Goal: Task Accomplishment & Management: Use online tool/utility

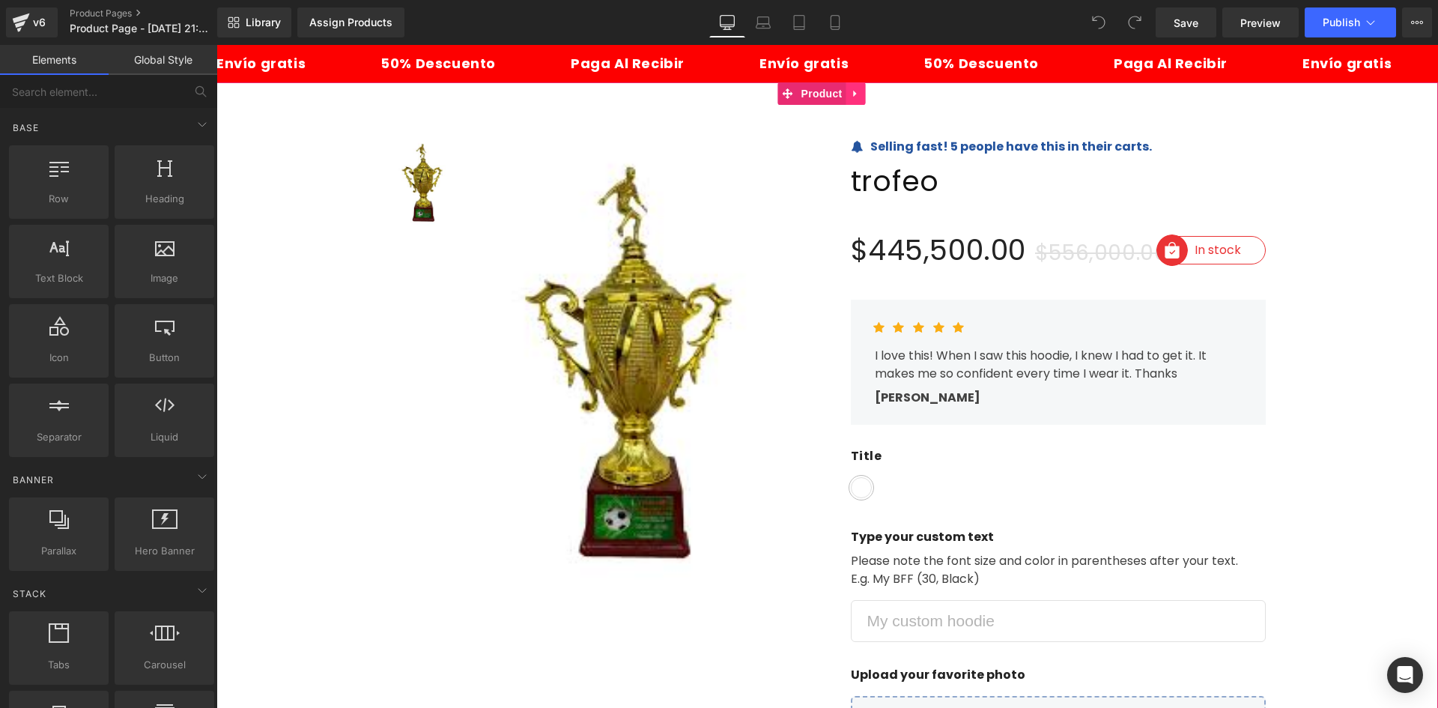
click at [853, 95] on icon at bounding box center [854, 94] width 3 height 7
click at [868, 93] on icon at bounding box center [866, 93] width 10 height 10
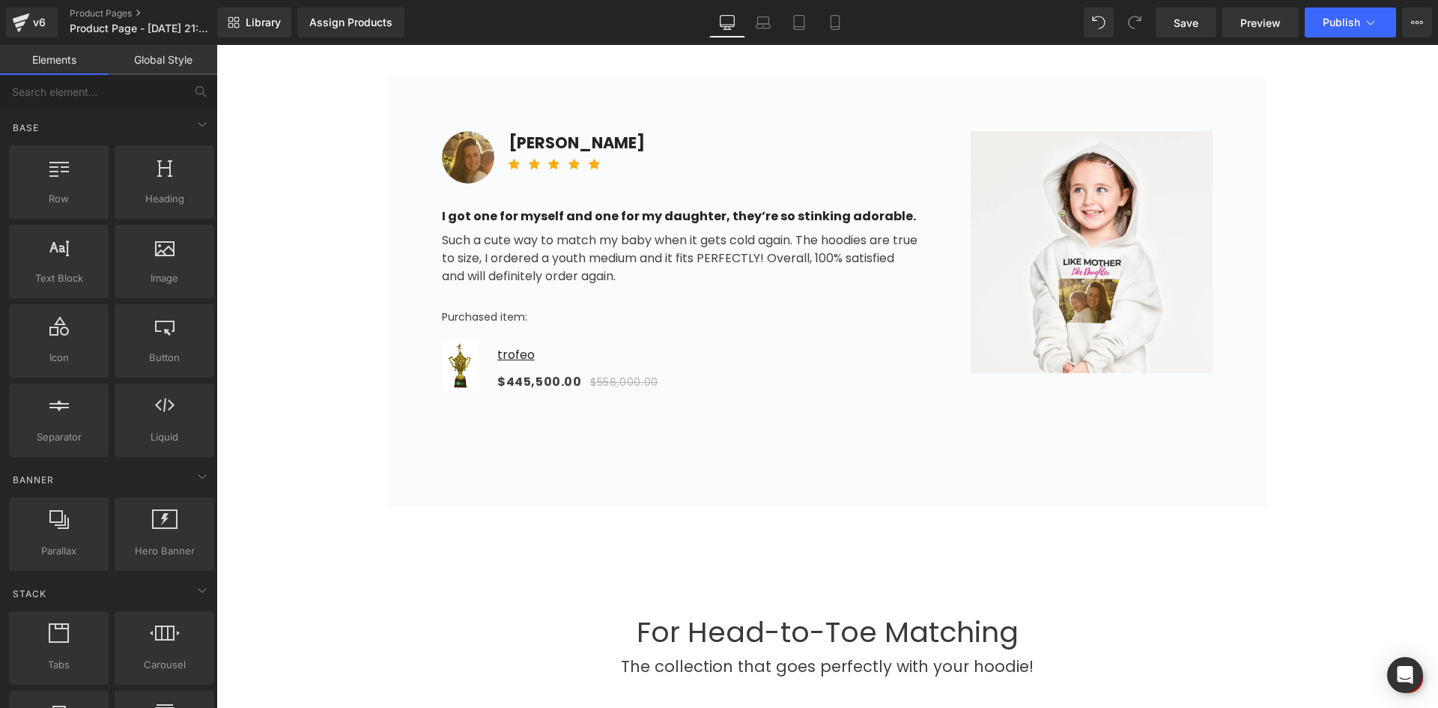
scroll to position [974, 0]
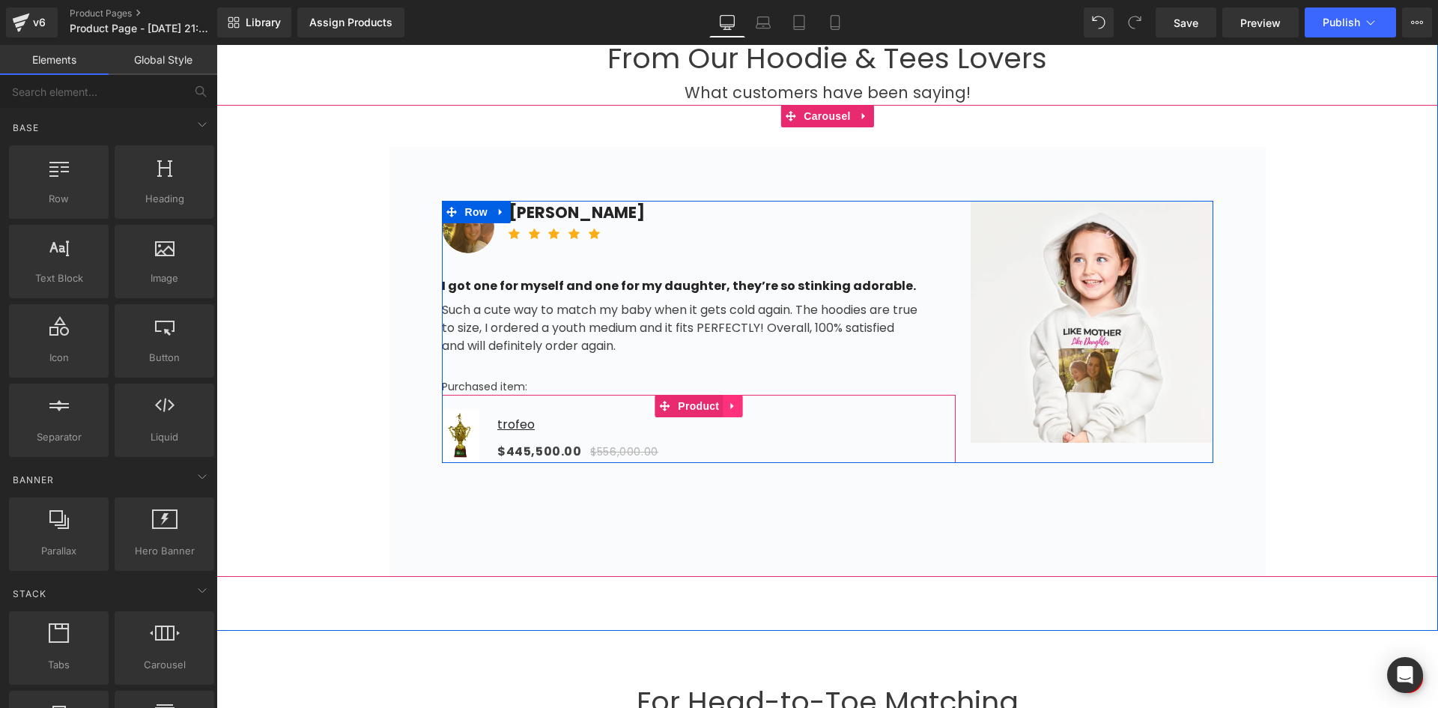
click at [727, 408] on icon at bounding box center [732, 405] width 10 height 11
click at [737, 408] on icon at bounding box center [742, 406] width 10 height 10
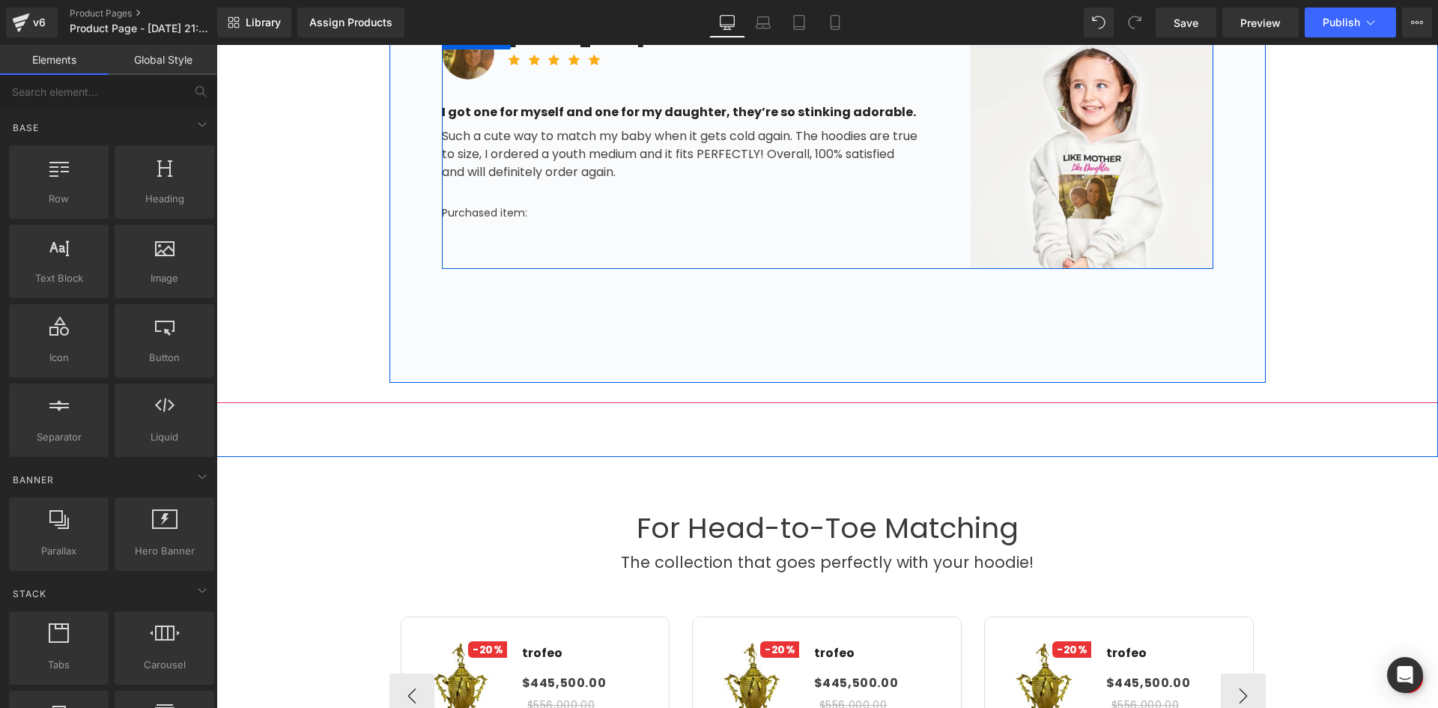
scroll to position [1423, 0]
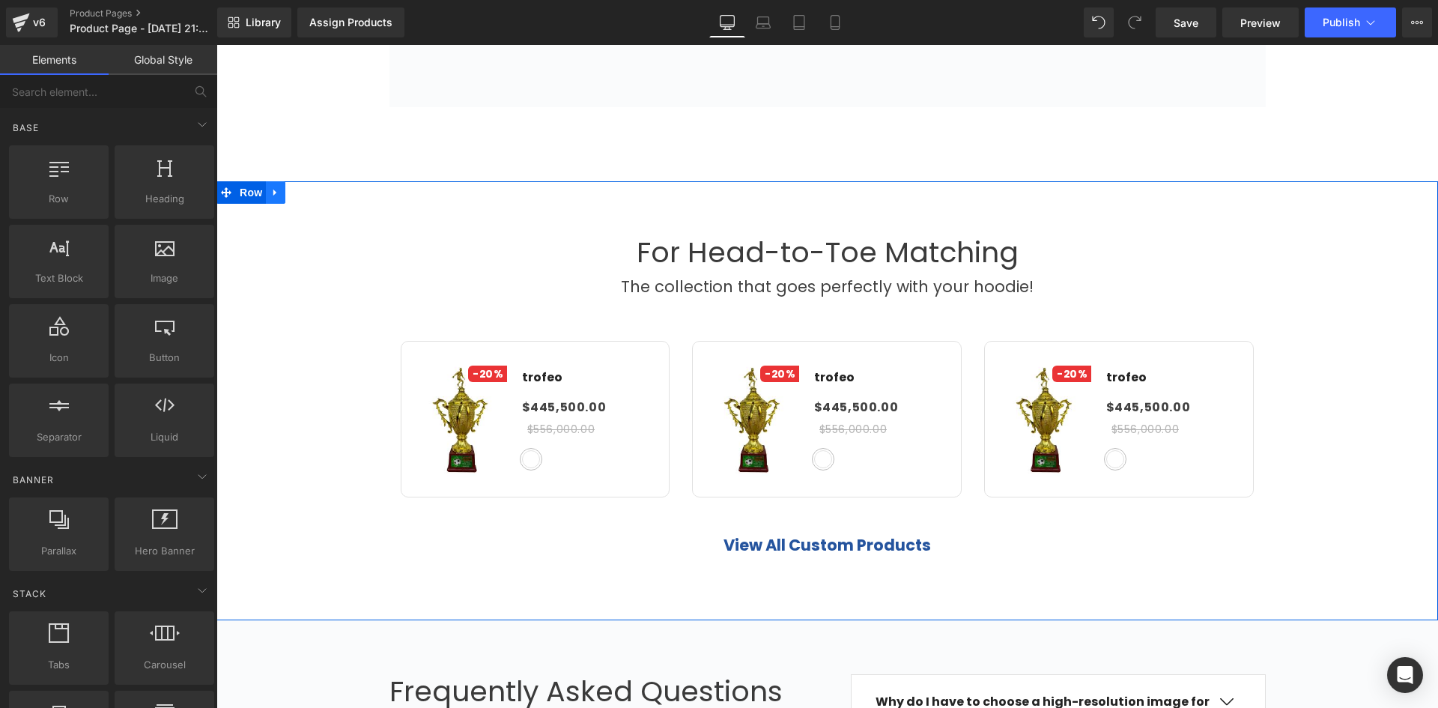
click at [275, 184] on link at bounding box center [275, 192] width 19 height 22
click at [311, 195] on icon at bounding box center [314, 192] width 10 height 10
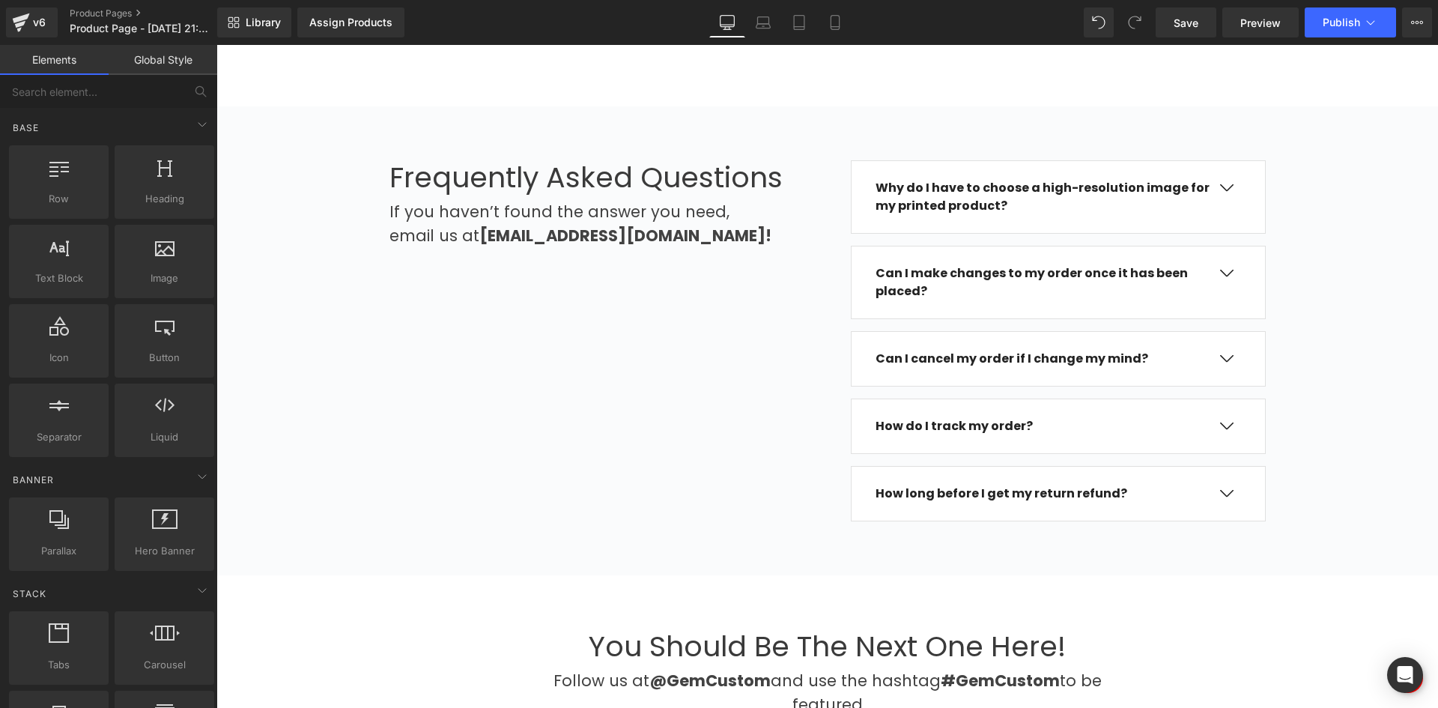
scroll to position [1498, 0]
click at [349, 27] on div "Assign Products" at bounding box center [350, 22] width 83 height 12
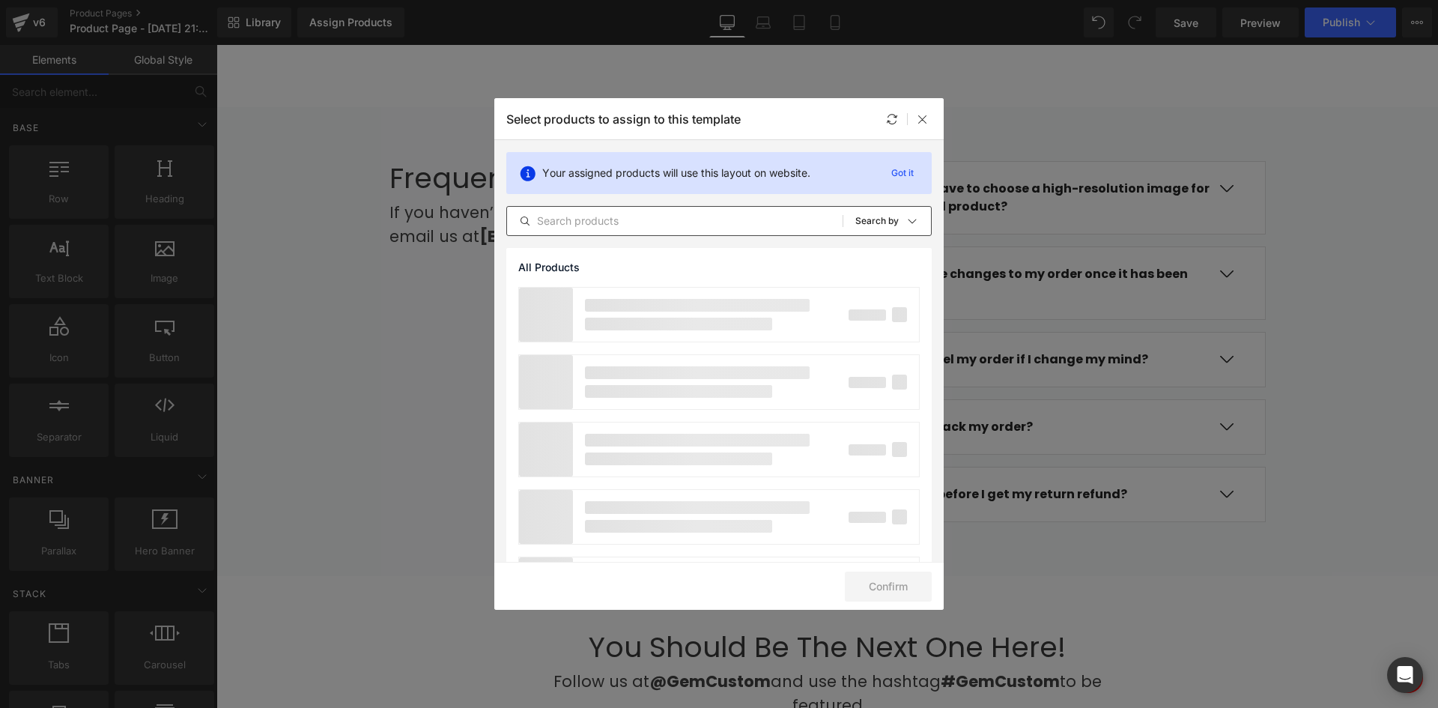
click at [537, 223] on input "text" at bounding box center [675, 221] width 336 height 18
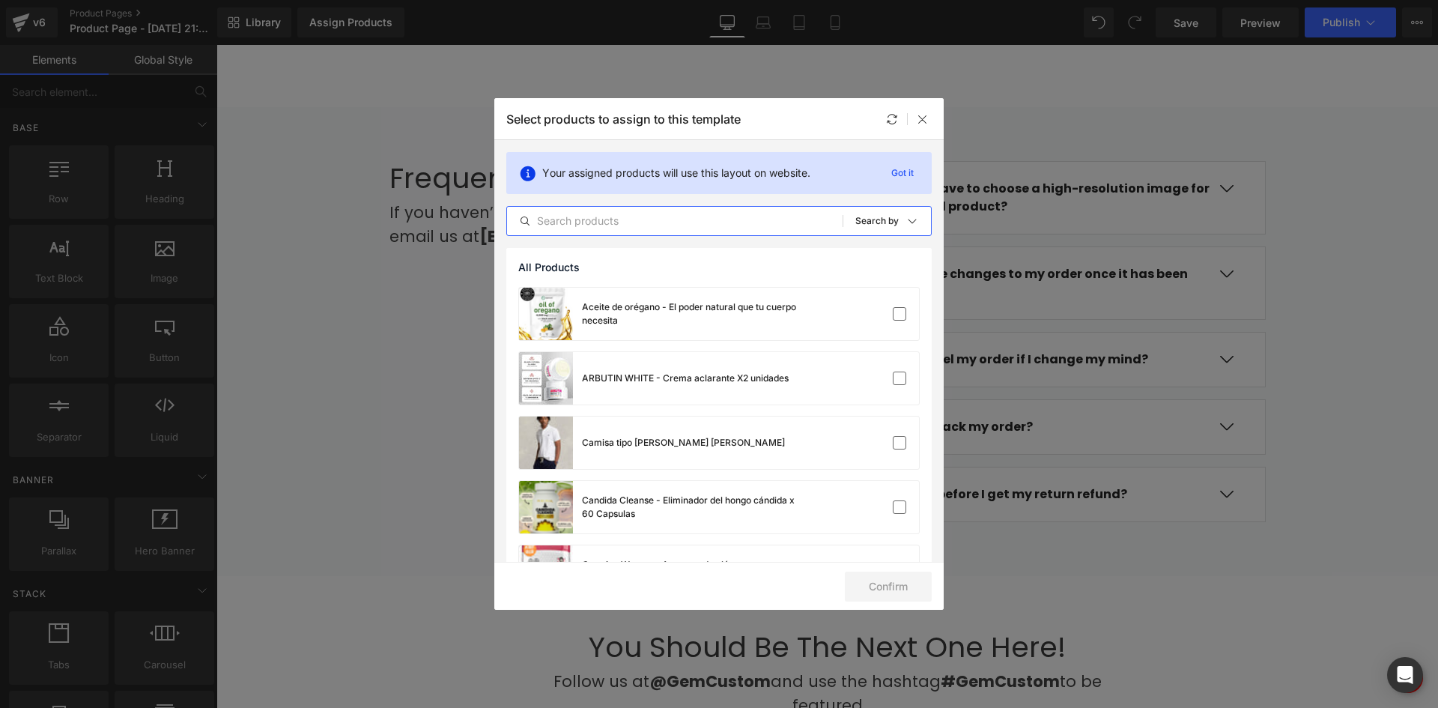
click at [579, 217] on input "text" at bounding box center [675, 221] width 336 height 18
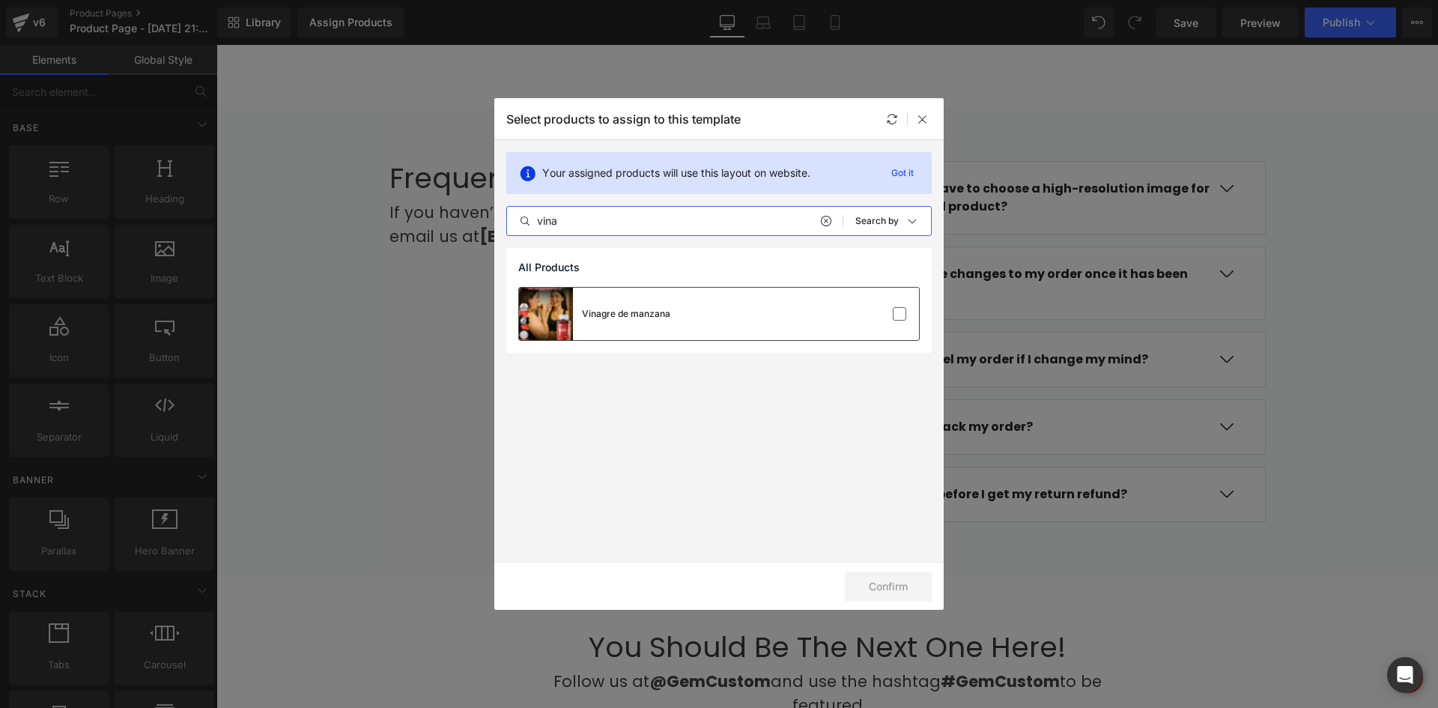
type input "vina"
click at [587, 322] on div "Vinagre de manzana" at bounding box center [594, 314] width 151 height 52
drag, startPoint x: 895, startPoint y: 567, endPoint x: 891, endPoint y: 577, distance: 10.7
click at [895, 568] on div "Confirm" at bounding box center [719, 586] width 450 height 48
click at [891, 577] on button "Confirm" at bounding box center [888, 587] width 87 height 30
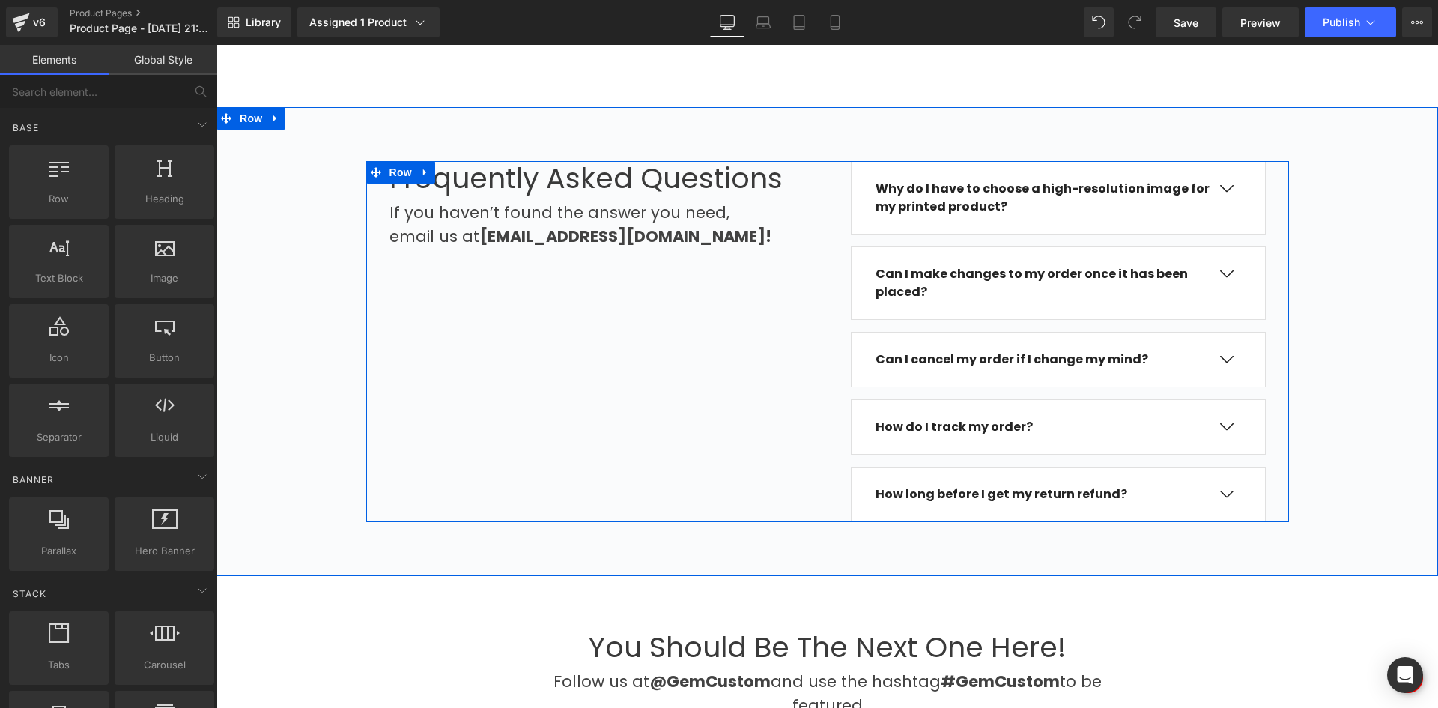
click at [412, 309] on div "Frequently Asked Questions Heading If you haven’t found the answer you need, em…" at bounding box center [827, 341] width 923 height 361
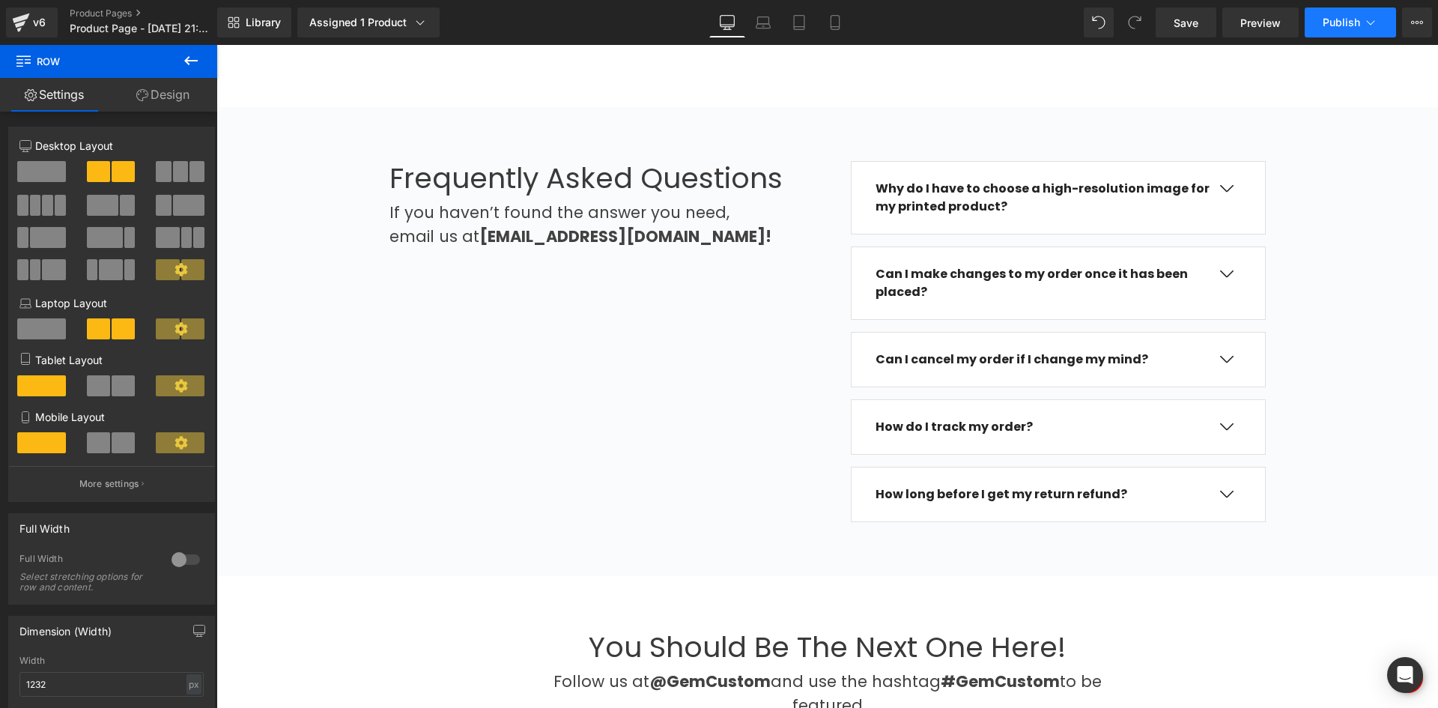
click at [1329, 19] on span "Publish" at bounding box center [1341, 22] width 37 height 12
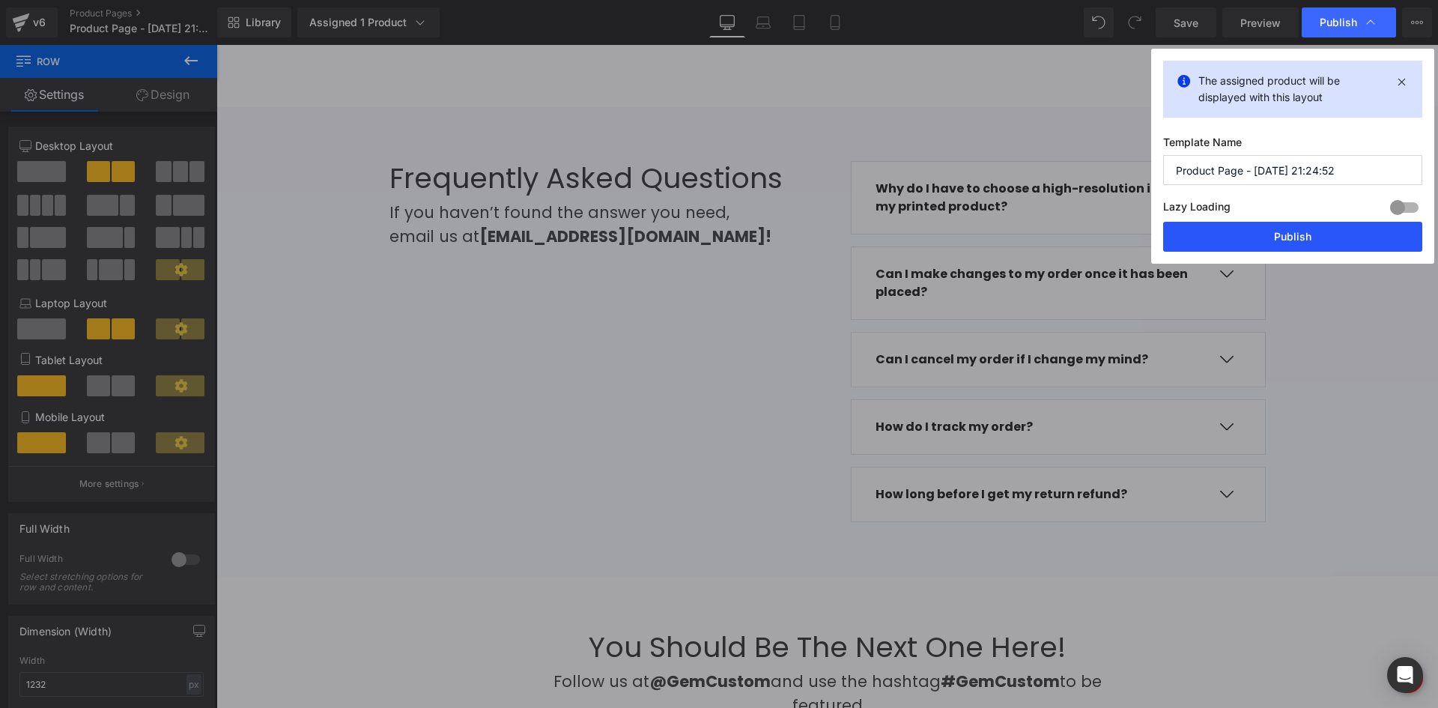
click at [1284, 231] on button "Publish" at bounding box center [1292, 237] width 259 height 30
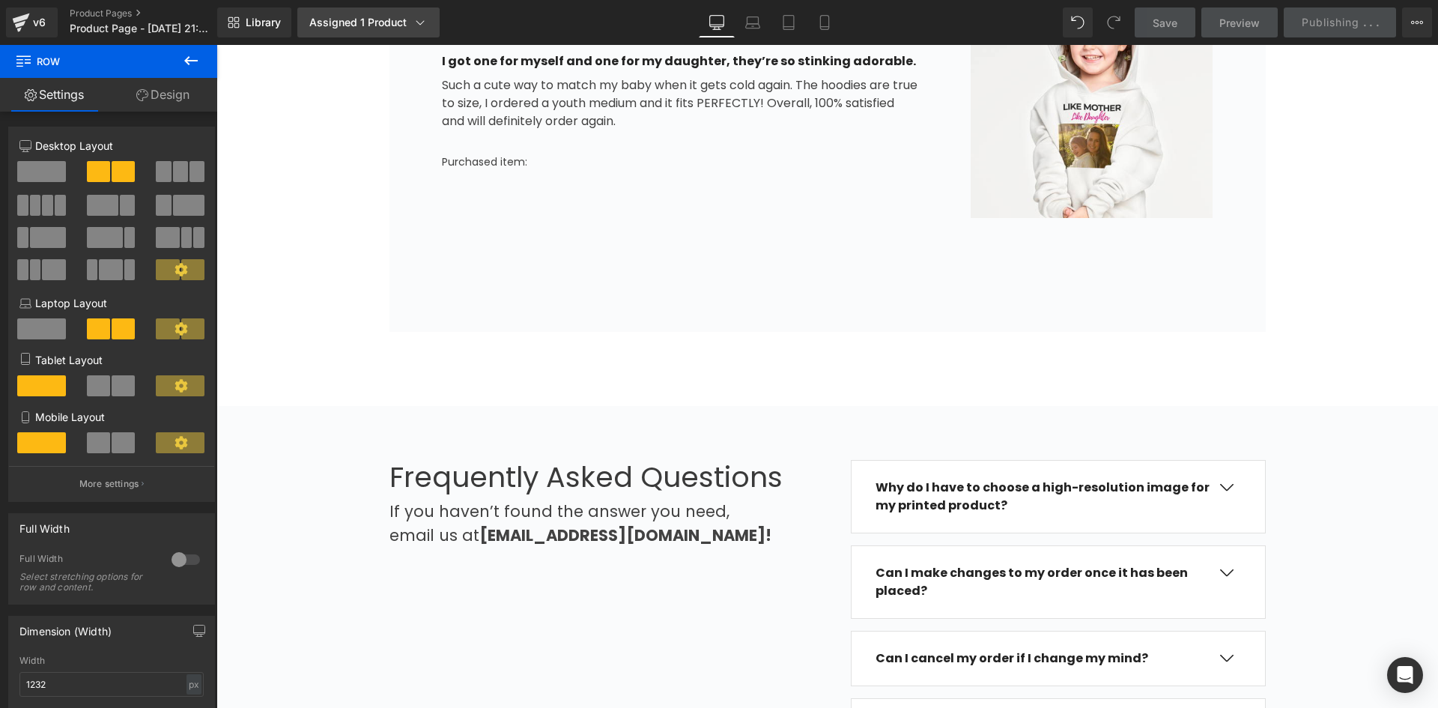
scroll to position [1198, 0]
click at [389, 19] on div "Assigned 1 Product" at bounding box center [368, 22] width 118 height 15
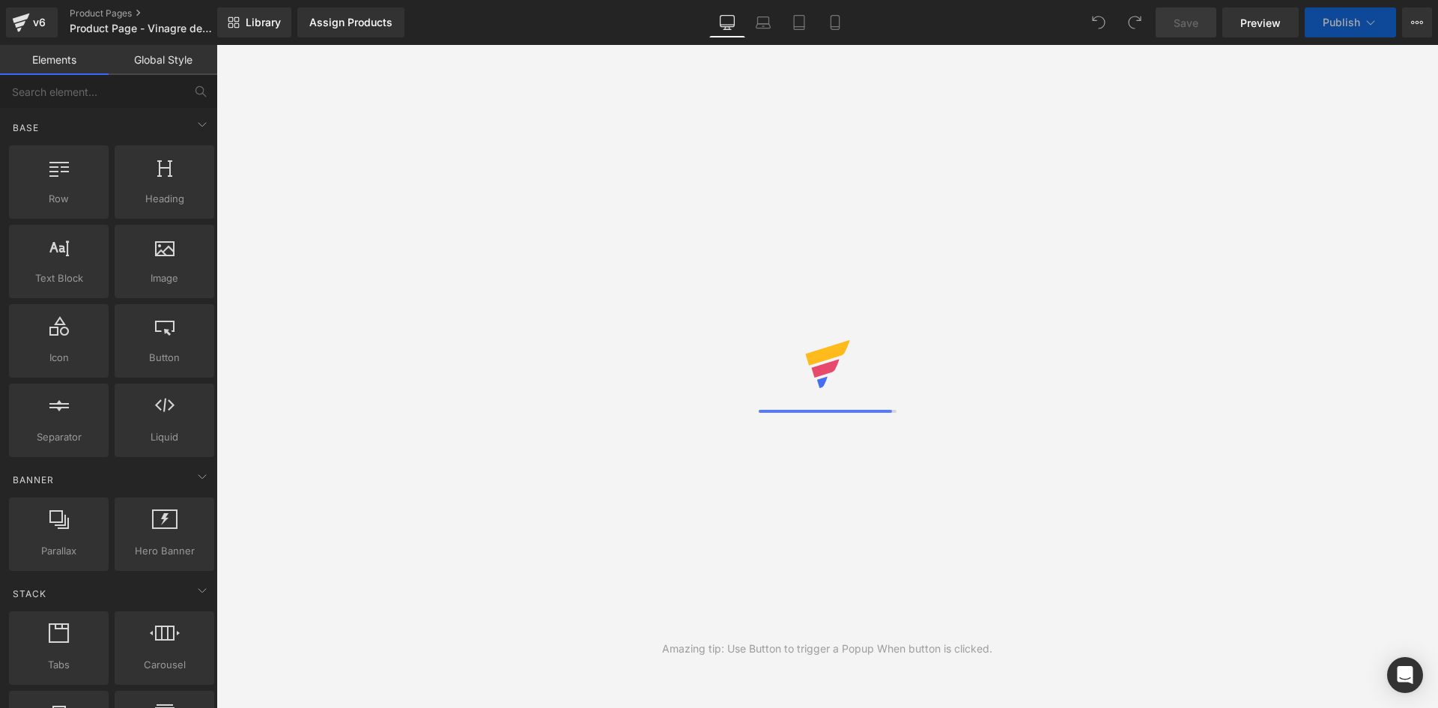
click at [366, 11] on link "Assign Products" at bounding box center [350, 22] width 107 height 30
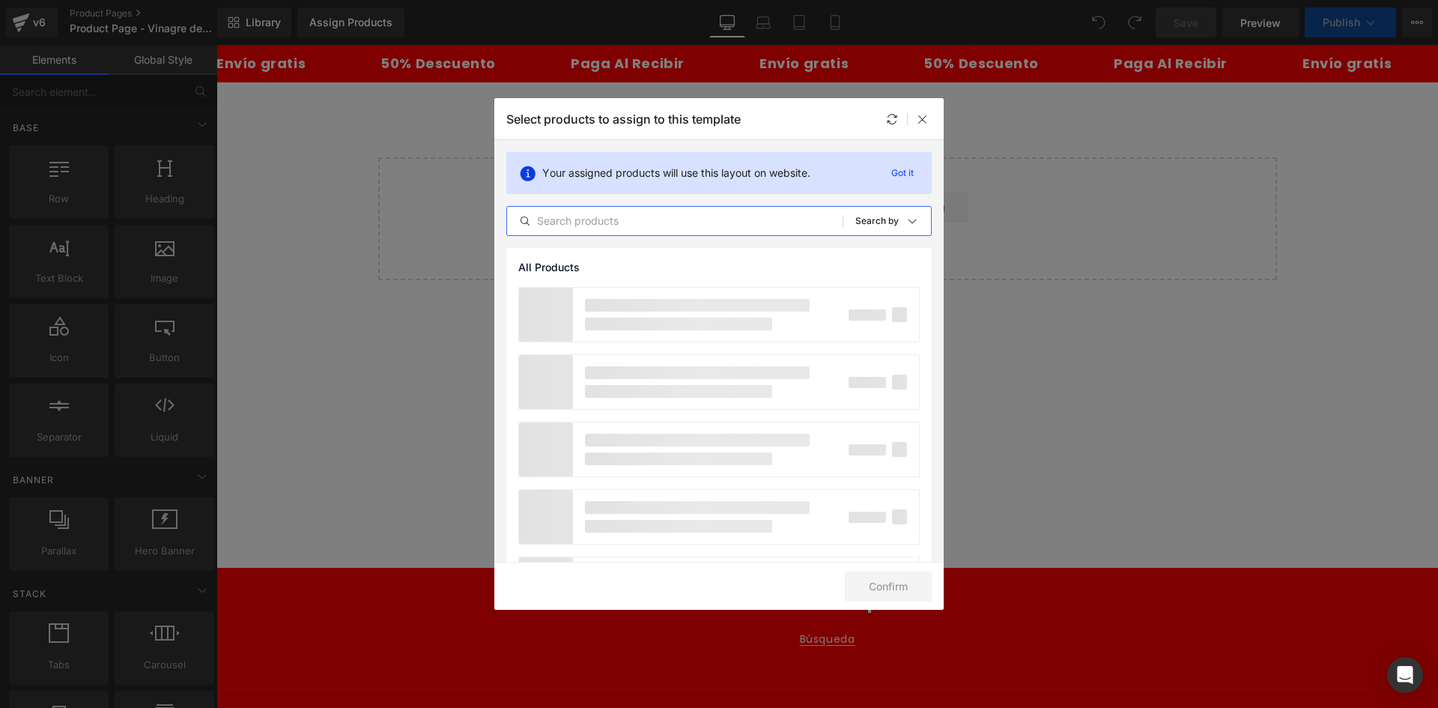
click at [603, 216] on input "text" at bounding box center [675, 221] width 336 height 18
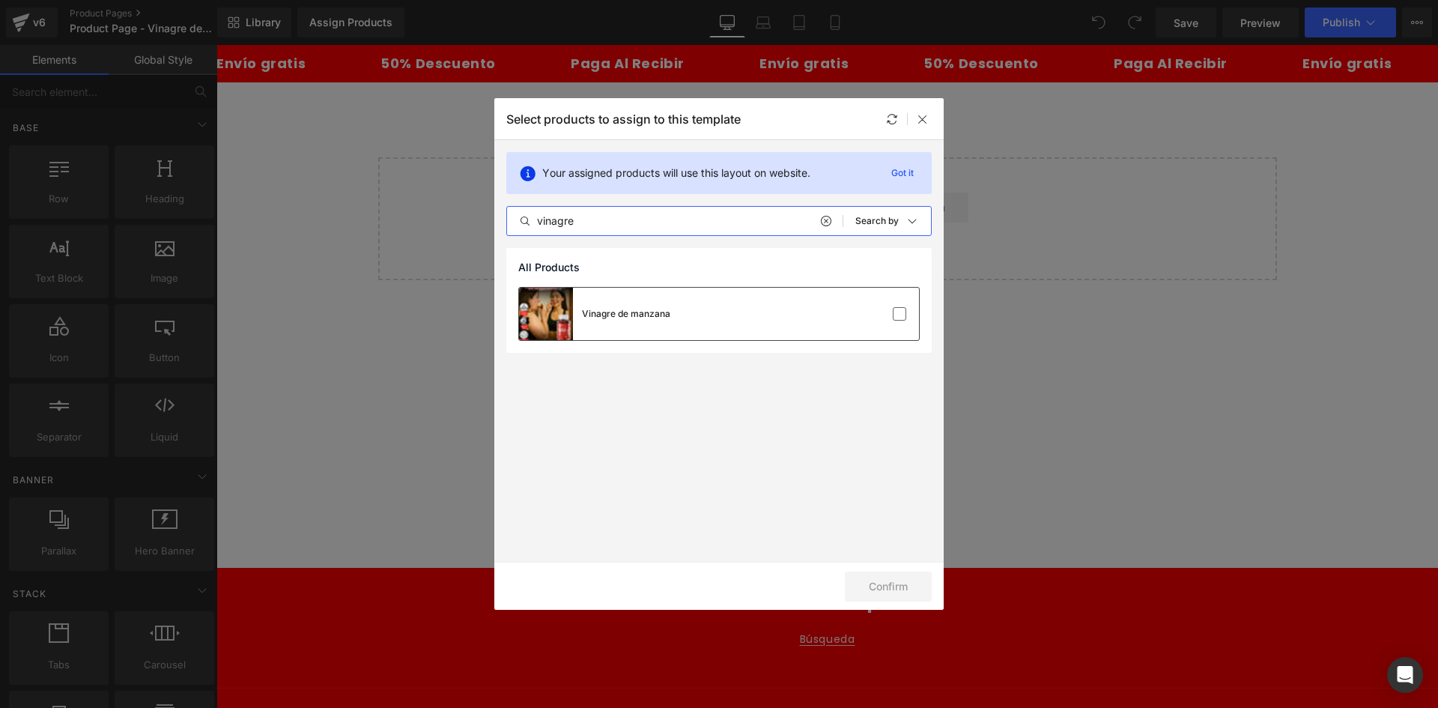
type input "vinagre"
click at [661, 315] on div "Vinagre de manzana" at bounding box center [626, 313] width 88 height 13
click at [877, 581] on button "Confirm" at bounding box center [888, 587] width 87 height 30
click at [895, 584] on button "Success" at bounding box center [879, 587] width 106 height 30
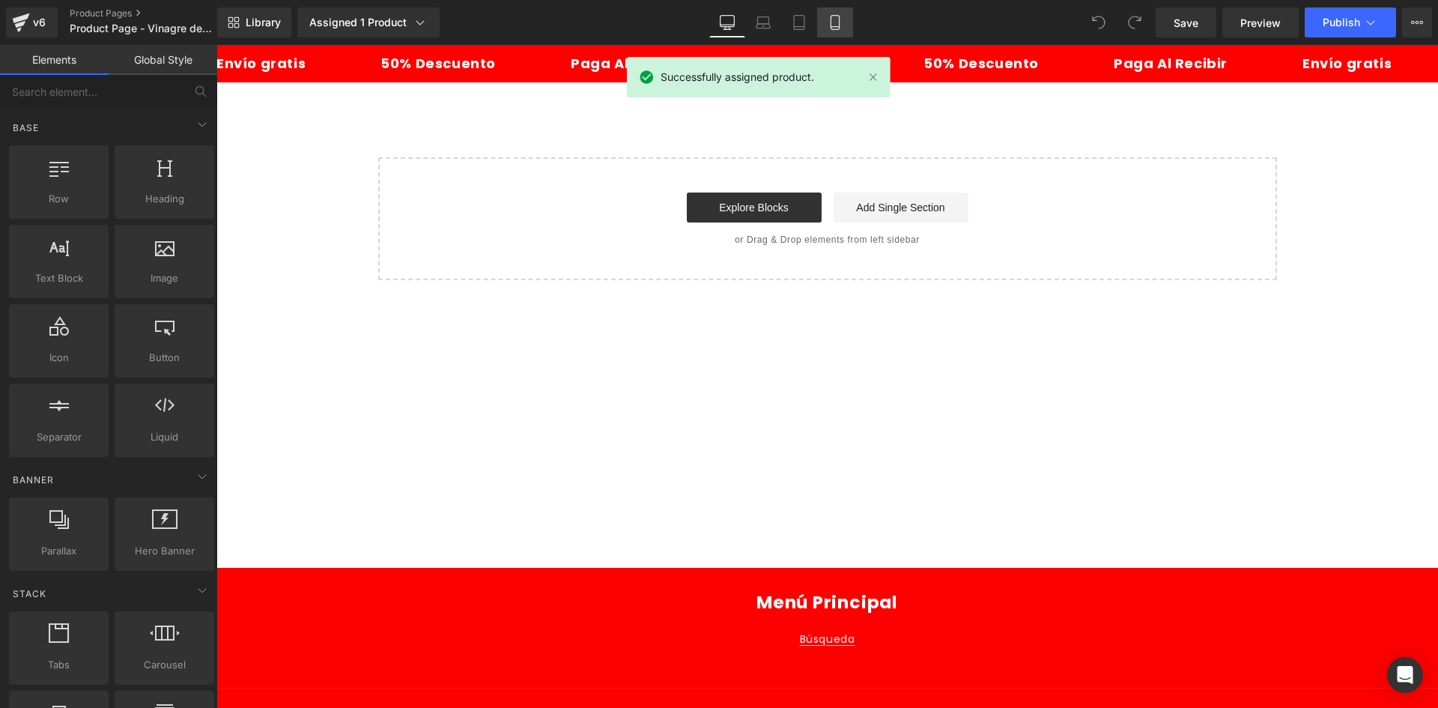
click at [839, 27] on icon at bounding box center [835, 27] width 8 height 0
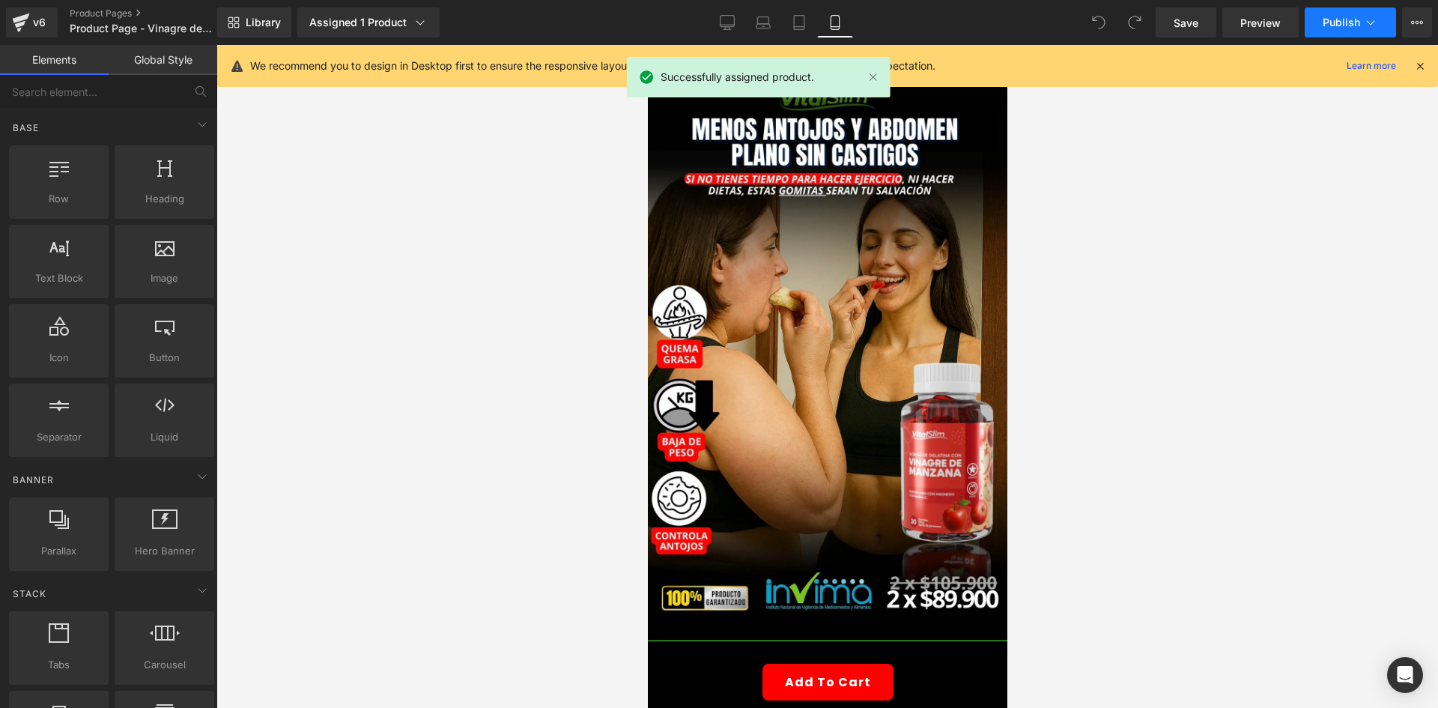
click at [1325, 16] on span "Publish" at bounding box center [1341, 22] width 37 height 12
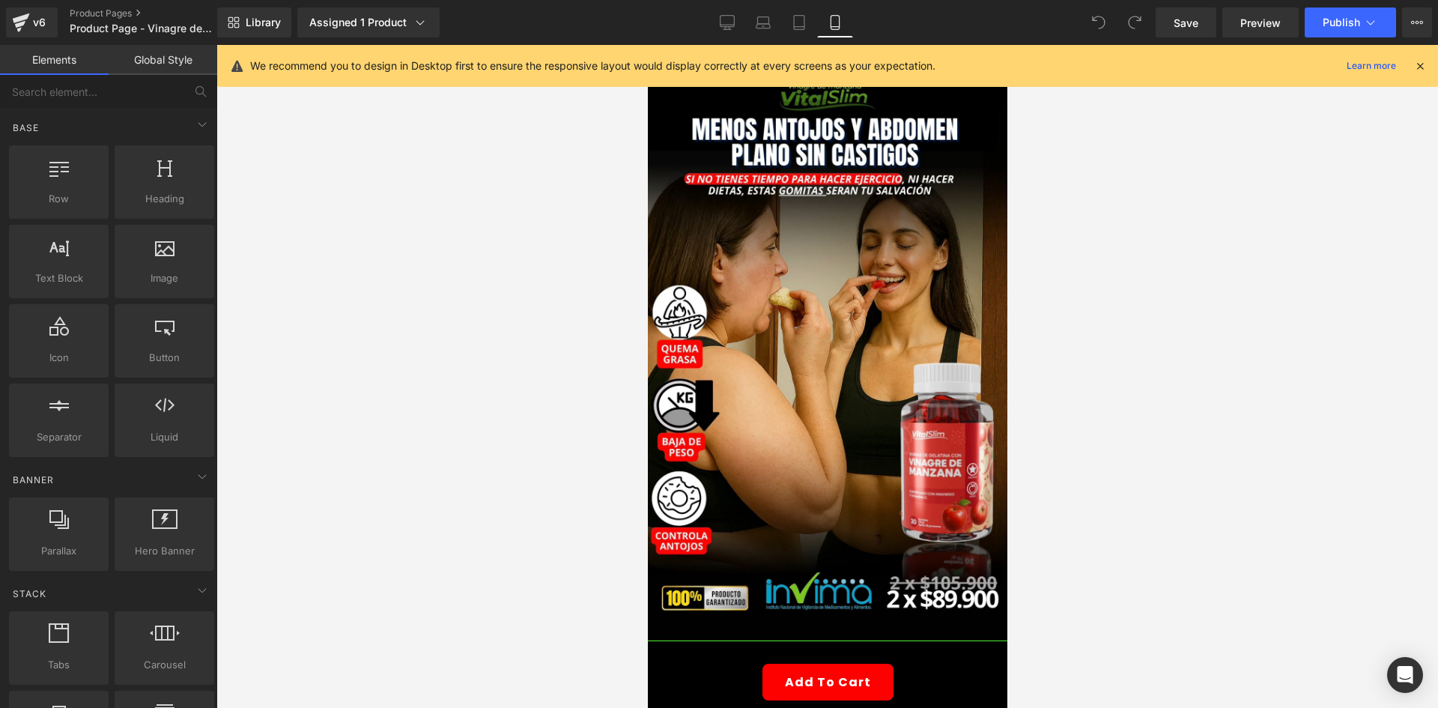
click at [1189, 20] on span "Save" at bounding box center [1186, 23] width 25 height 16
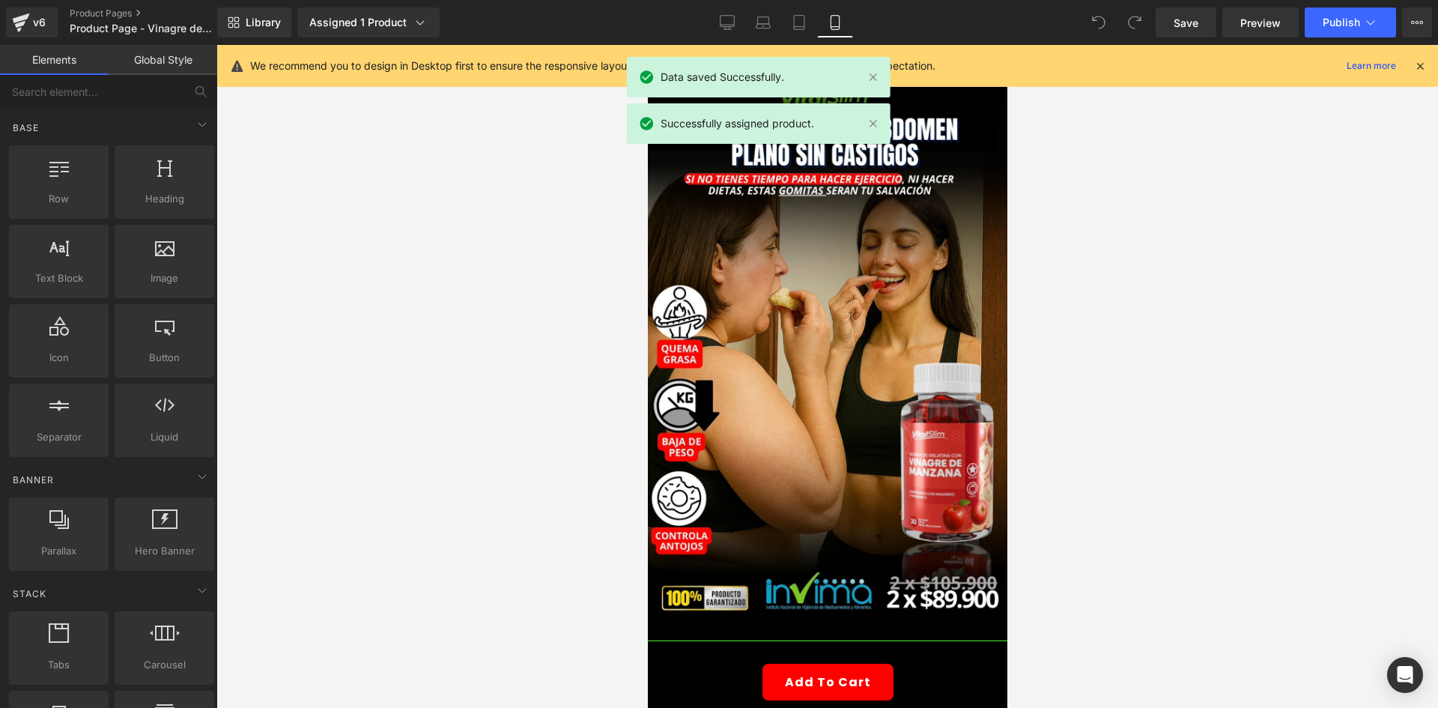
scroll to position [375, 0]
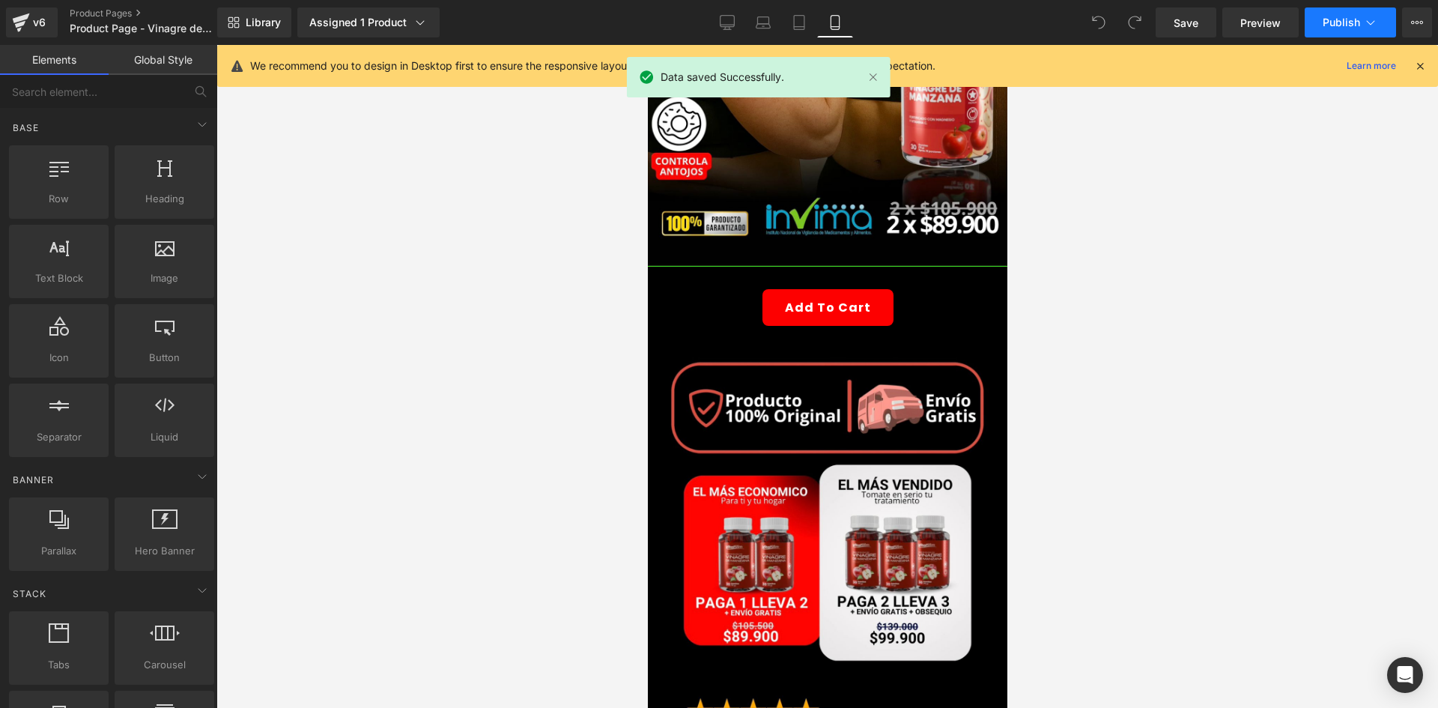
click at [1342, 16] on span "Publish" at bounding box center [1341, 22] width 37 height 12
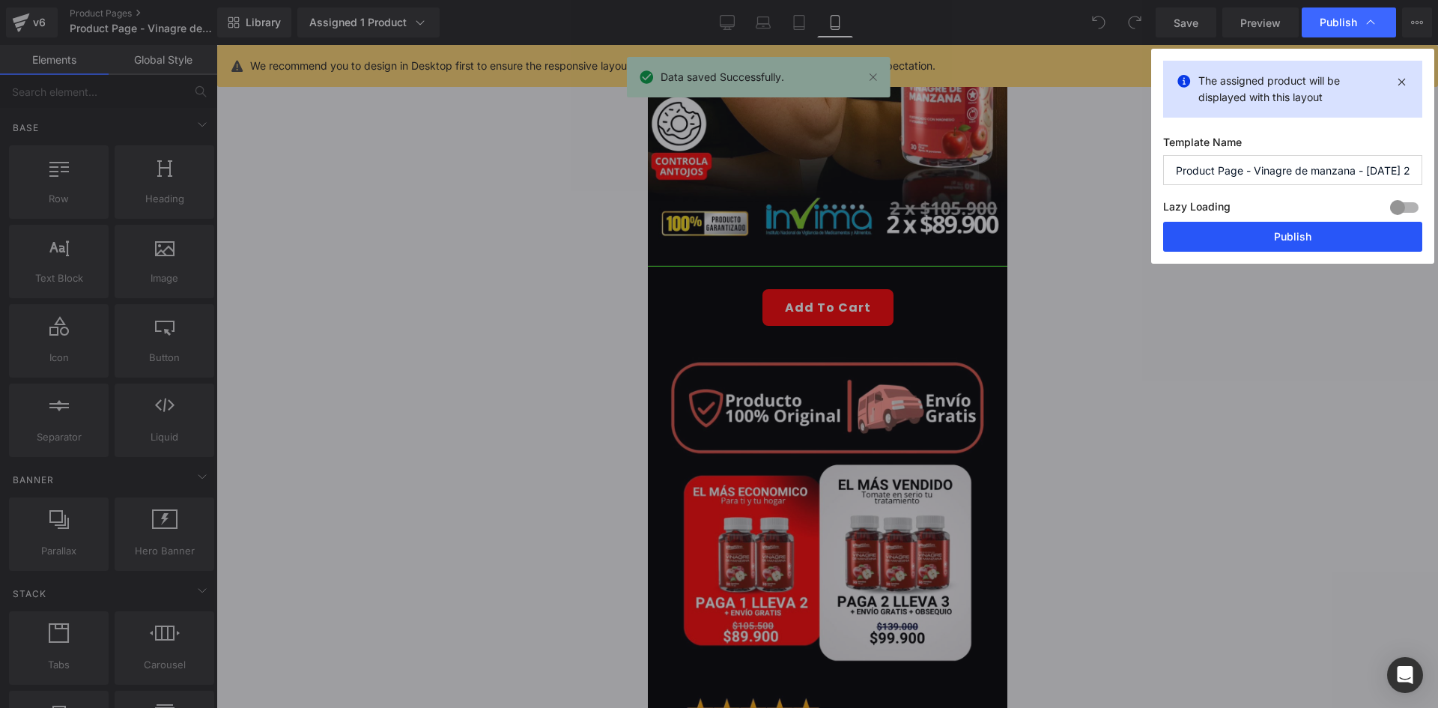
click at [1298, 224] on button "Publish" at bounding box center [1292, 237] width 259 height 30
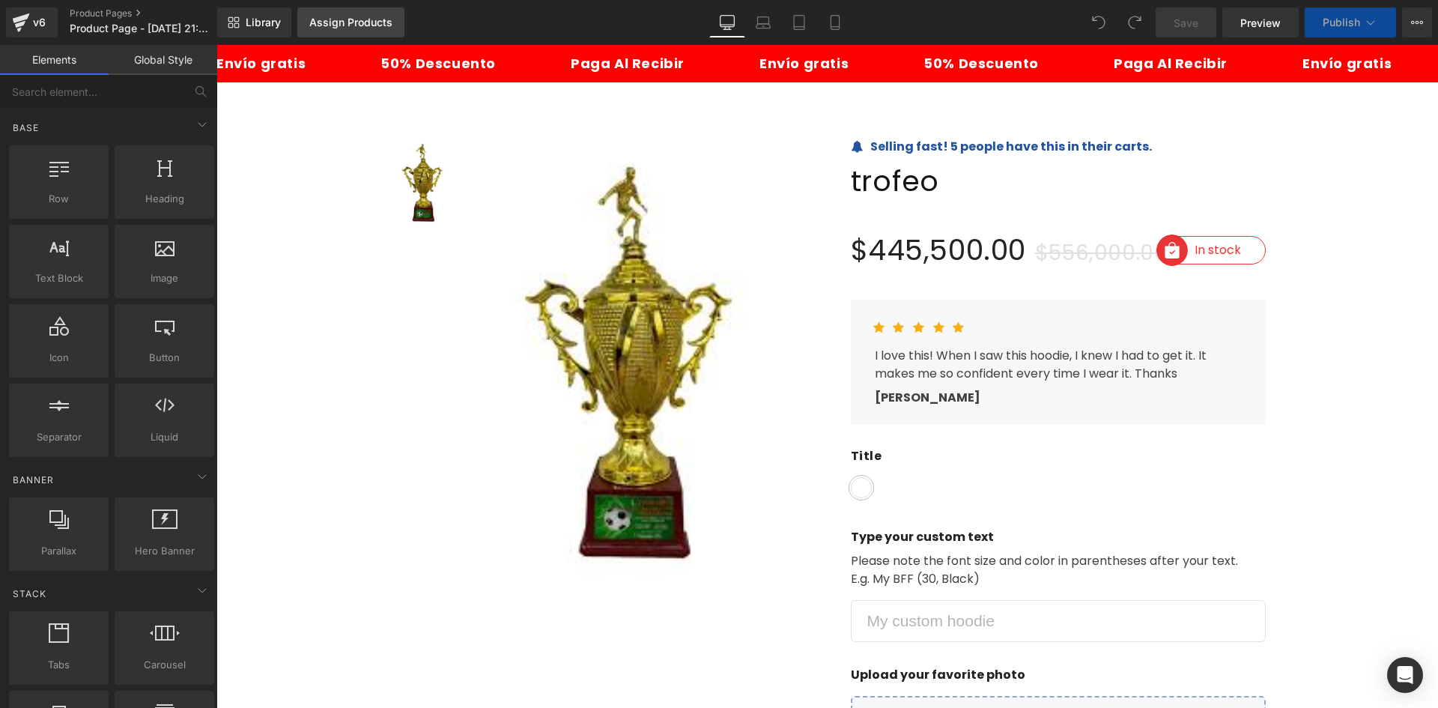
click at [343, 20] on div "Assign Products" at bounding box center [350, 22] width 83 height 12
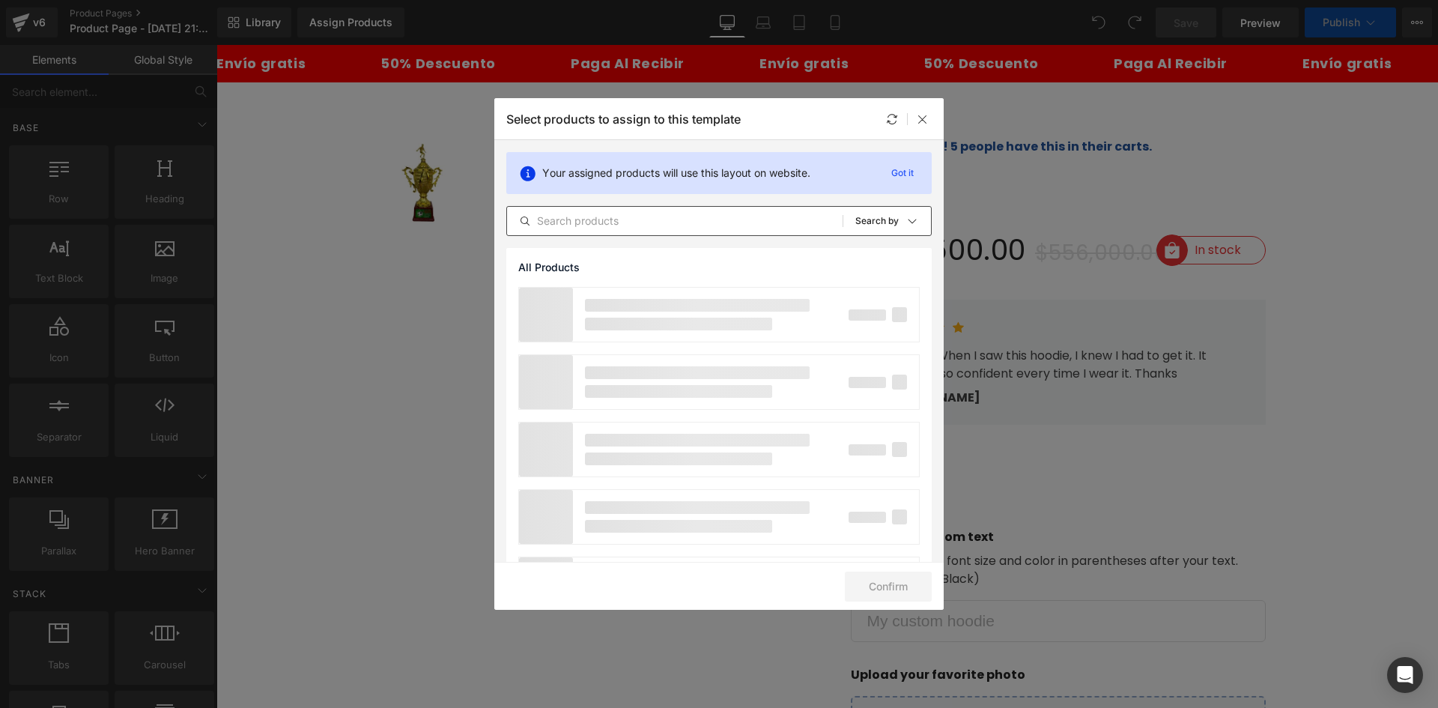
click at [601, 232] on div "All Products Shopify Collections Product Templates Shopify Collections Sort: Se…" at bounding box center [719, 221] width 426 height 30
click at [601, 222] on input "text" at bounding box center [675, 221] width 336 height 18
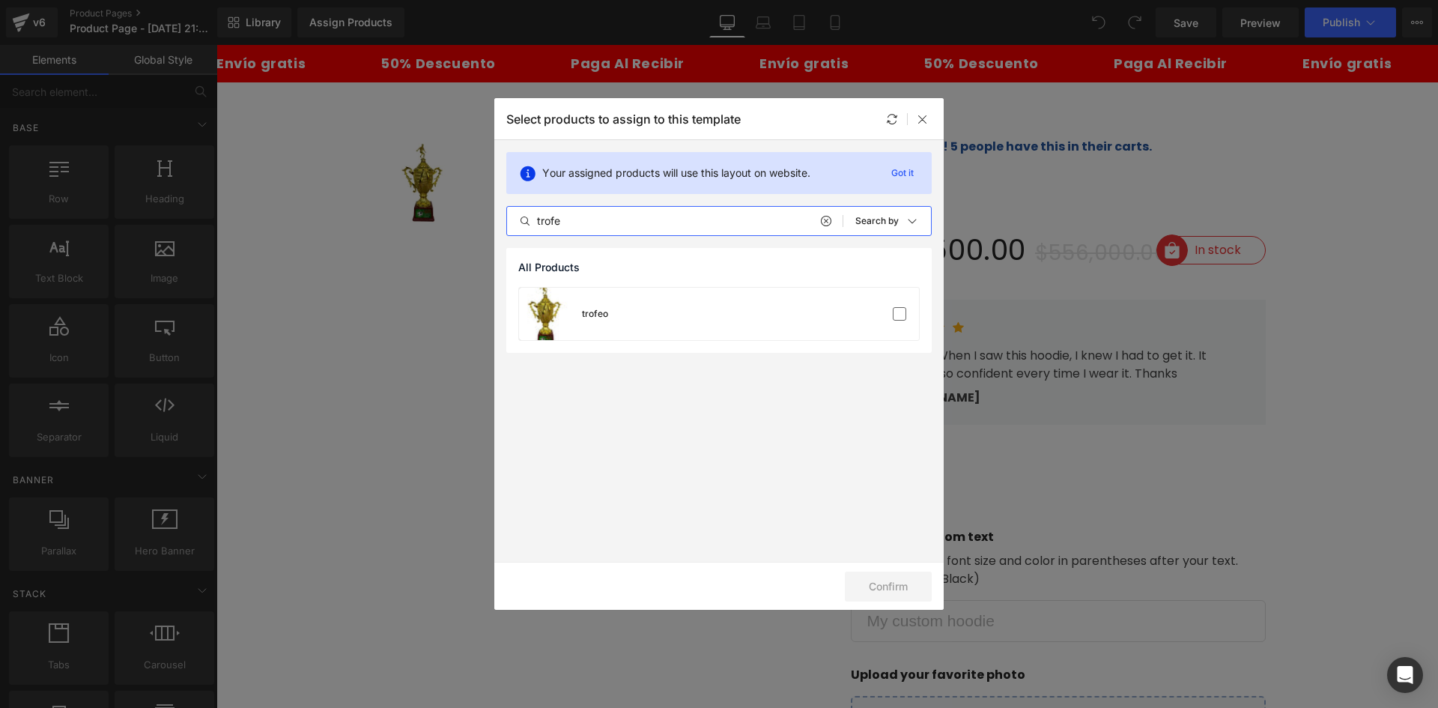
type input "trofe"
click at [622, 316] on div "trofeo" at bounding box center [719, 314] width 400 height 52
click at [854, 574] on button "Confirm" at bounding box center [888, 587] width 87 height 30
click at [877, 586] on button "Success" at bounding box center [879, 587] width 106 height 30
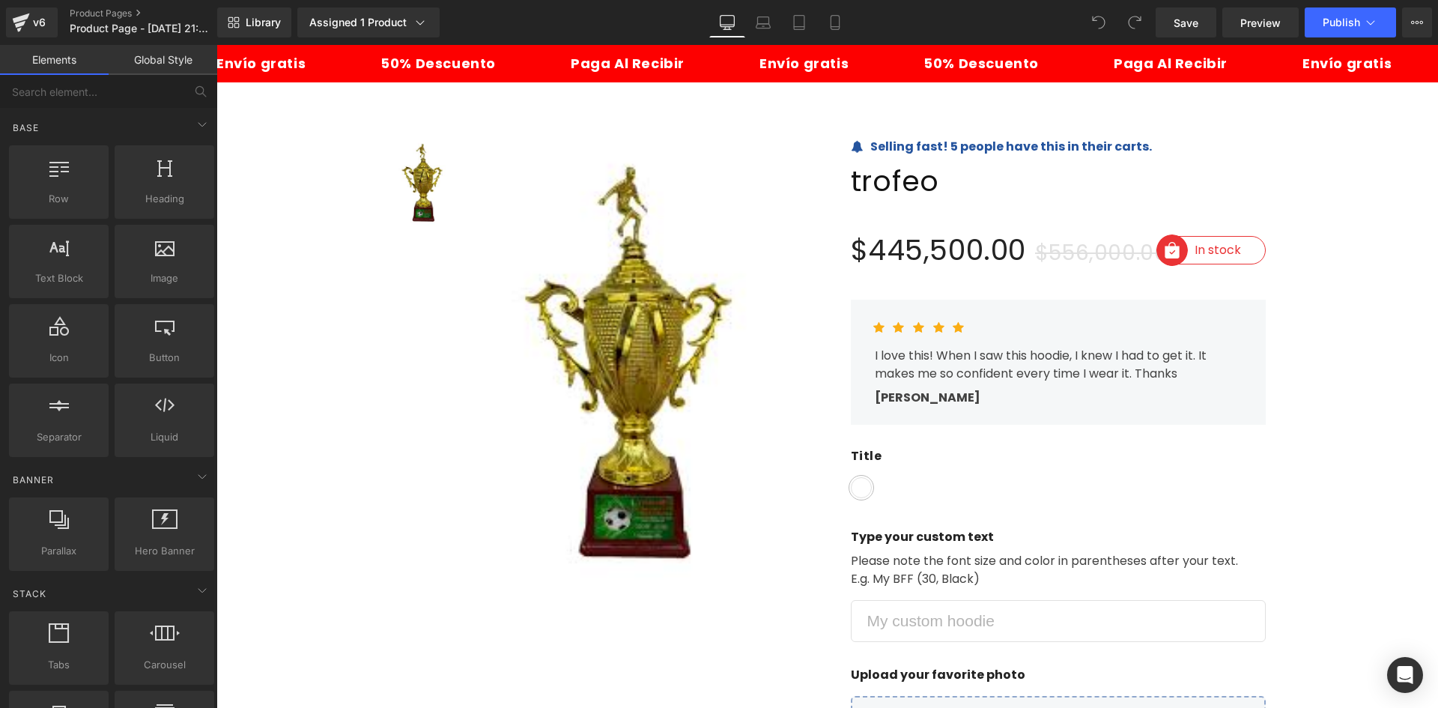
click at [868, 73] on div at bounding box center [759, 78] width 264 height 42
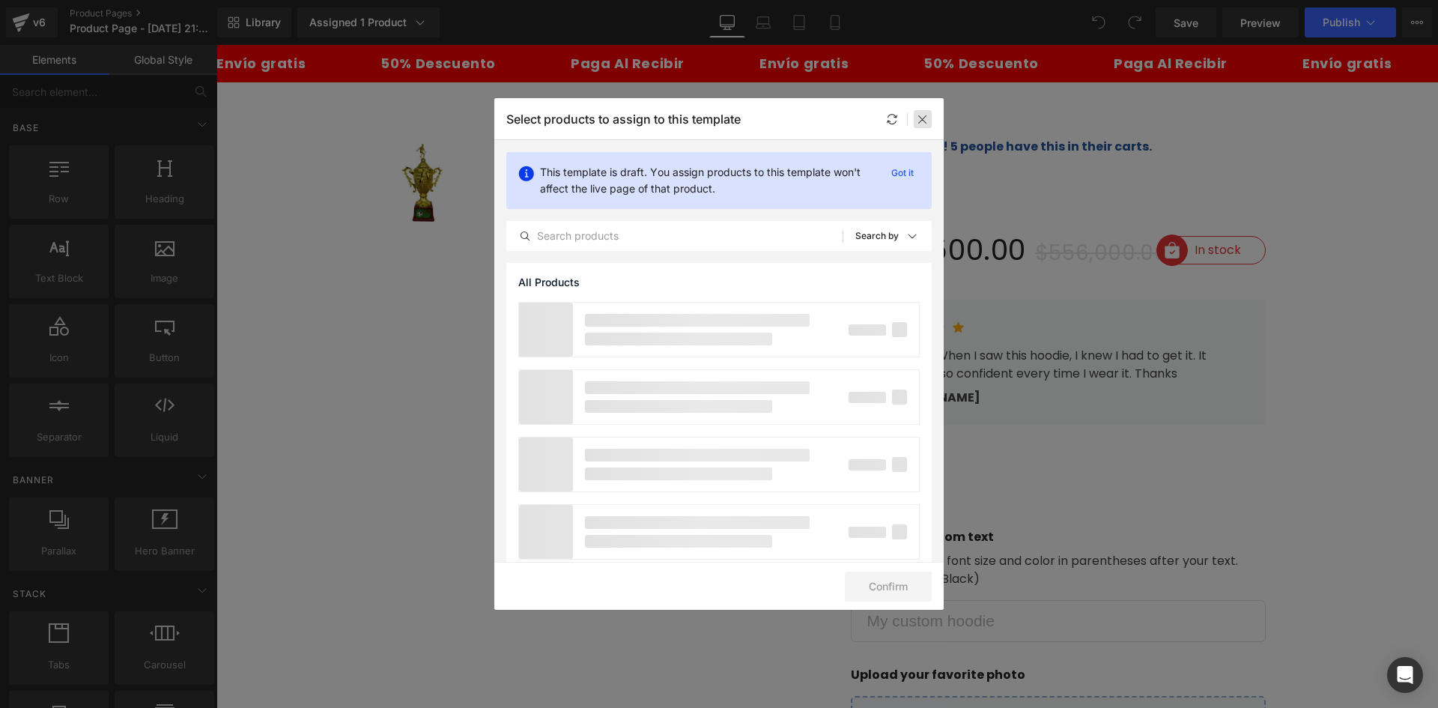
click at [925, 121] on icon at bounding box center [923, 119] width 12 height 12
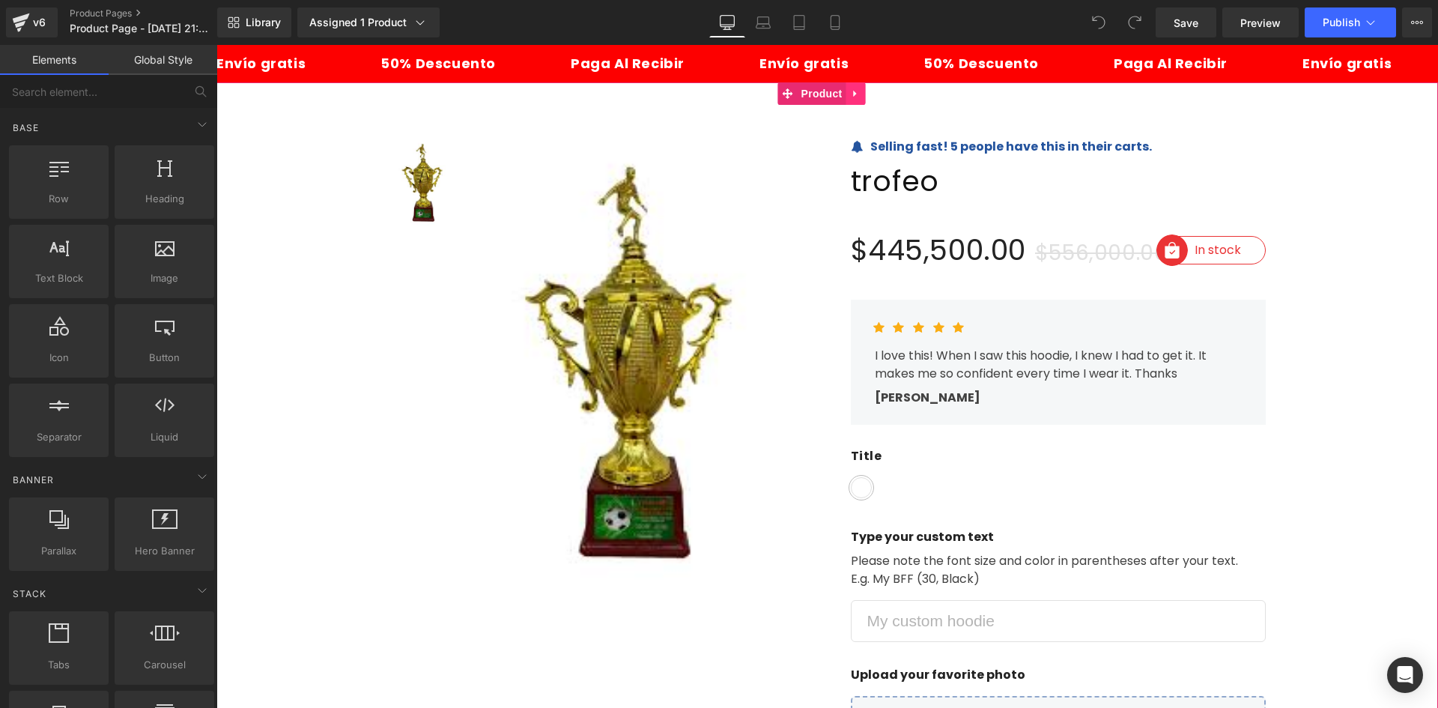
click at [853, 92] on icon at bounding box center [854, 94] width 3 height 7
click at [870, 93] on link at bounding box center [865, 93] width 19 height 22
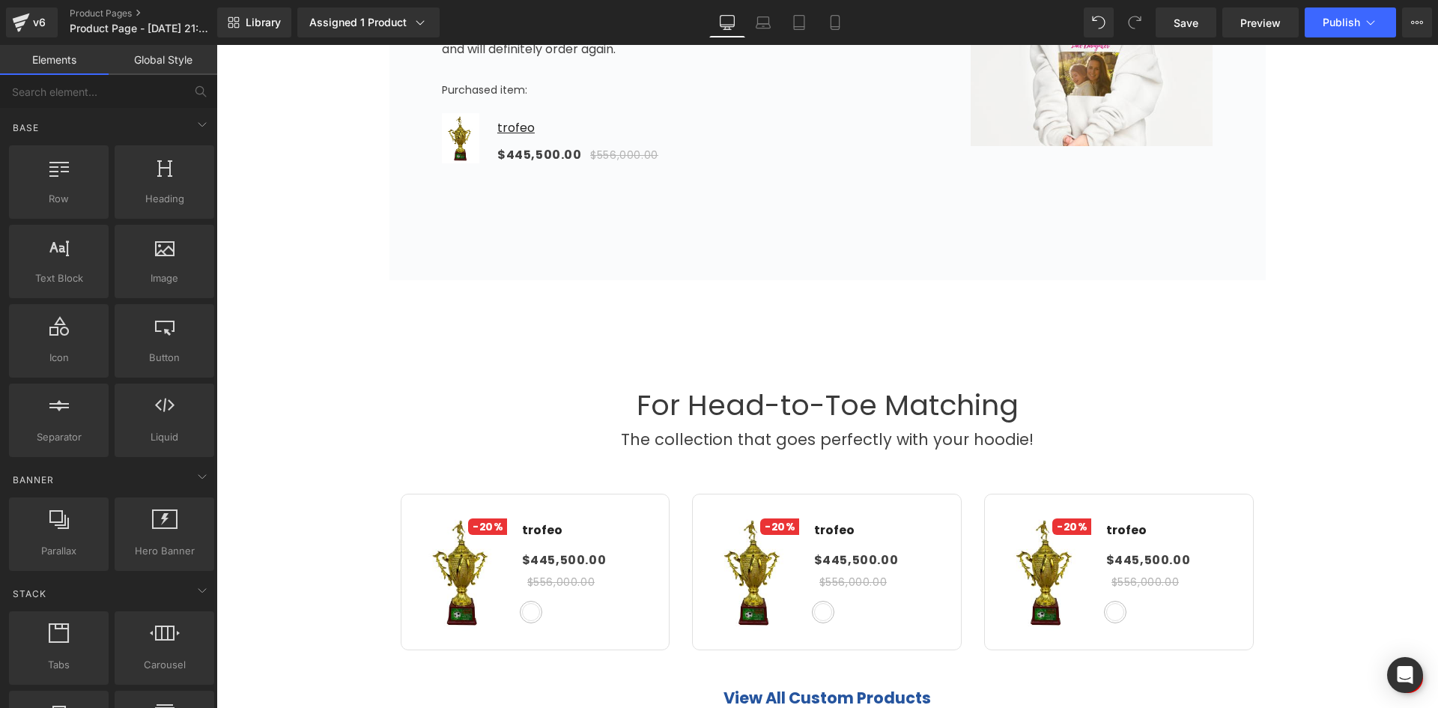
scroll to position [1274, 0]
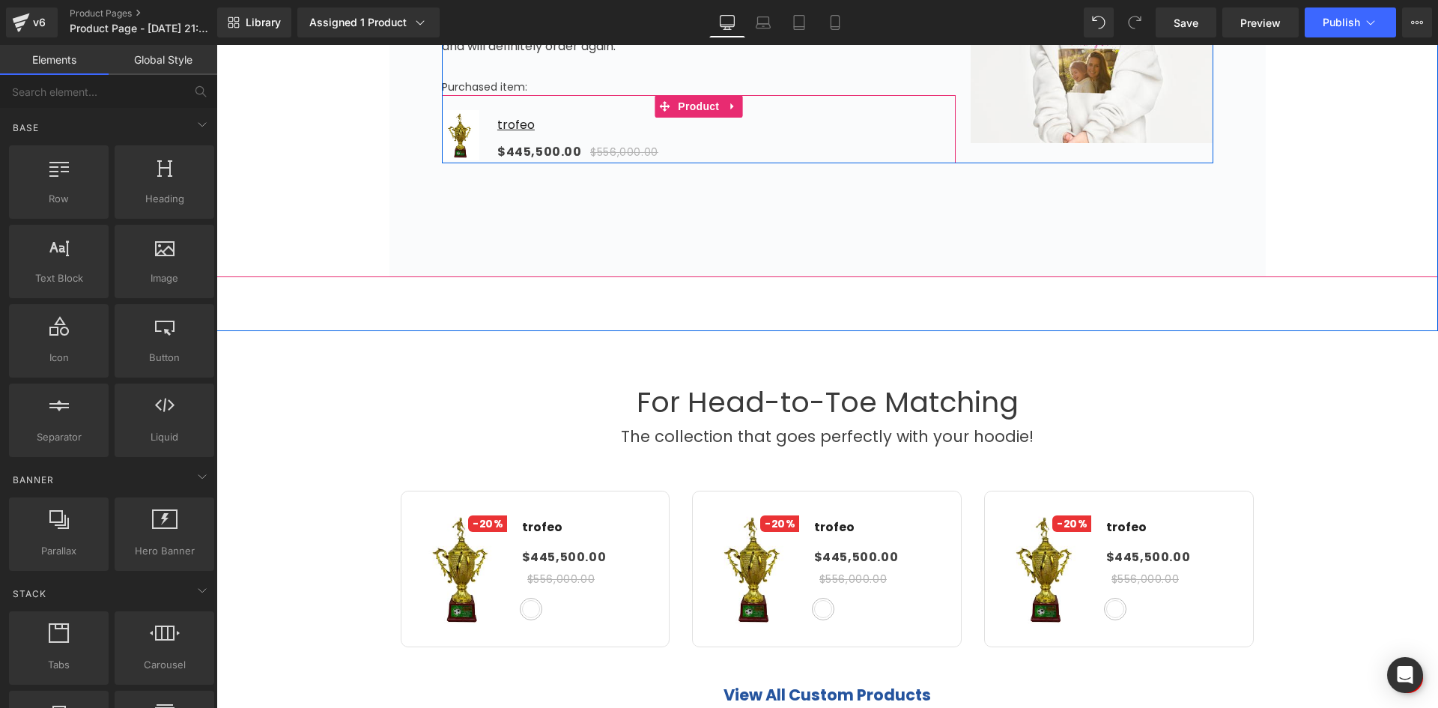
click at [727, 103] on icon at bounding box center [732, 105] width 10 height 11
click at [740, 112] on link at bounding box center [742, 106] width 19 height 22
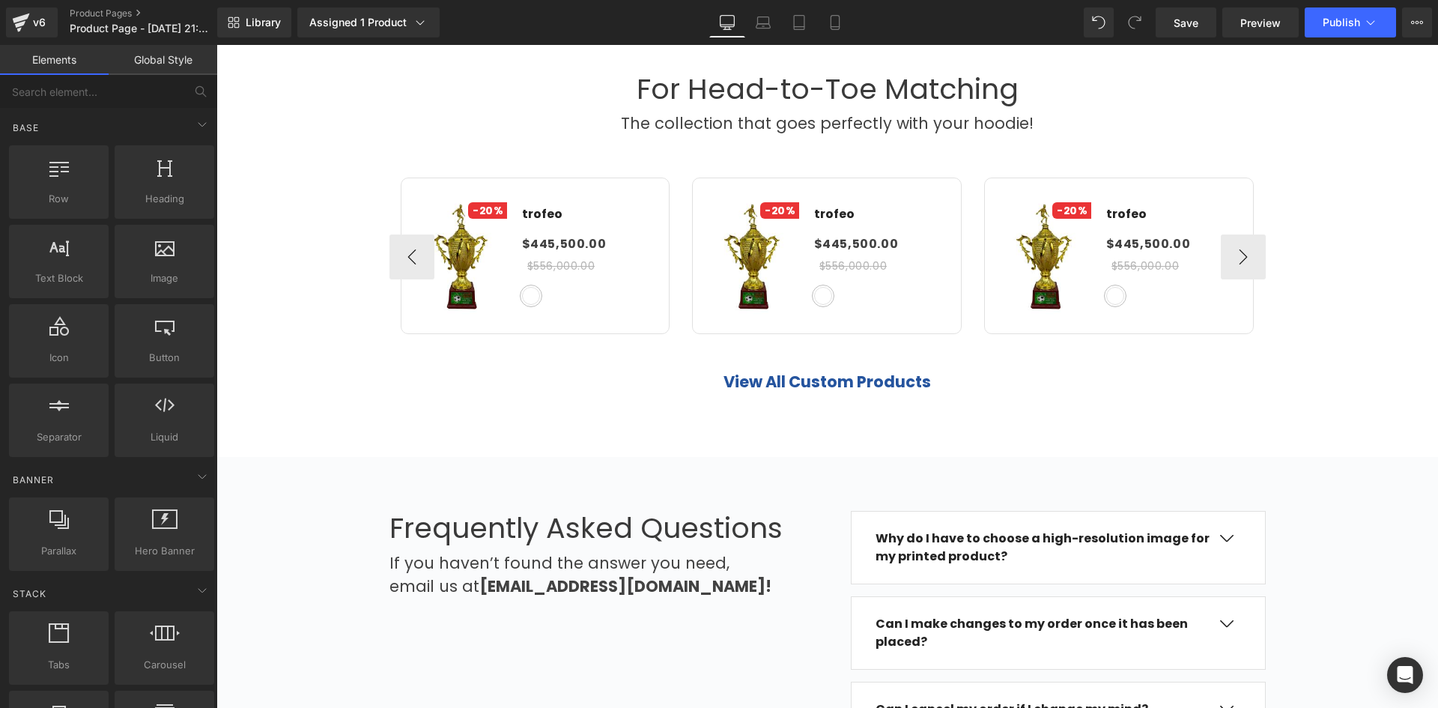
scroll to position [1423, 0]
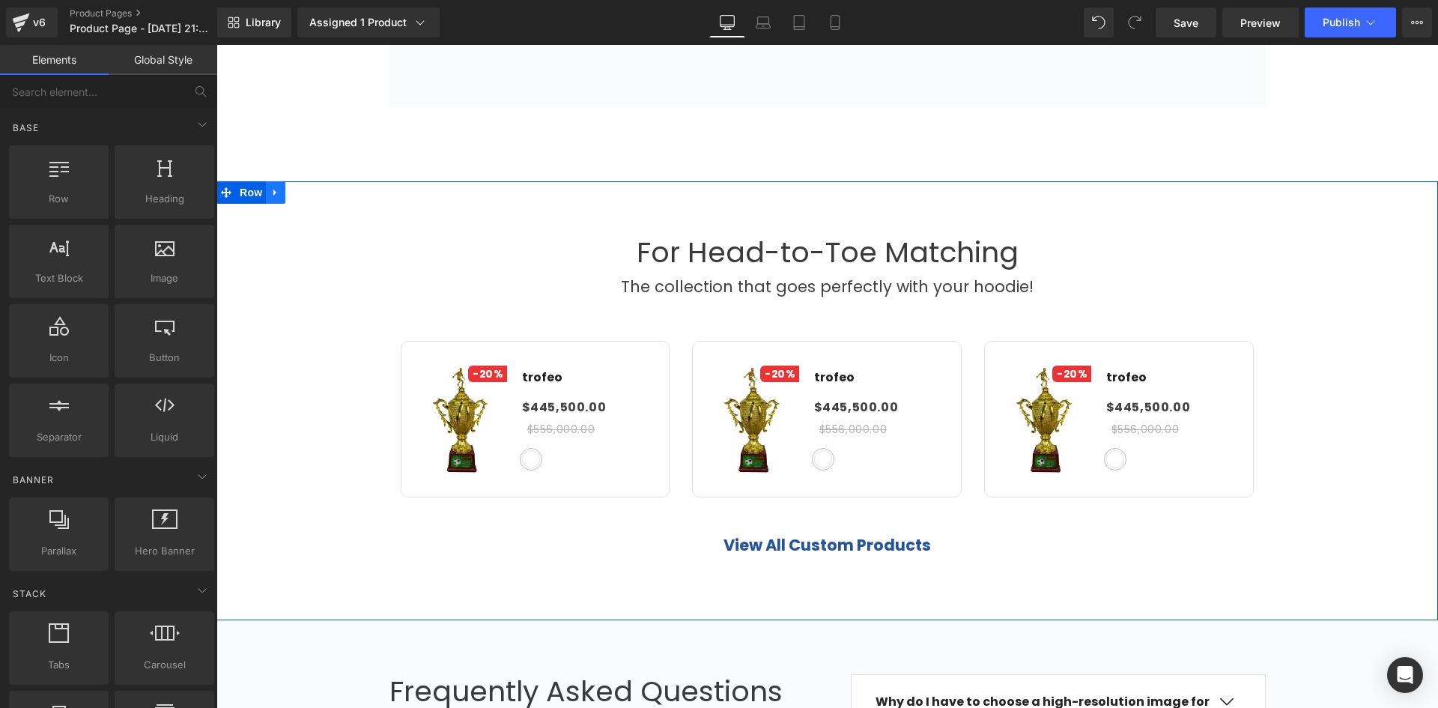
click at [273, 186] on link at bounding box center [275, 192] width 19 height 22
click at [311, 201] on link at bounding box center [314, 192] width 19 height 22
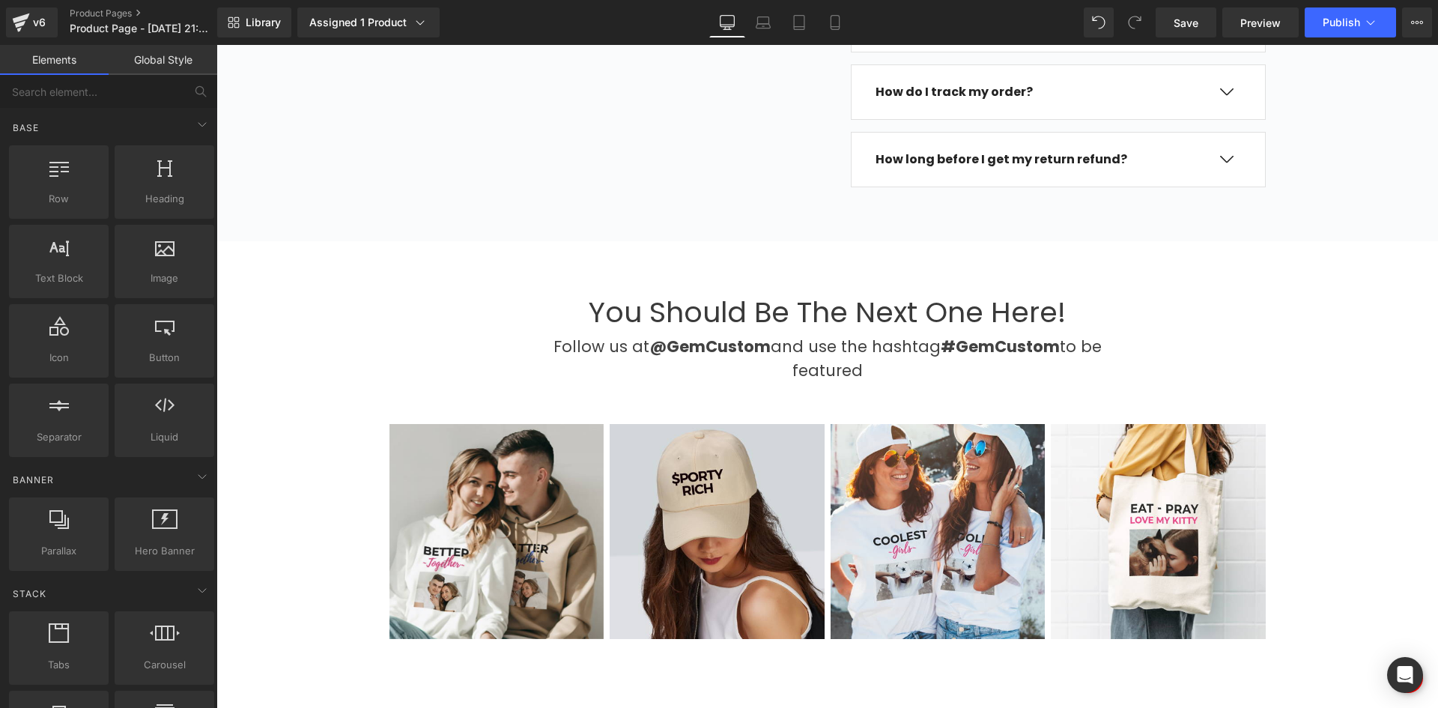
scroll to position [1723, 0]
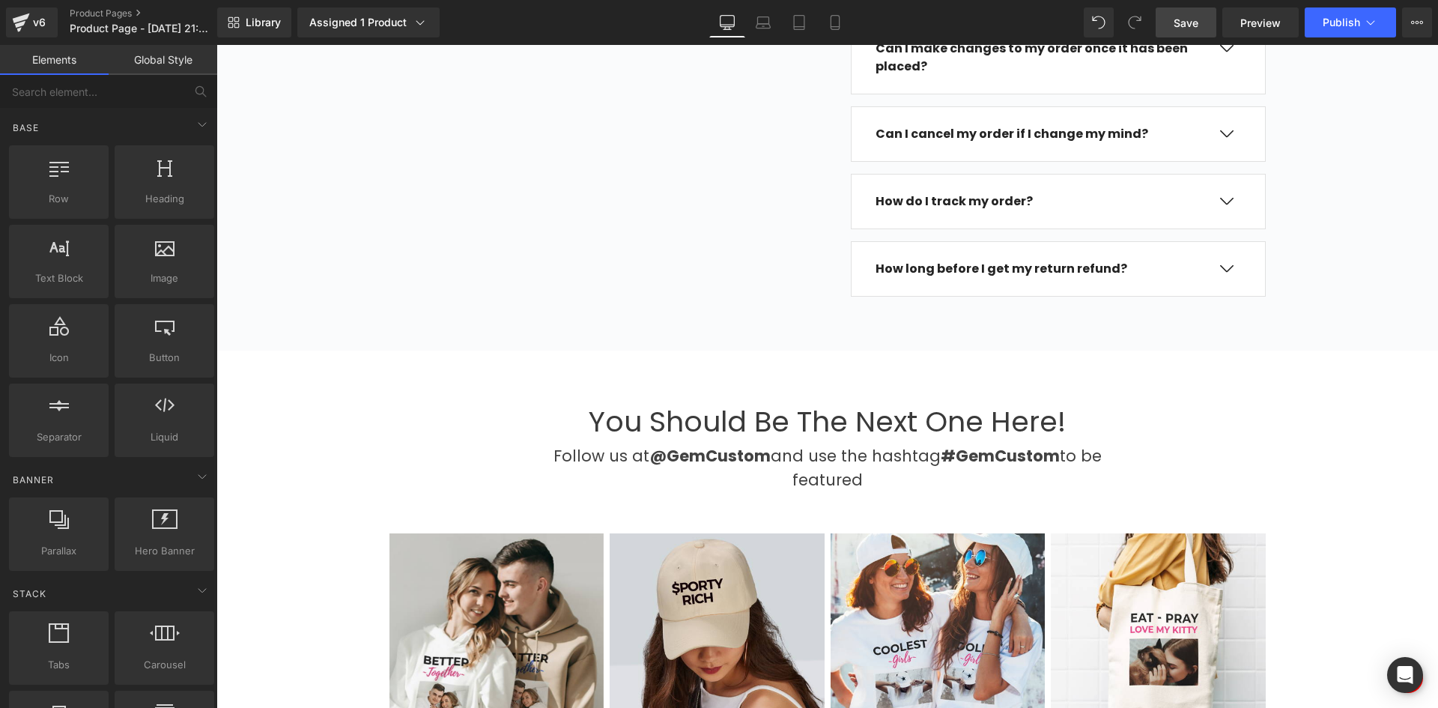
click at [1193, 25] on span "Save" at bounding box center [1186, 23] width 25 height 16
click at [1334, 35] on button "Publish" at bounding box center [1350, 22] width 91 height 30
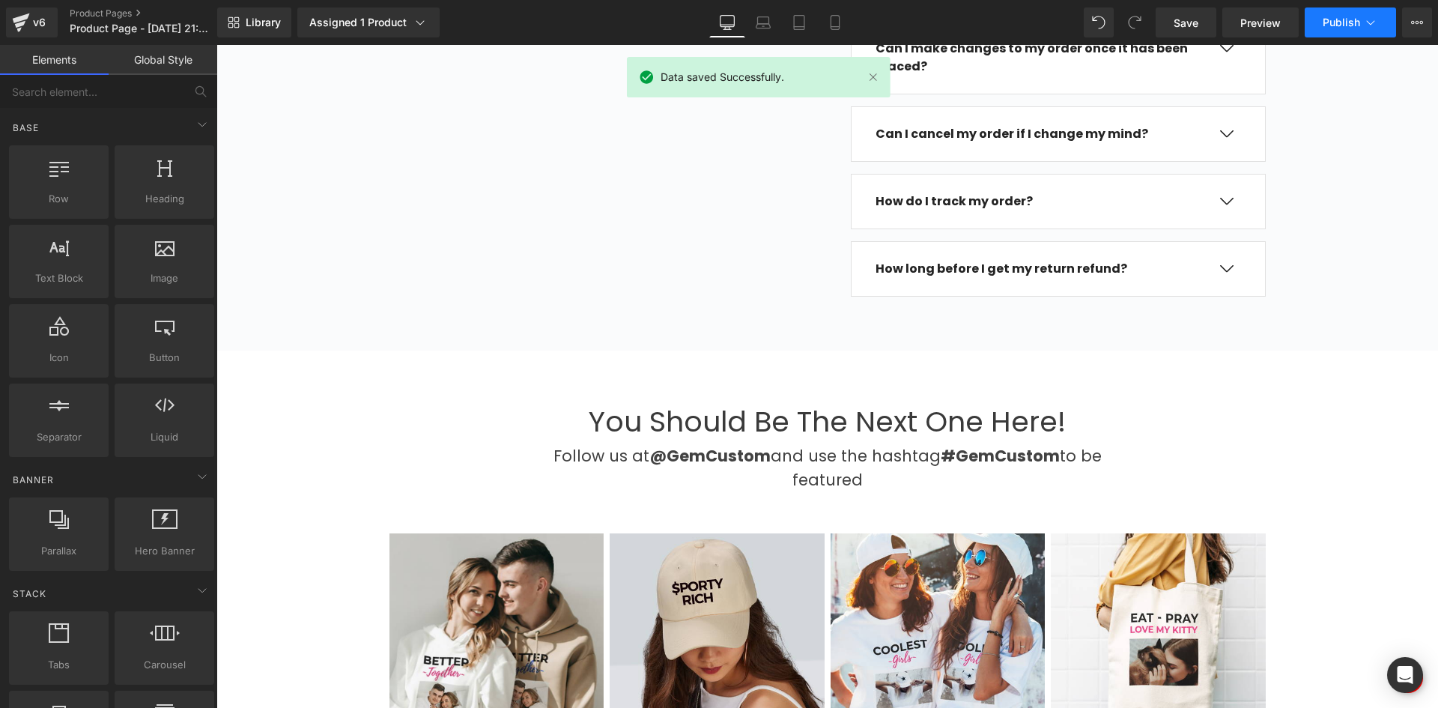
click at [1350, 17] on span "Publish" at bounding box center [1341, 22] width 37 height 12
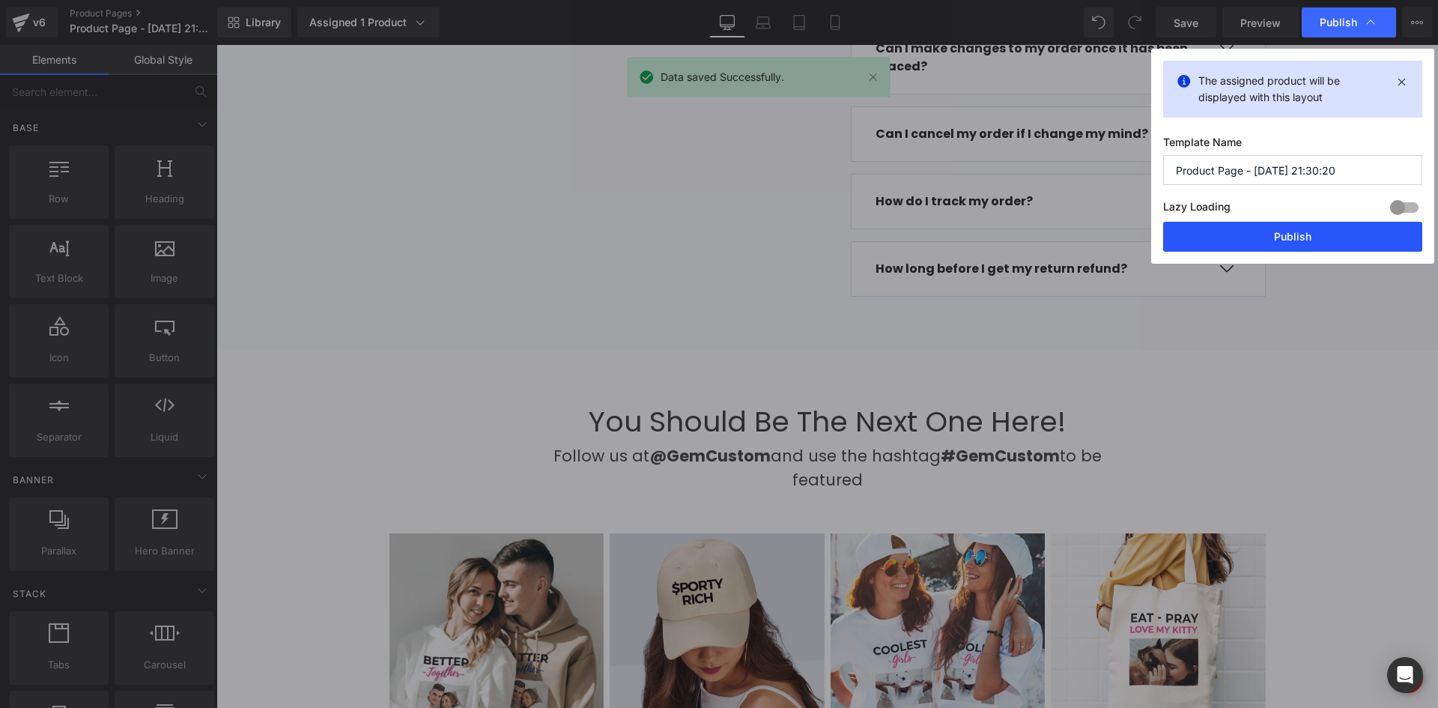
drag, startPoint x: 1217, startPoint y: 235, endPoint x: 733, endPoint y: 160, distance: 490.6
click at [1217, 235] on button "Publish" at bounding box center [1292, 237] width 259 height 30
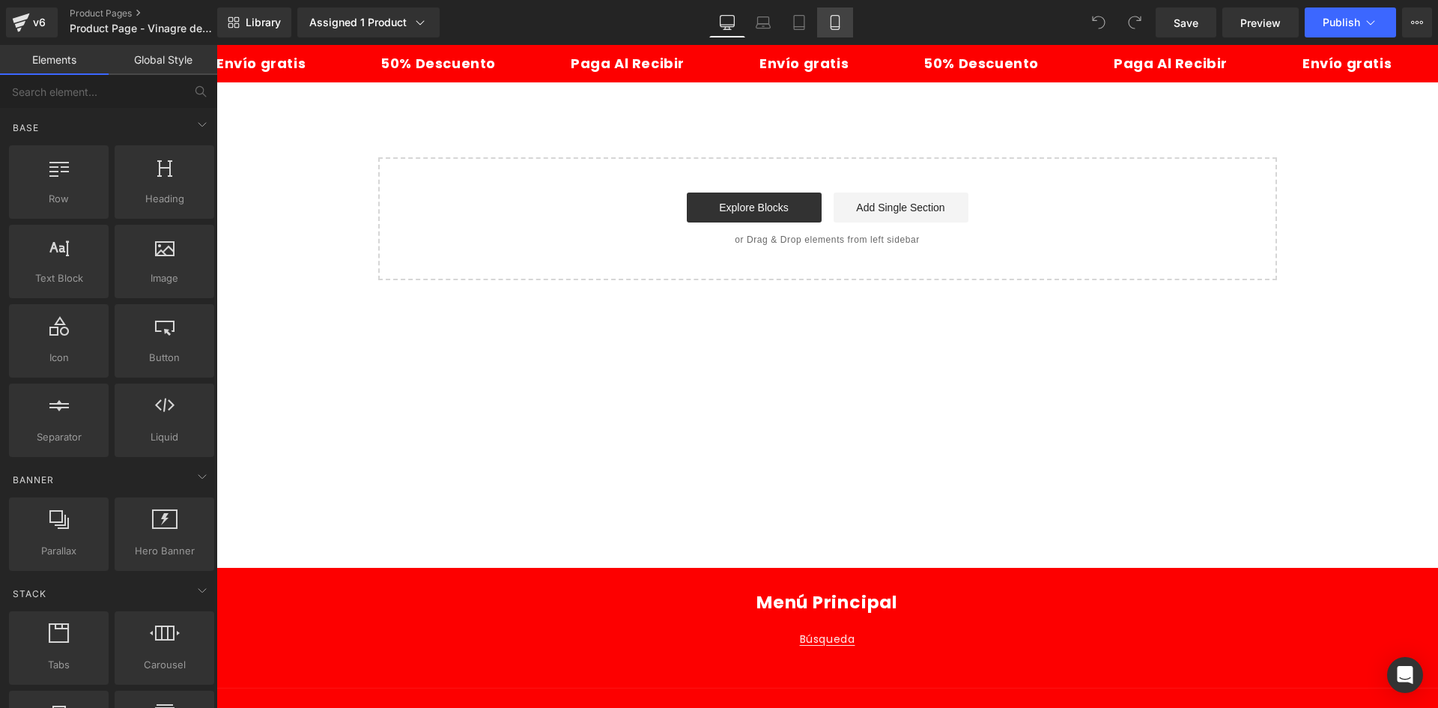
click at [843, 20] on icon at bounding box center [835, 22] width 15 height 15
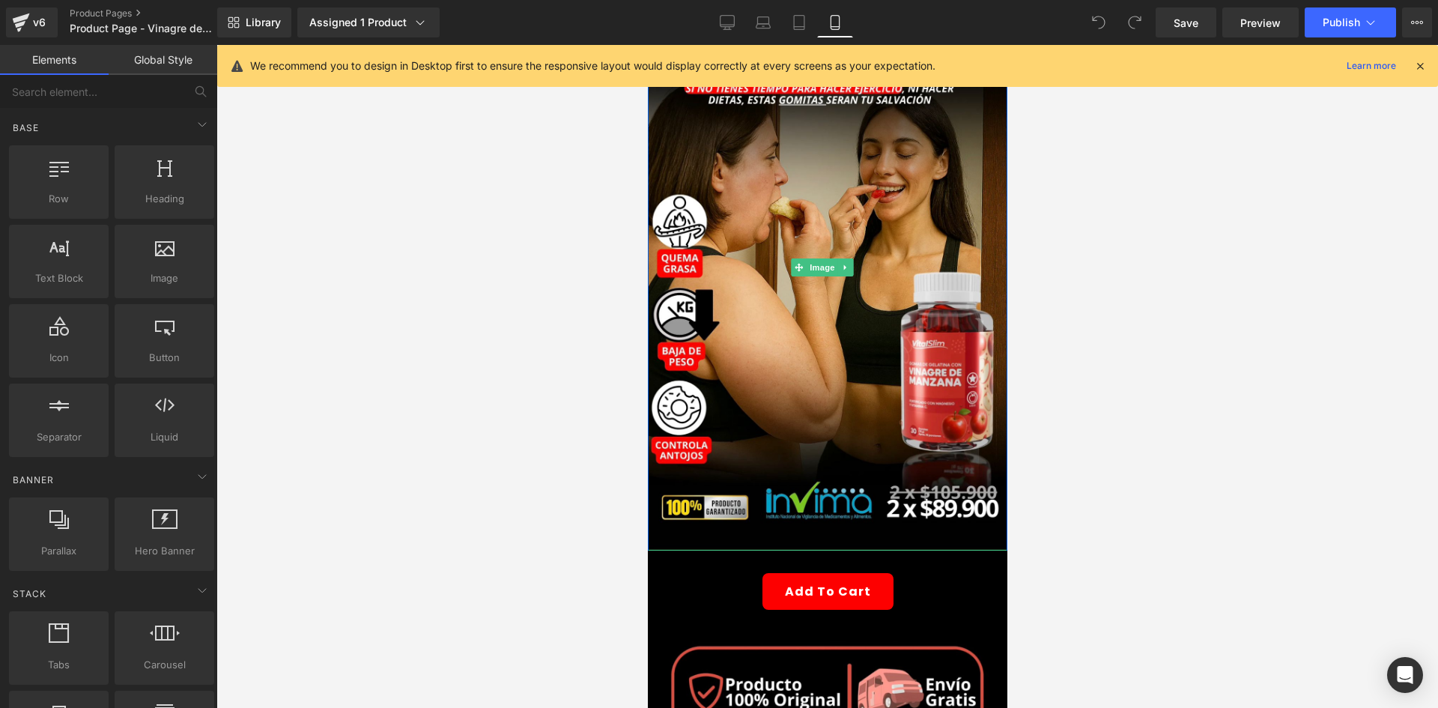
scroll to position [375, 0]
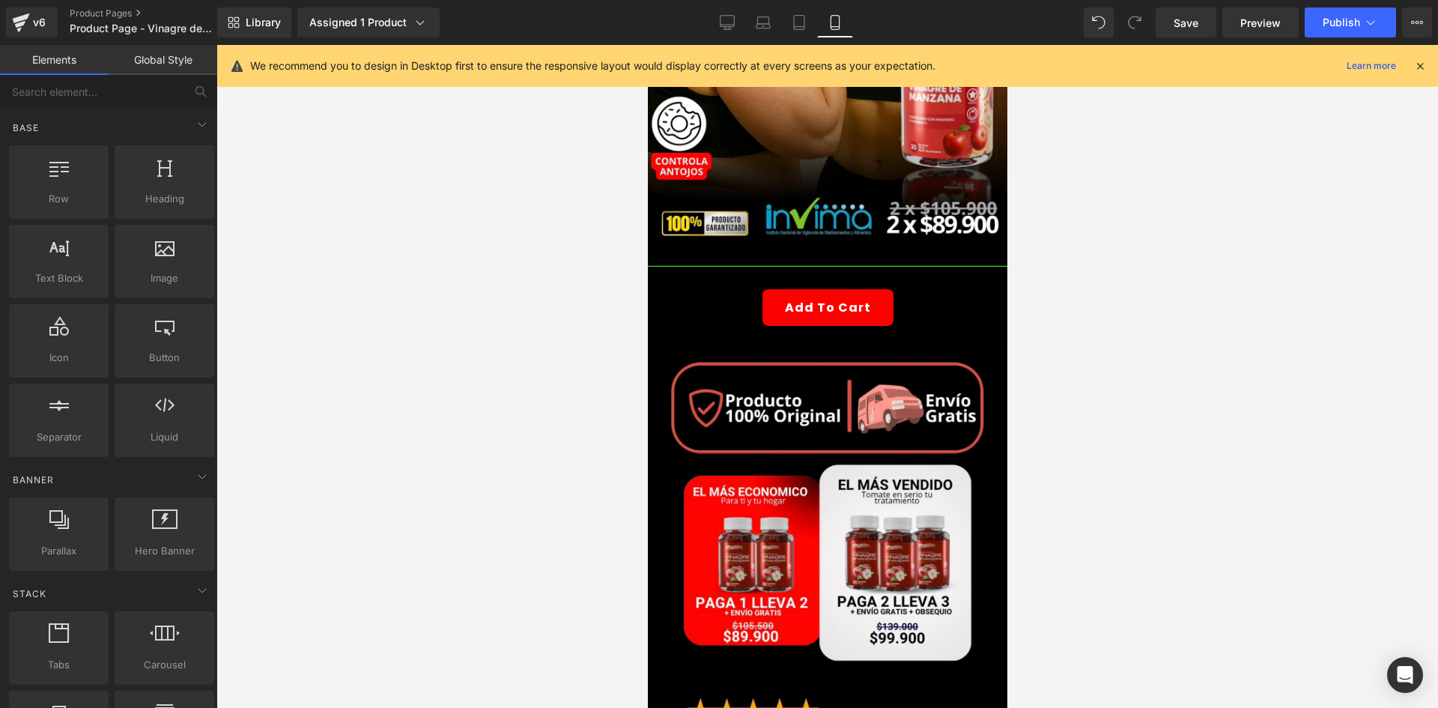
click at [835, 298] on span "(P) Cart Button" at bounding box center [827, 307] width 68 height 18
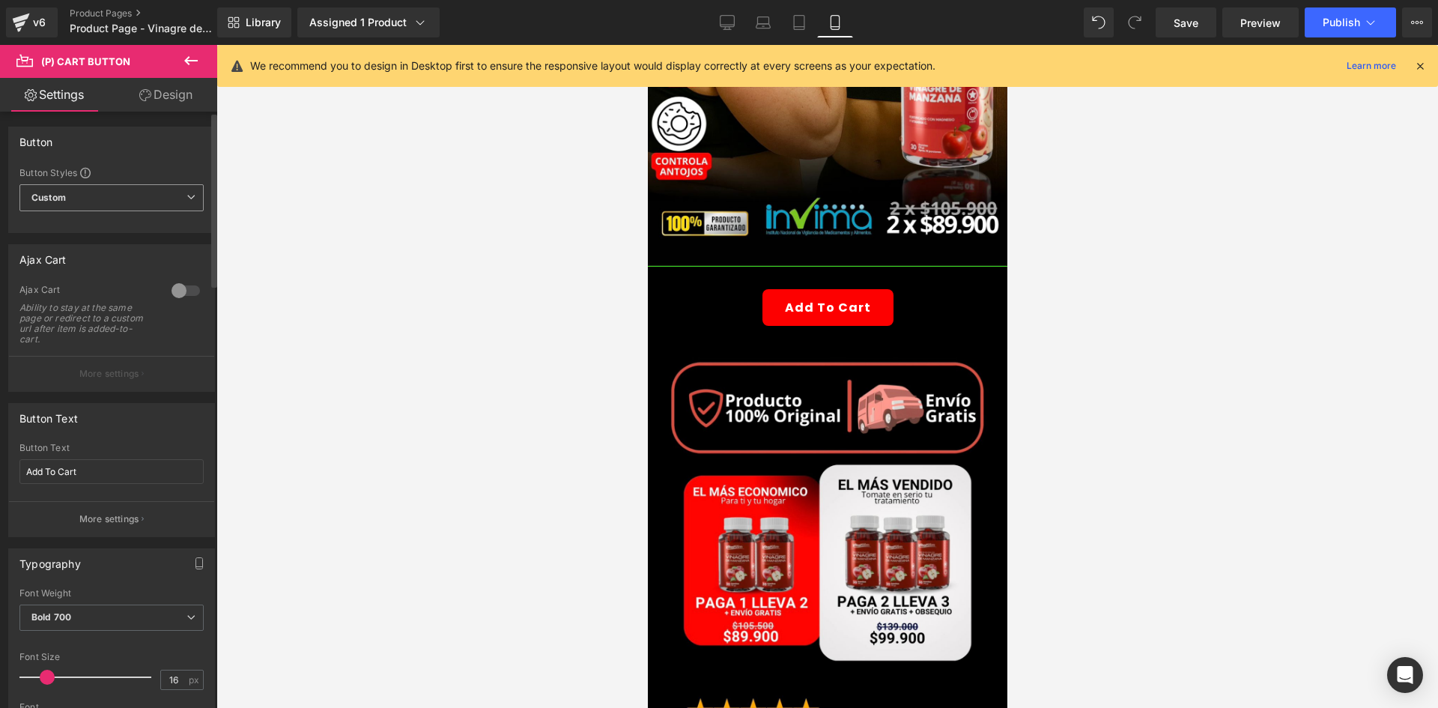
click at [103, 188] on span "Custom Setup Global Style" at bounding box center [111, 197] width 184 height 27
click at [103, 191] on span "Custom Setup Global Style" at bounding box center [108, 197] width 178 height 27
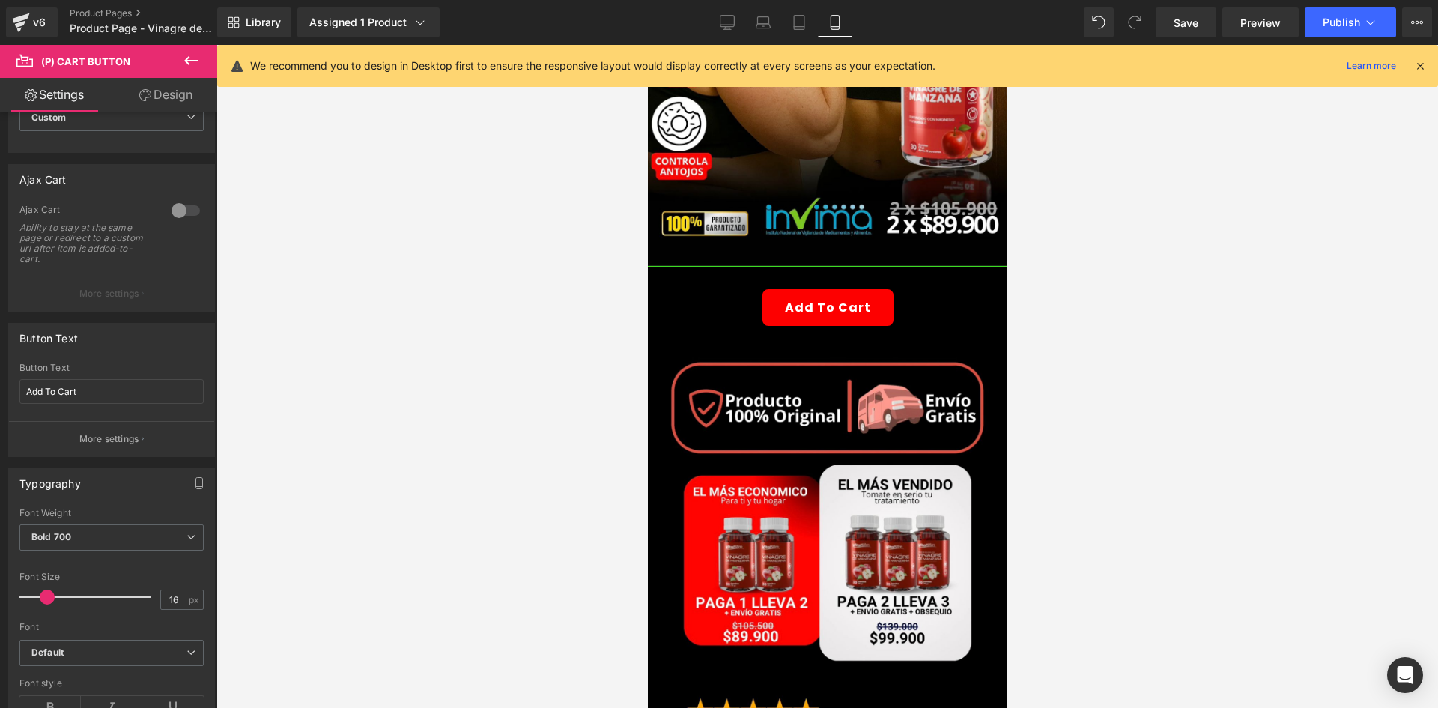
scroll to position [75, 0]
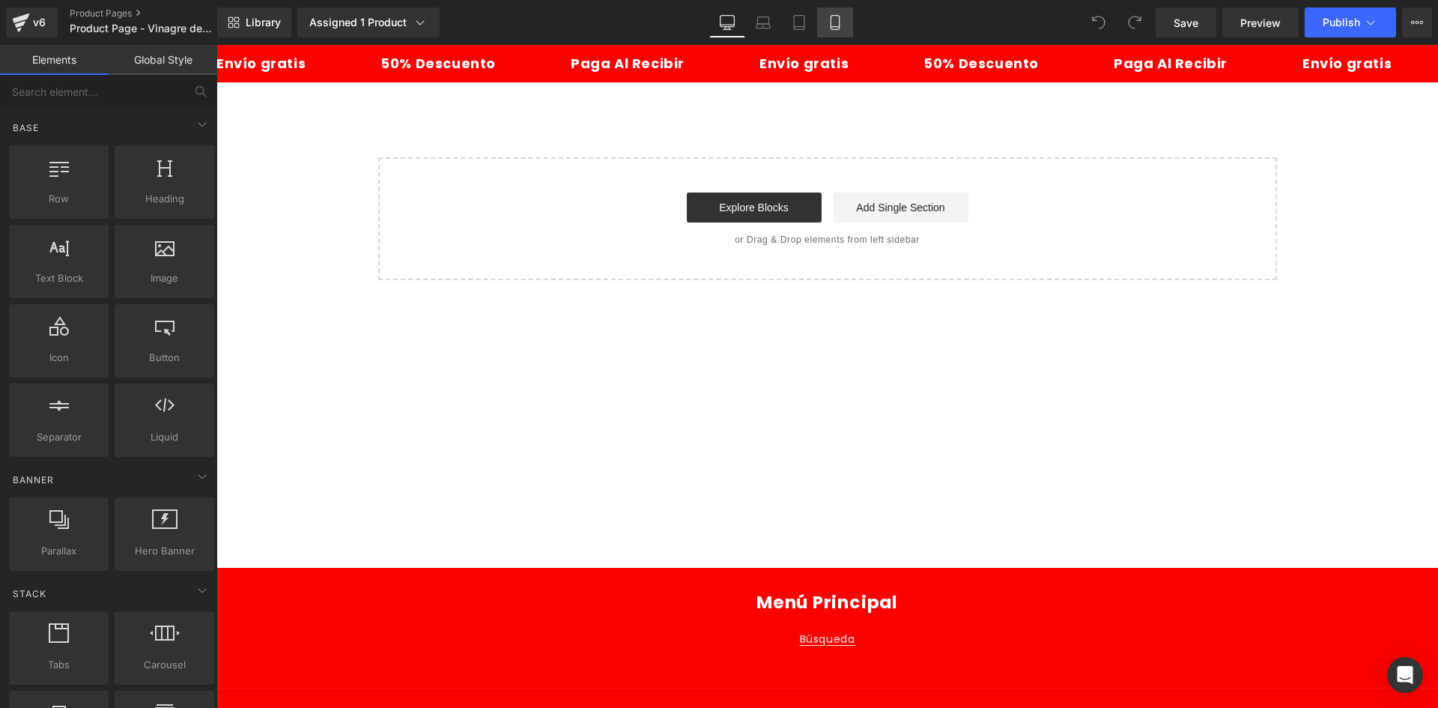
click at [831, 16] on icon at bounding box center [835, 22] width 15 height 15
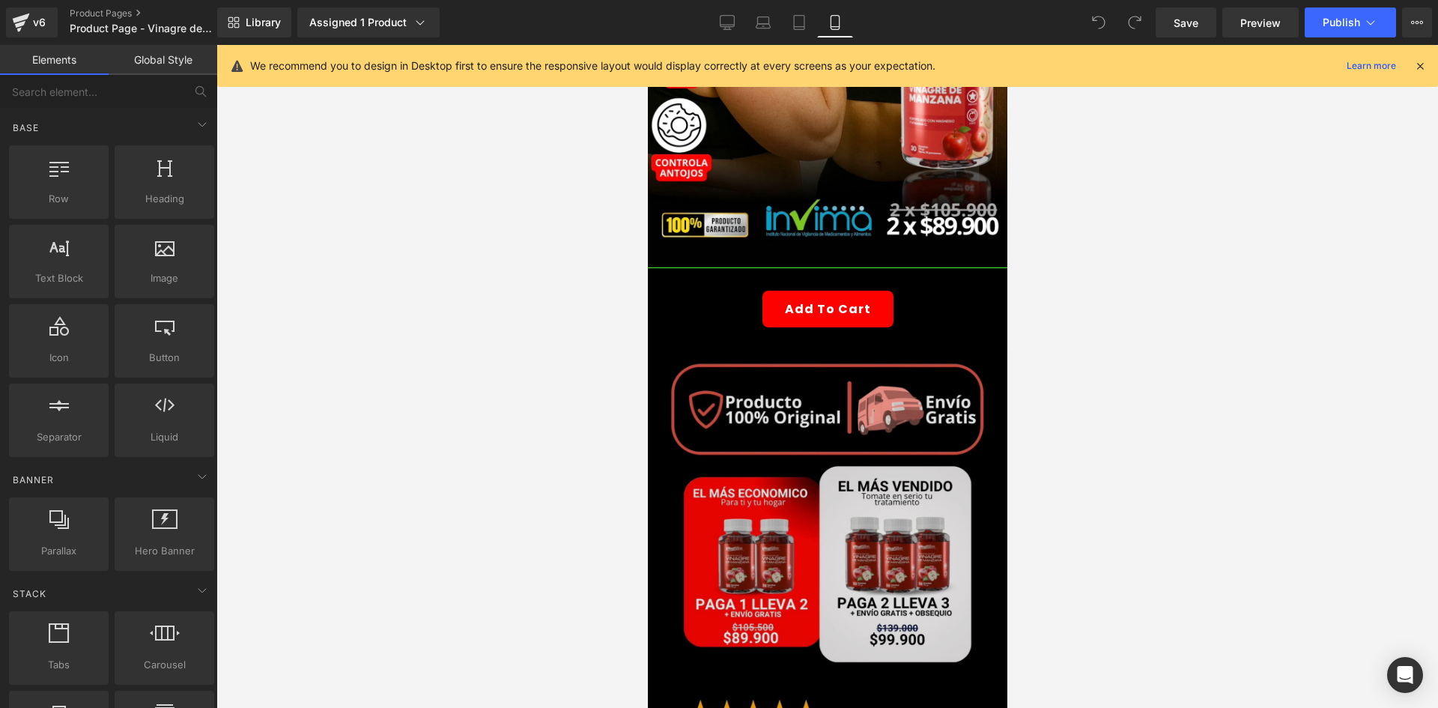
scroll to position [375, 0]
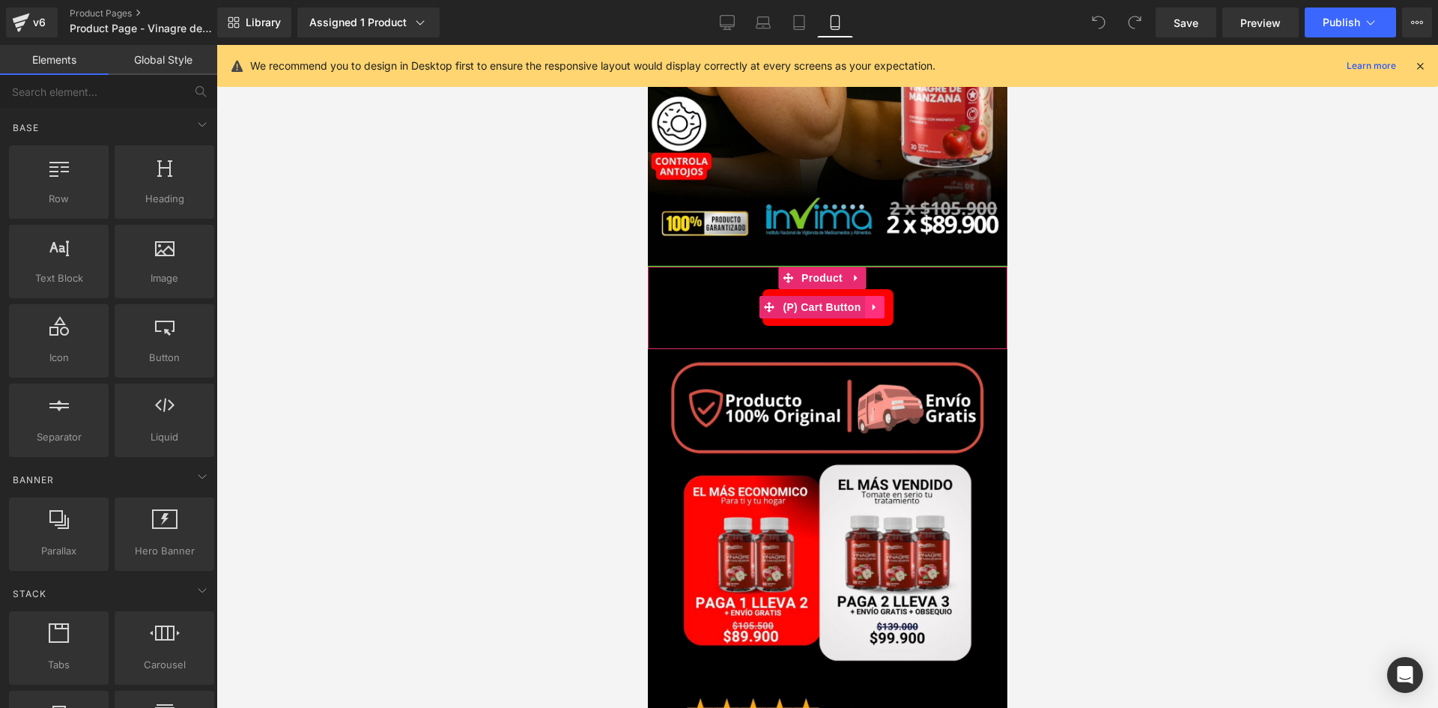
click at [875, 302] on icon at bounding box center [874, 307] width 10 height 11
click at [853, 267] on link at bounding box center [855, 278] width 19 height 22
click at [865, 273] on icon at bounding box center [865, 278] width 10 height 10
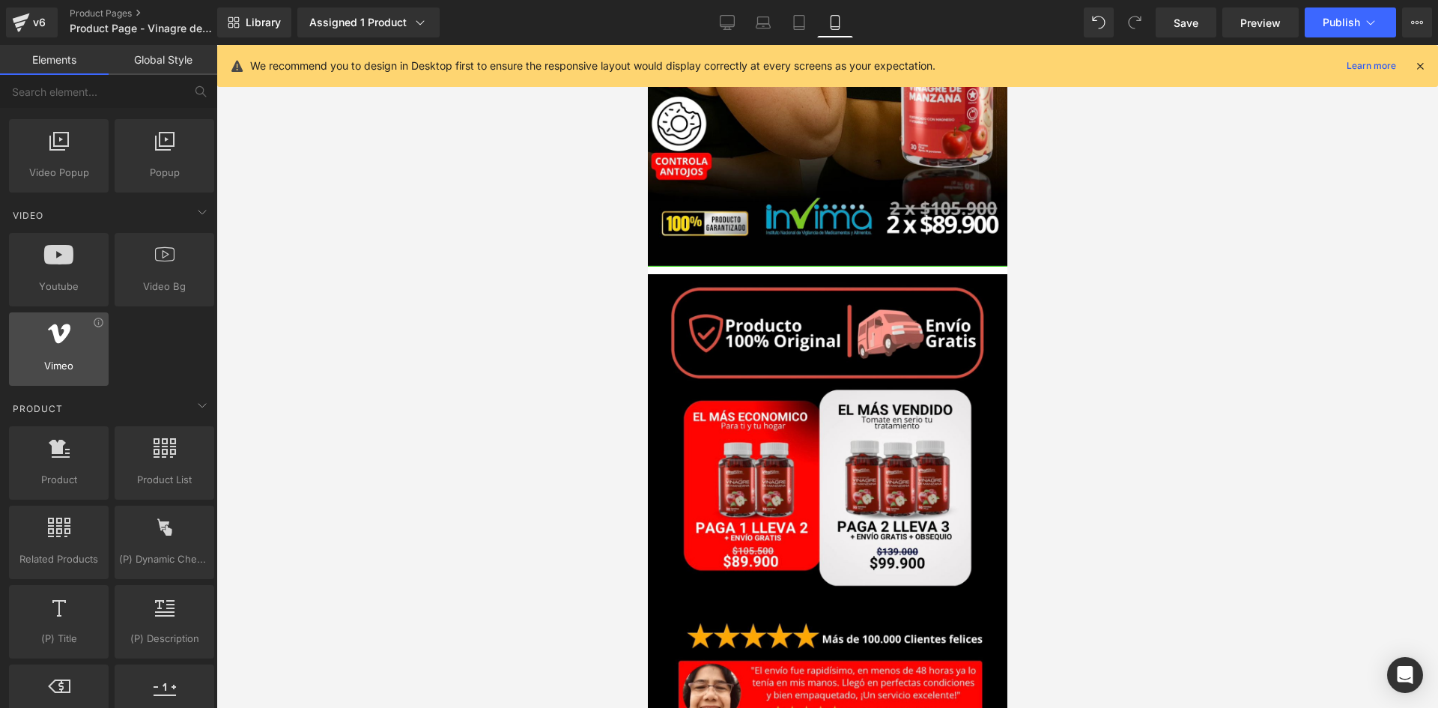
scroll to position [1049, 0]
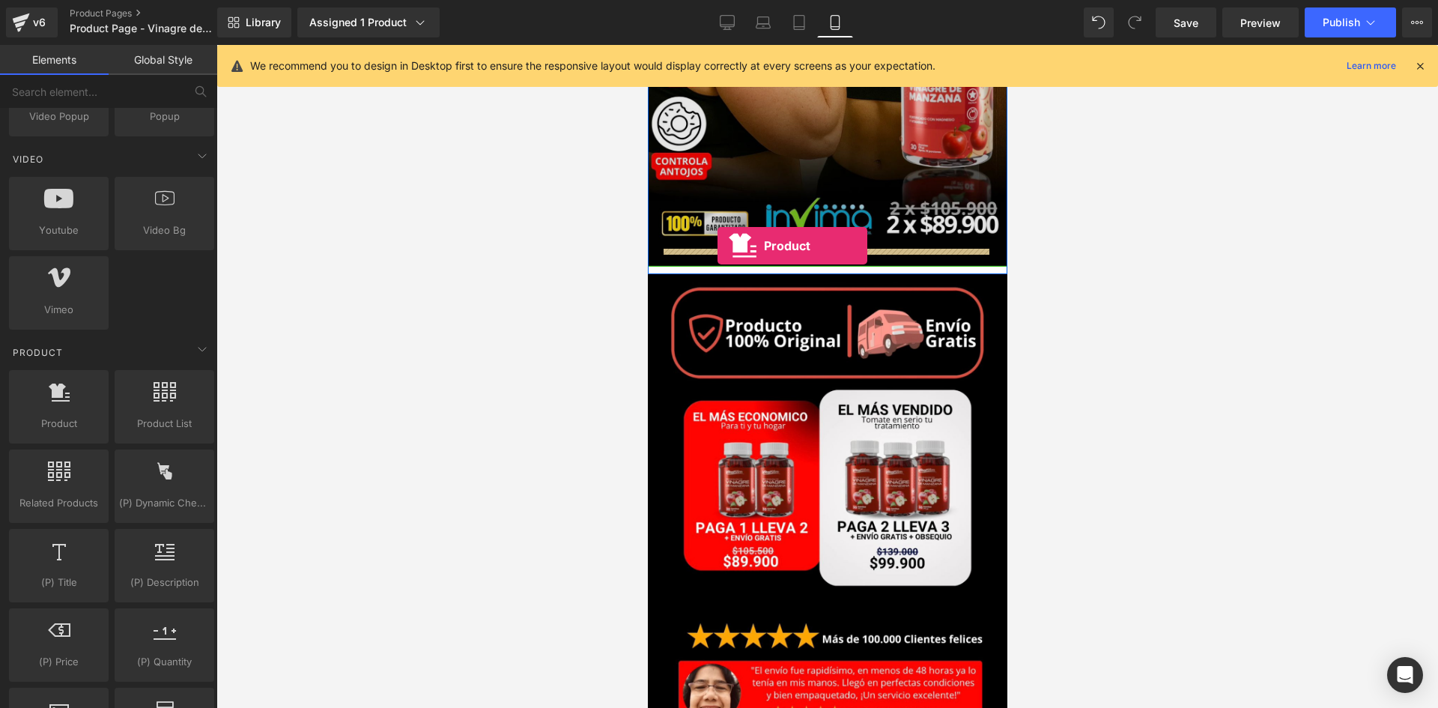
drag, startPoint x: 716, startPoint y: 459, endPoint x: 717, endPoint y: 246, distance: 213.5
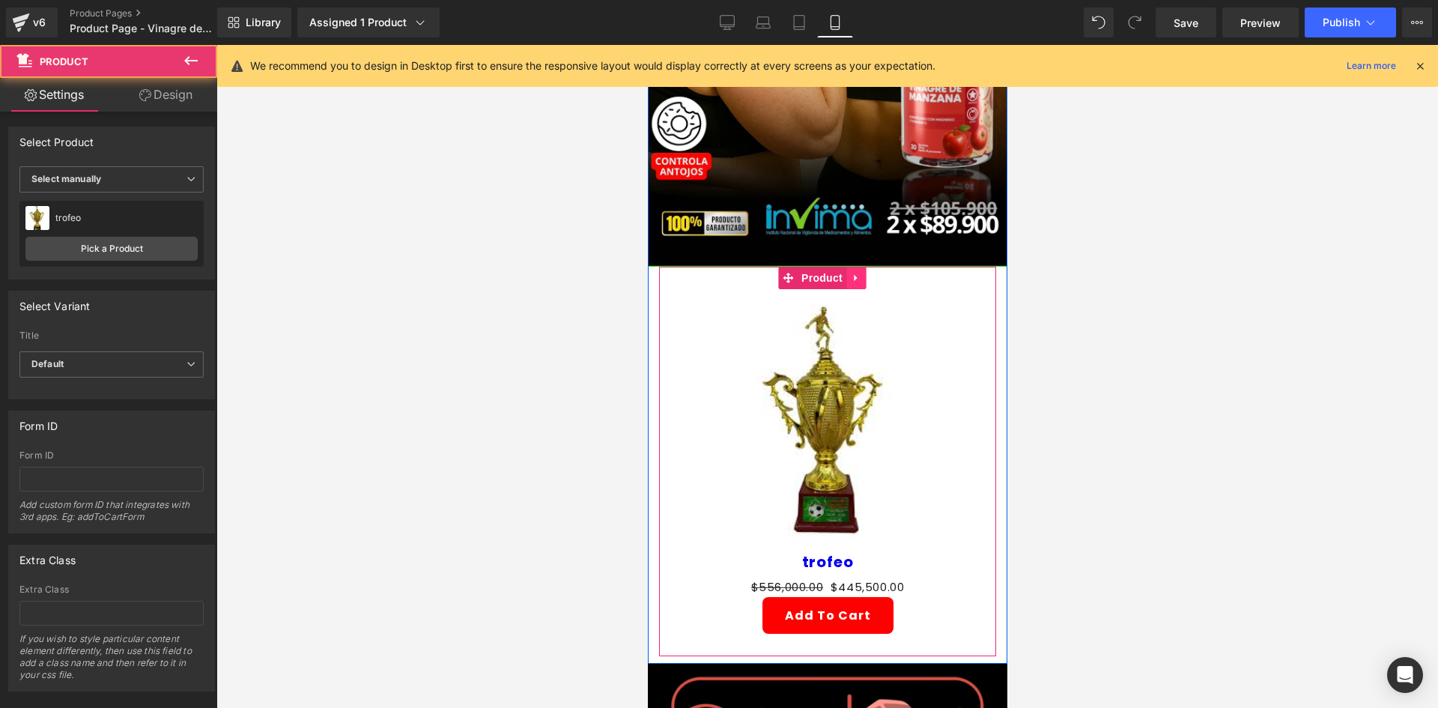
click at [859, 267] on link at bounding box center [855, 278] width 19 height 22
click at [862, 272] on icon at bounding box center [865, 277] width 10 height 11
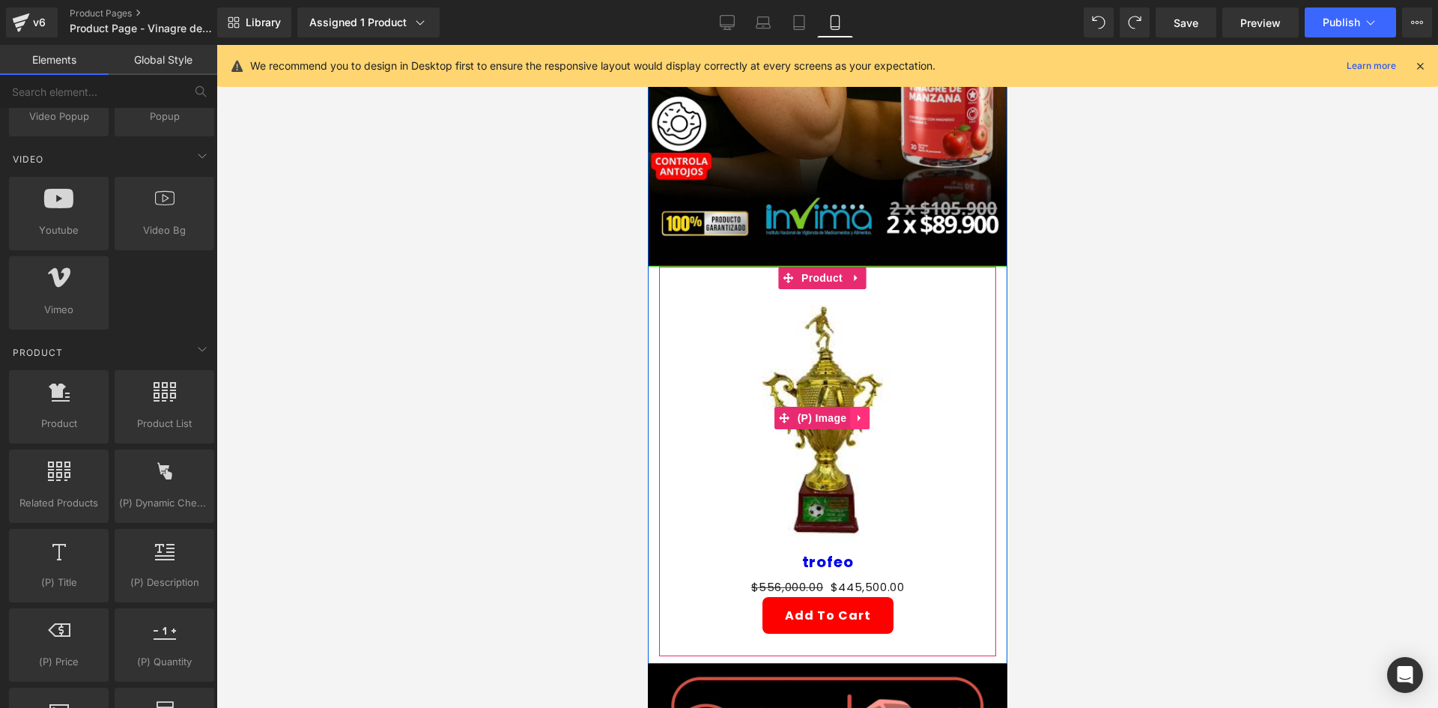
click at [851, 407] on link at bounding box center [859, 418] width 19 height 22
click at [865, 407] on link at bounding box center [868, 418] width 19 height 22
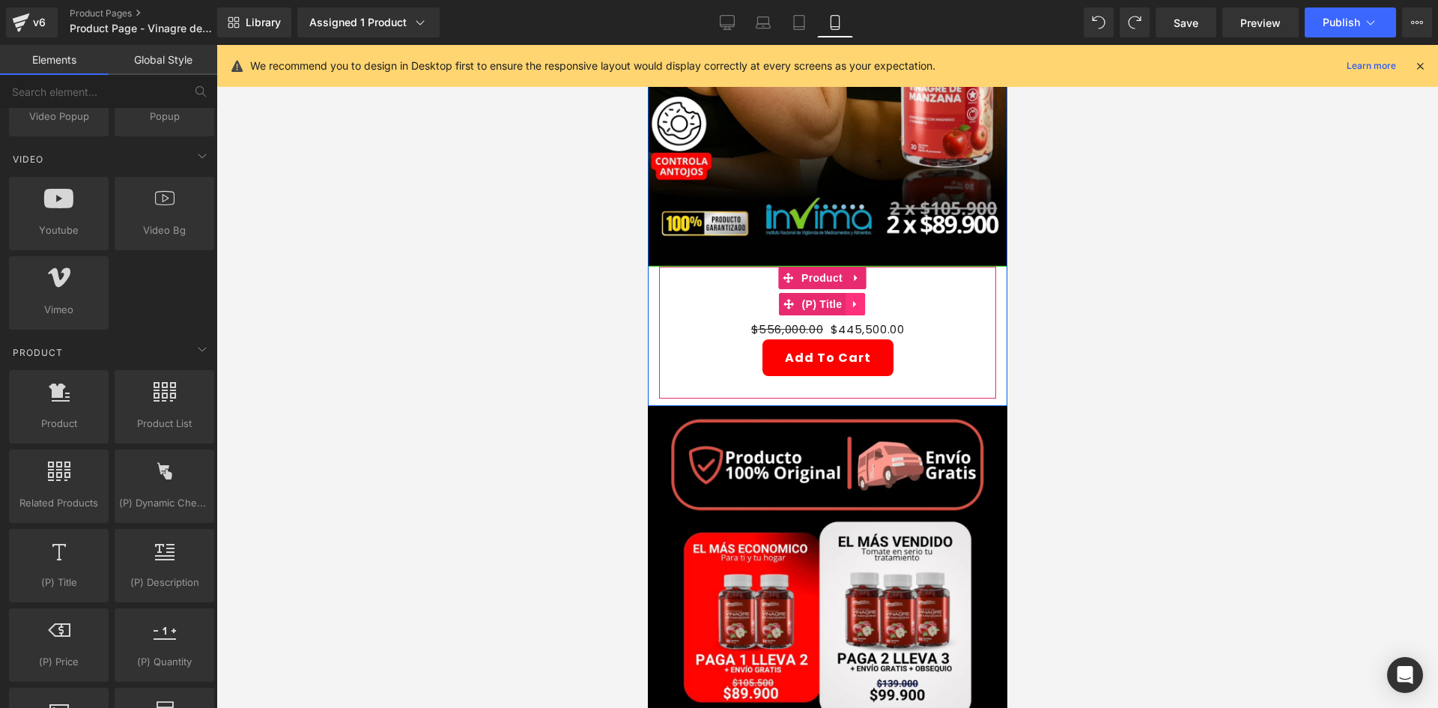
click at [854, 298] on icon at bounding box center [855, 303] width 10 height 11
click at [859, 299] on icon at bounding box center [864, 304] width 10 height 10
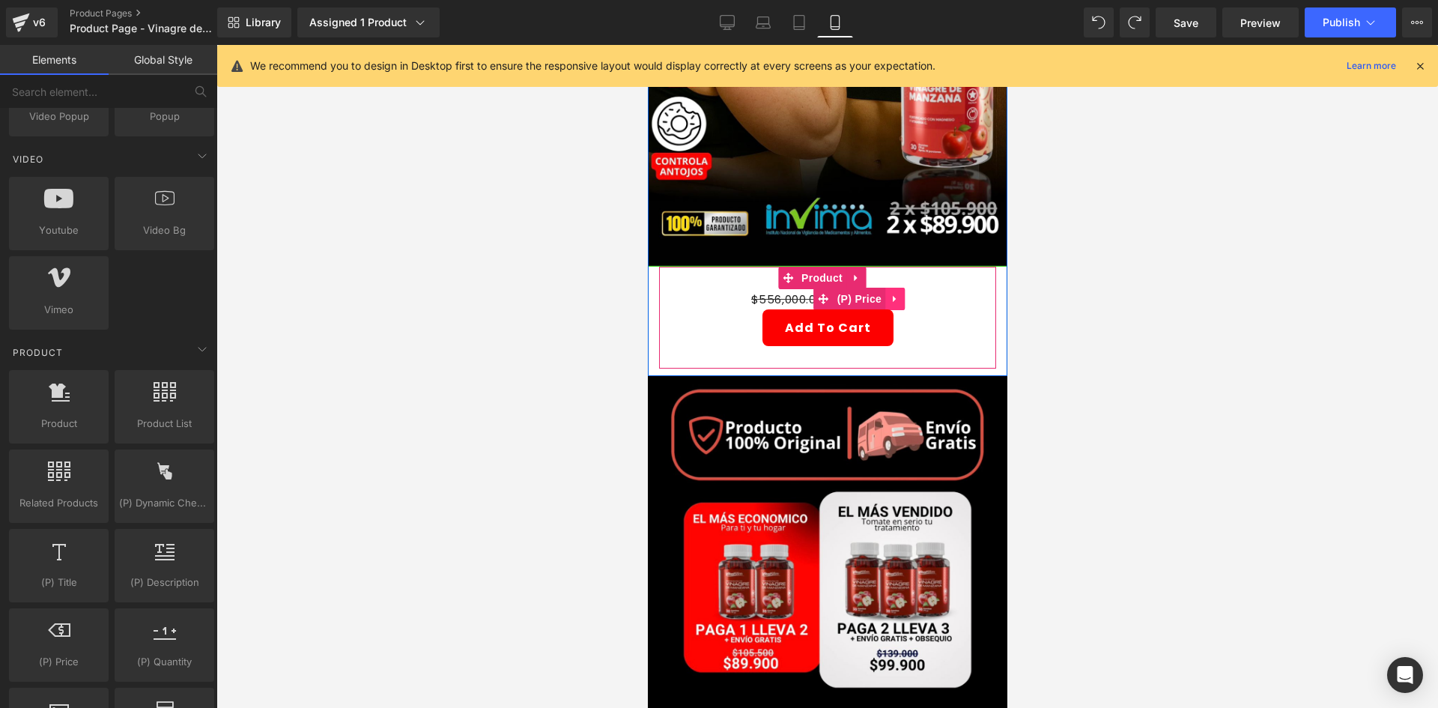
click at [892, 296] on icon at bounding box center [893, 299] width 3 height 7
click at [902, 294] on icon at bounding box center [904, 299] width 10 height 11
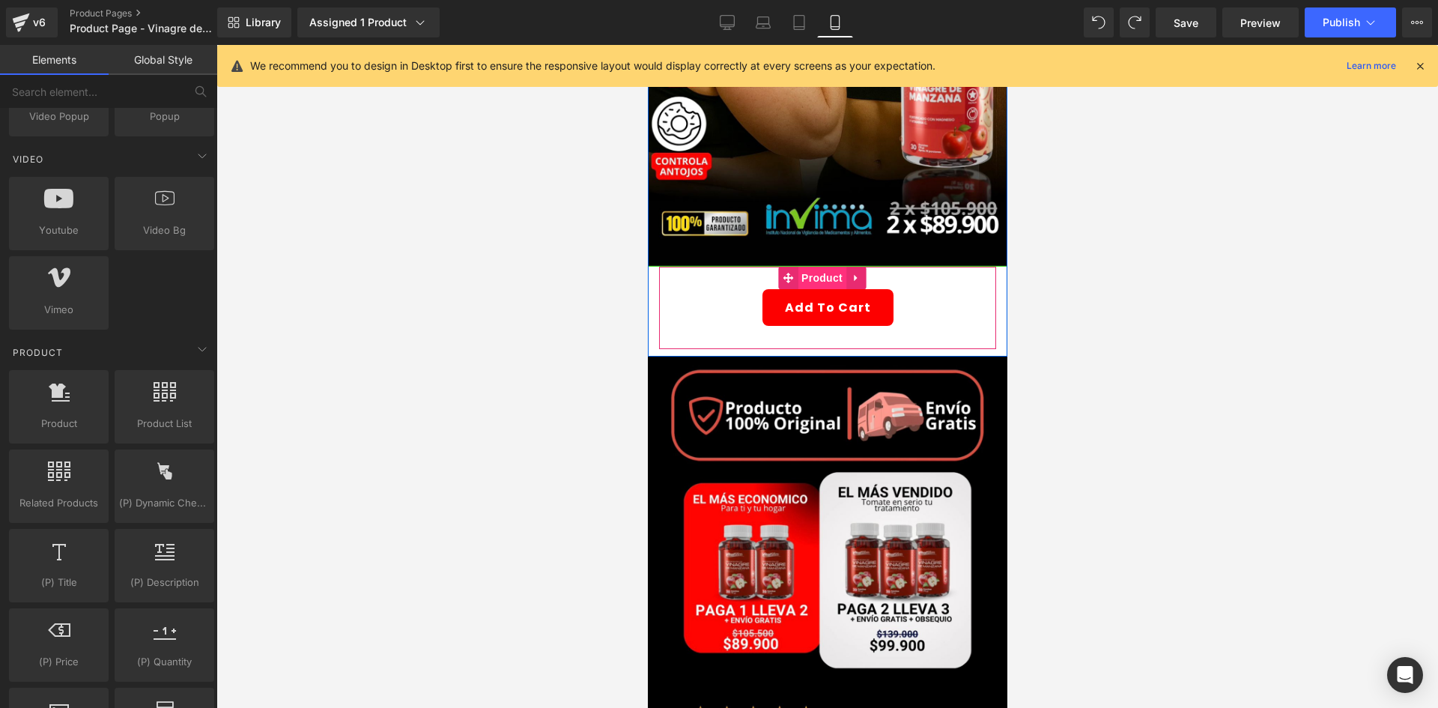
click at [808, 267] on span "Product" at bounding box center [821, 278] width 49 height 22
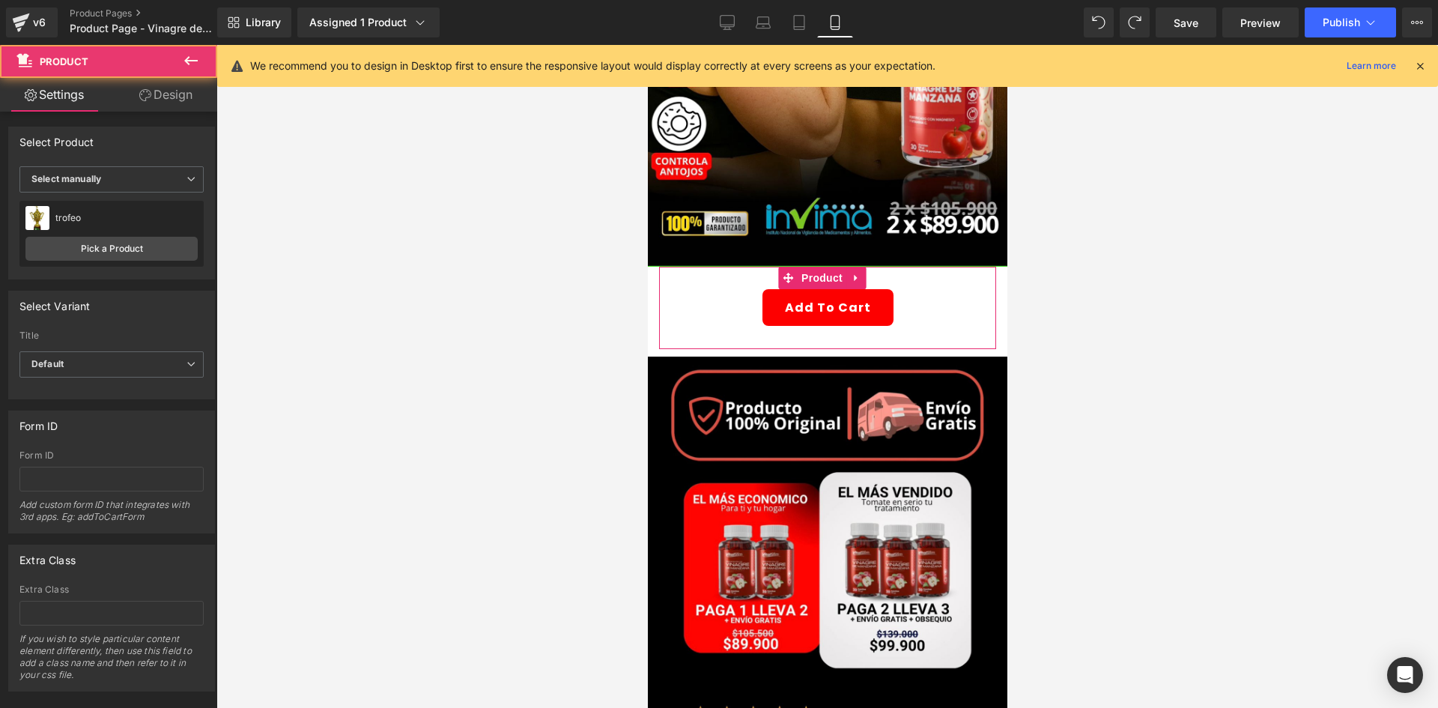
click at [154, 106] on link "Design" at bounding box center [166, 95] width 109 height 34
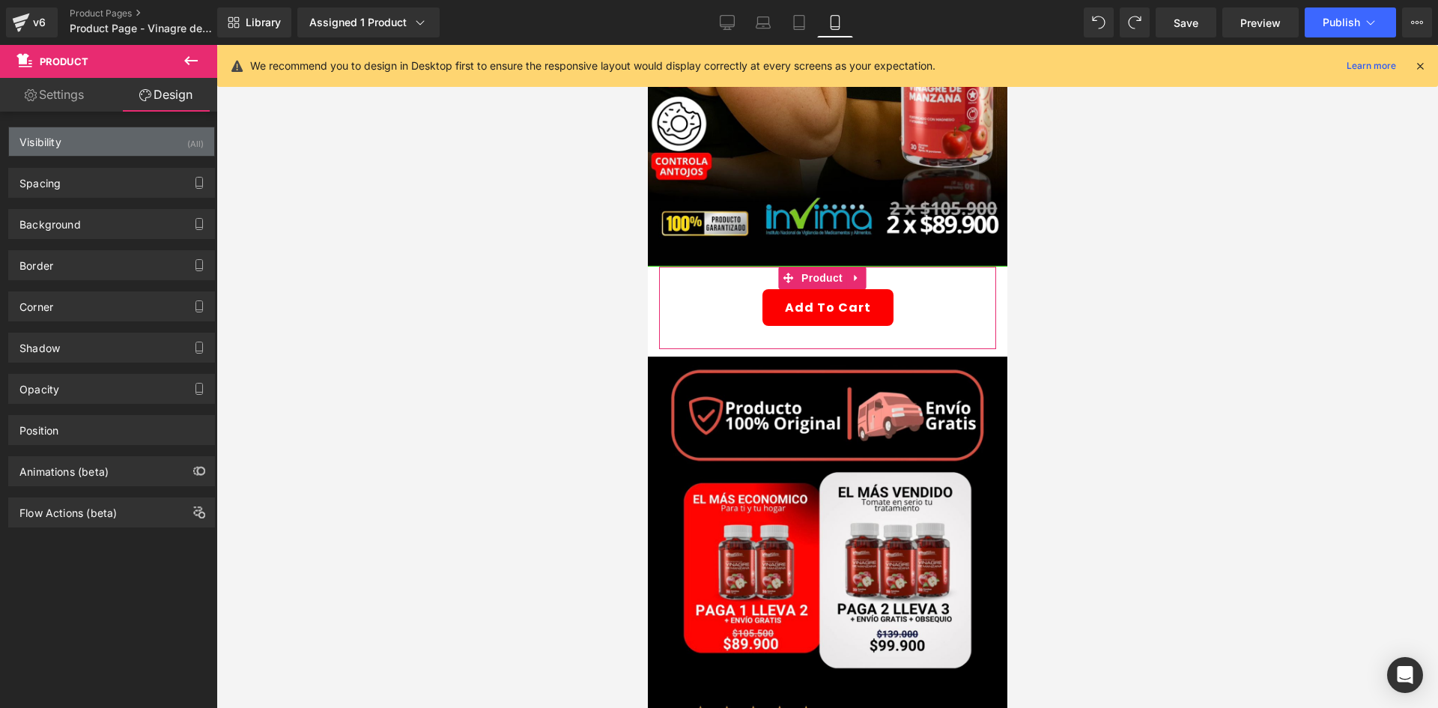
click at [142, 141] on div "Visibility (All)" at bounding box center [111, 141] width 205 height 28
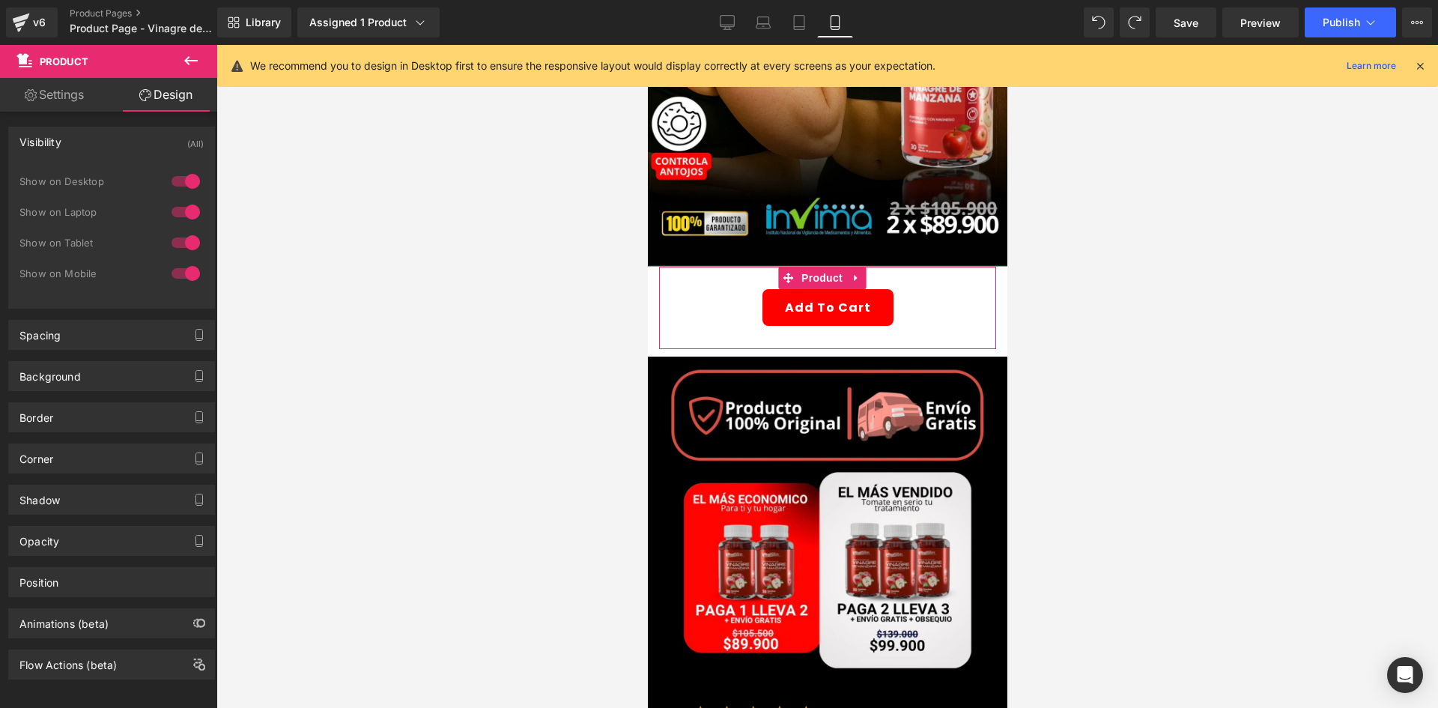
click at [170, 167] on div "Visibility (All) 0|0|0|0 1 Show on Desktop 1 Show on Laptop 1 Show on Tablet 1 …" at bounding box center [111, 218] width 207 height 182
click at [171, 208] on div at bounding box center [186, 212] width 36 height 24
click at [184, 184] on div at bounding box center [186, 181] width 36 height 24
click at [90, 372] on div "Background" at bounding box center [111, 376] width 205 height 28
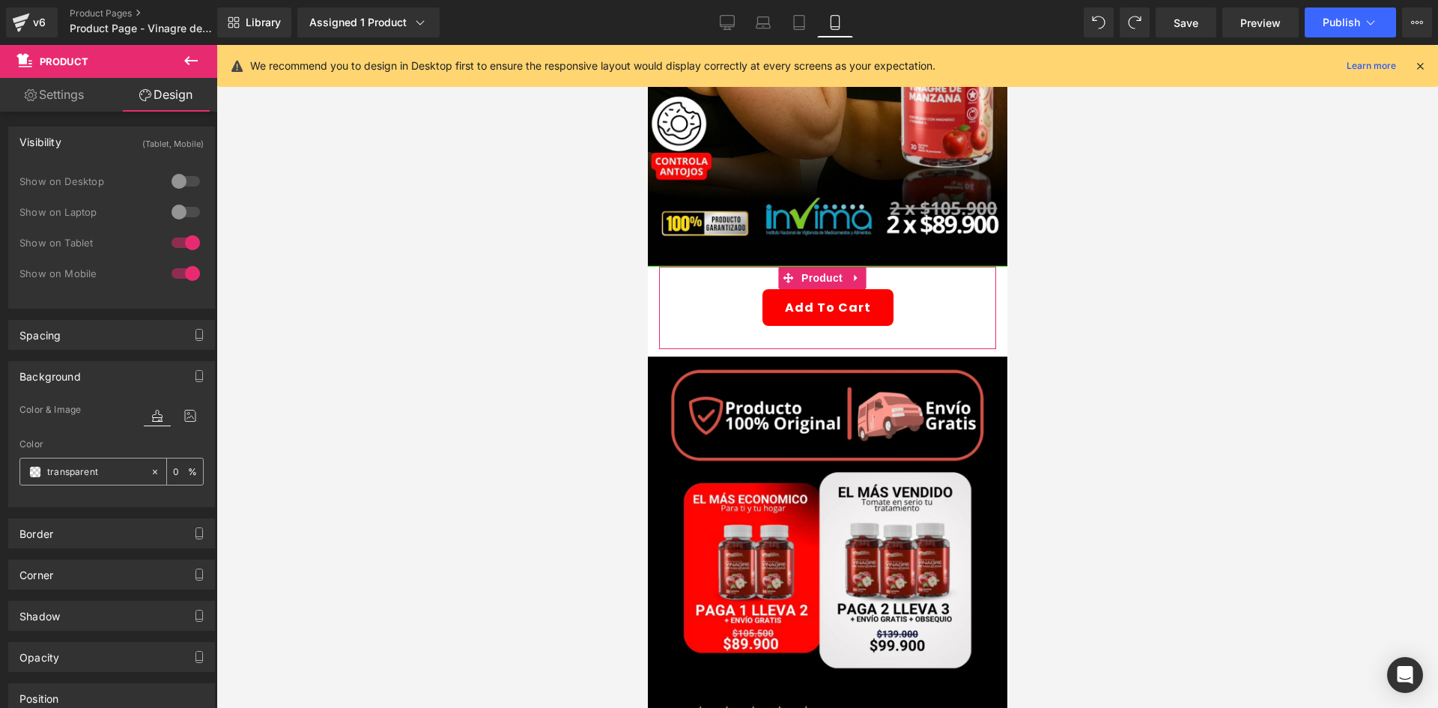
drag, startPoint x: 82, startPoint y: 491, endPoint x: 85, endPoint y: 471, distance: 19.7
click at [84, 485] on div "Color transparent 0 %" at bounding box center [111, 471] width 184 height 64
click at [85, 471] on input "transparent" at bounding box center [95, 472] width 96 height 16
type input "000"
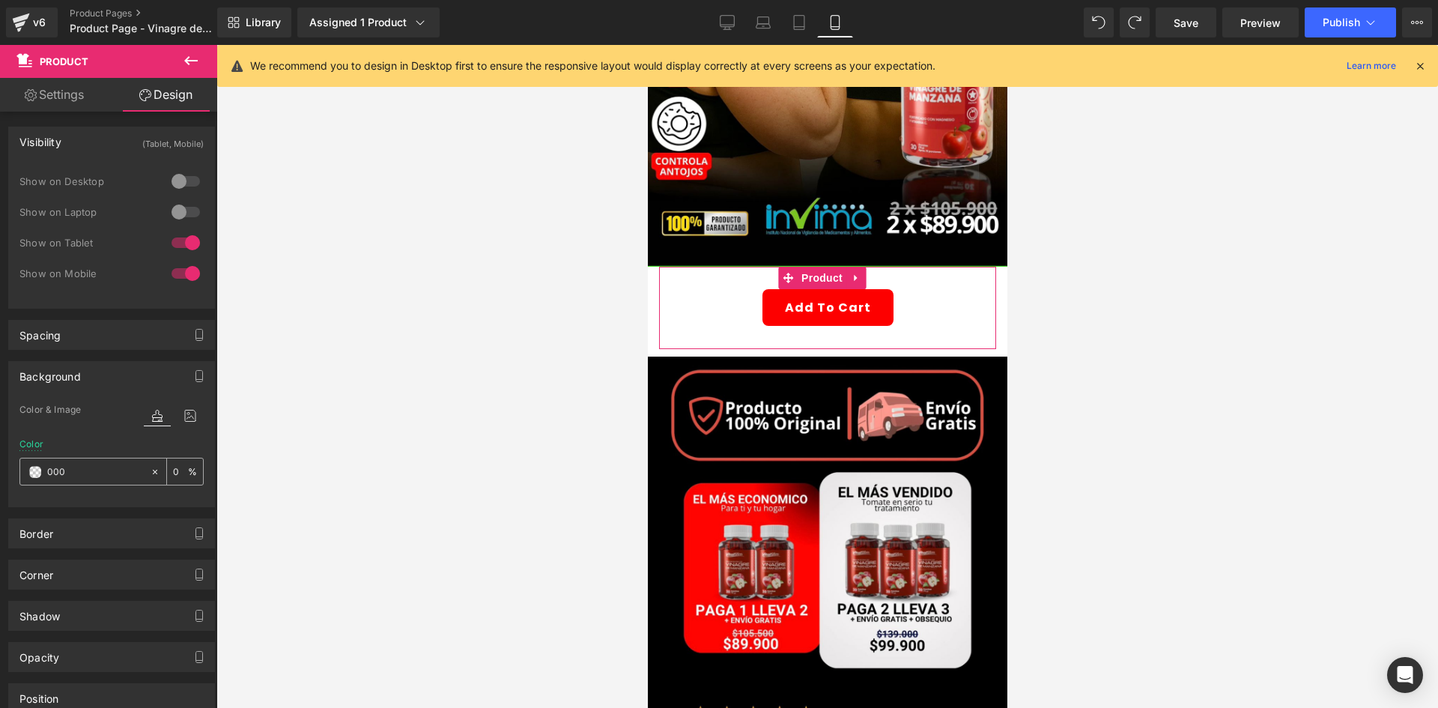
type input "100"
type input "0000"
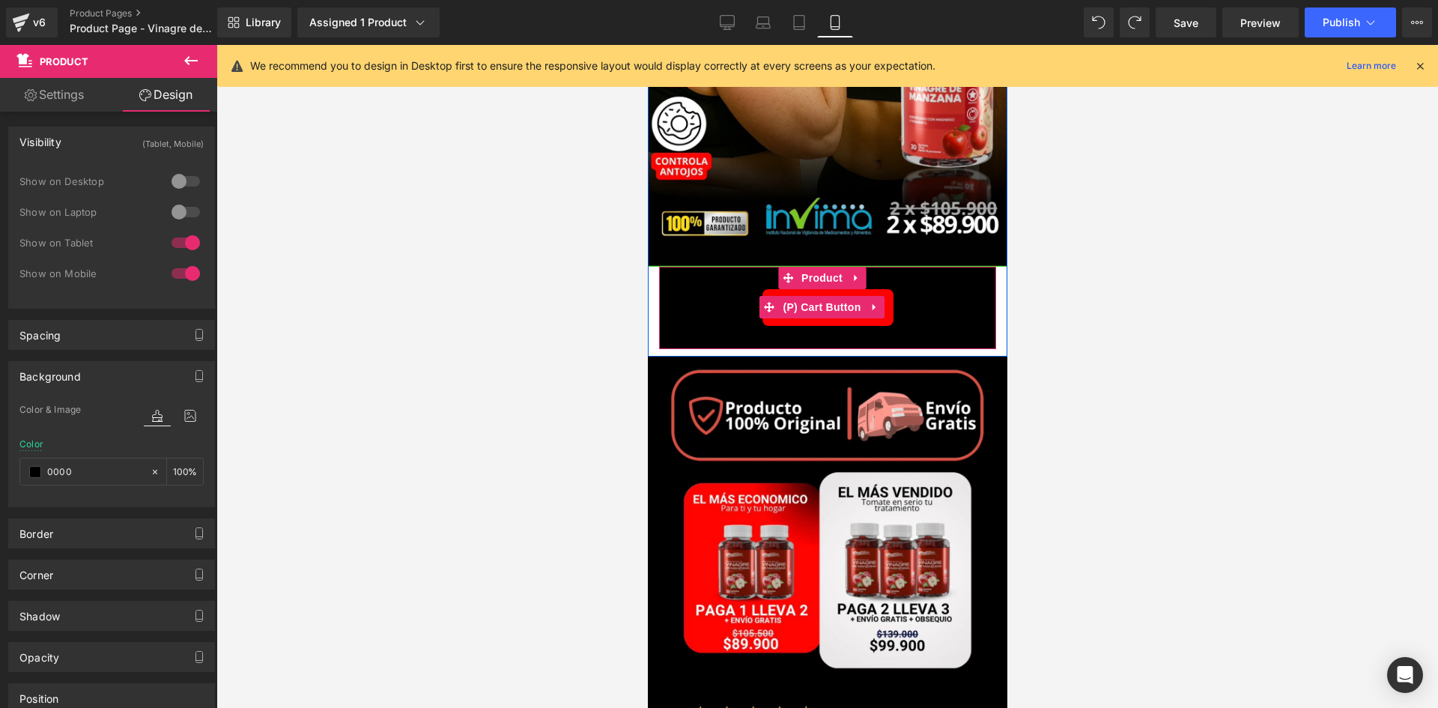
click at [695, 295] on div "Add To Cart" at bounding box center [827, 307] width 322 height 37
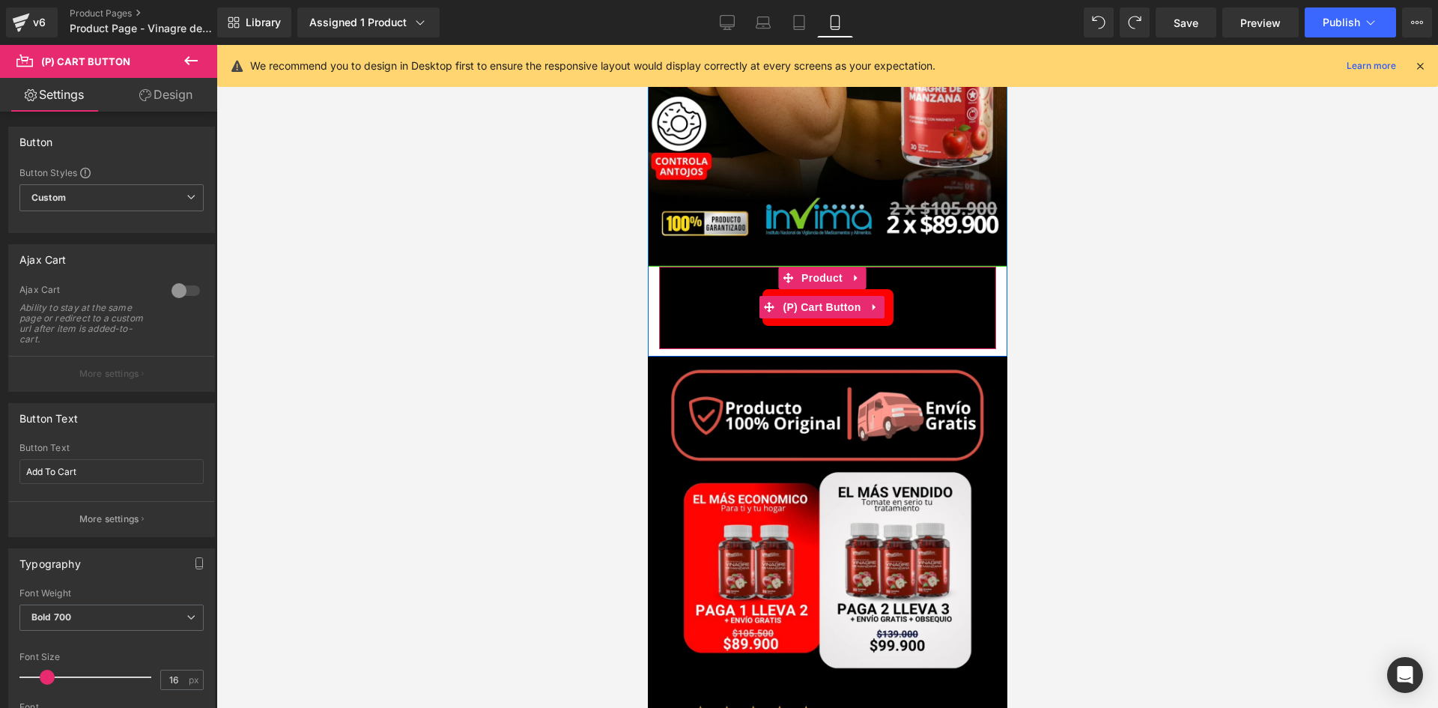
click at [705, 289] on div "Add To Cart" at bounding box center [827, 307] width 322 height 37
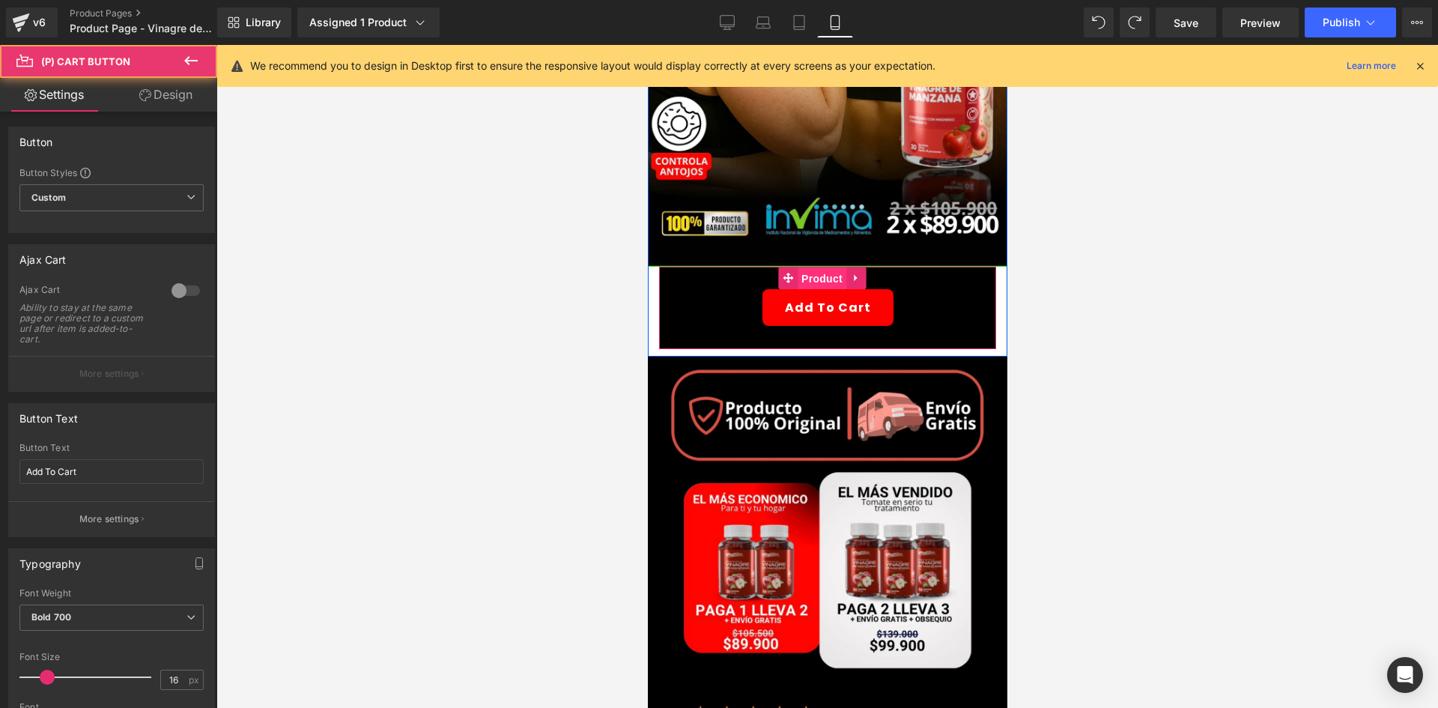
click at [821, 267] on span "Product" at bounding box center [821, 278] width 49 height 22
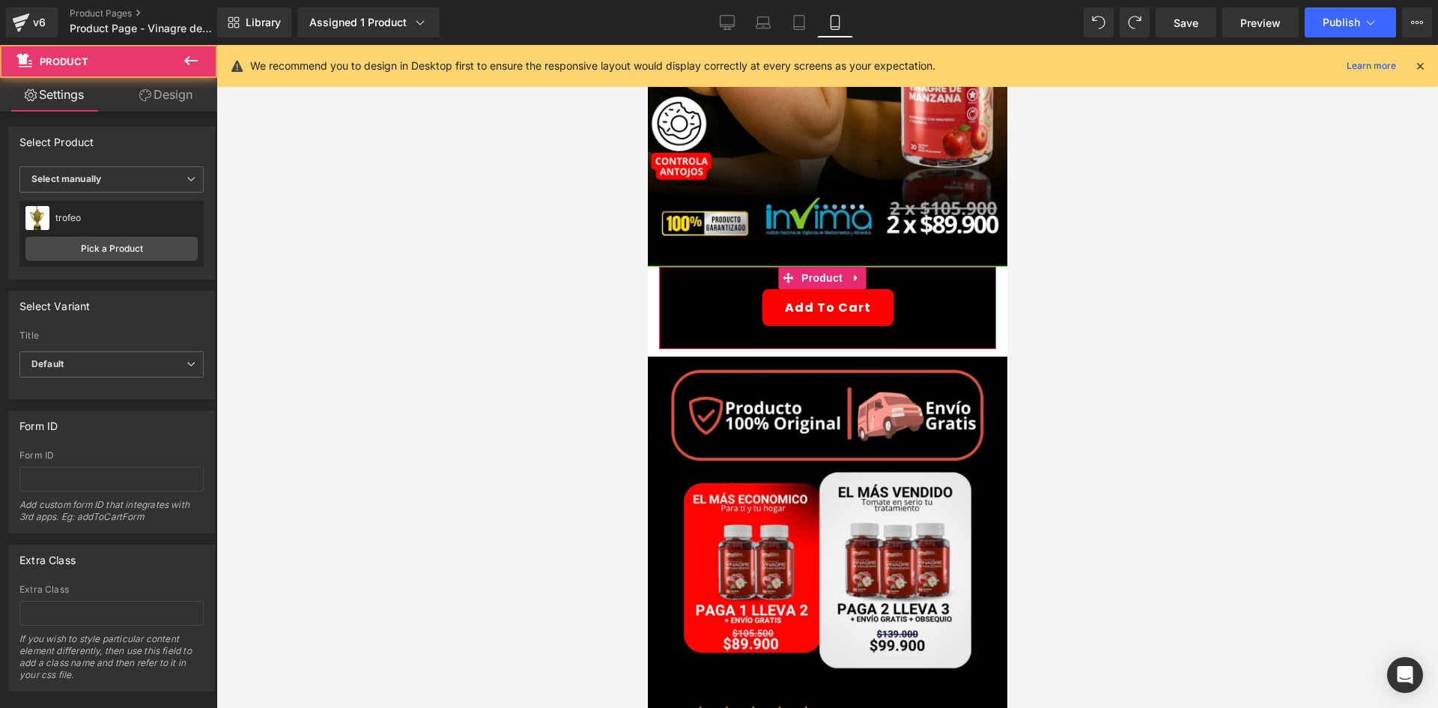
click at [205, 82] on link "Design" at bounding box center [166, 95] width 109 height 34
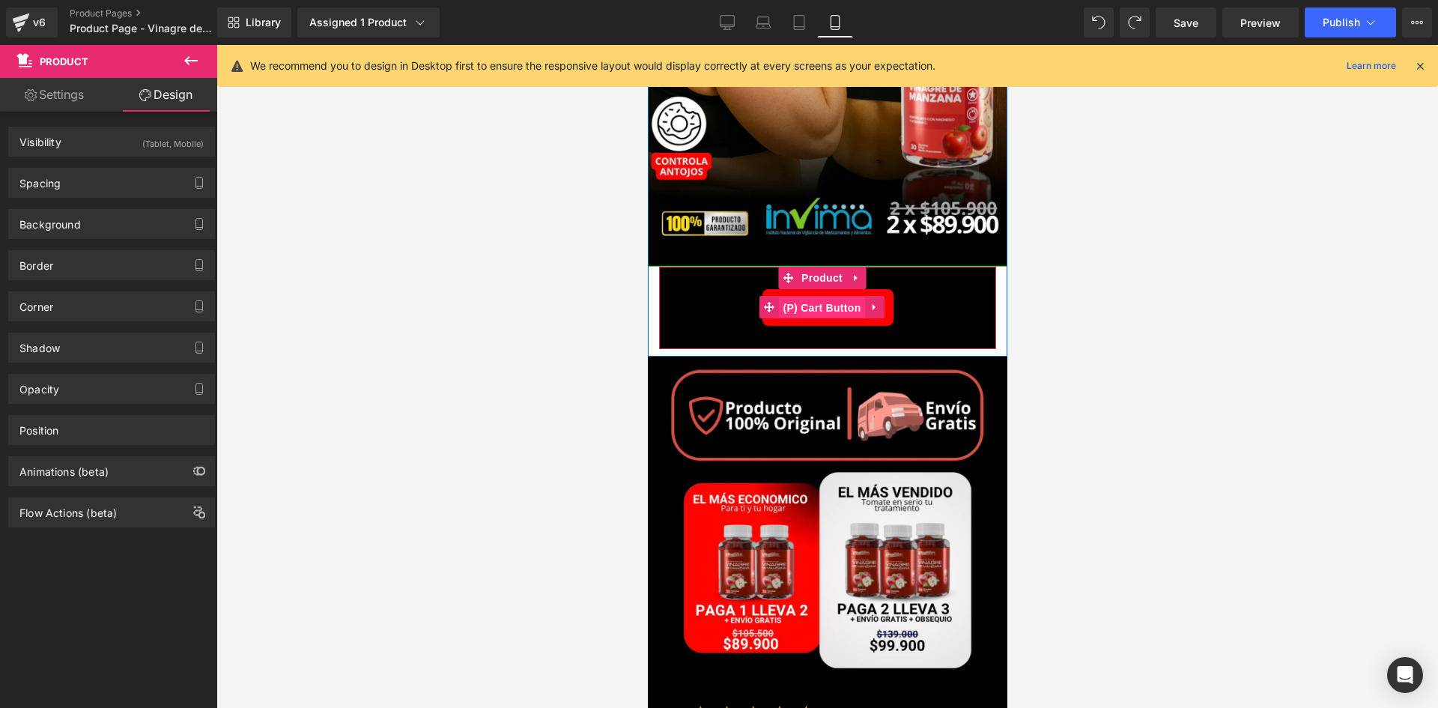
click at [803, 297] on span "(P) Cart Button" at bounding box center [820, 308] width 85 height 22
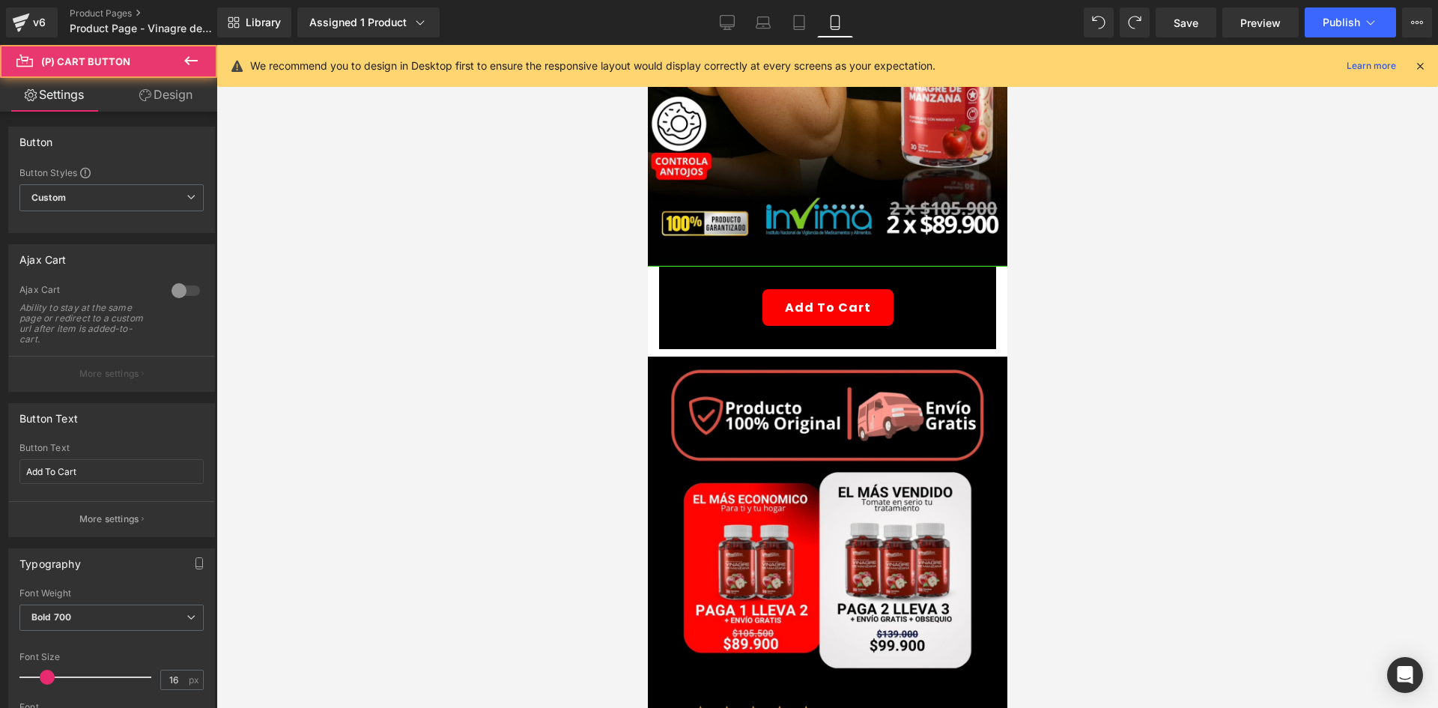
click at [178, 85] on link "Design" at bounding box center [166, 95] width 109 height 34
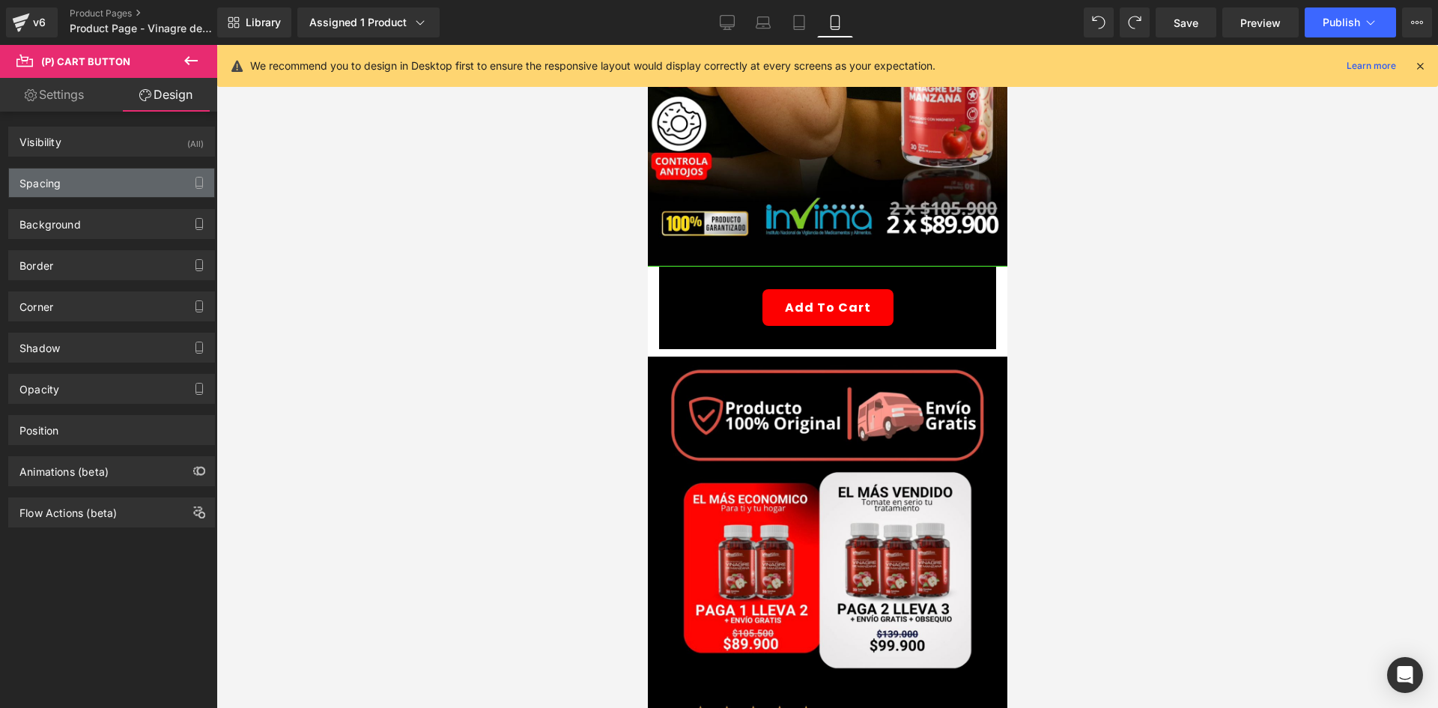
click at [118, 178] on div "Spacing" at bounding box center [111, 183] width 205 height 28
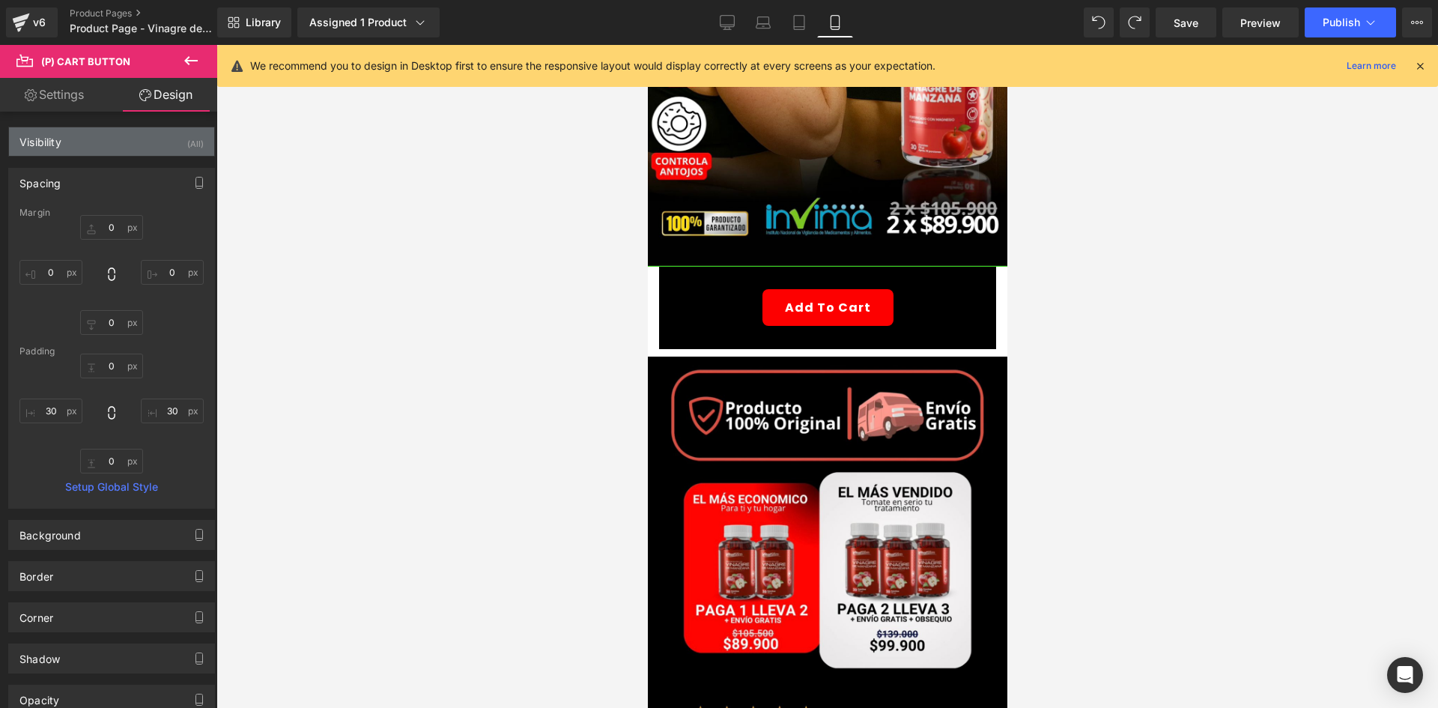
click at [156, 152] on div "Visibility (All)" at bounding box center [111, 141] width 205 height 28
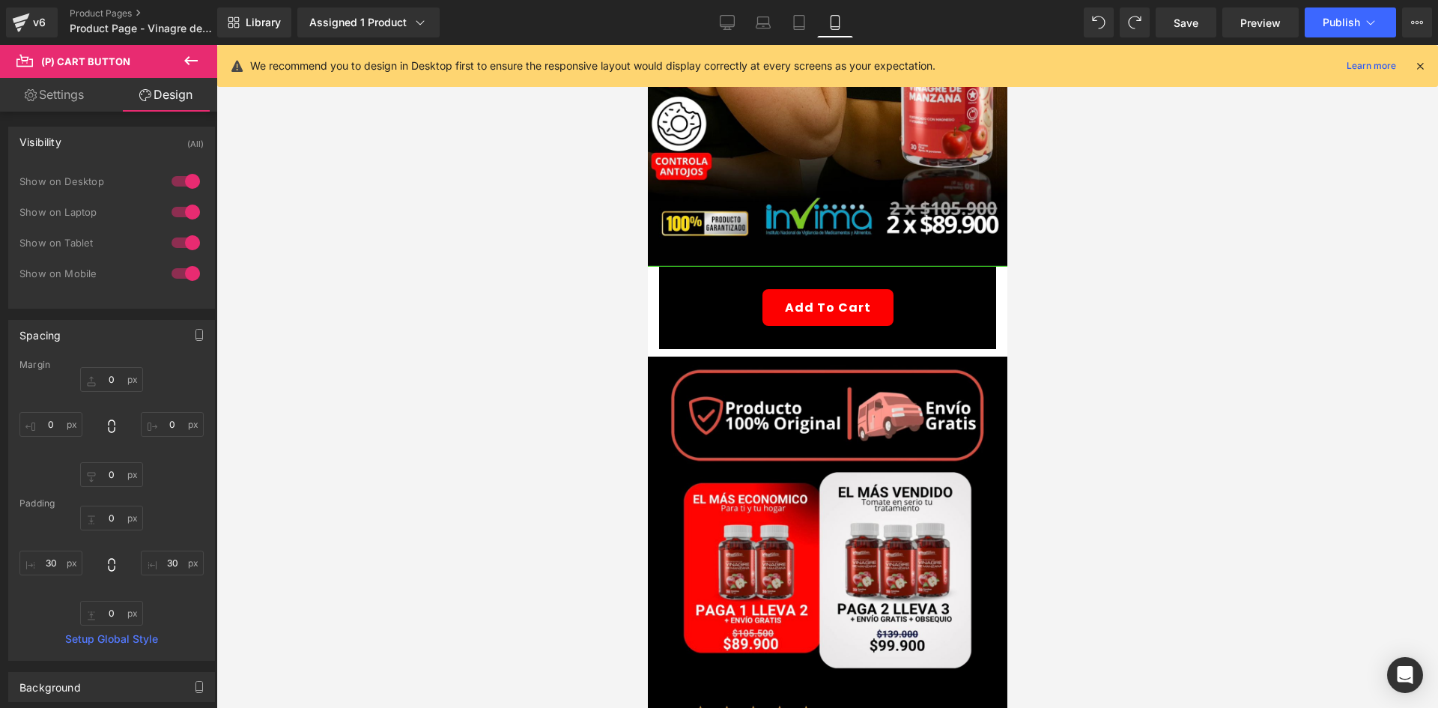
click at [193, 182] on div at bounding box center [186, 181] width 36 height 24
click at [185, 202] on div at bounding box center [186, 212] width 36 height 24
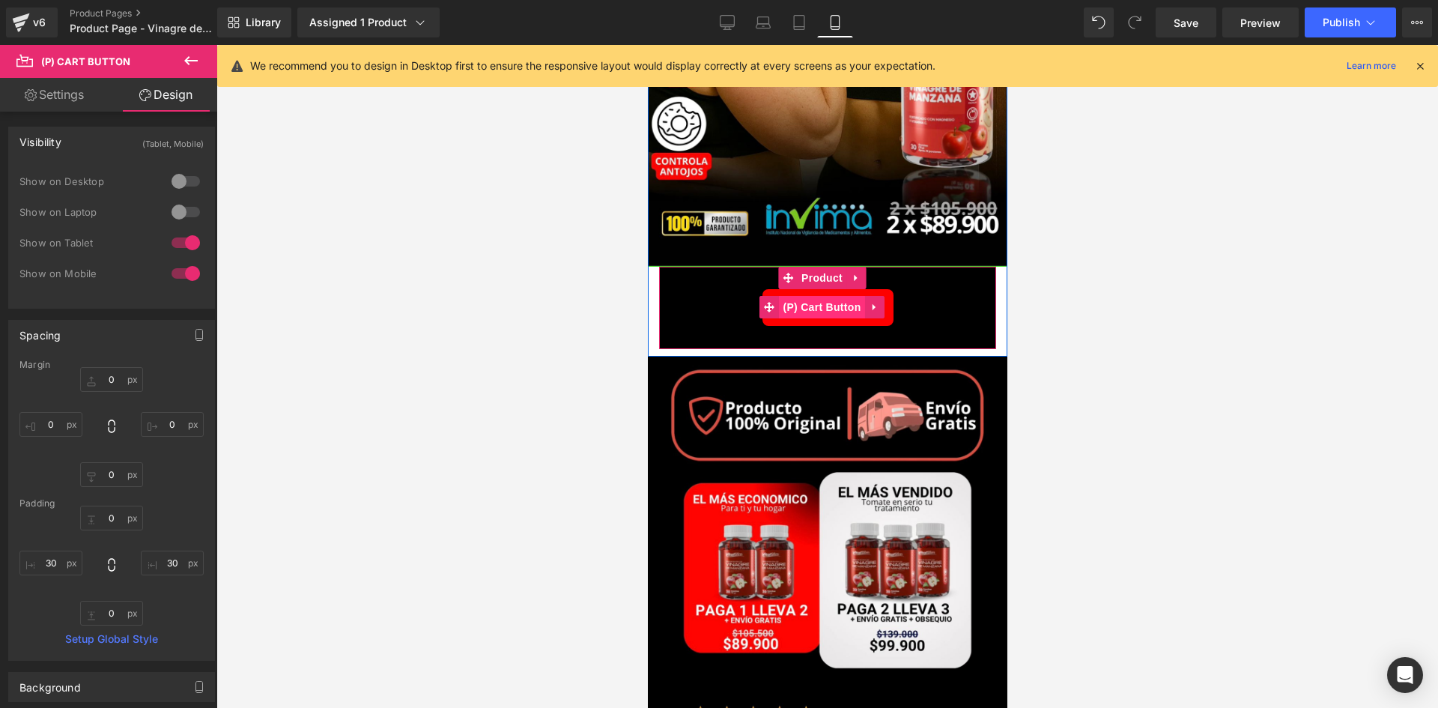
click at [818, 296] on span "(P) Cart Button" at bounding box center [820, 307] width 85 height 22
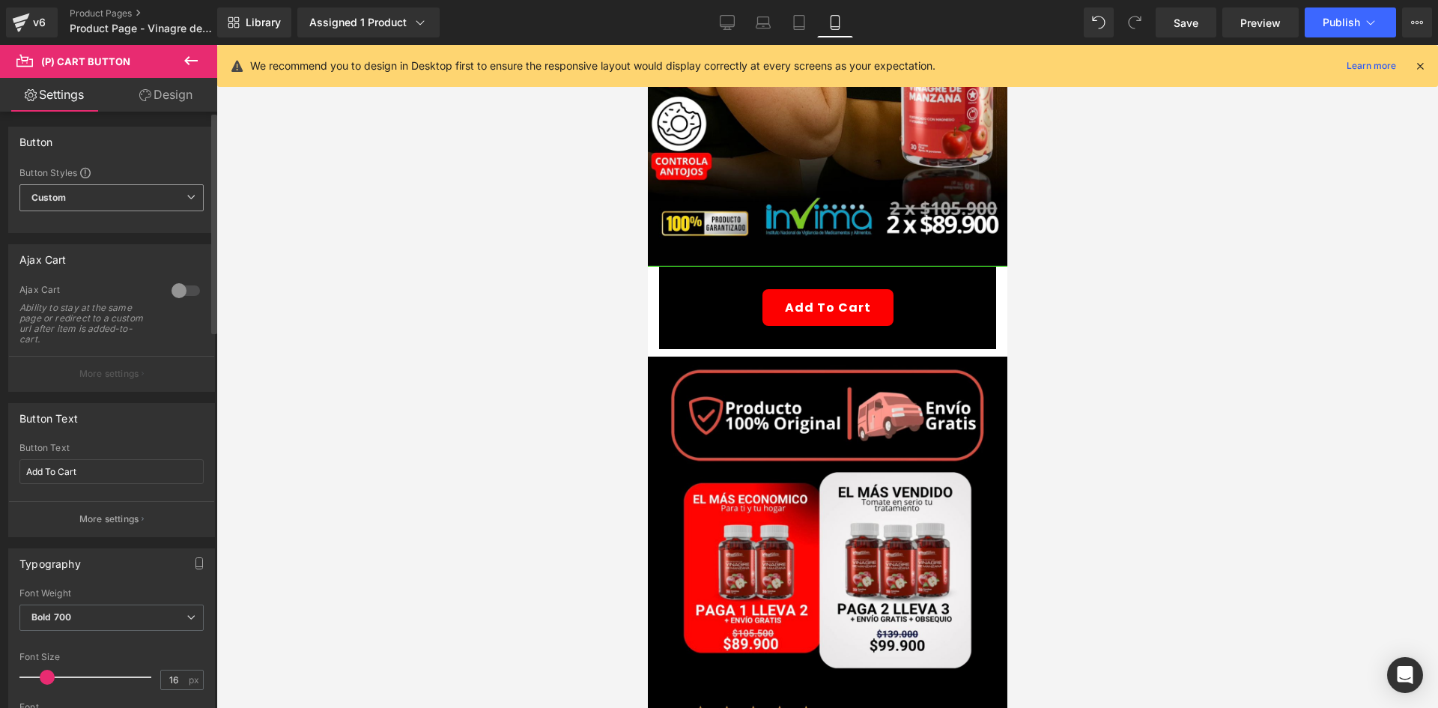
click at [130, 207] on span "Custom Setup Global Style" at bounding box center [111, 197] width 184 height 27
click at [130, 207] on span "Custom Setup Global Style" at bounding box center [108, 197] width 178 height 27
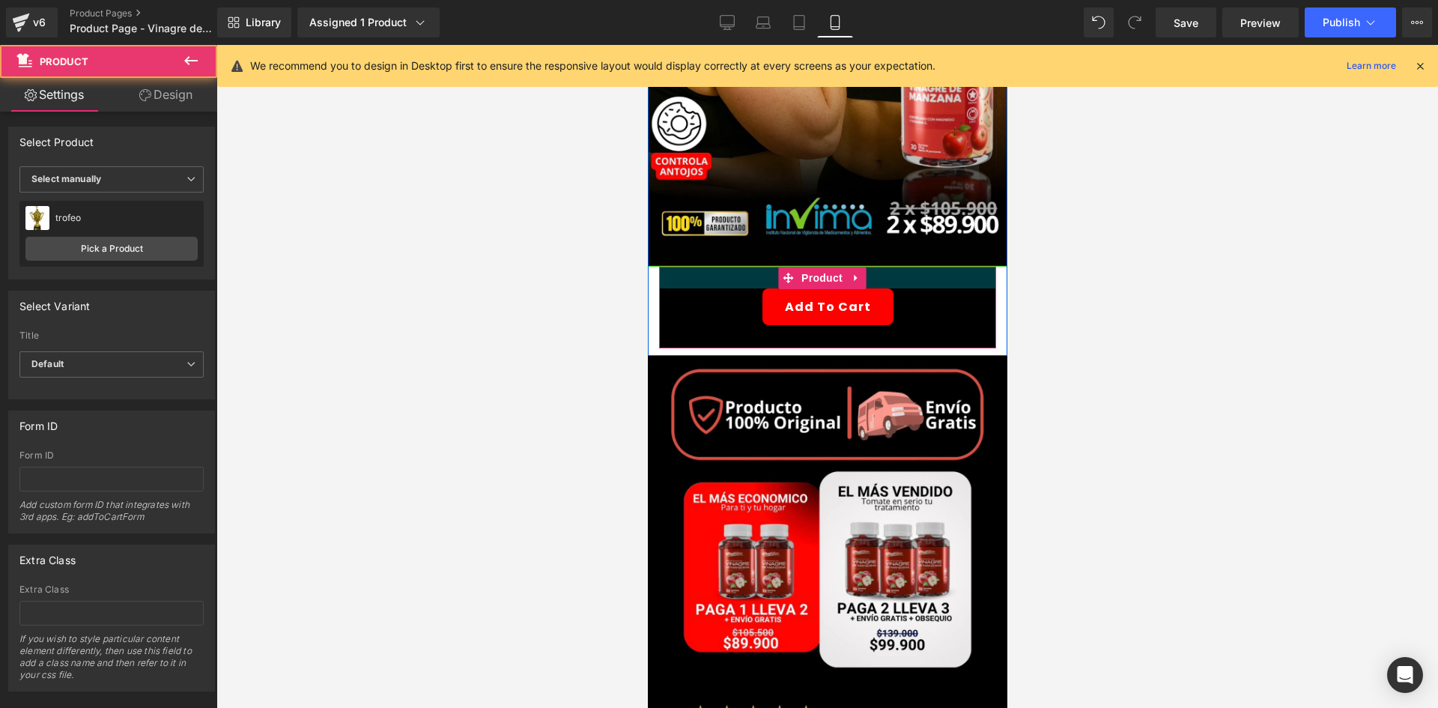
click at [694, 269] on div at bounding box center [827, 278] width 337 height 22
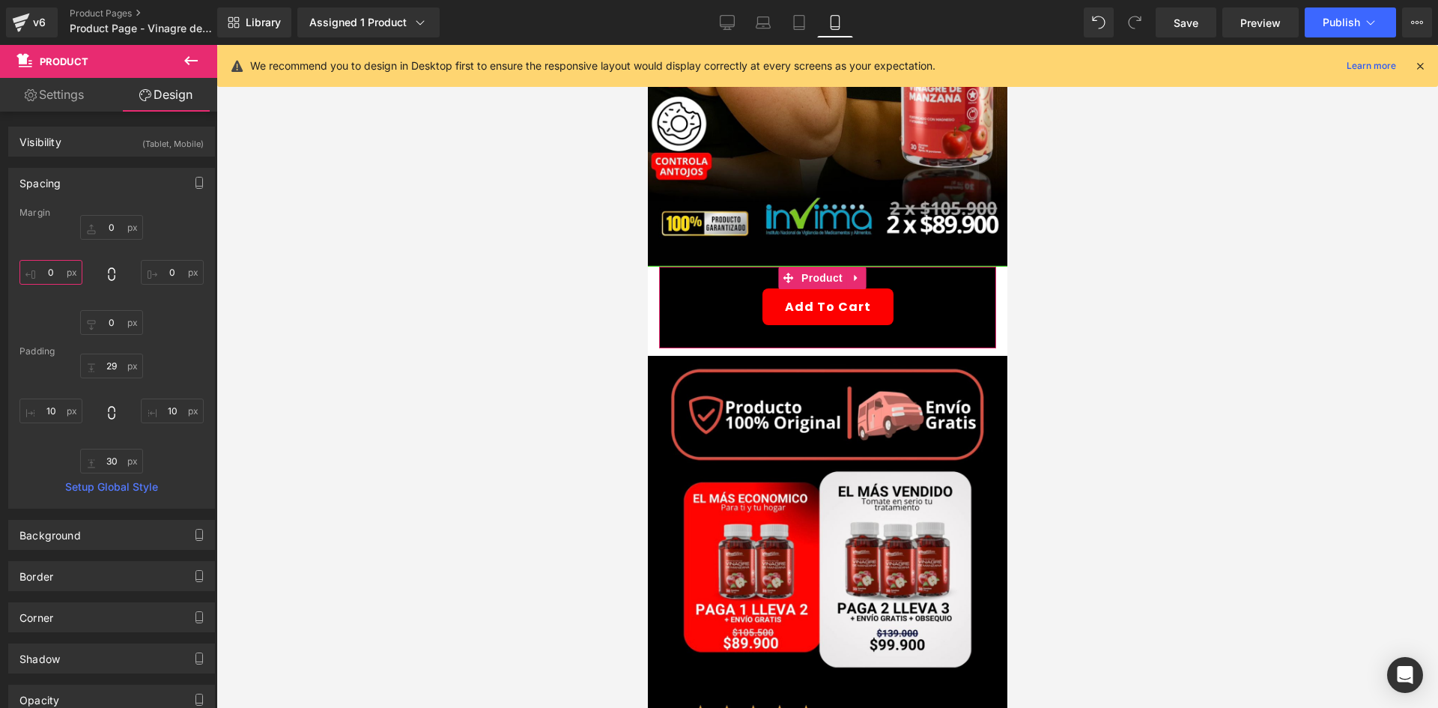
click at [76, 261] on input "0" at bounding box center [50, 272] width 63 height 25
type input "-15"
click at [175, 269] on input "0" at bounding box center [172, 272] width 63 height 25
type input "-15"
click at [112, 333] on input "0" at bounding box center [111, 322] width 63 height 25
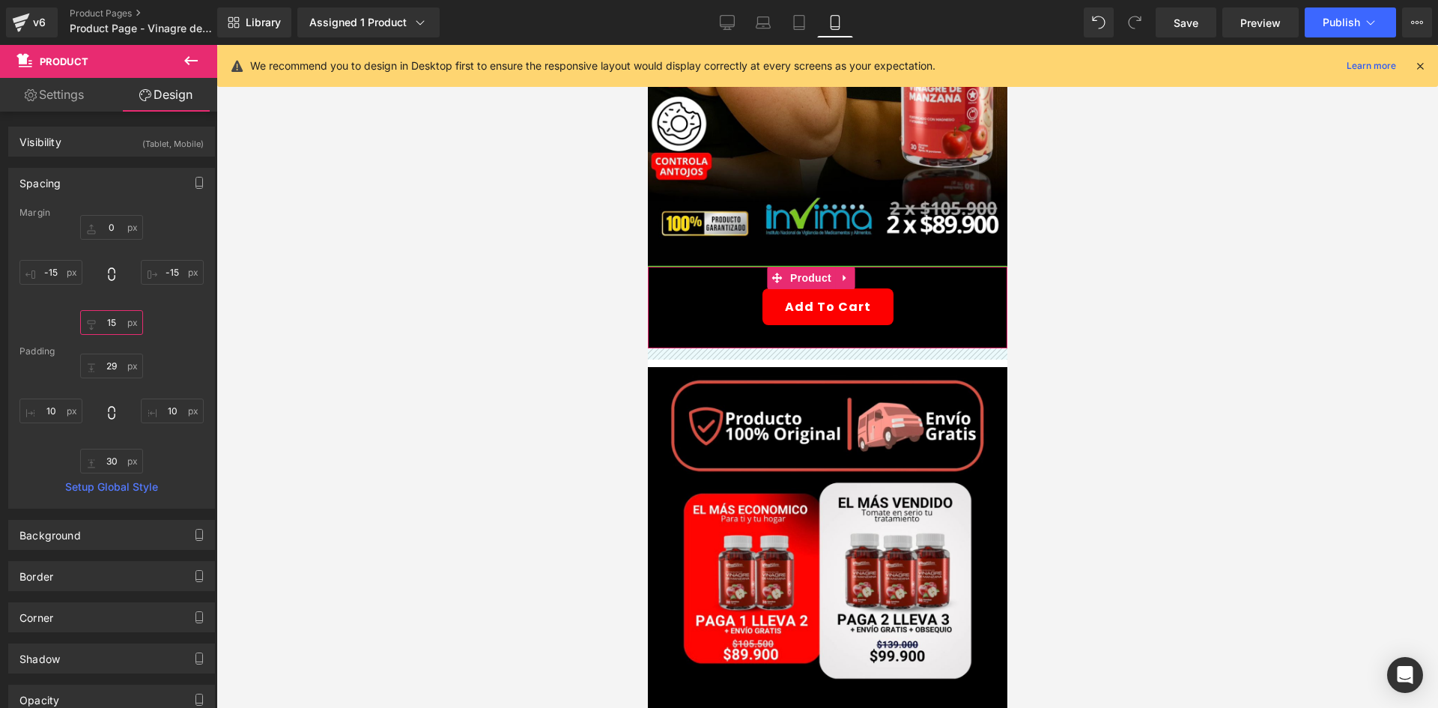
type input "1"
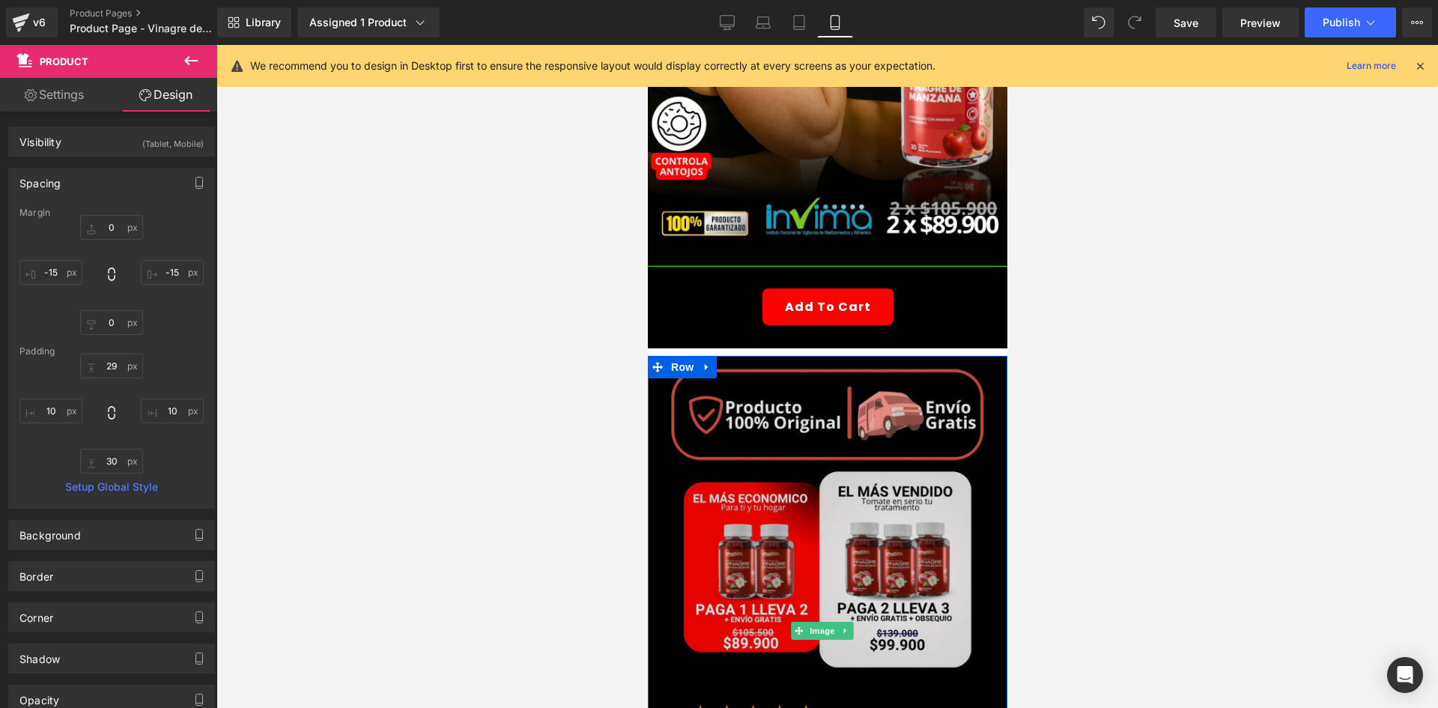
click at [862, 396] on img at bounding box center [827, 631] width 360 height 550
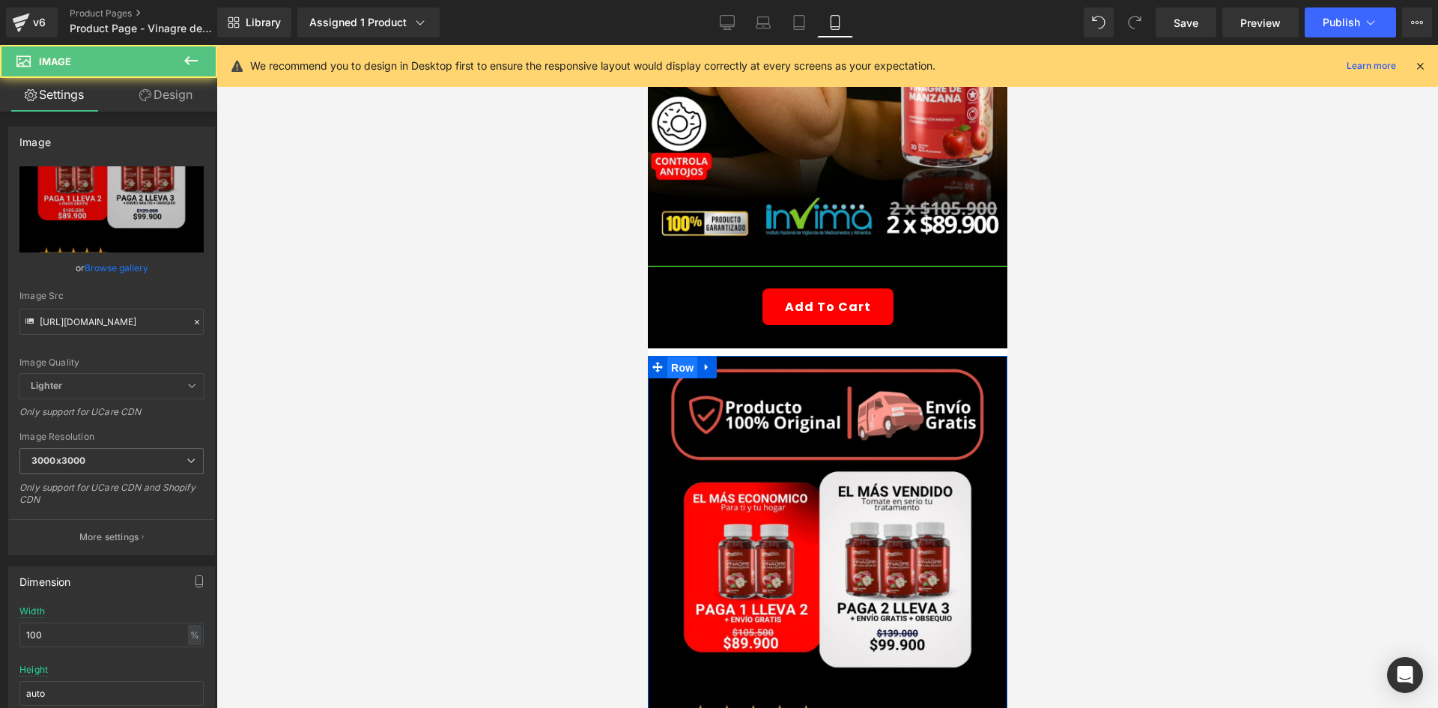
click at [679, 357] on span "Row" at bounding box center [682, 368] width 30 height 22
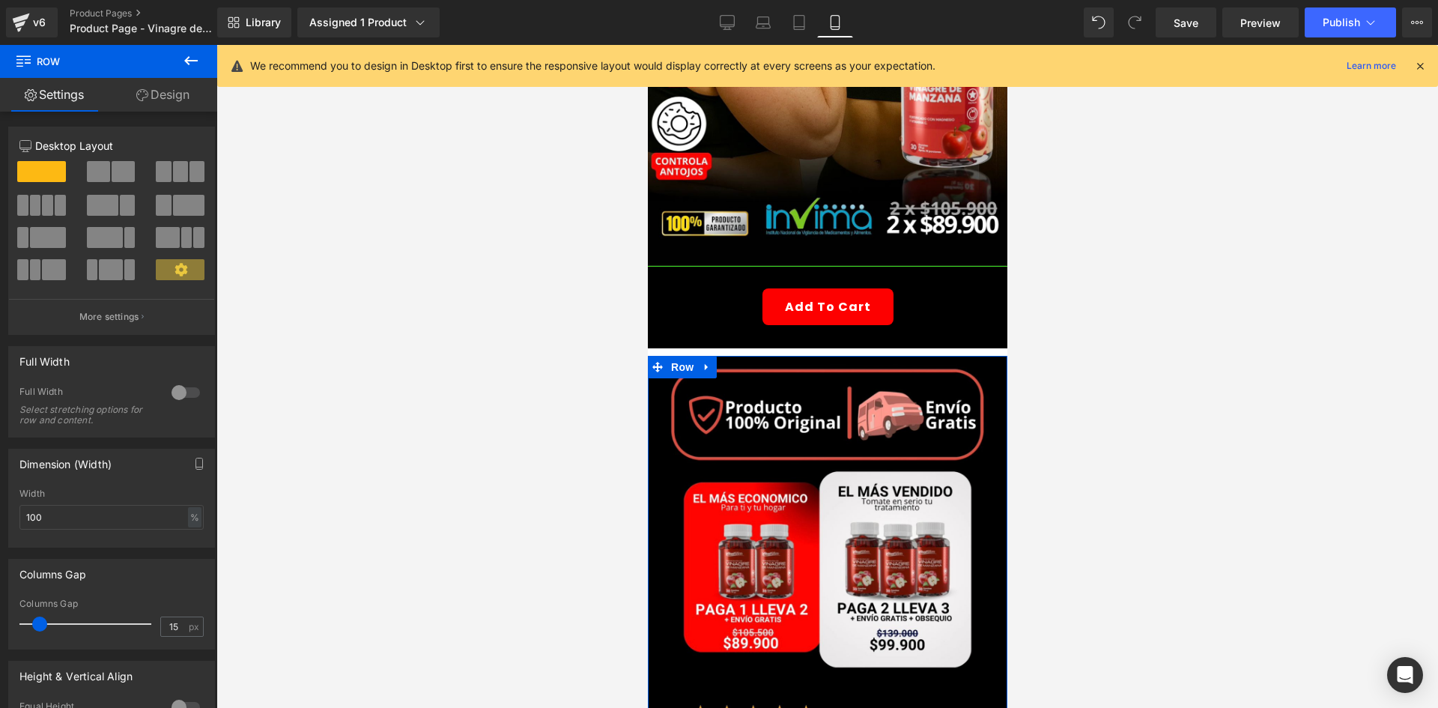
click at [177, 89] on link "Design" at bounding box center [163, 95] width 109 height 34
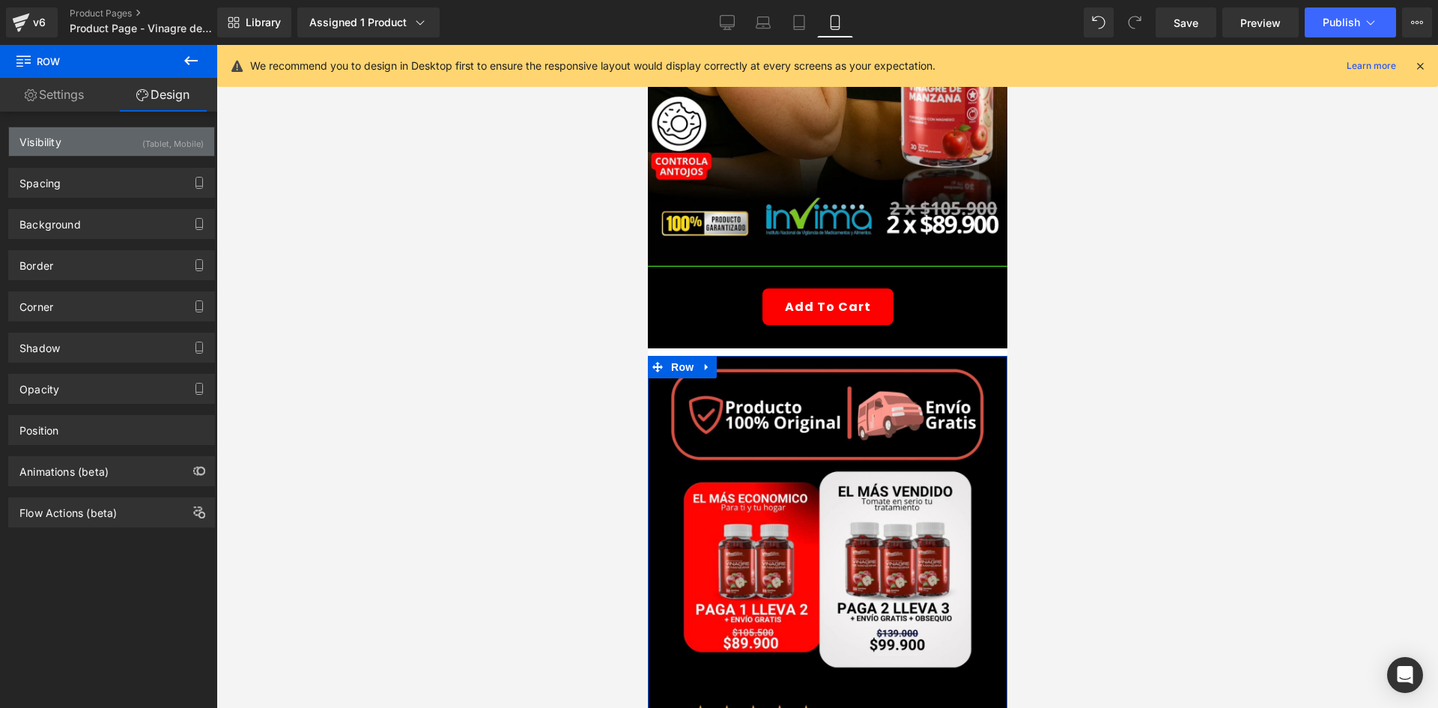
click at [166, 144] on div "(Tablet, Mobile)" at bounding box center [172, 139] width 61 height 25
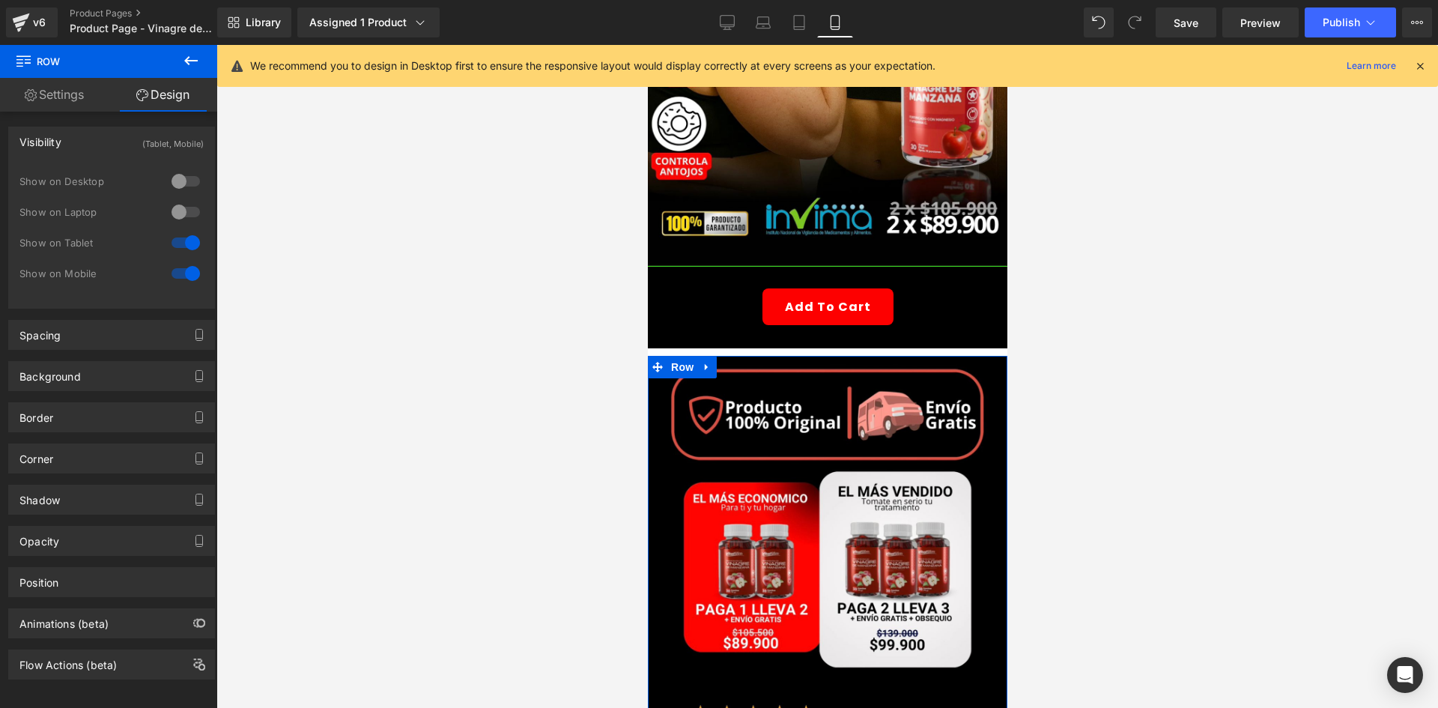
click at [166, 144] on div "(Tablet, Mobile)" at bounding box center [172, 139] width 61 height 25
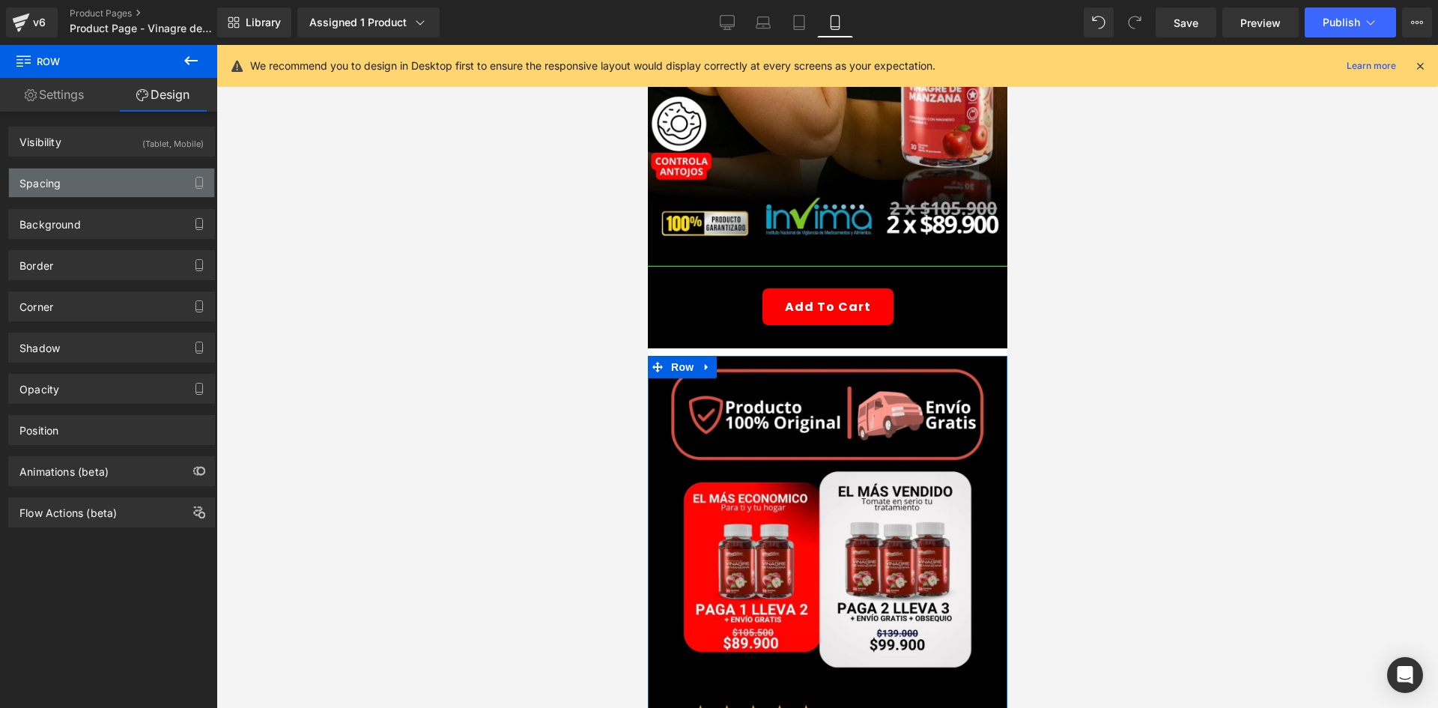
click at [101, 179] on div "Spacing" at bounding box center [111, 183] width 205 height 28
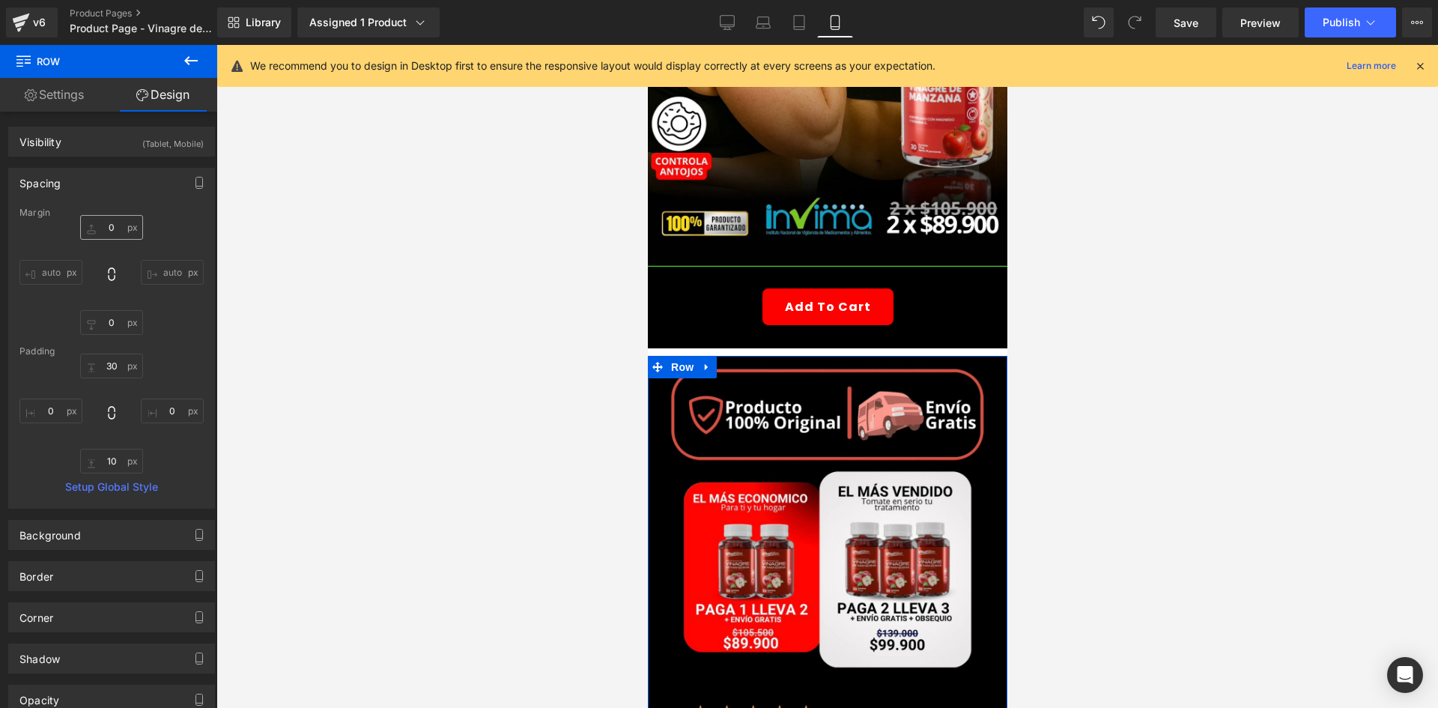
drag, startPoint x: 112, startPoint y: 252, endPoint x: 112, endPoint y: 223, distance: 29.2
click at [112, 249] on div "0px 0 auto auto 0px 0 auto auto" at bounding box center [111, 275] width 184 height 120
click at [112, 223] on input "0" at bounding box center [111, 227] width 63 height 25
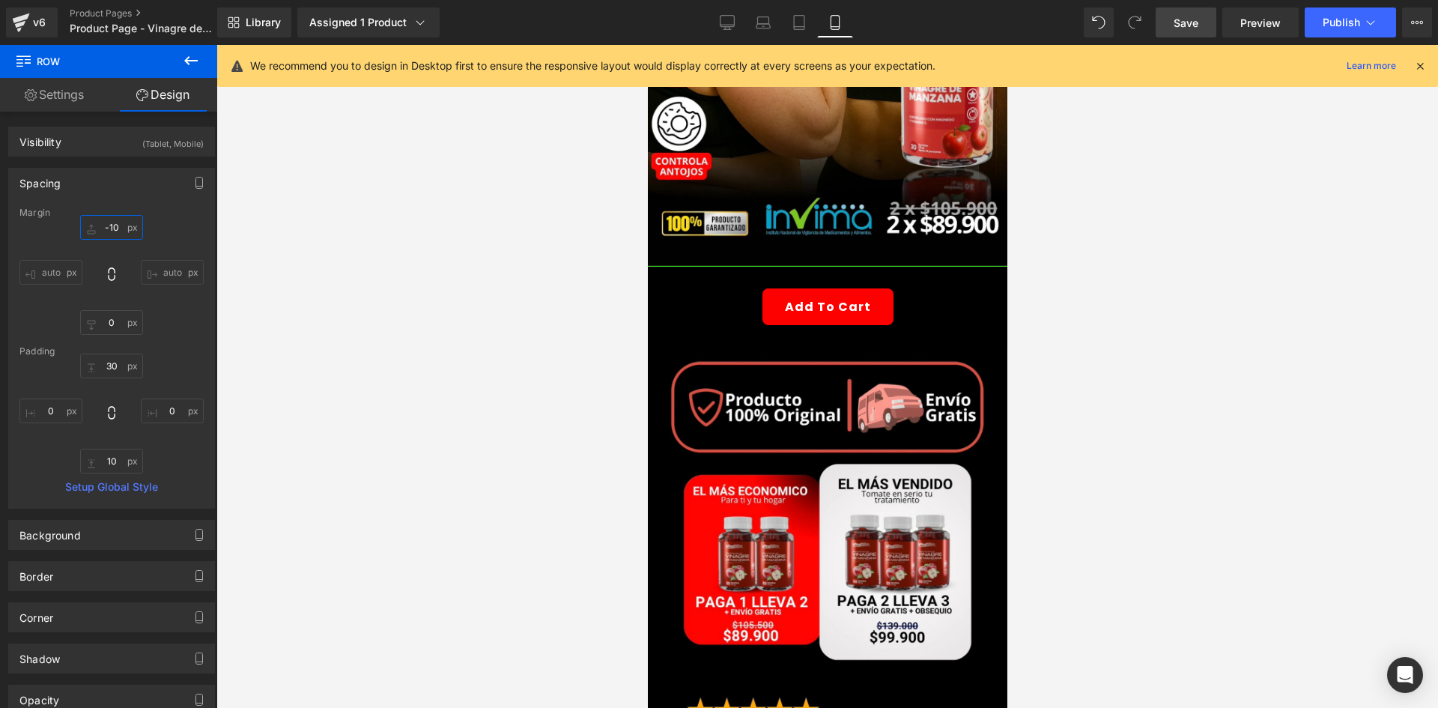
type input "-10"
click at [1200, 24] on link "Save" at bounding box center [1186, 22] width 61 height 30
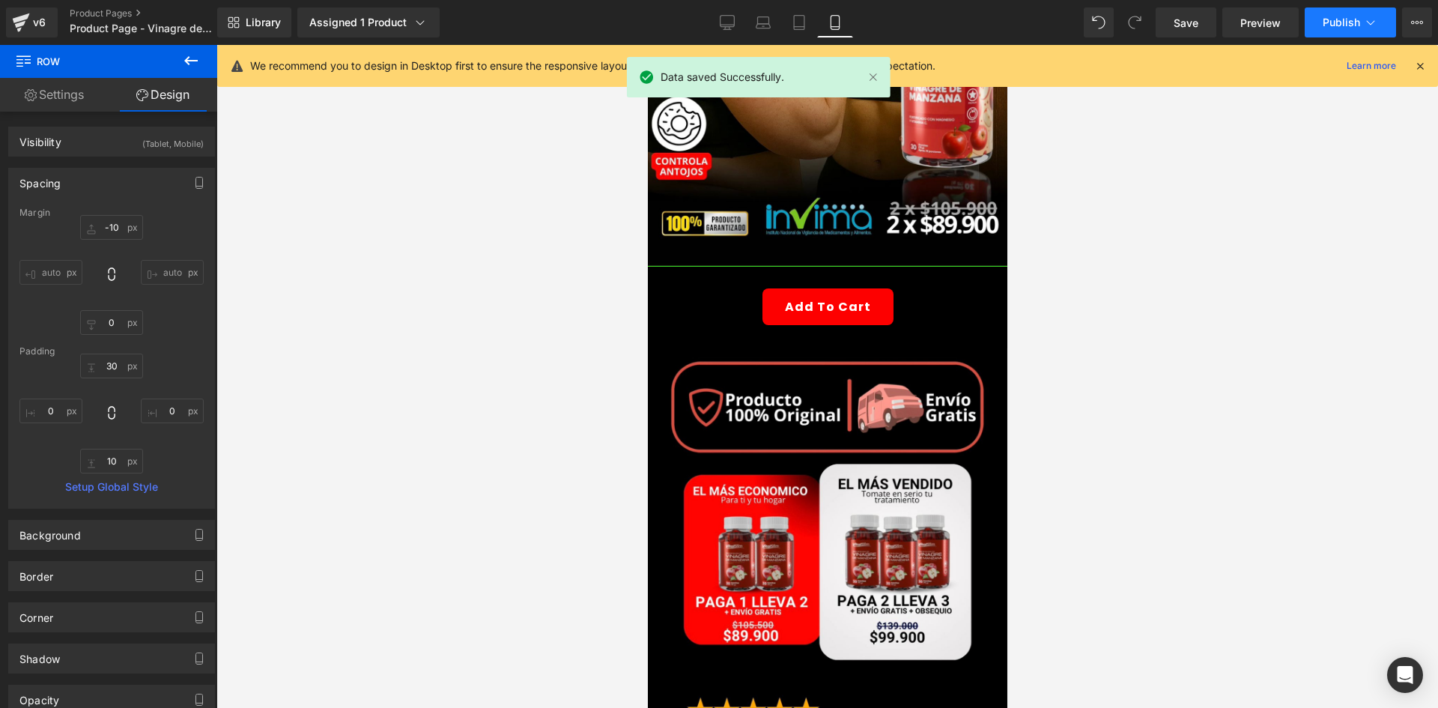
click at [1328, 20] on span "Publish" at bounding box center [1341, 22] width 37 height 12
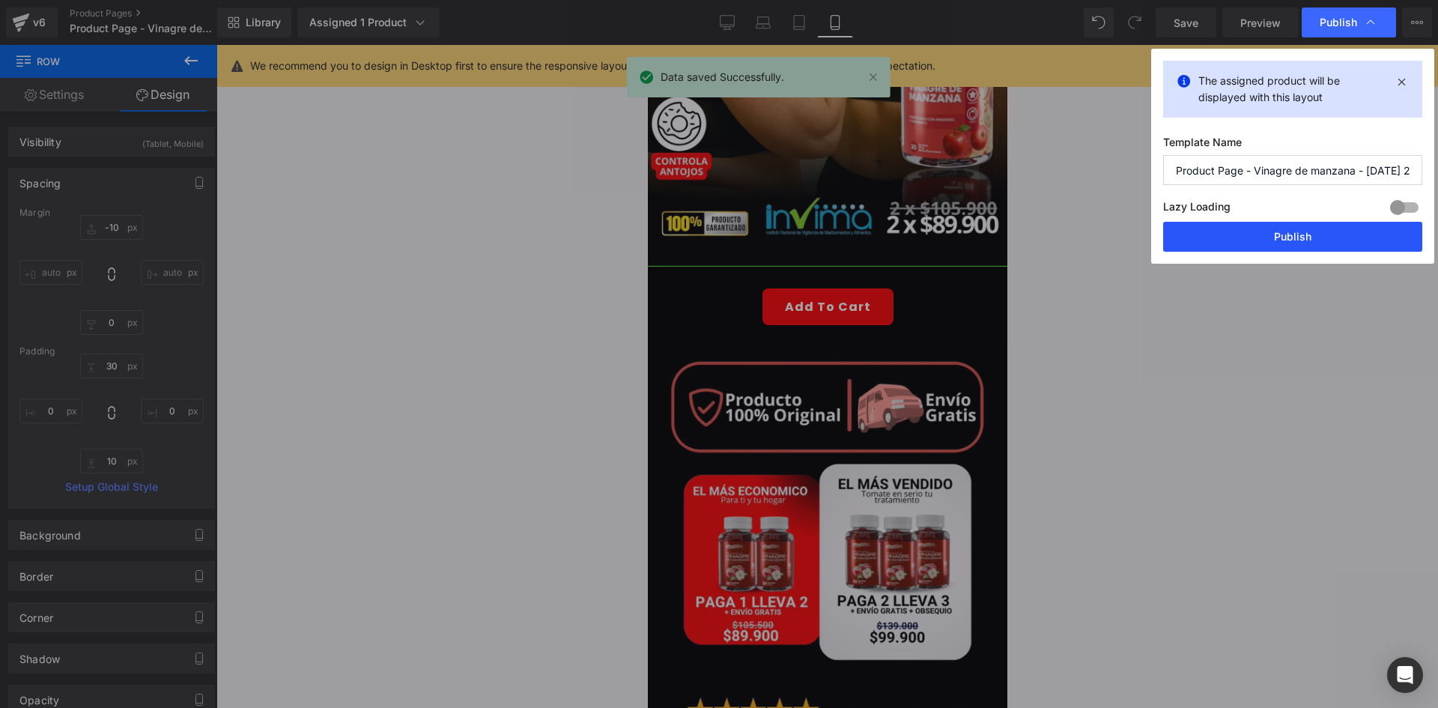
click at [1243, 226] on button "Publish" at bounding box center [1292, 237] width 259 height 30
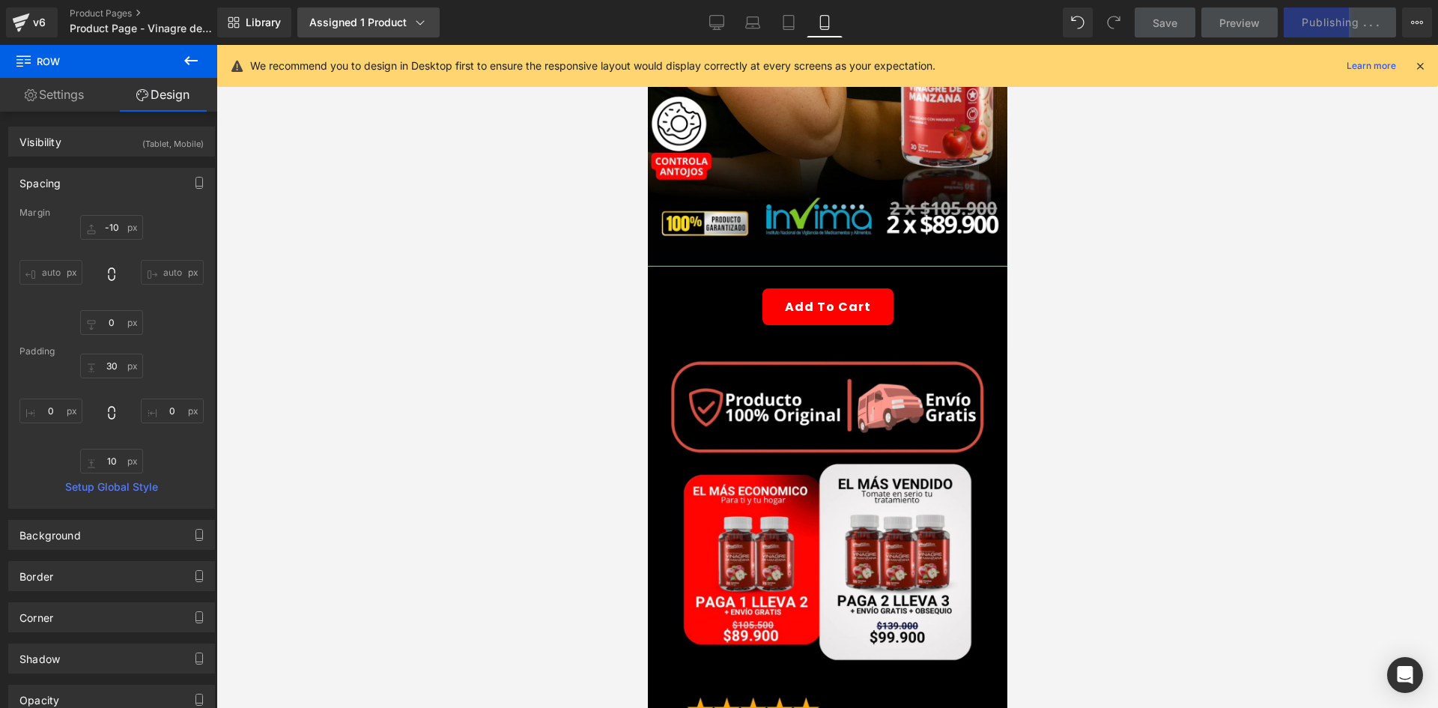
click at [388, 26] on div "Assigned 1 Product" at bounding box center [368, 22] width 118 height 15
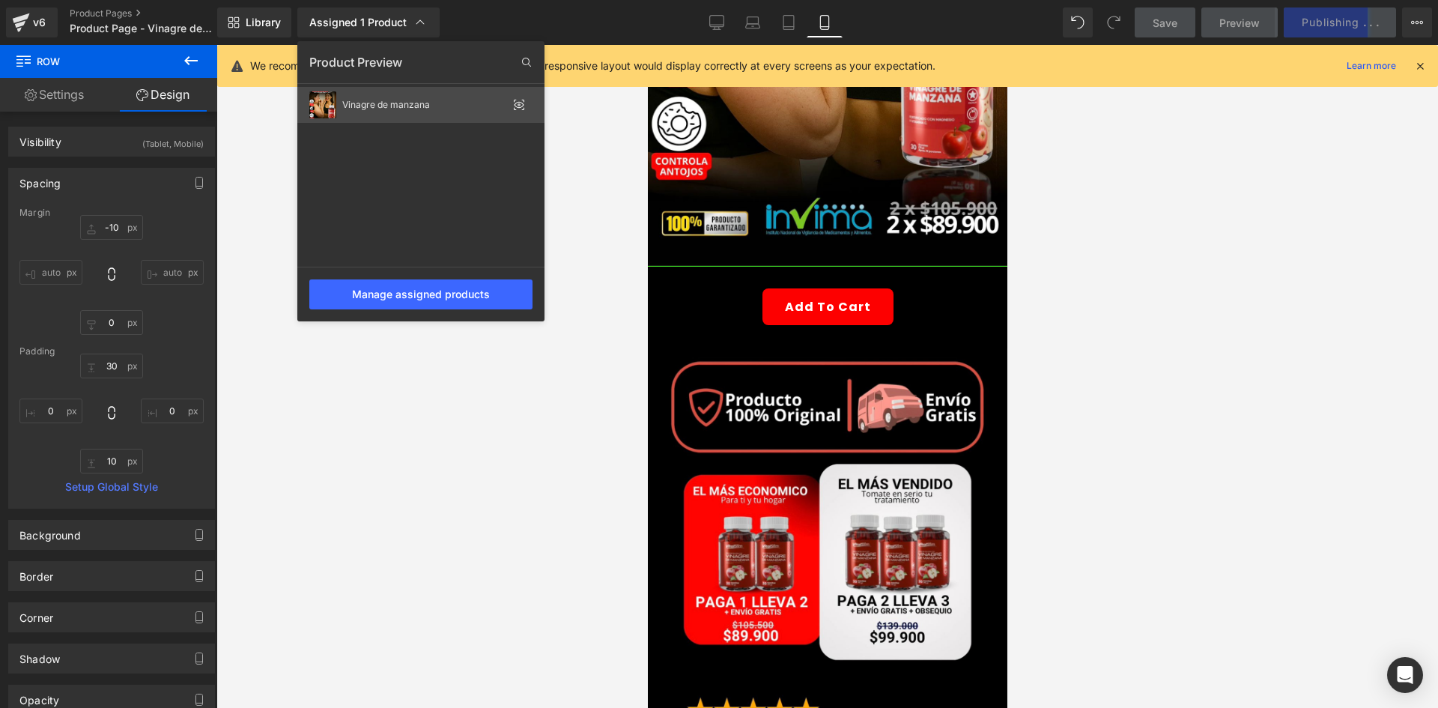
click at [414, 103] on div "Vinagre de manzana" at bounding box center [424, 105] width 165 height 10
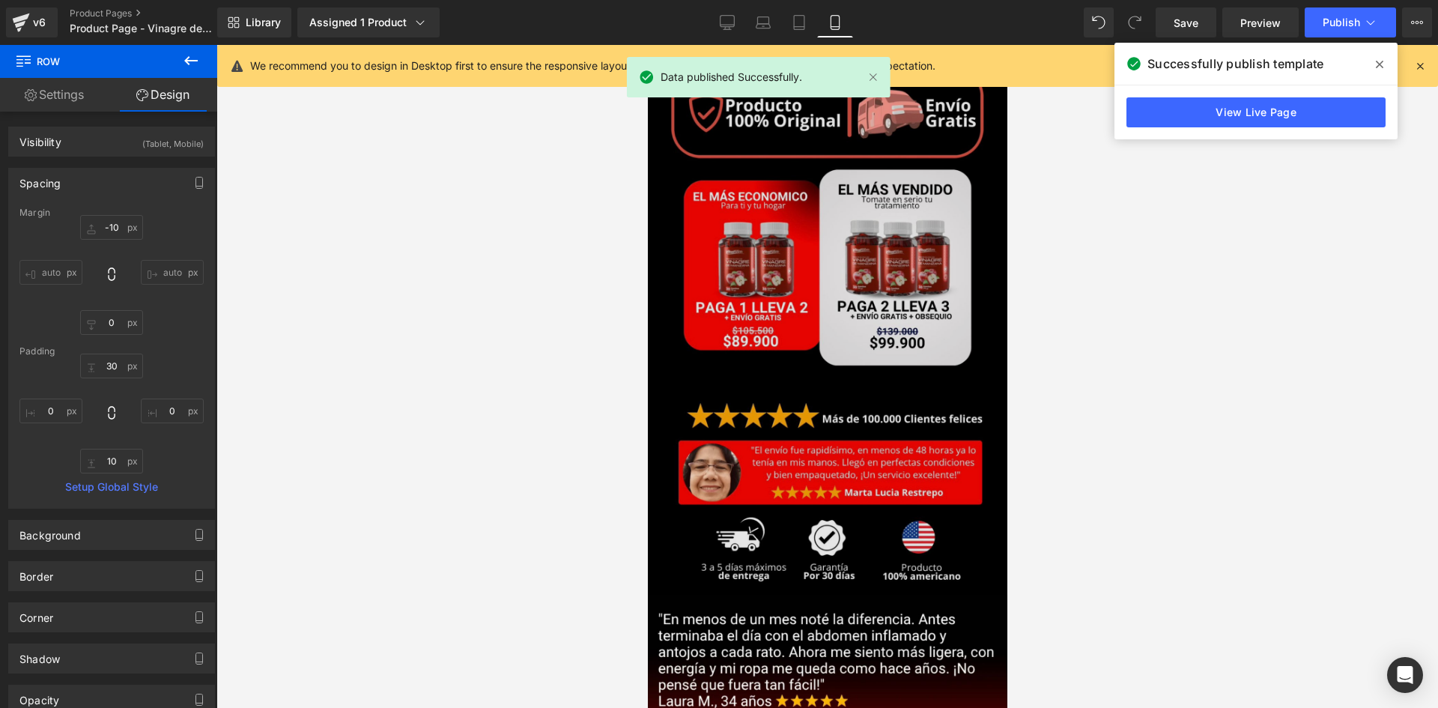
scroll to position [450, 0]
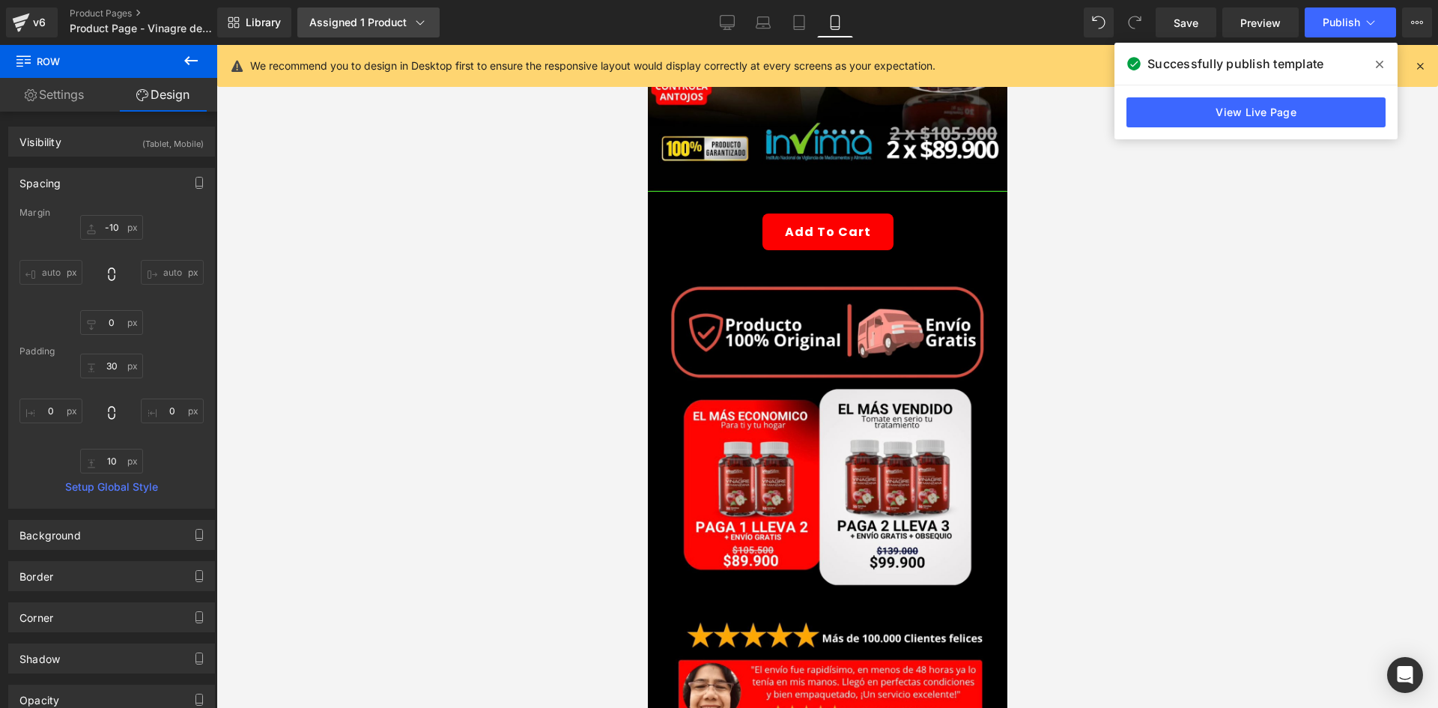
click at [360, 24] on div "Assigned 1 Product" at bounding box center [368, 22] width 118 height 15
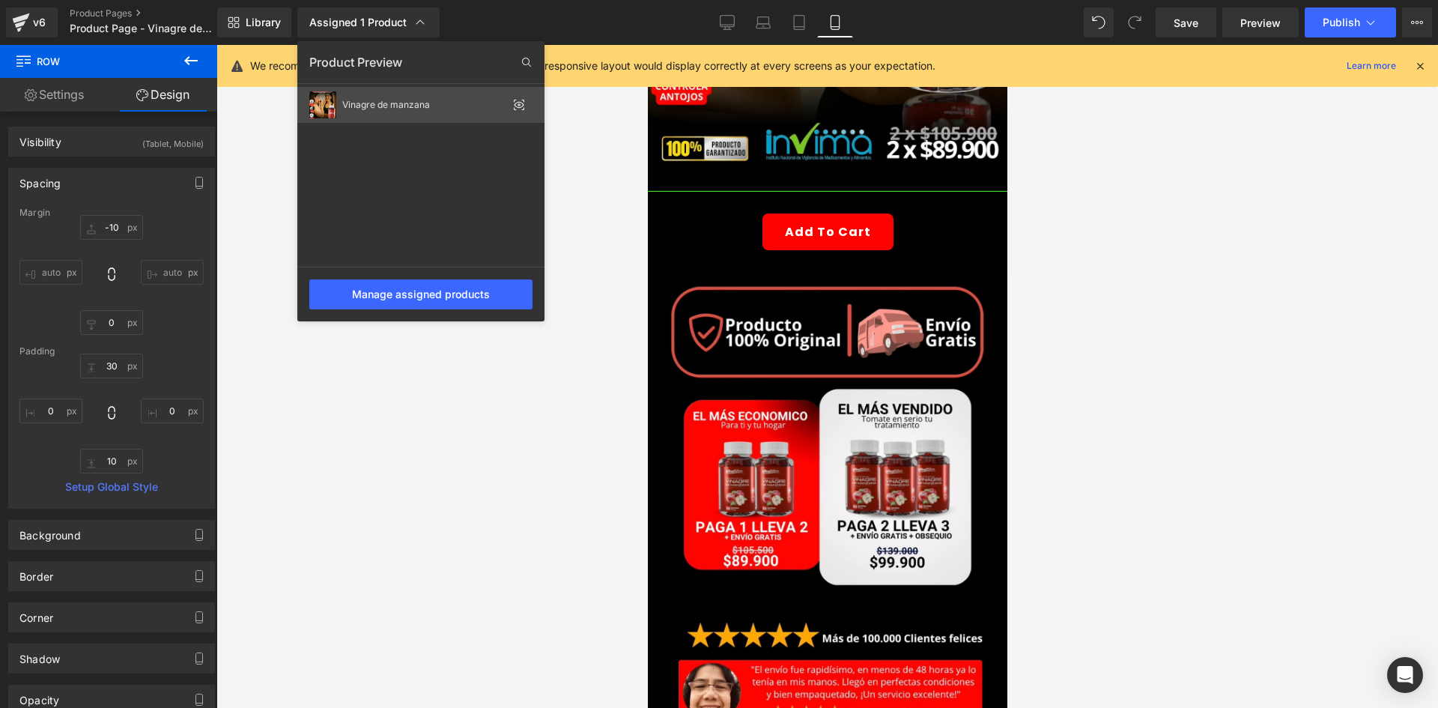
click at [366, 102] on div "Vinagre de manzana" at bounding box center [424, 105] width 165 height 10
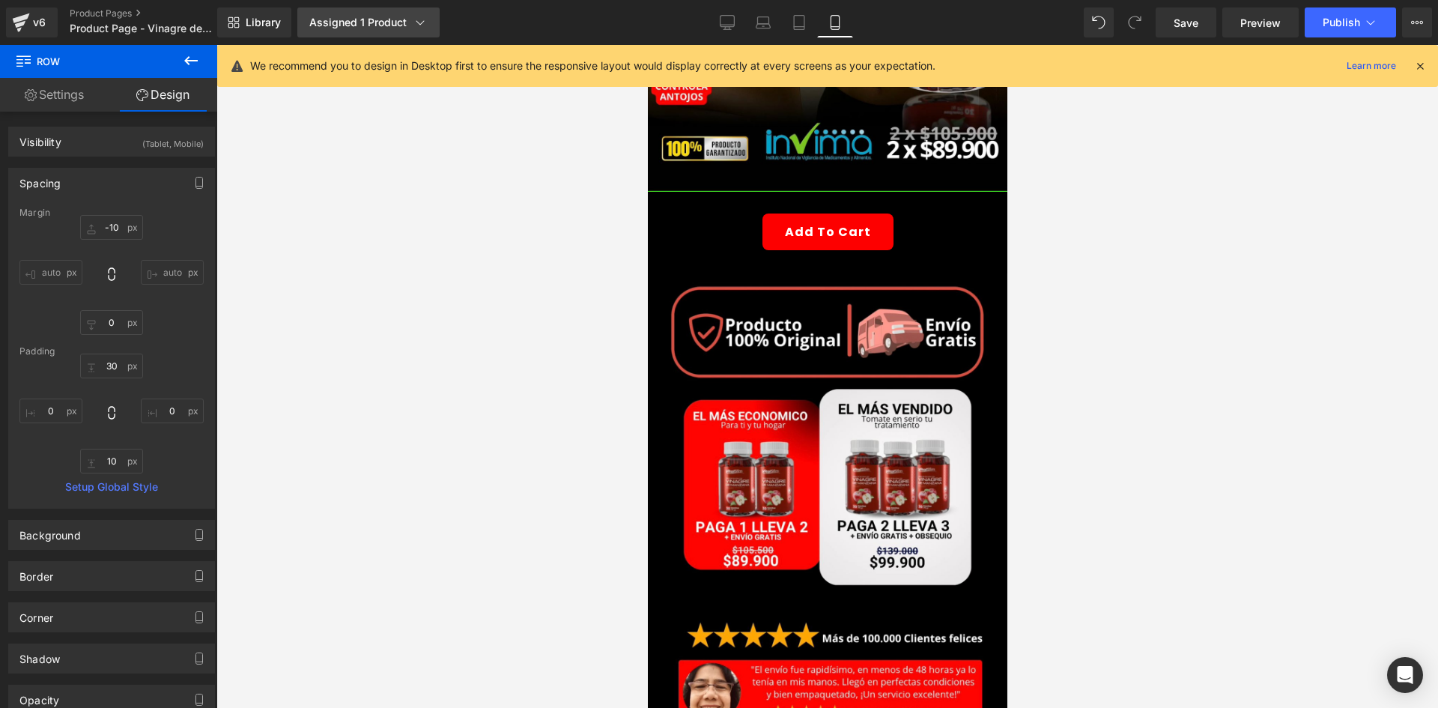
click at [384, 33] on link "Assigned 1 Product" at bounding box center [368, 22] width 142 height 30
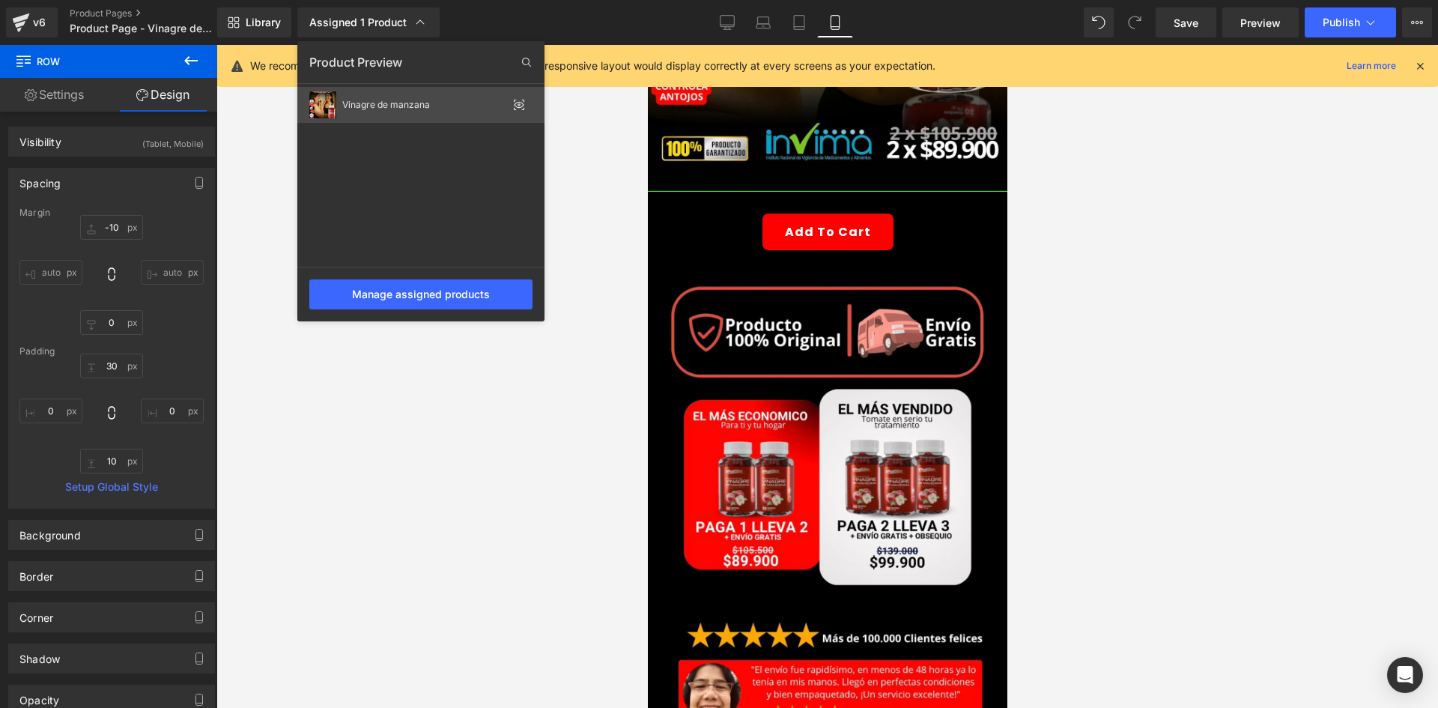
click at [518, 99] on icon at bounding box center [519, 105] width 12 height 12
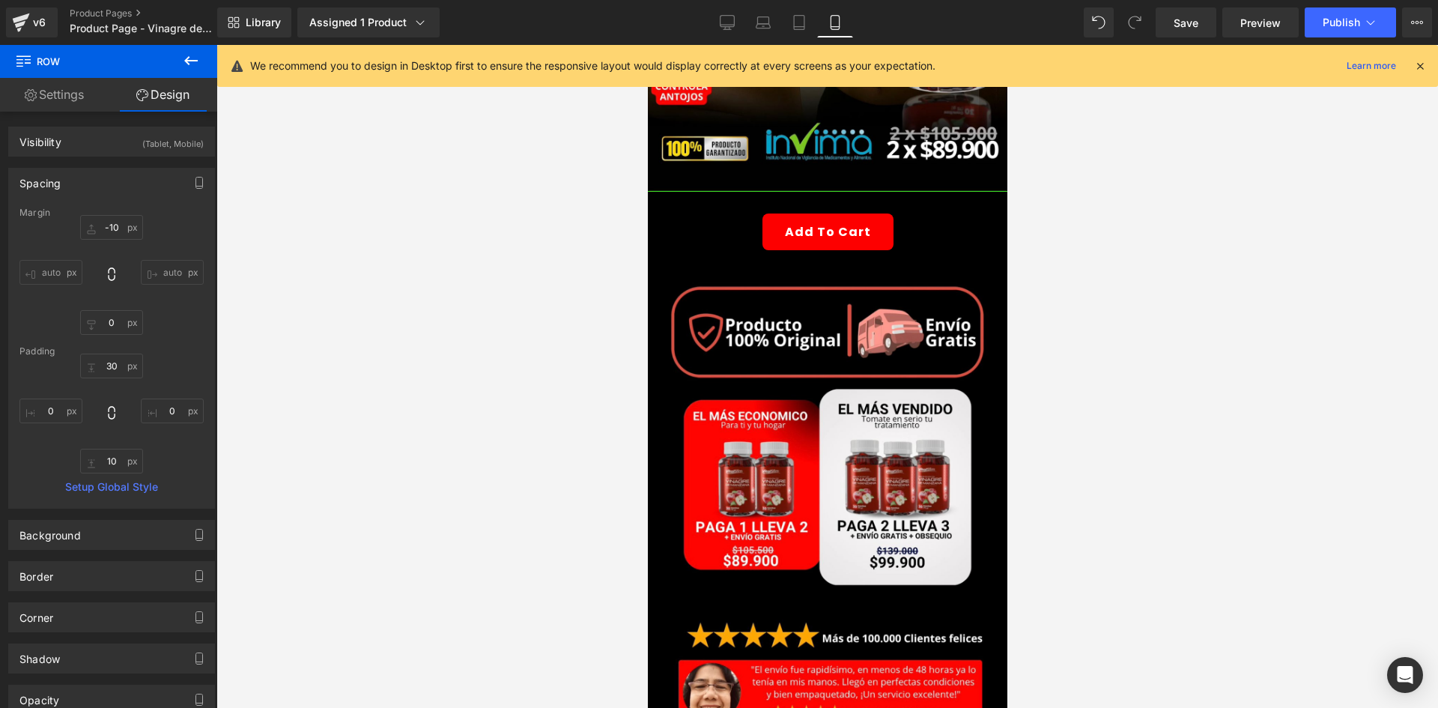
click at [199, 46] on button at bounding box center [191, 61] width 52 height 33
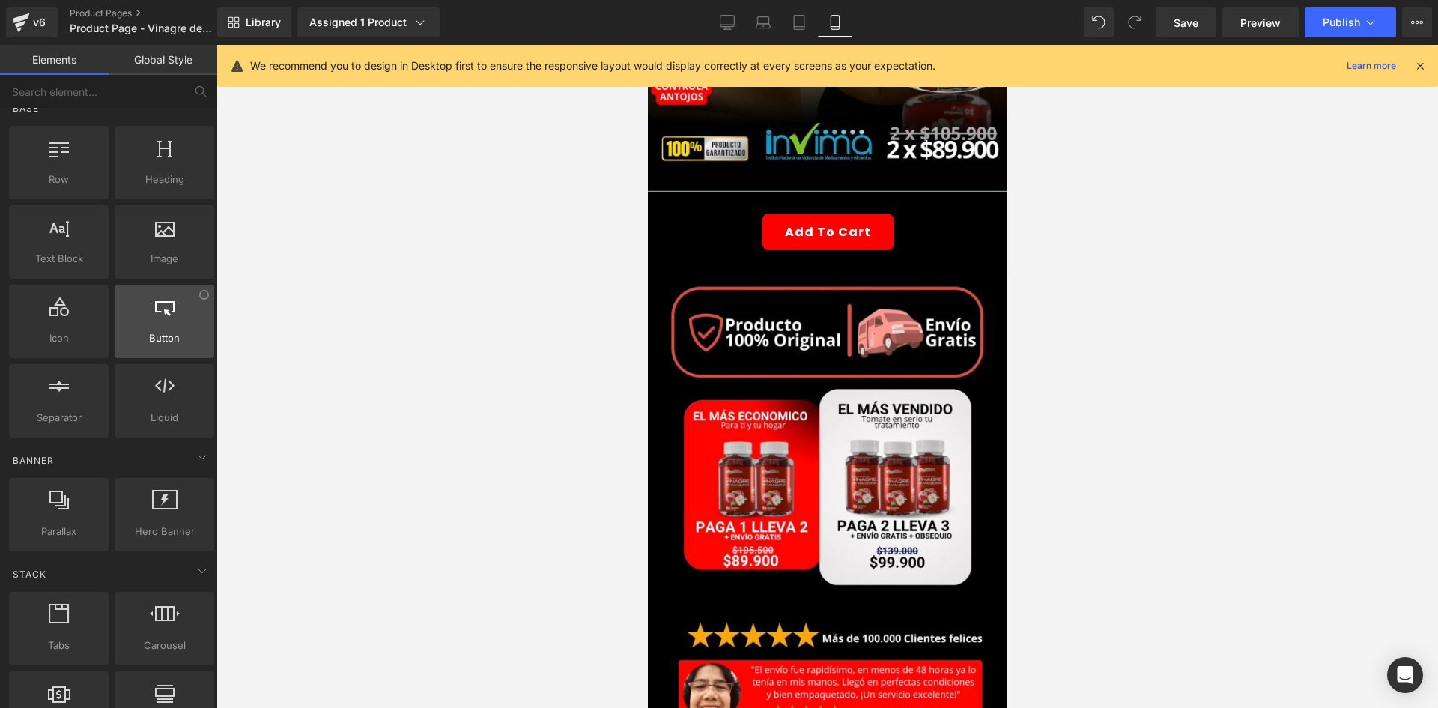
scroll to position [0, 0]
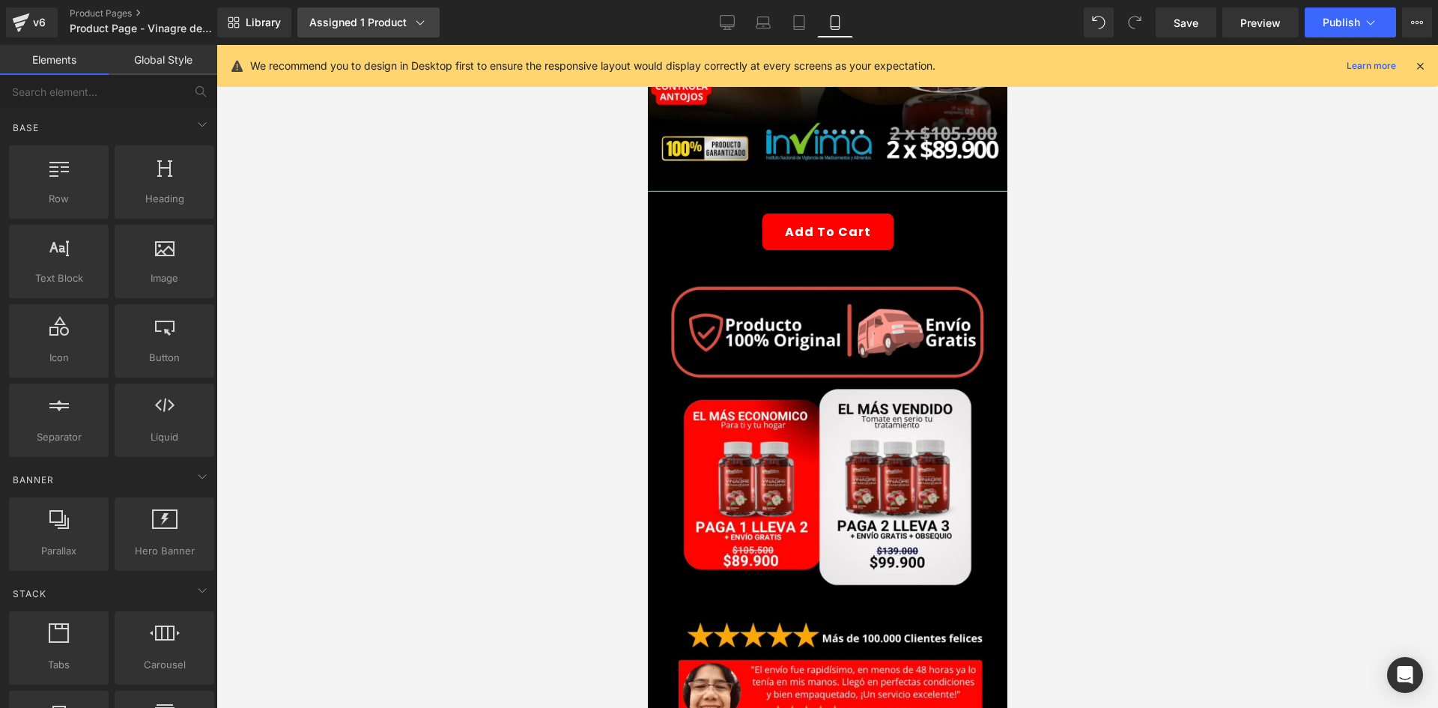
click at [309, 28] on div "Assigned 1 Product" at bounding box center [368, 22] width 118 height 15
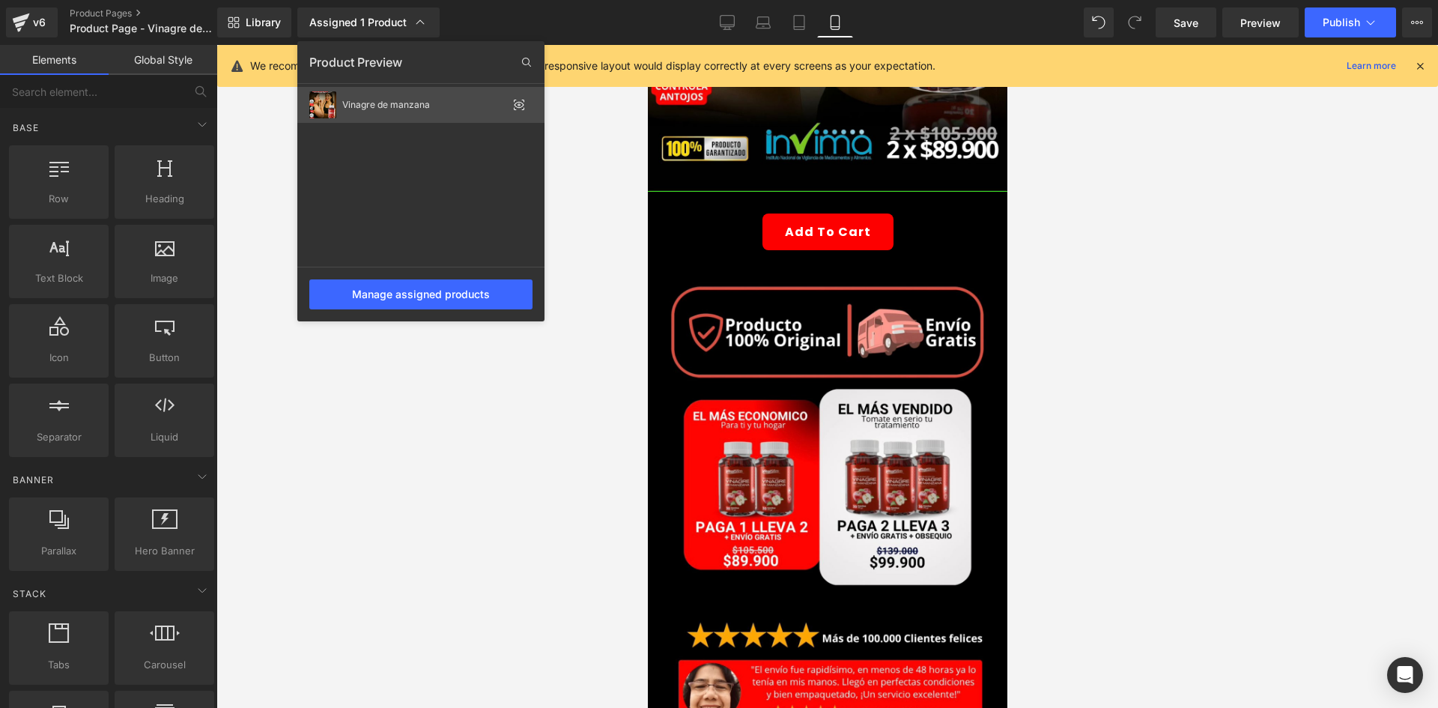
click at [345, 113] on div "Vinagre de manzana" at bounding box center [420, 105] width 247 height 36
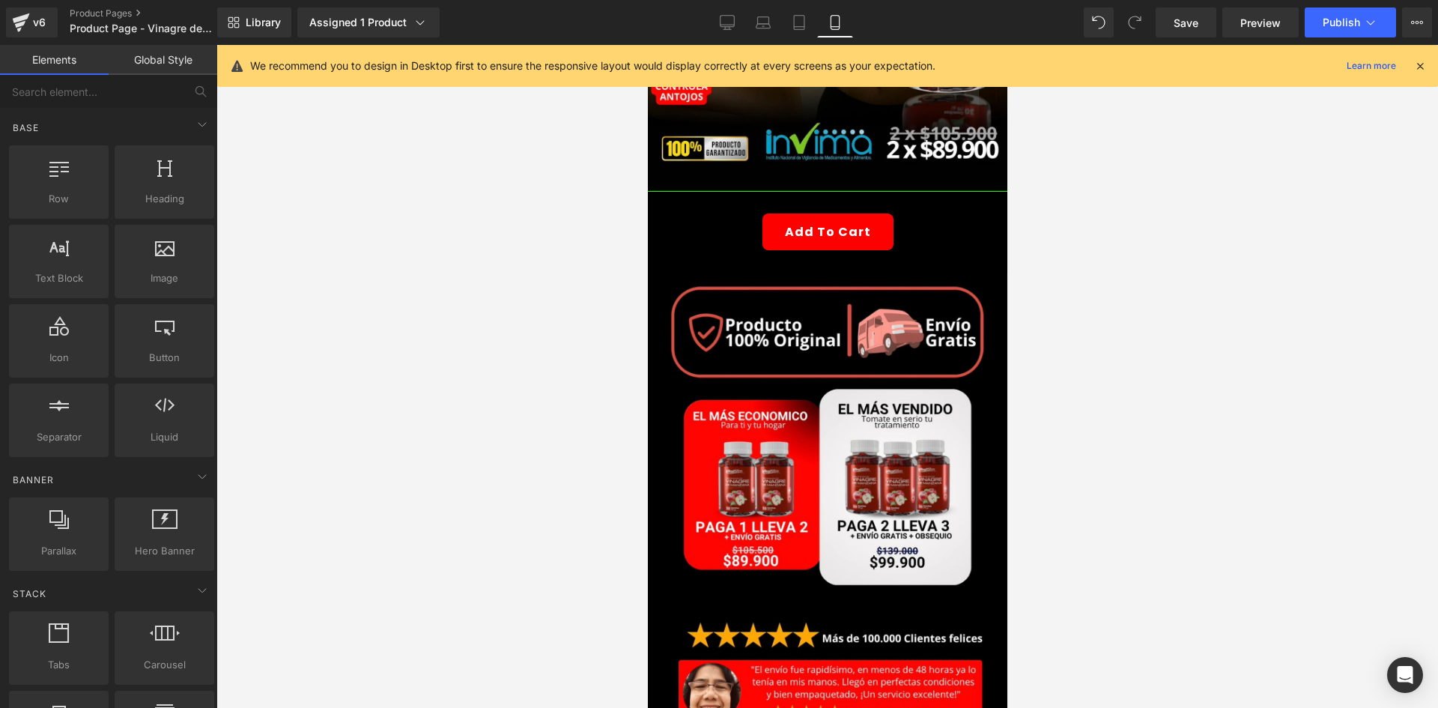
click at [797, 216] on div "Add To Cart (P) Cart Button" at bounding box center [827, 232] width 345 height 37
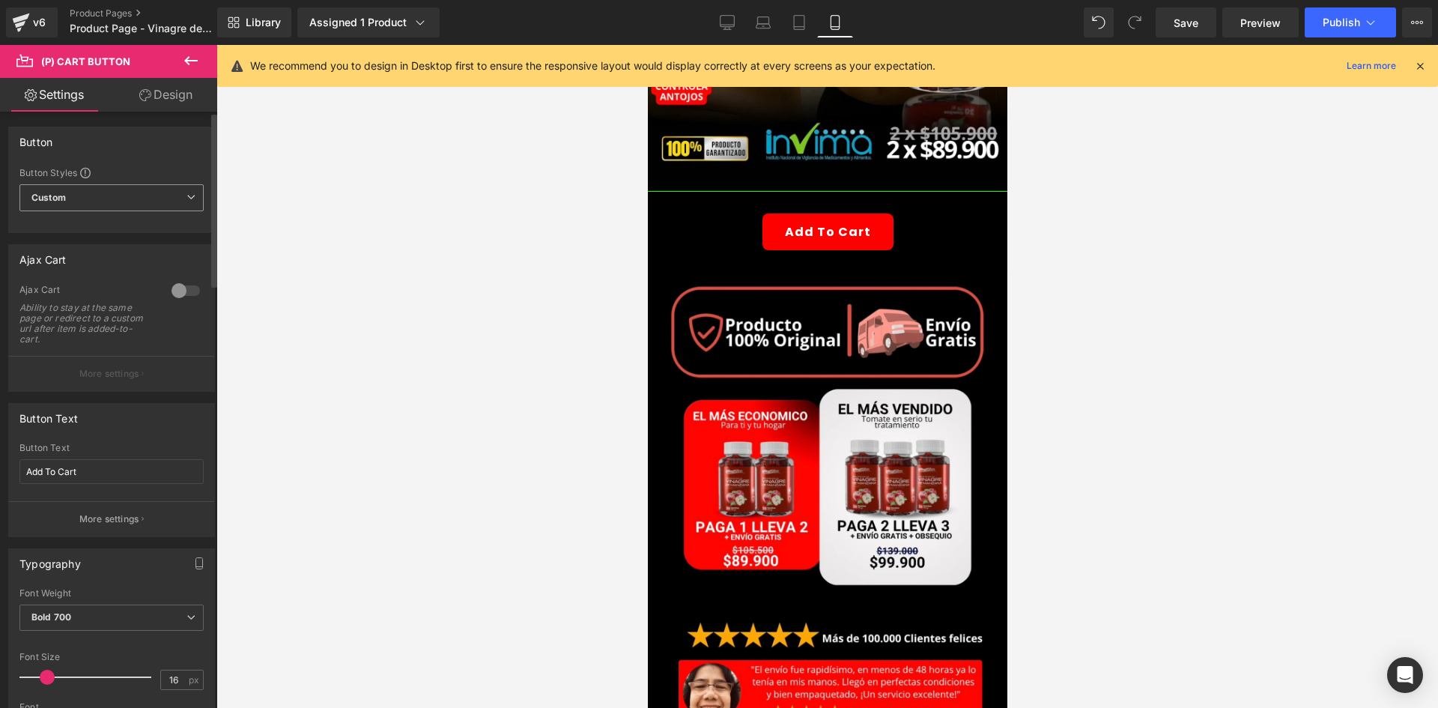
click at [115, 199] on span "Custom Setup Global Style" at bounding box center [111, 197] width 184 height 27
click at [88, 262] on div "Setup Global Style" at bounding box center [108, 257] width 178 height 35
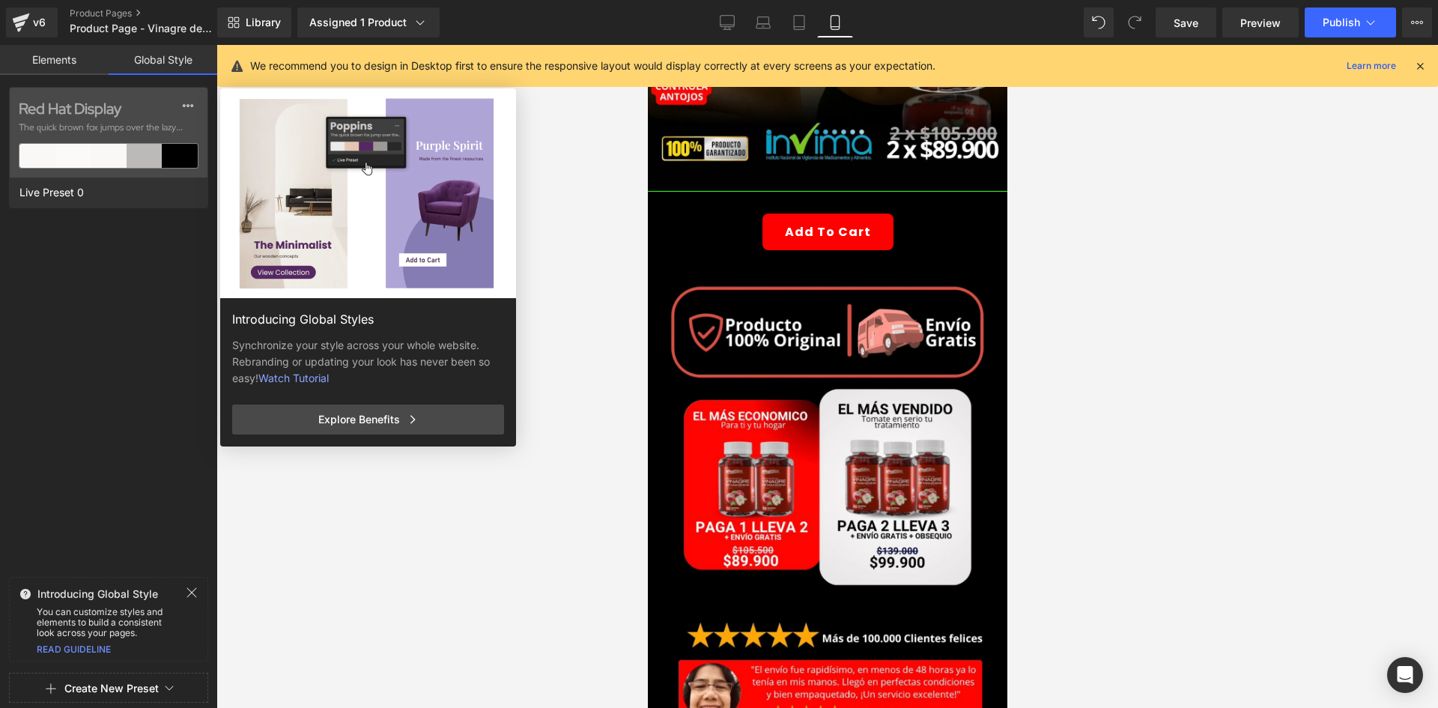
drag, startPoint x: 276, startPoint y: 584, endPoint x: 266, endPoint y: 566, distance: 19.8
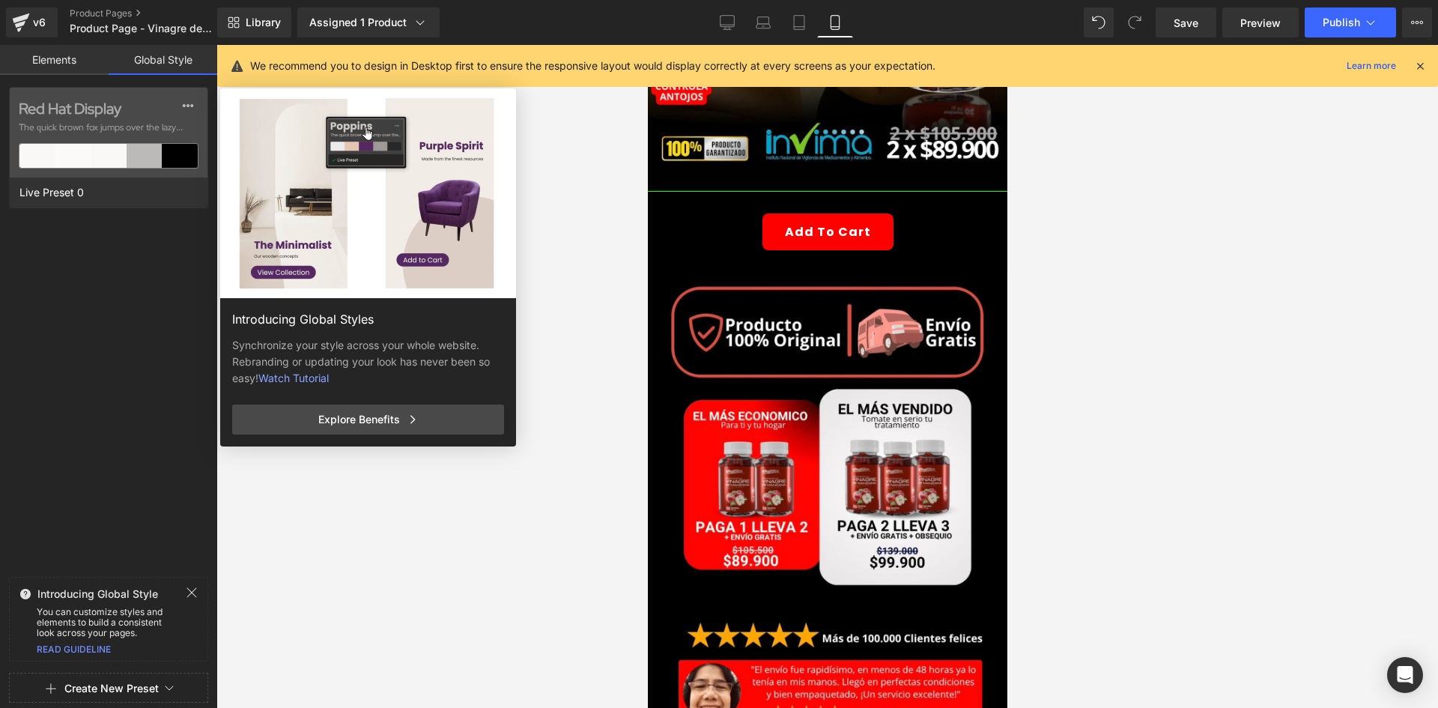
click at [277, 584] on div "Introducing Global Styles Synchronize your style across your whole website. Reb…" at bounding box center [497, 442] width 555 height 708
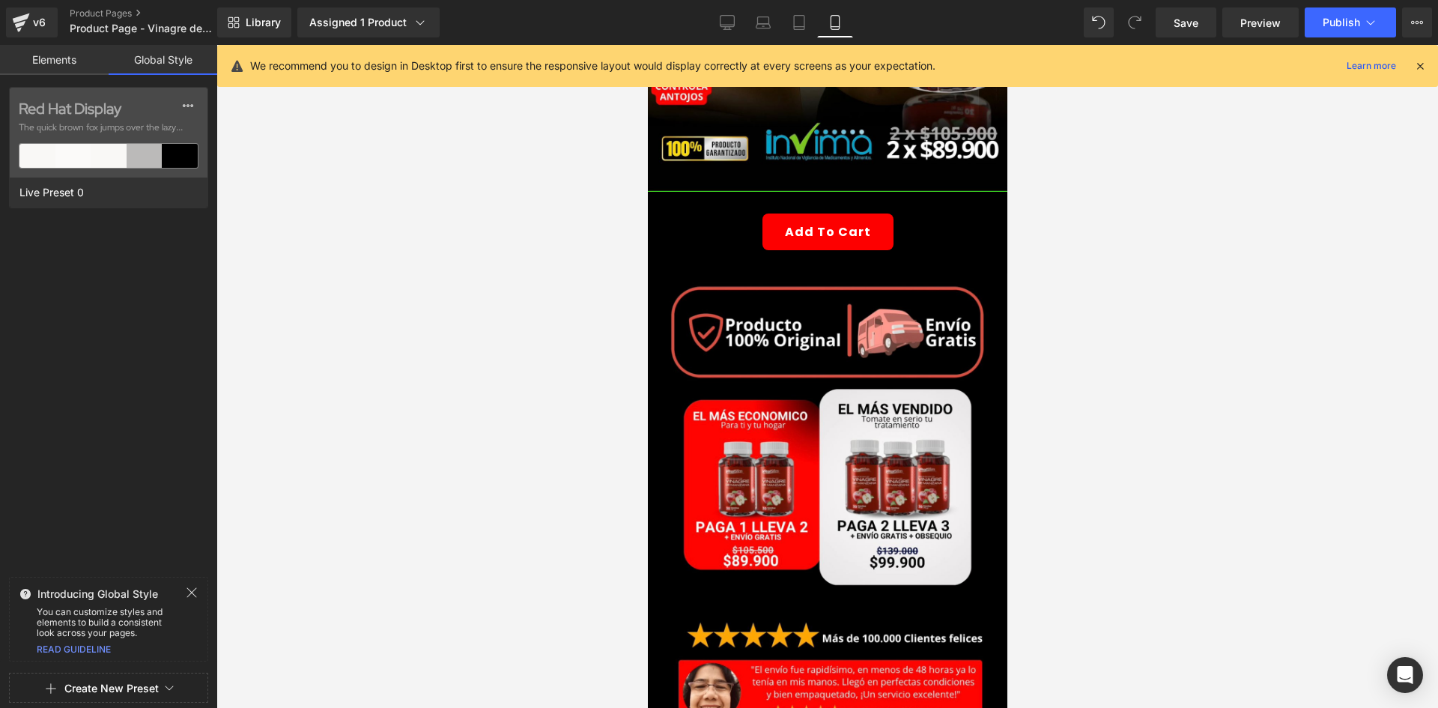
click at [188, 591] on icon at bounding box center [192, 593] width 12 height 12
click at [58, 51] on link "Elements" at bounding box center [54, 60] width 109 height 30
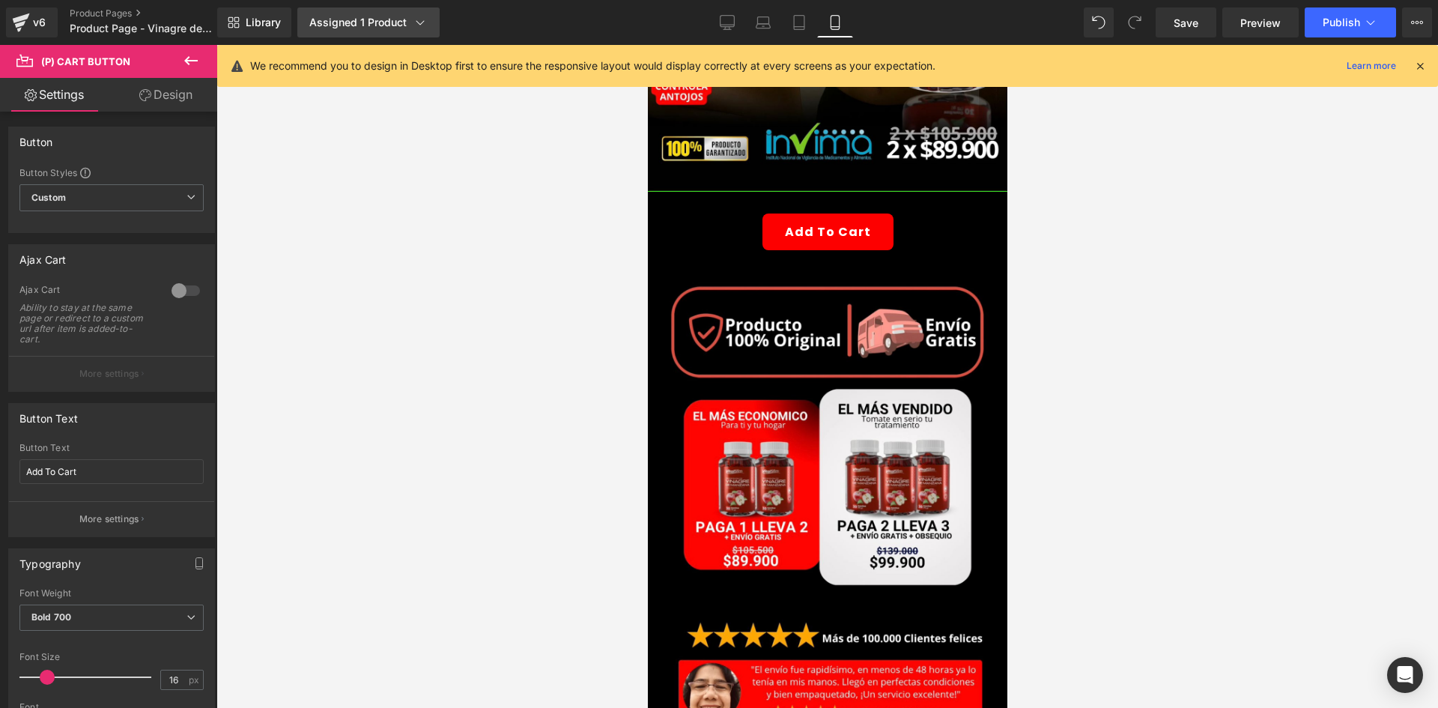
click at [393, 29] on div "Assigned 1 Product" at bounding box center [368, 22] width 118 height 15
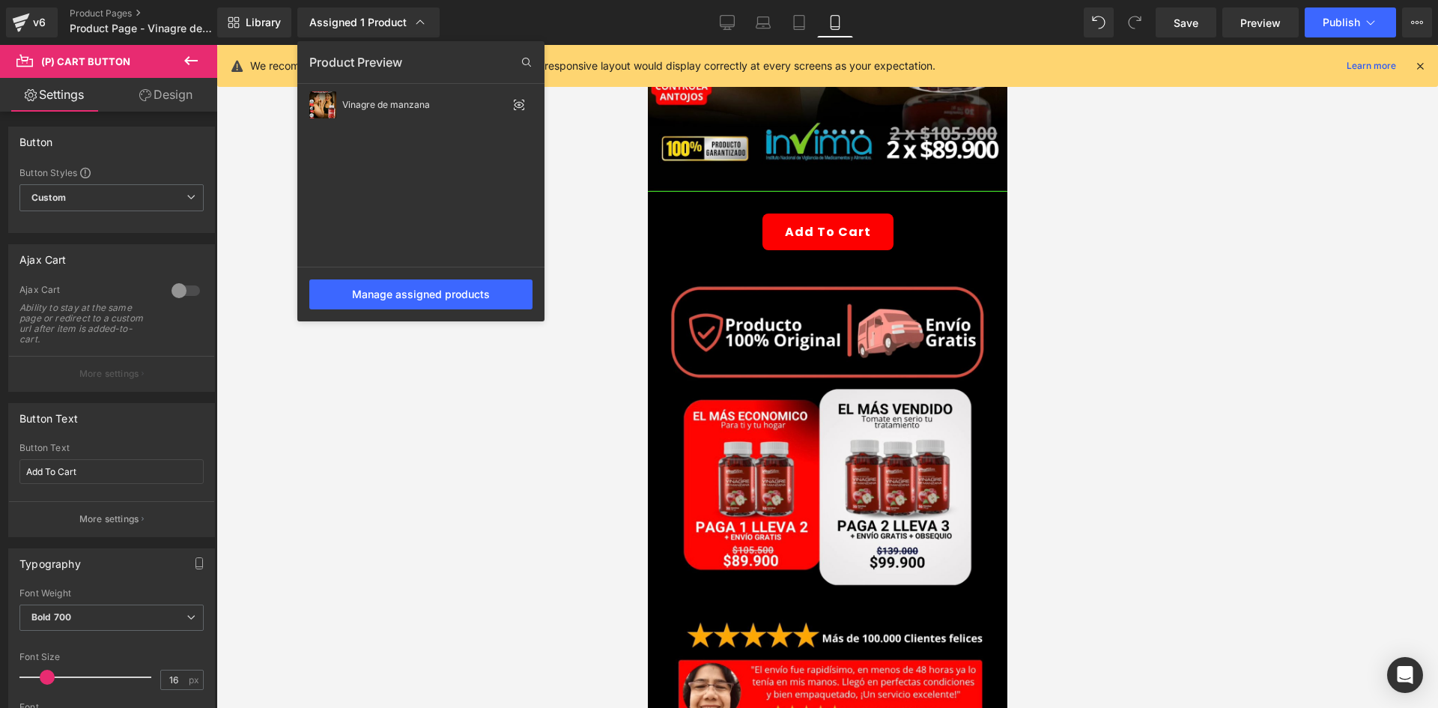
click at [512, 60] on div "Product Preview" at bounding box center [420, 62] width 247 height 24
click at [522, 61] on icon at bounding box center [527, 62] width 24 height 24
click at [461, 67] on input "text" at bounding box center [420, 62] width 223 height 24
type input "vi"
click at [389, 116] on div "Vinagre de manzana" at bounding box center [420, 105] width 247 height 36
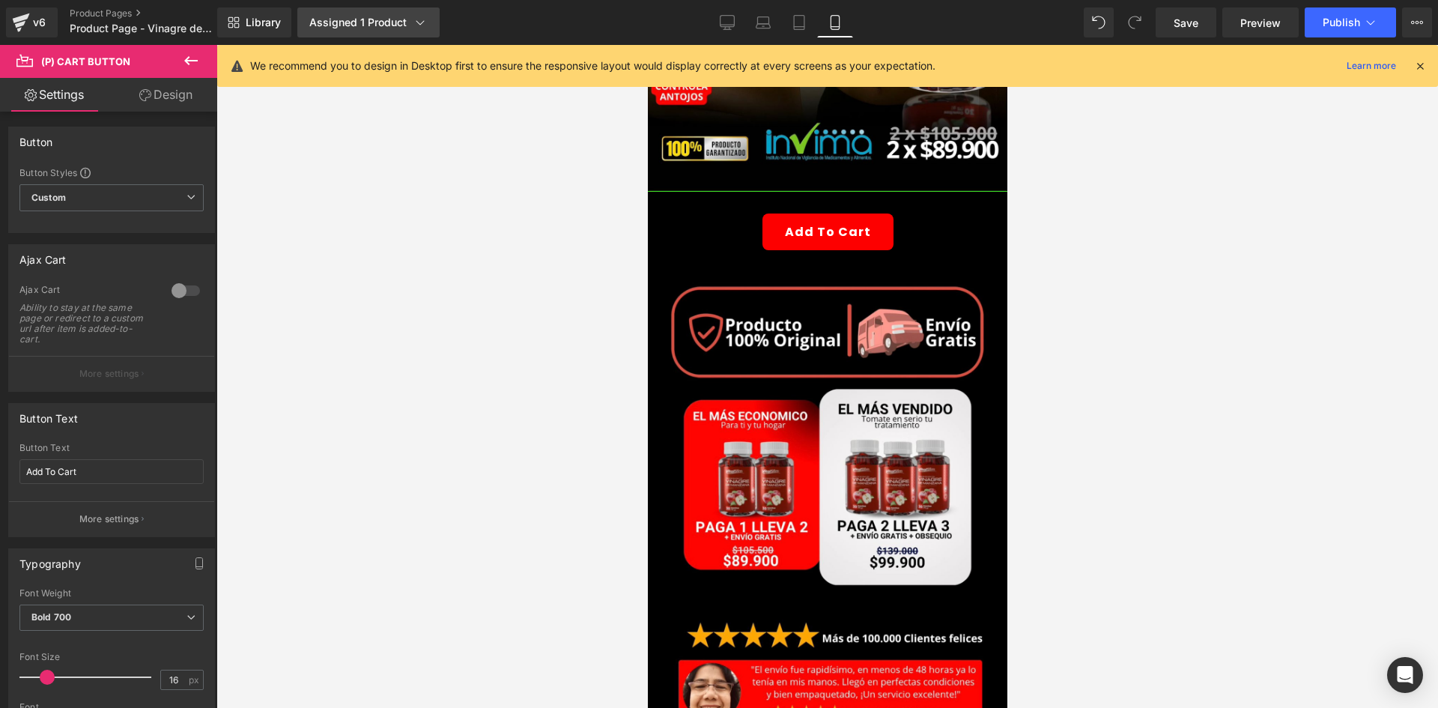
click at [382, 18] on div "Assigned 1 Product" at bounding box center [368, 22] width 118 height 15
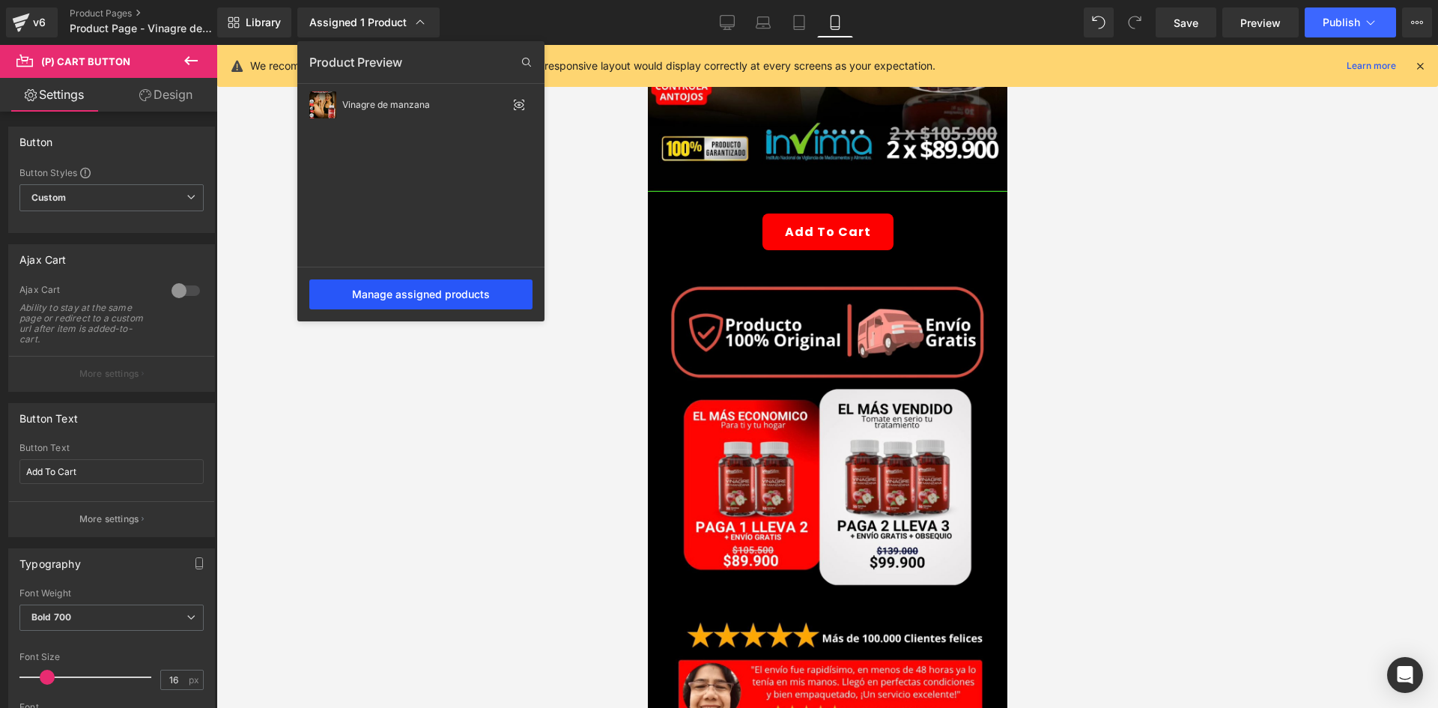
click at [435, 299] on div "Manage assigned products" at bounding box center [420, 294] width 223 height 30
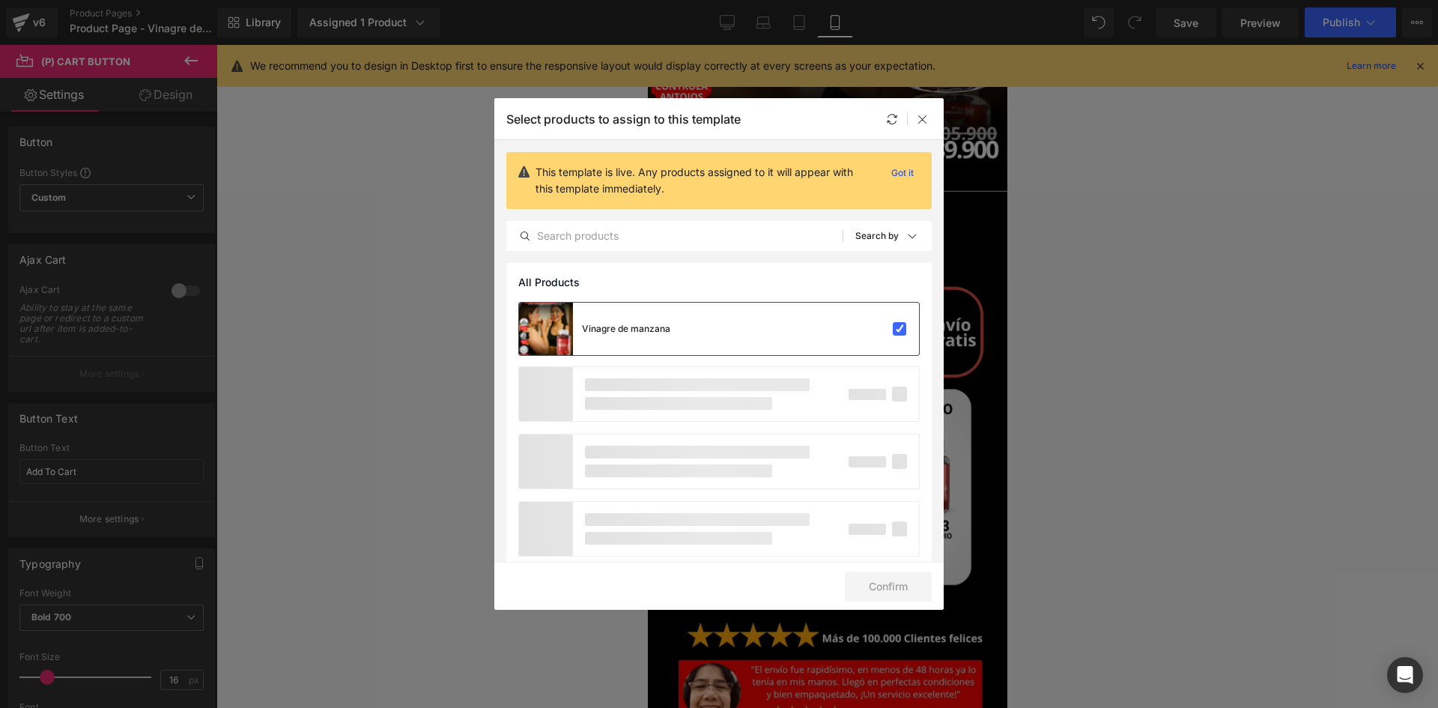
click at [617, 318] on div "Vinagre de manzana" at bounding box center [594, 329] width 151 height 52
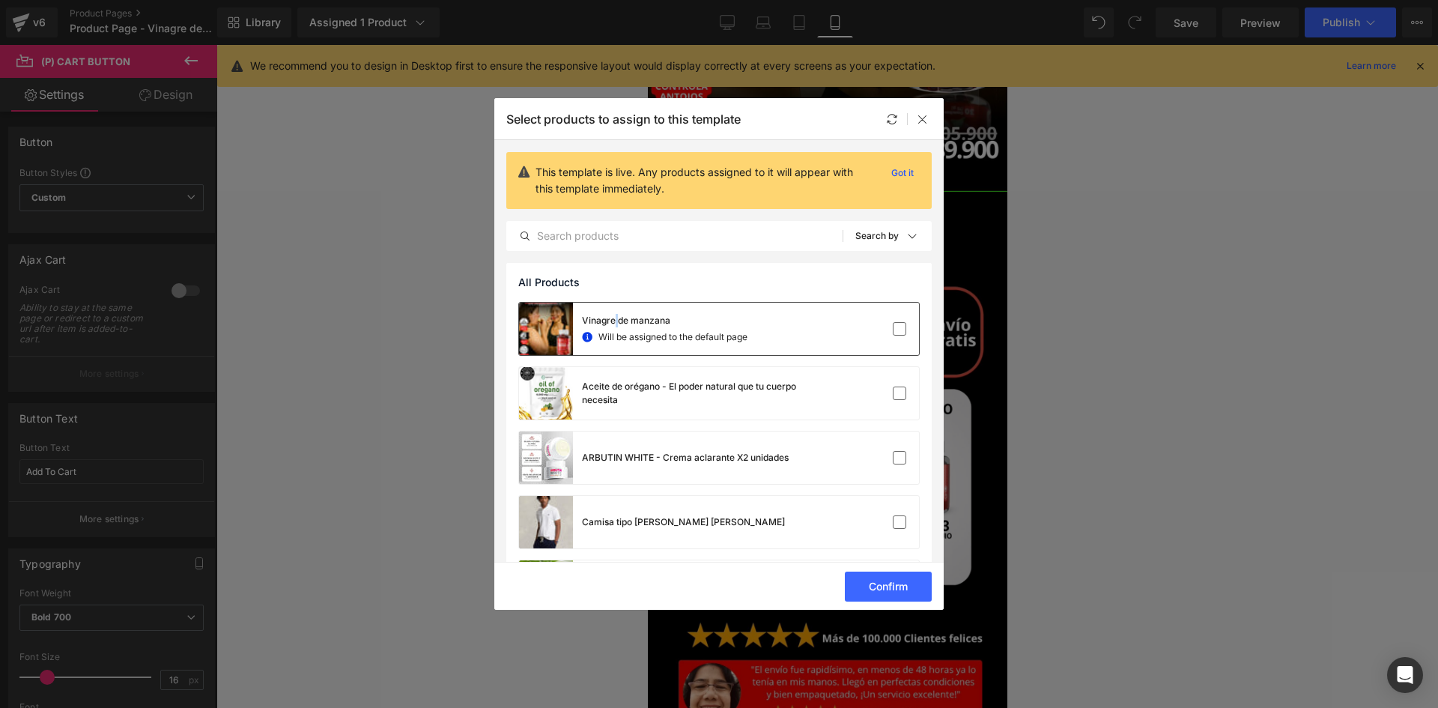
click at [617, 318] on div "Vinagre de manzana" at bounding box center [665, 320] width 166 height 13
click at [611, 325] on div "Vinagre de manzana" at bounding box center [626, 328] width 88 height 13
click at [676, 324] on div "Vinagre de manzana" at bounding box center [665, 320] width 166 height 13
click at [840, 311] on div "Vinagre de manzana" at bounding box center [719, 329] width 400 height 52
click at [763, 278] on div "All Products" at bounding box center [719, 282] width 426 height 39
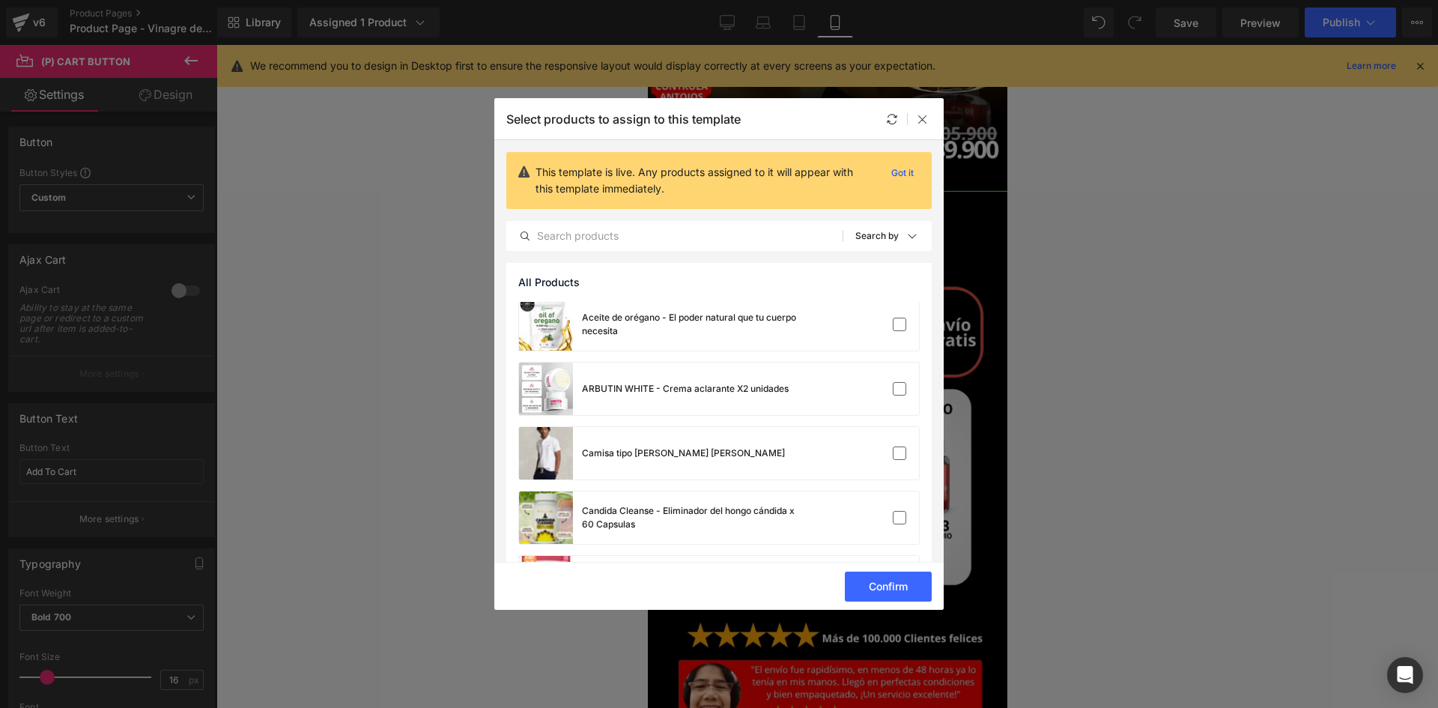
scroll to position [75, 0]
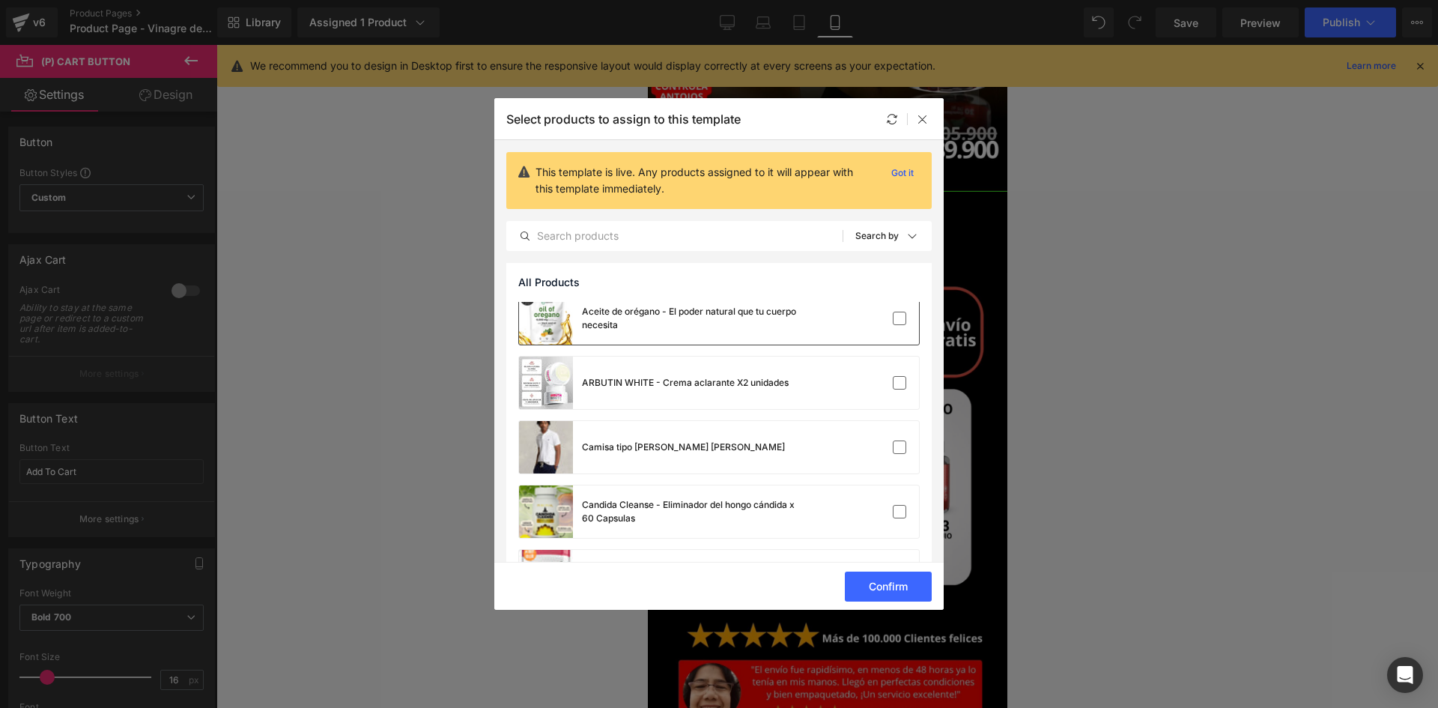
click at [654, 344] on div "Aceite de orégano - El poder natural que tu cuerpo necesita" at bounding box center [663, 318] width 288 height 52
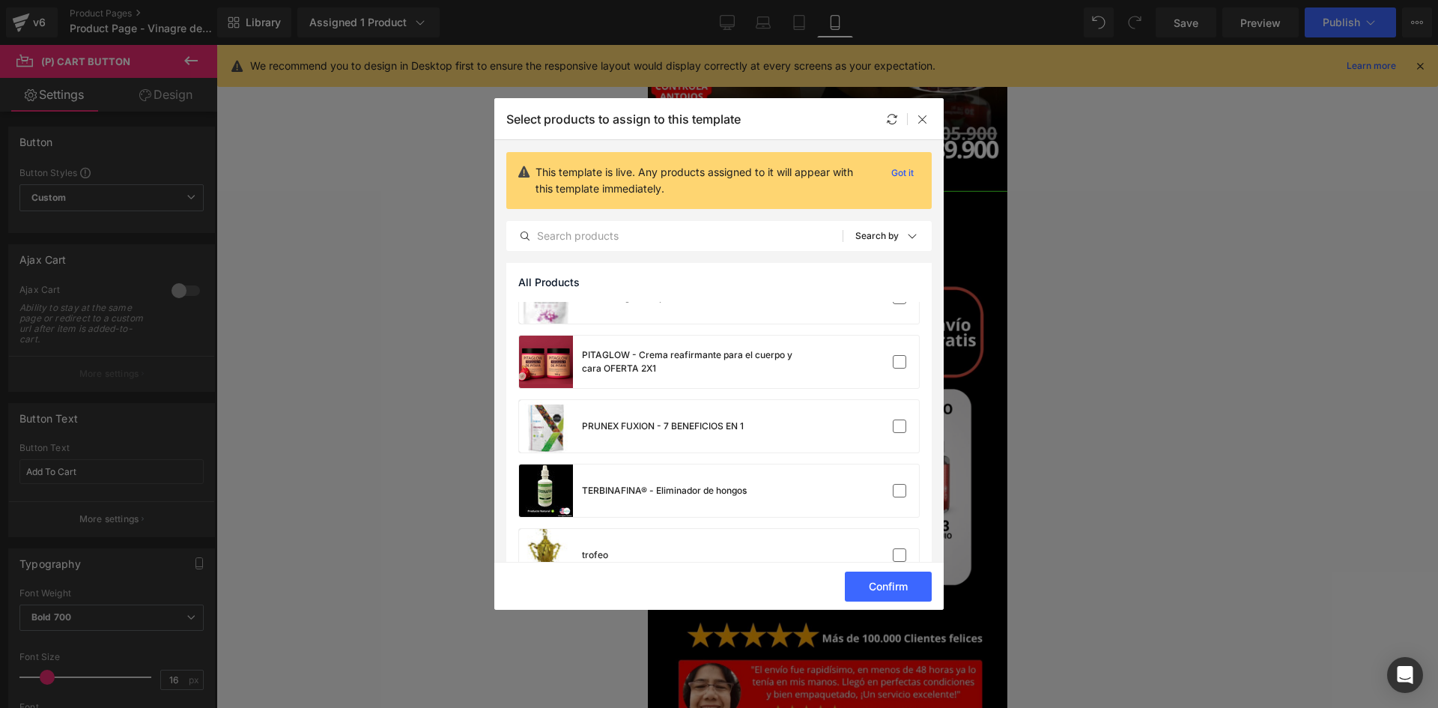
scroll to position [1104, 0]
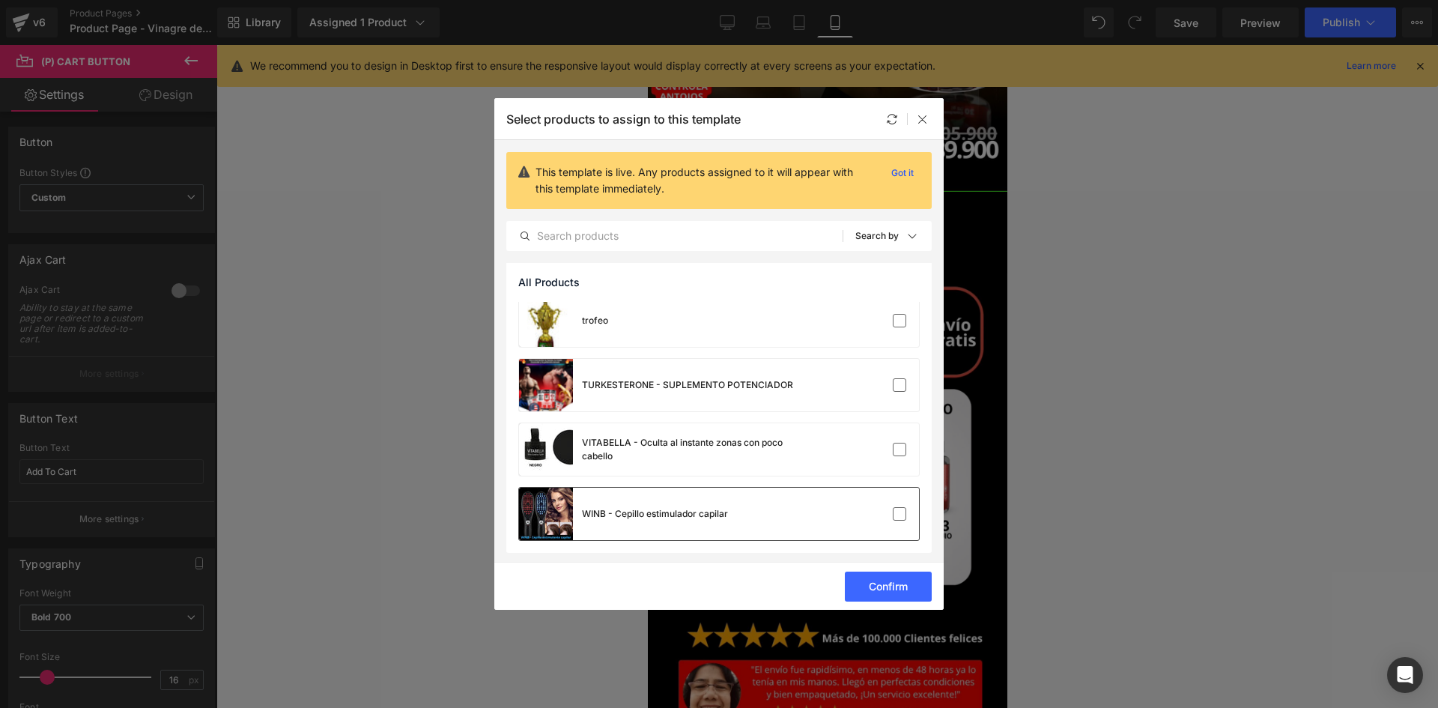
click at [623, 506] on div "WINB - Cepillo estimulador capilar" at bounding box center [623, 514] width 209 height 52
click at [874, 580] on button "Confirm" at bounding box center [888, 587] width 87 height 30
click at [897, 587] on button "Success" at bounding box center [879, 587] width 106 height 30
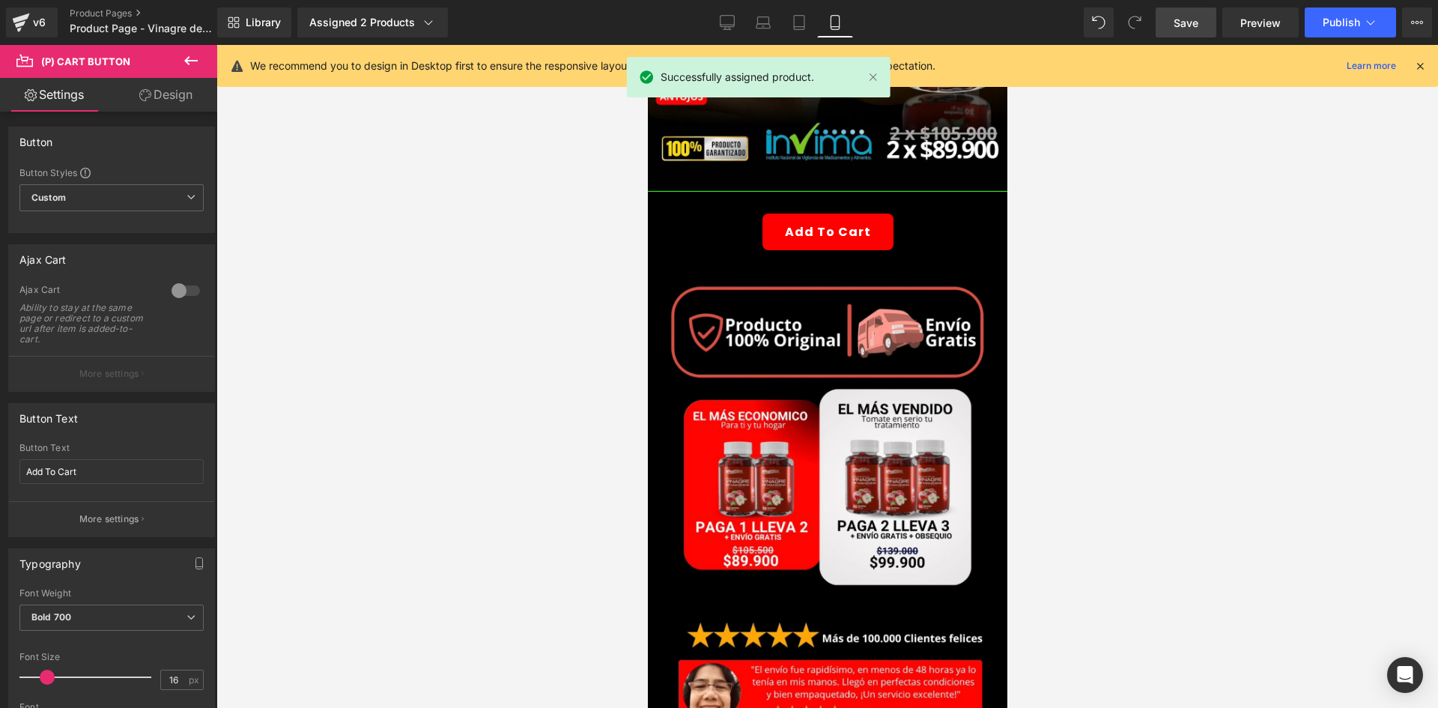
click at [1199, 21] on span "Save" at bounding box center [1186, 23] width 25 height 16
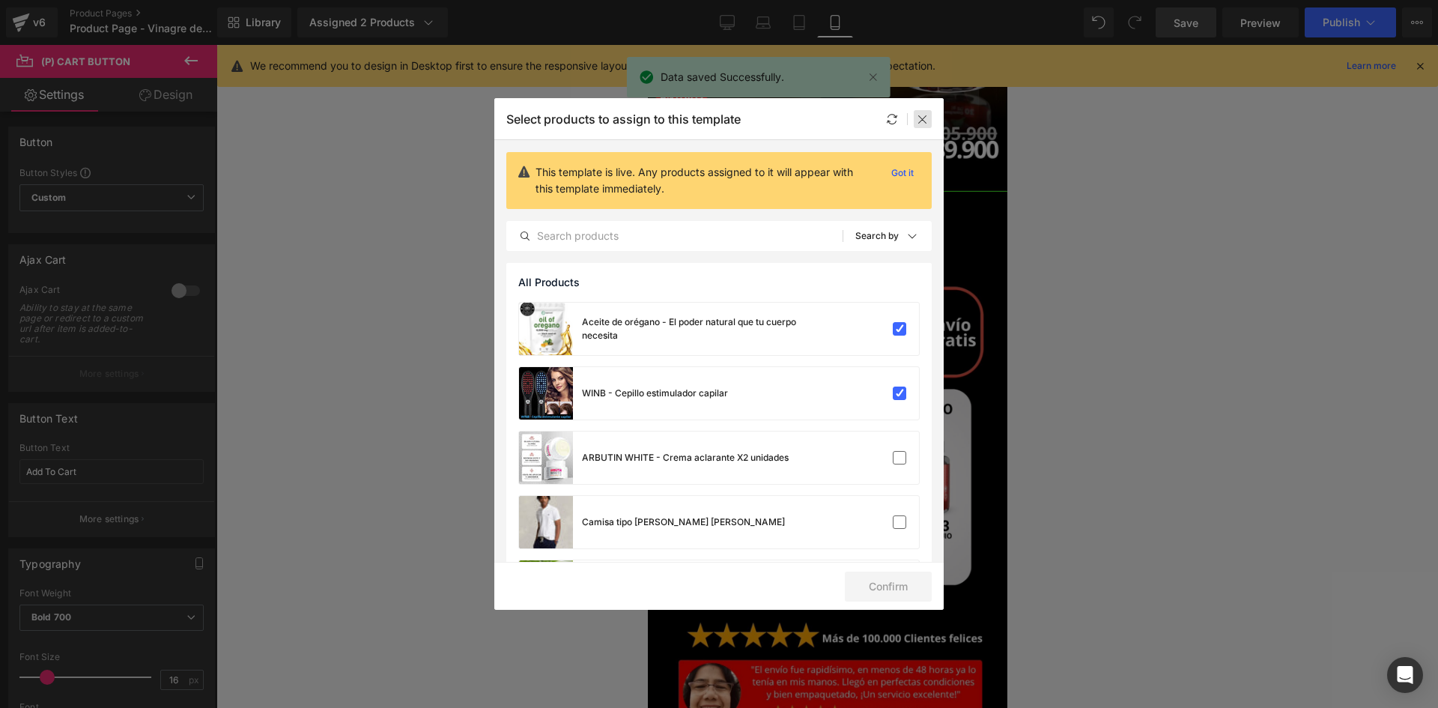
drag, startPoint x: 922, startPoint y: 114, endPoint x: 351, endPoint y: 55, distance: 573.9
click at [922, 114] on icon at bounding box center [923, 119] width 12 height 12
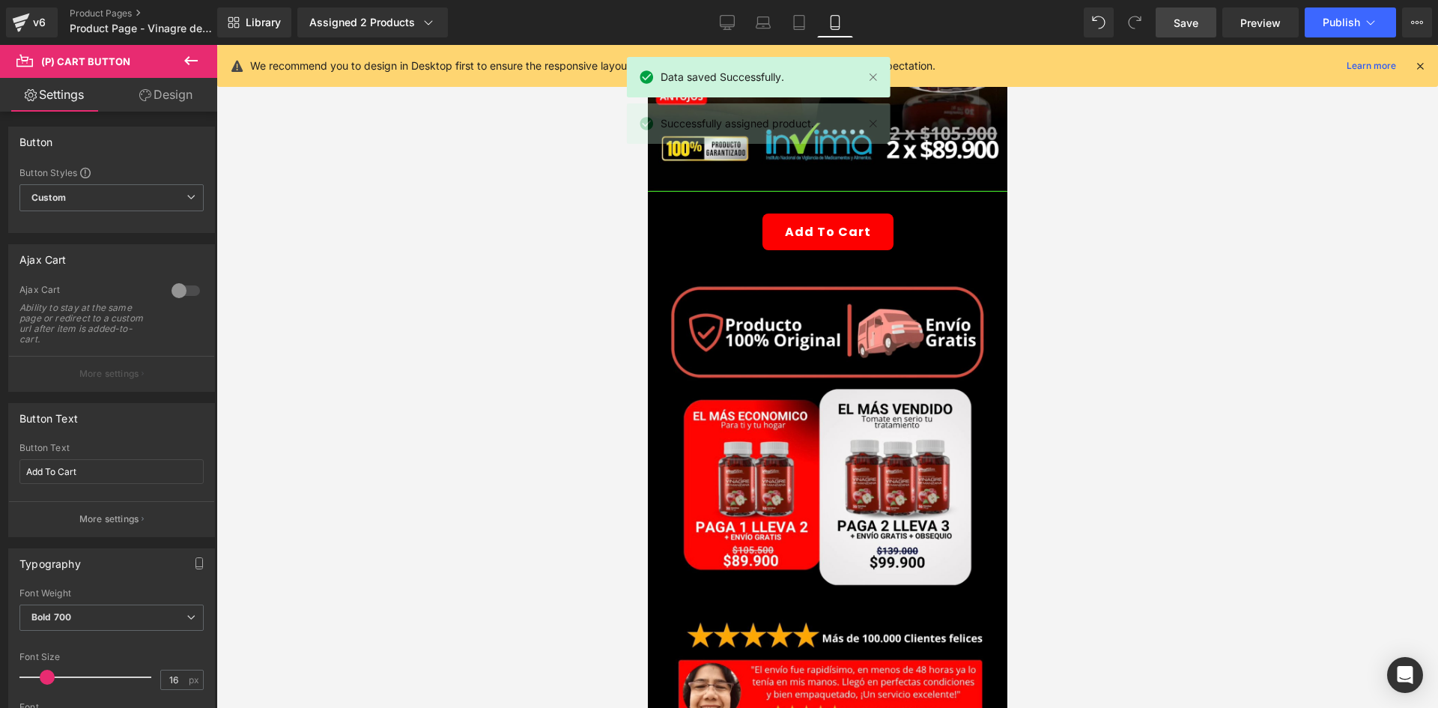
click at [1178, 32] on link "Save" at bounding box center [1186, 22] width 61 height 30
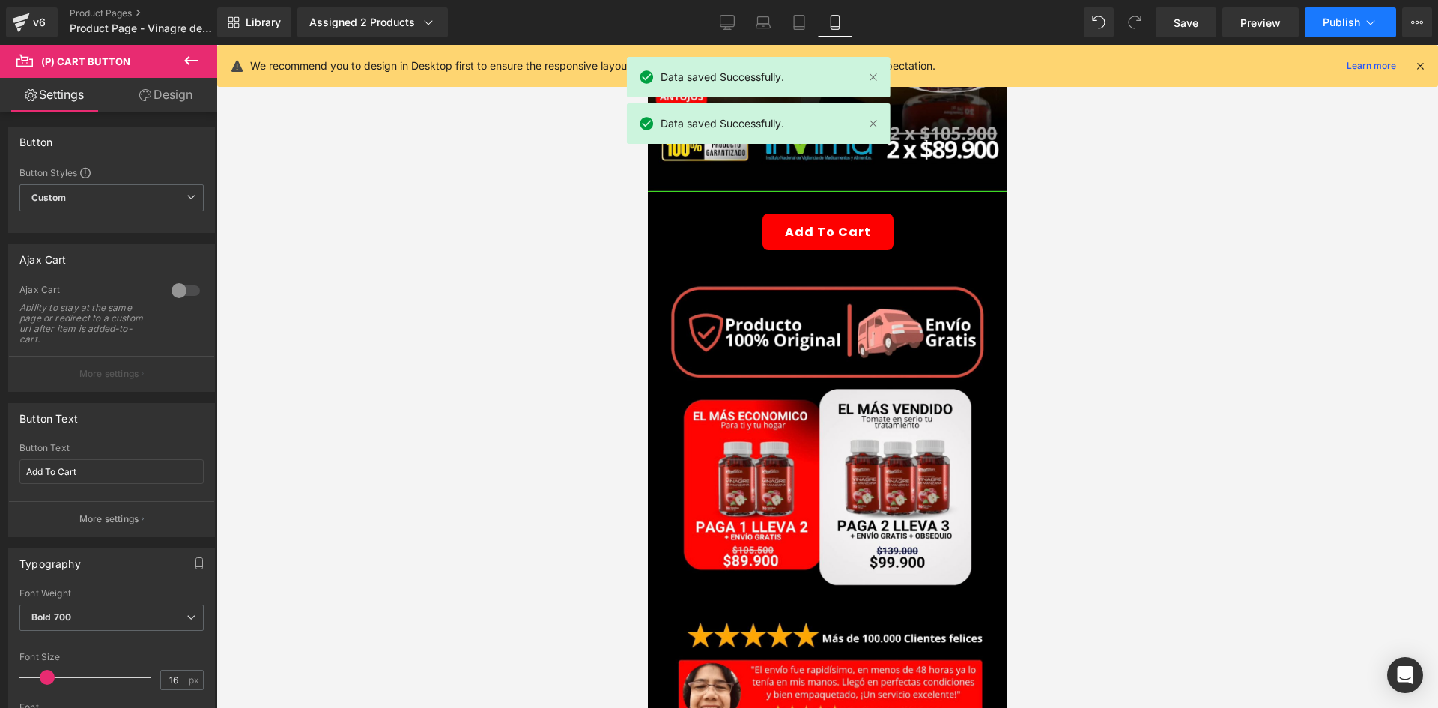
click at [1334, 33] on button "Publish" at bounding box center [1350, 22] width 91 height 30
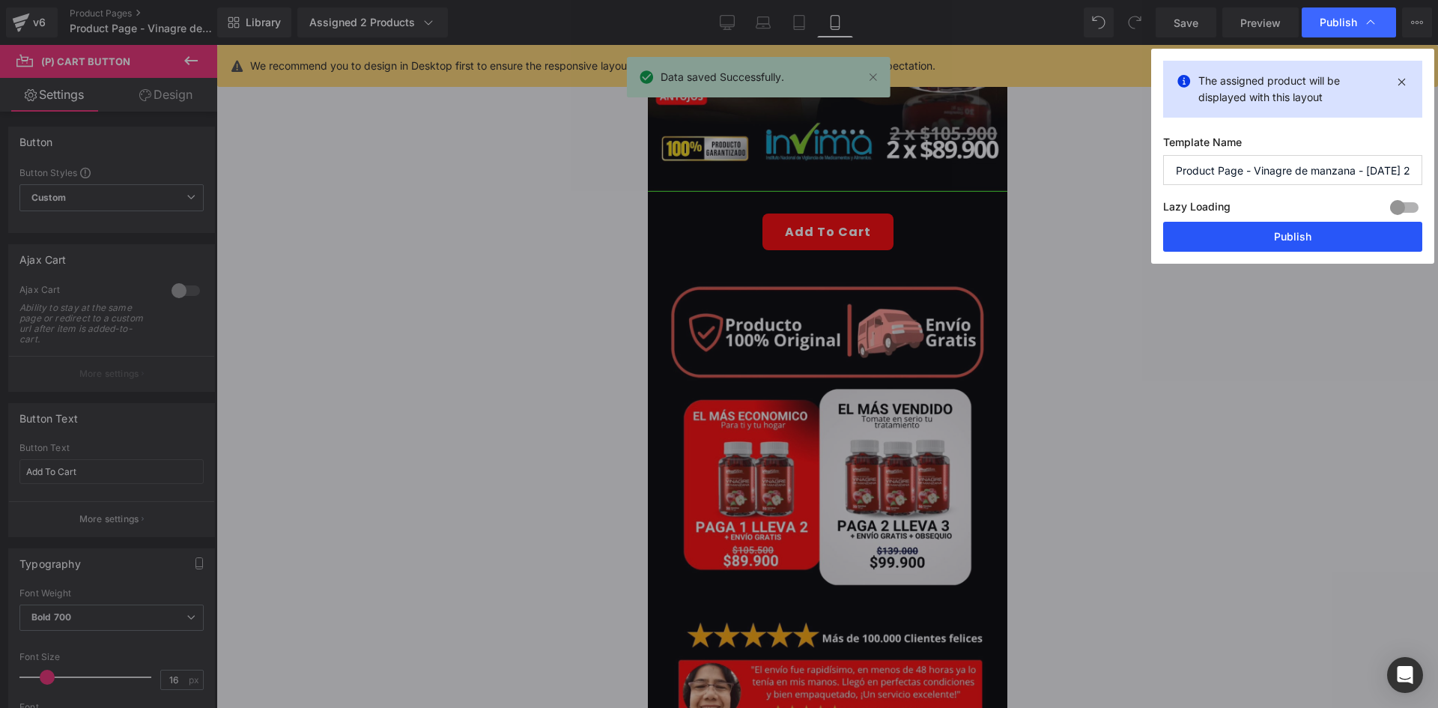
click at [1255, 233] on button "Publish" at bounding box center [1292, 237] width 259 height 30
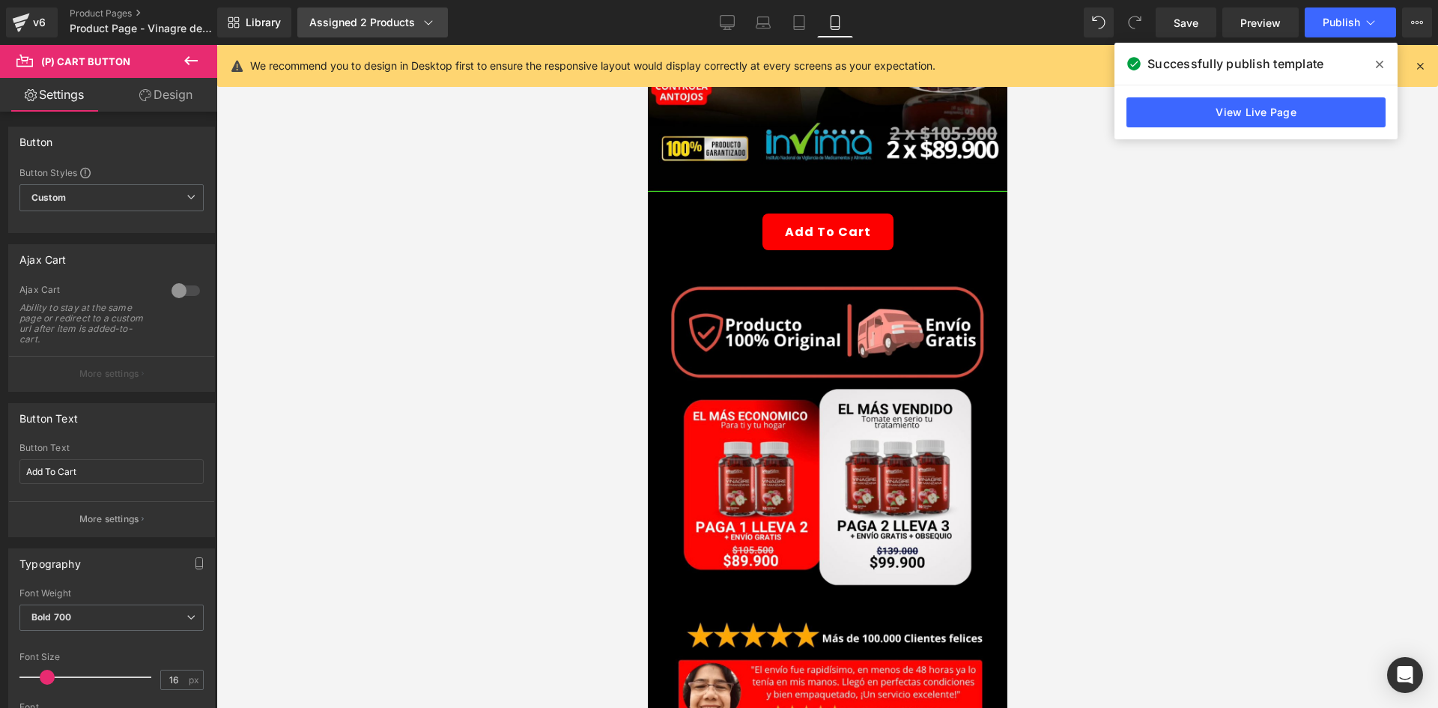
click at [360, 25] on div "Assigned 2 Products" at bounding box center [372, 22] width 127 height 15
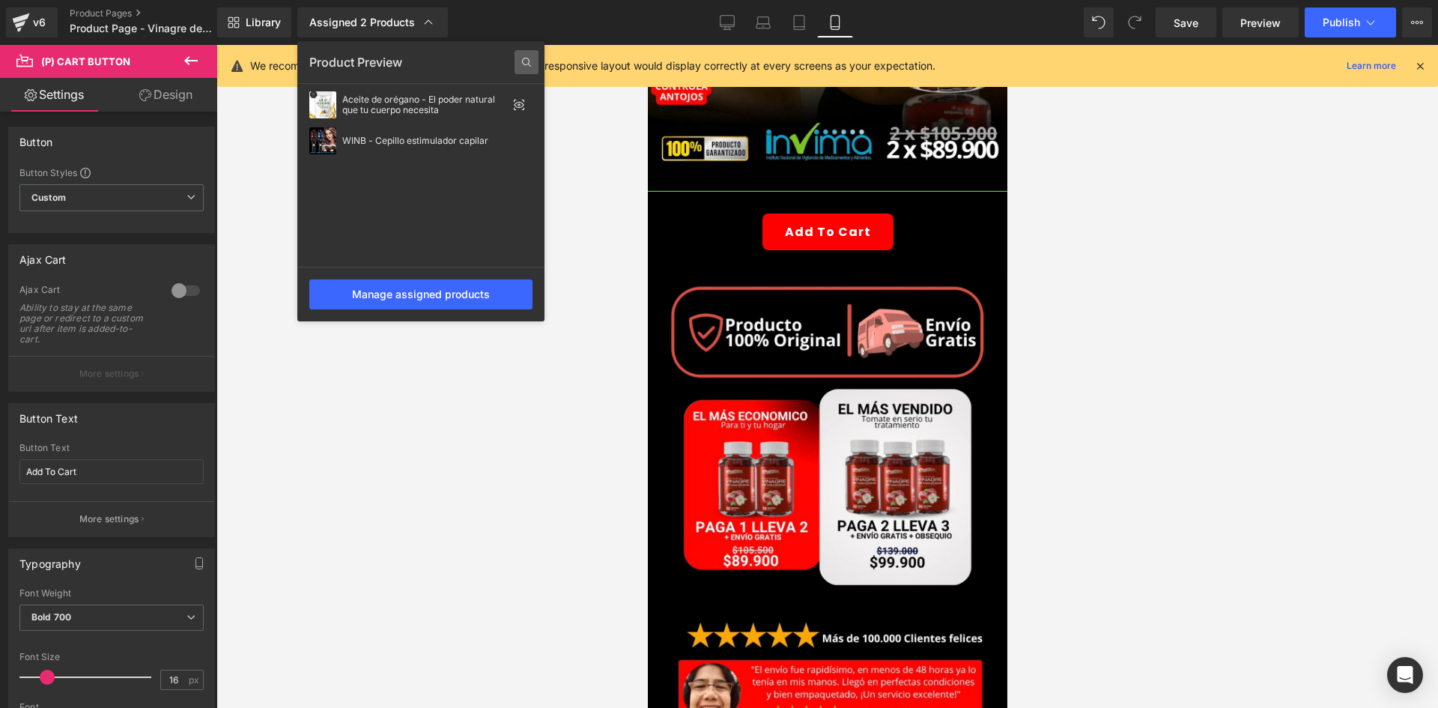
click at [523, 64] on icon at bounding box center [527, 62] width 24 height 24
click at [390, 57] on input "text" at bounding box center [420, 62] width 223 height 24
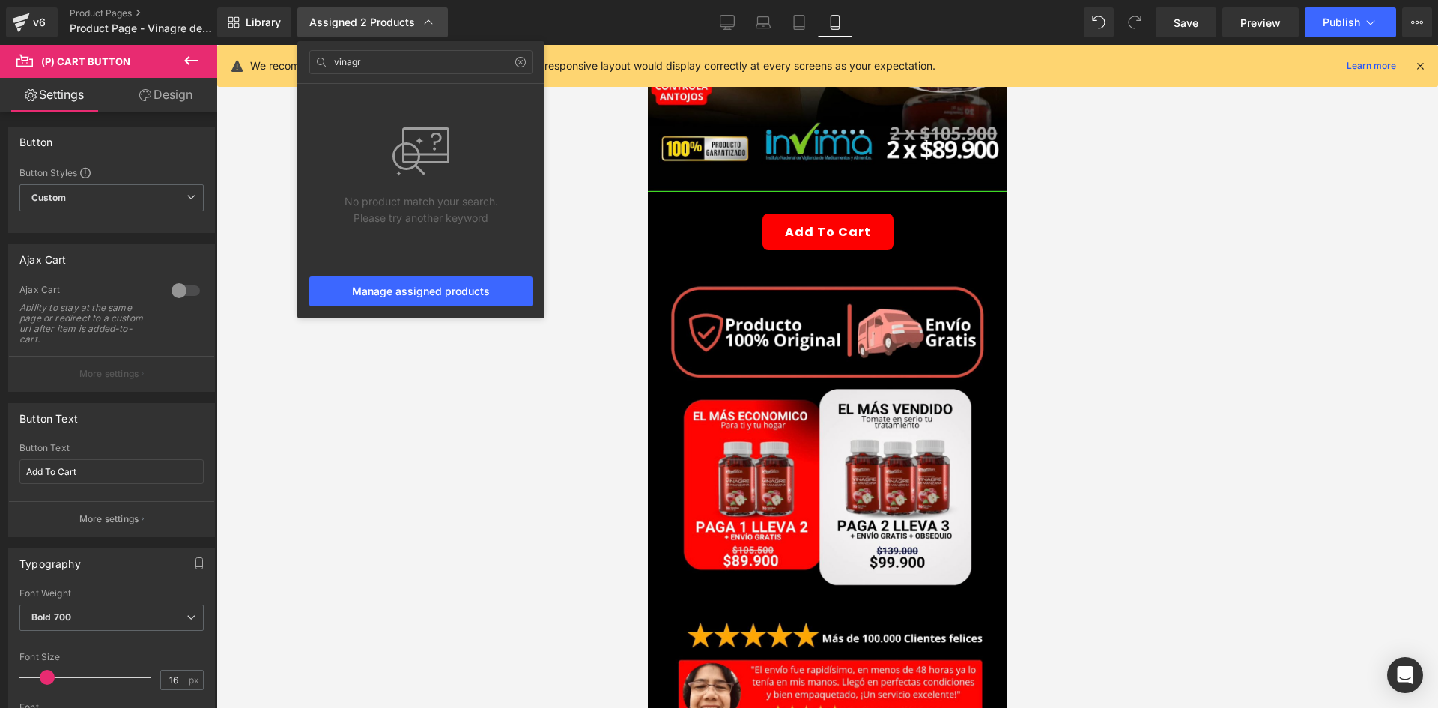
type input "vinagr"
click at [429, 23] on icon at bounding box center [428, 22] width 15 height 15
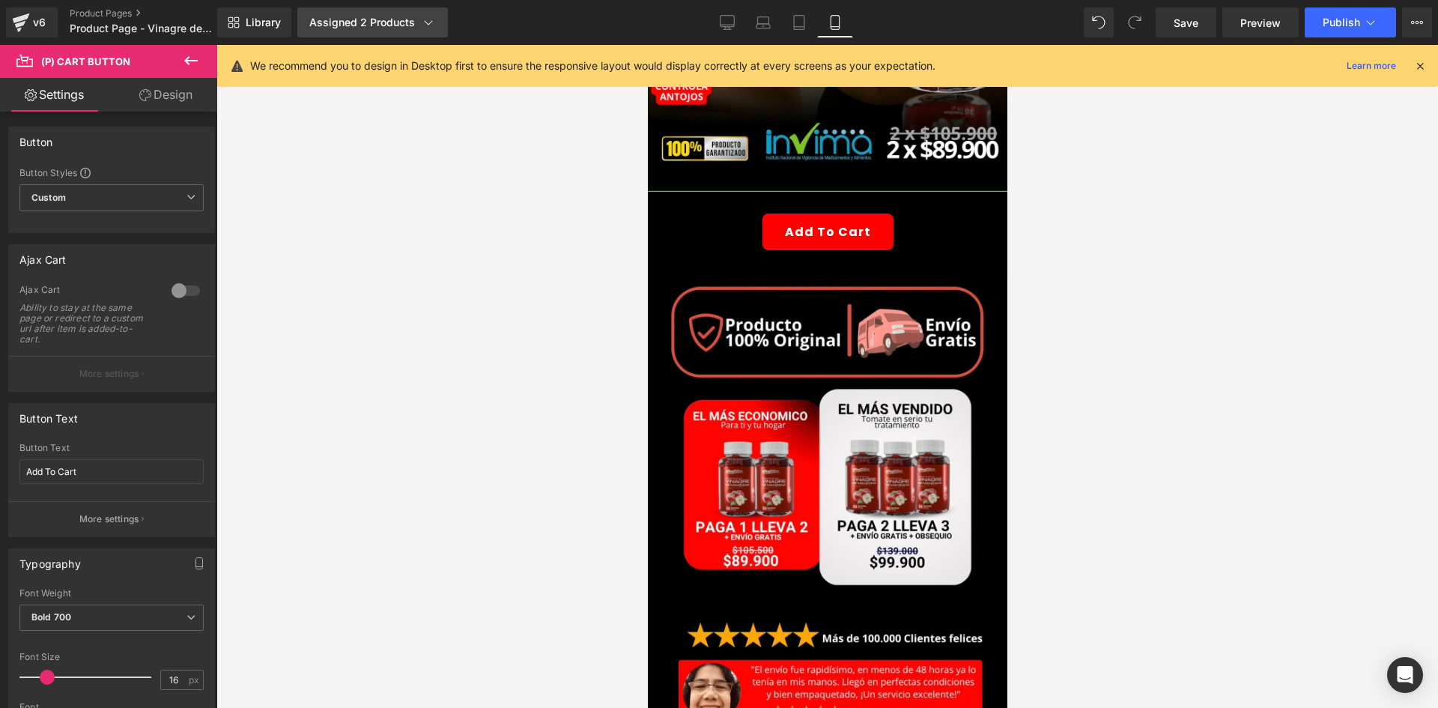
click at [425, 27] on icon at bounding box center [428, 22] width 15 height 15
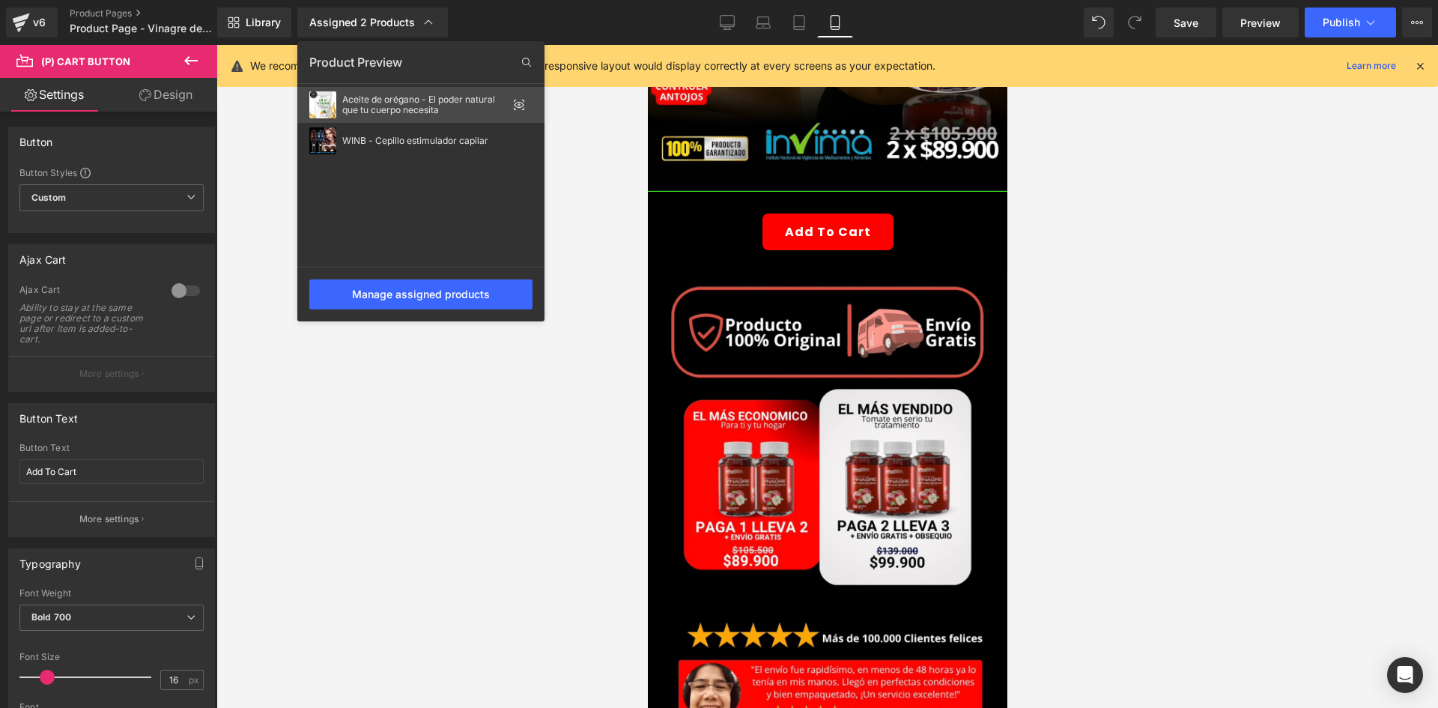
drag, startPoint x: 330, startPoint y: 107, endPoint x: 311, endPoint y: 135, distance: 33.5
click at [311, 135] on img at bounding box center [322, 140] width 27 height 27
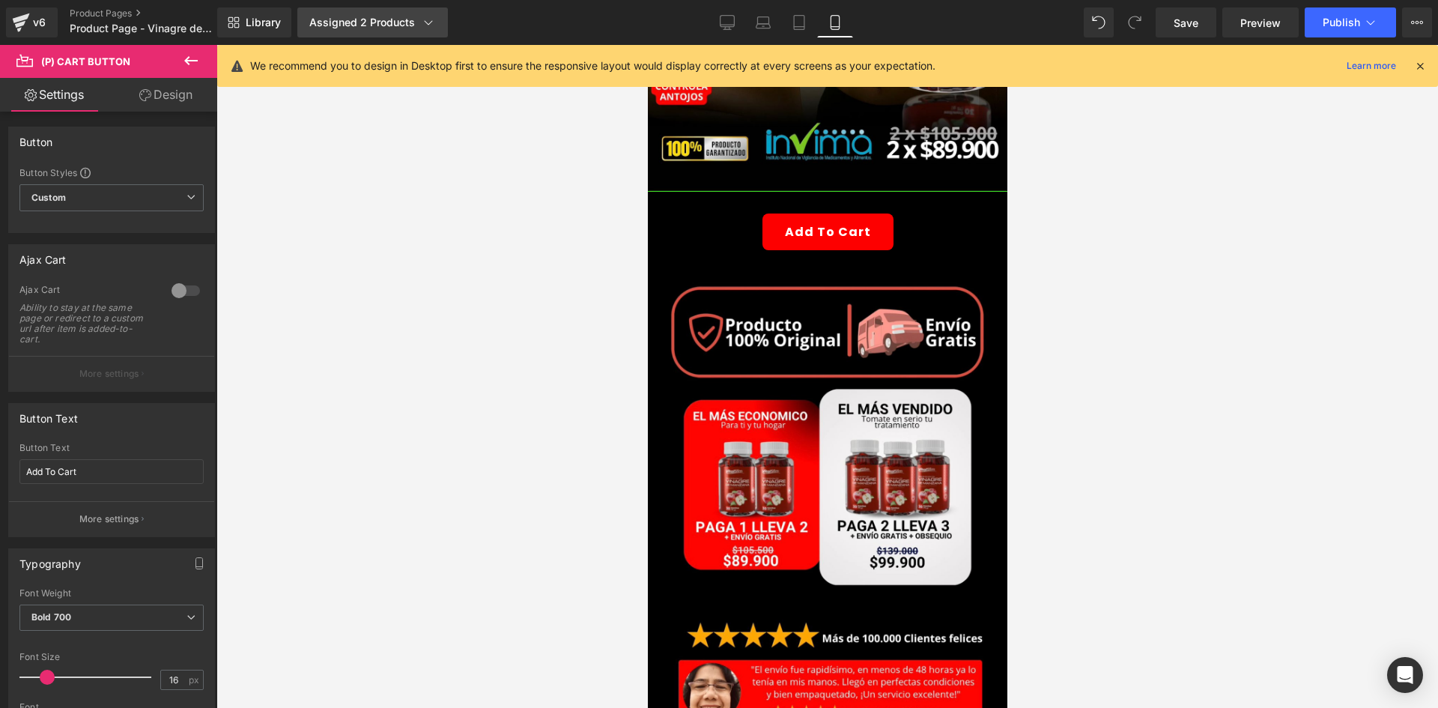
click at [370, 31] on link "Assigned 2 Products" at bounding box center [372, 22] width 151 height 30
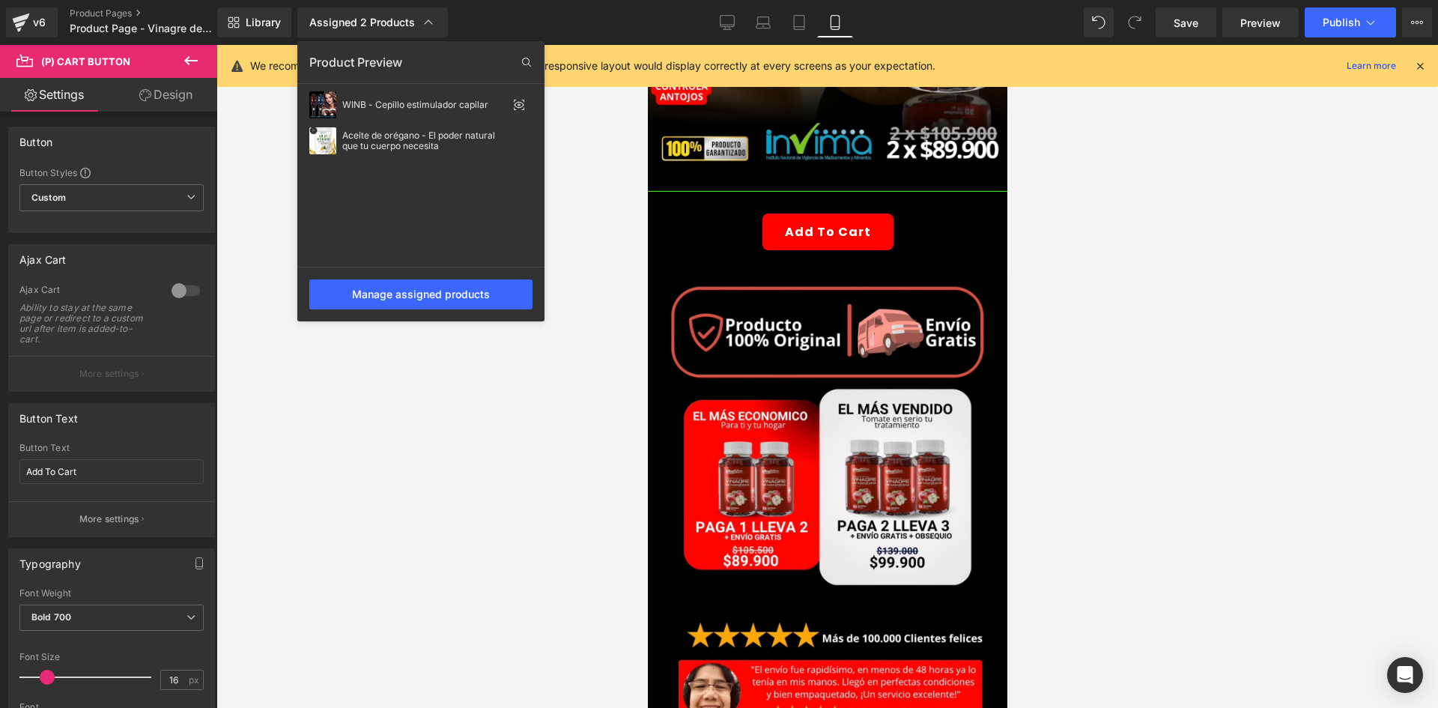
click at [182, 61] on icon at bounding box center [191, 61] width 18 height 18
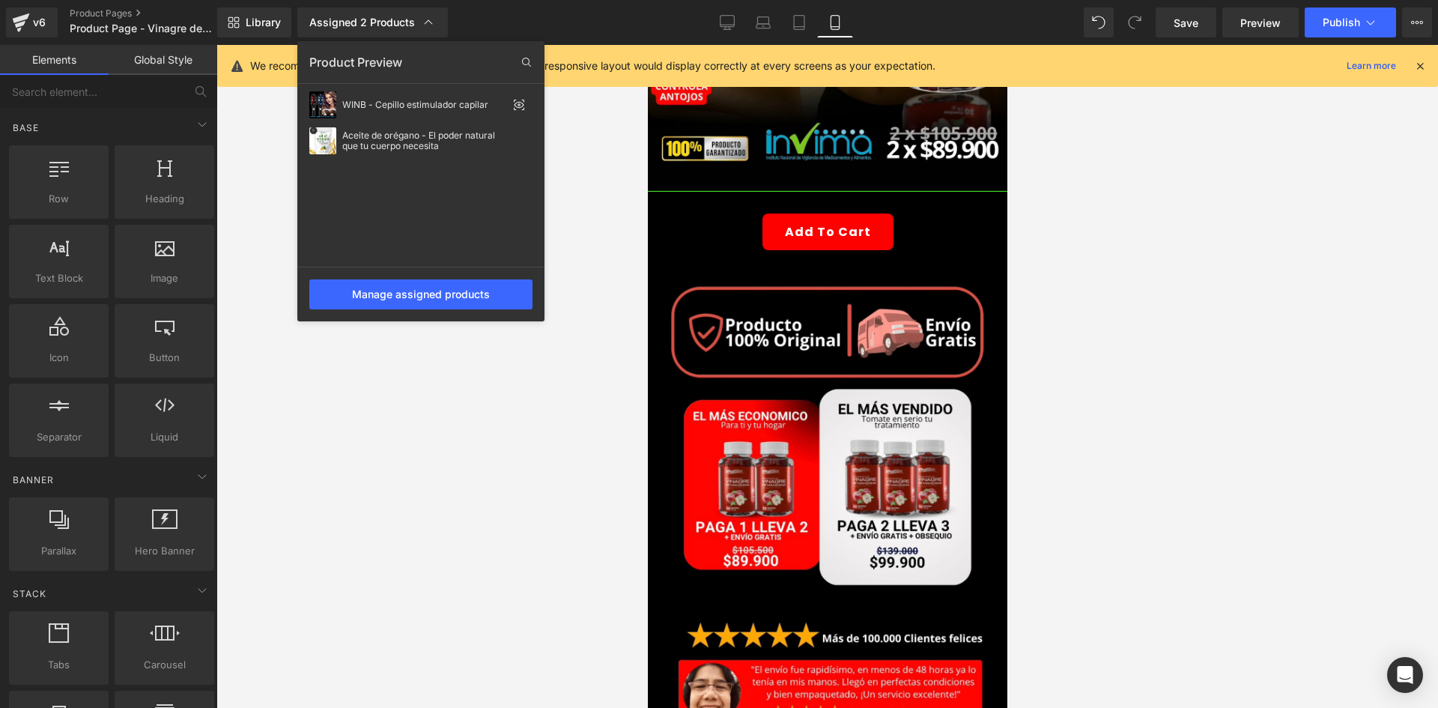
click at [246, 163] on div at bounding box center [828, 376] width 1222 height 663
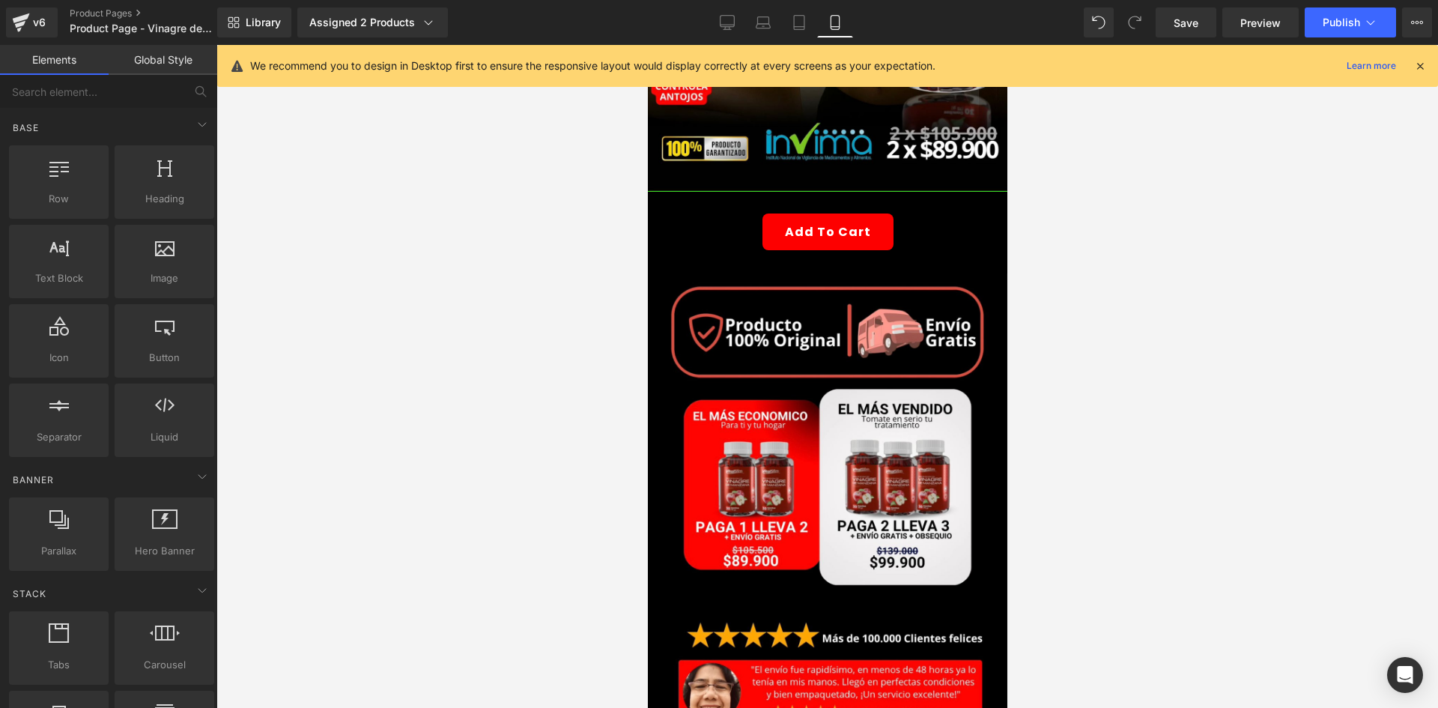
click at [166, 58] on link "Global Style" at bounding box center [163, 60] width 109 height 30
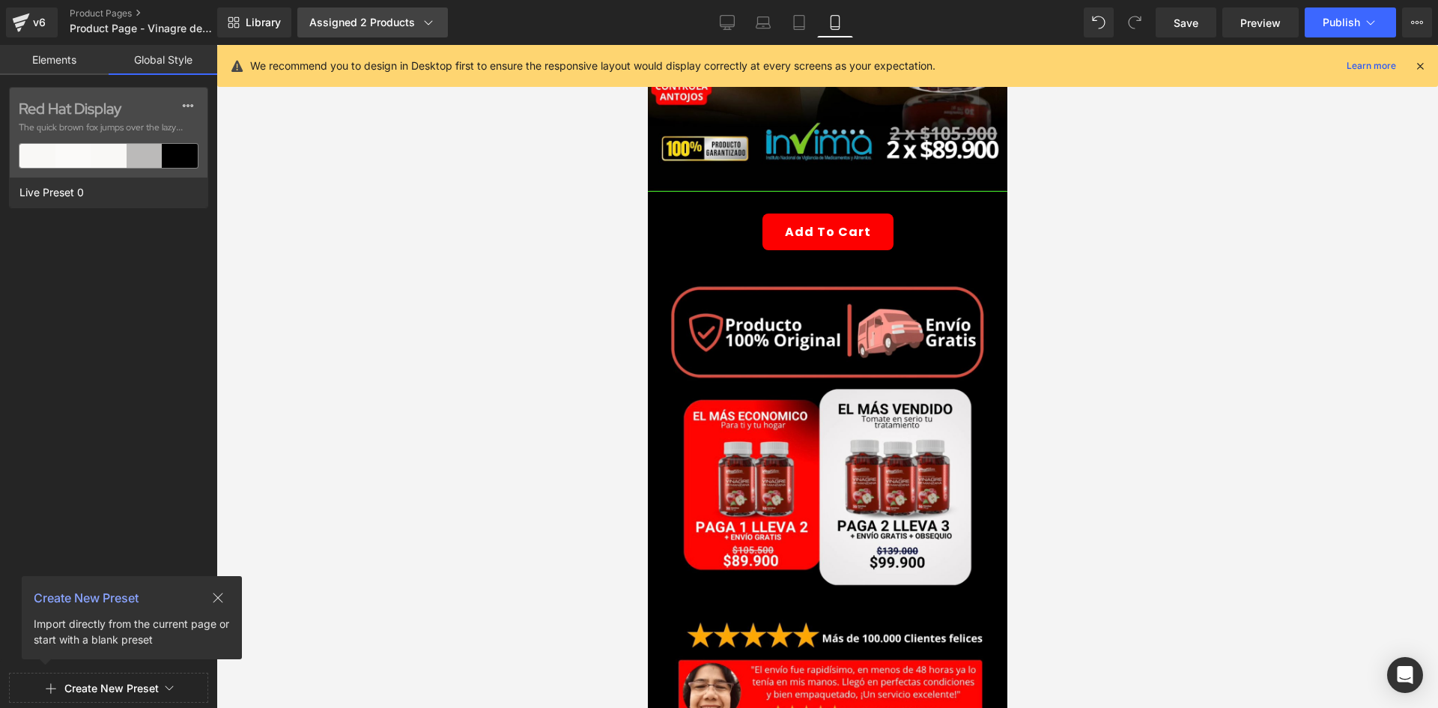
click at [369, 19] on div "Assigned 2 Products" at bounding box center [372, 22] width 127 height 15
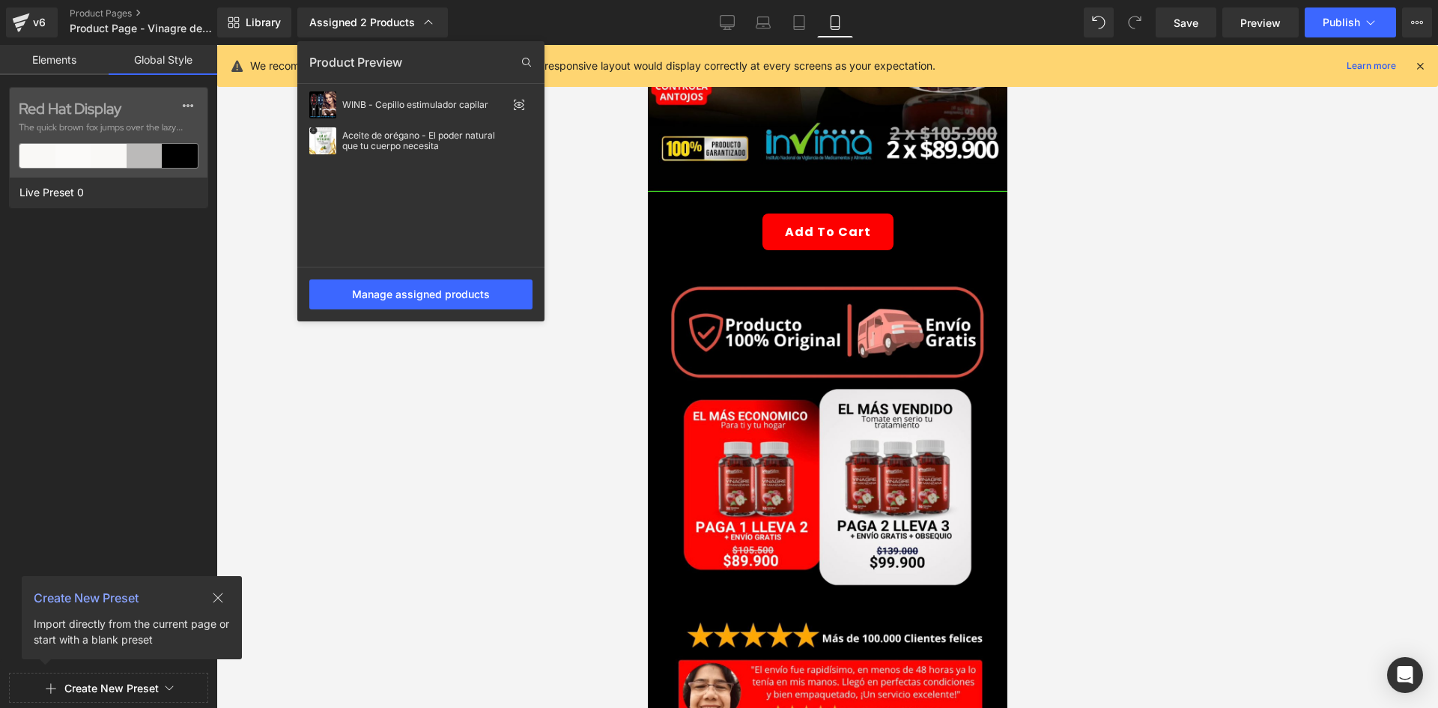
click at [243, 4] on div "Library Assigned 2 Products Product Preview WINB - Cepillo estimulador capilar …" at bounding box center [827, 22] width 1221 height 45
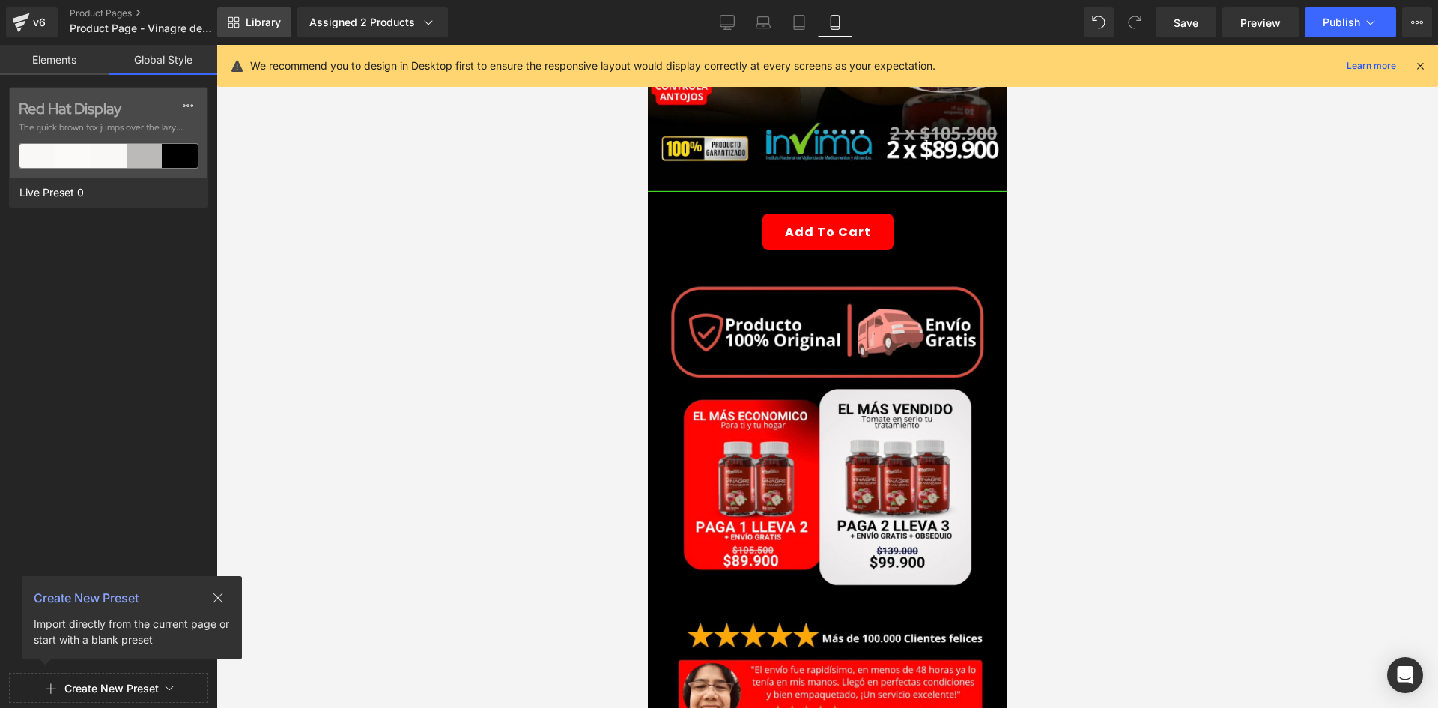
click at [256, 28] on span "Library" at bounding box center [263, 22] width 35 height 13
click at [381, 28] on div "Assigned 2 Products" at bounding box center [372, 22] width 127 height 15
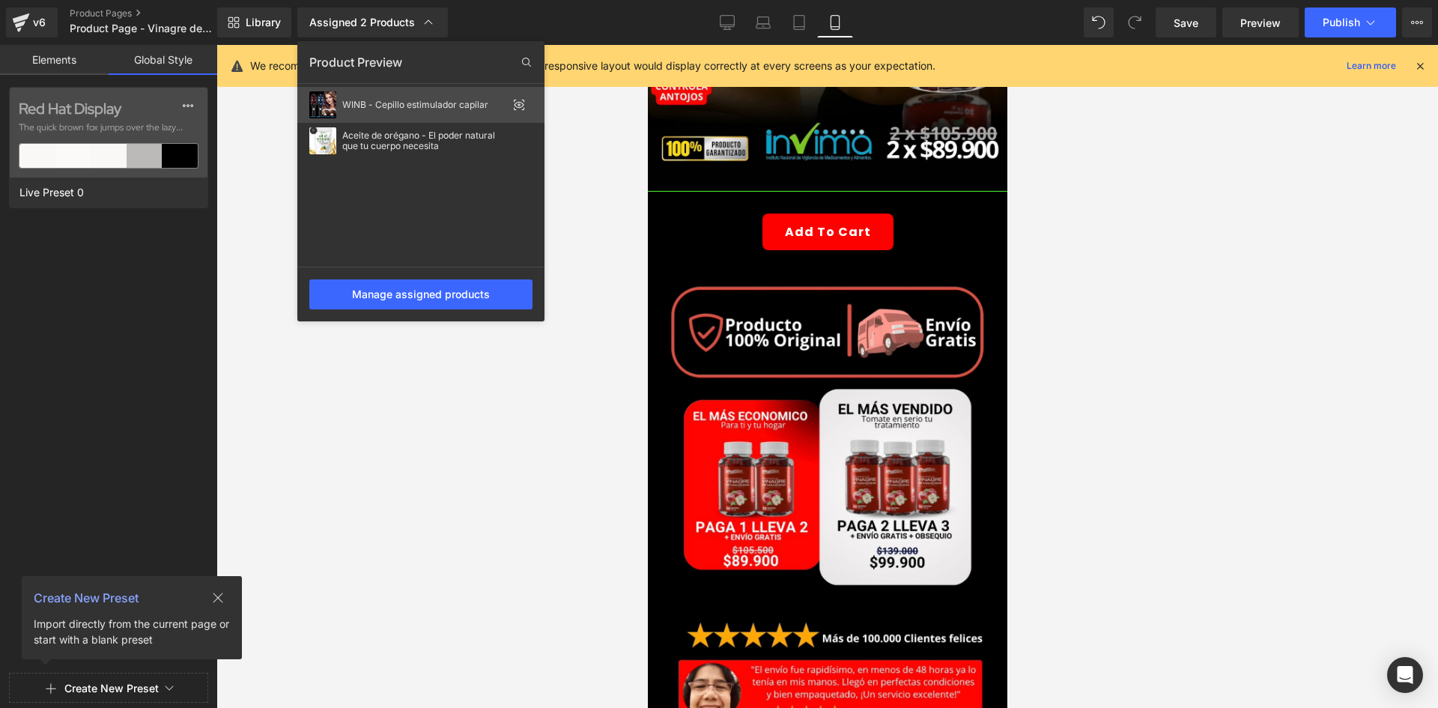
click at [461, 109] on div "WINB - Cepillo estimulador capilar" at bounding box center [424, 105] width 165 height 10
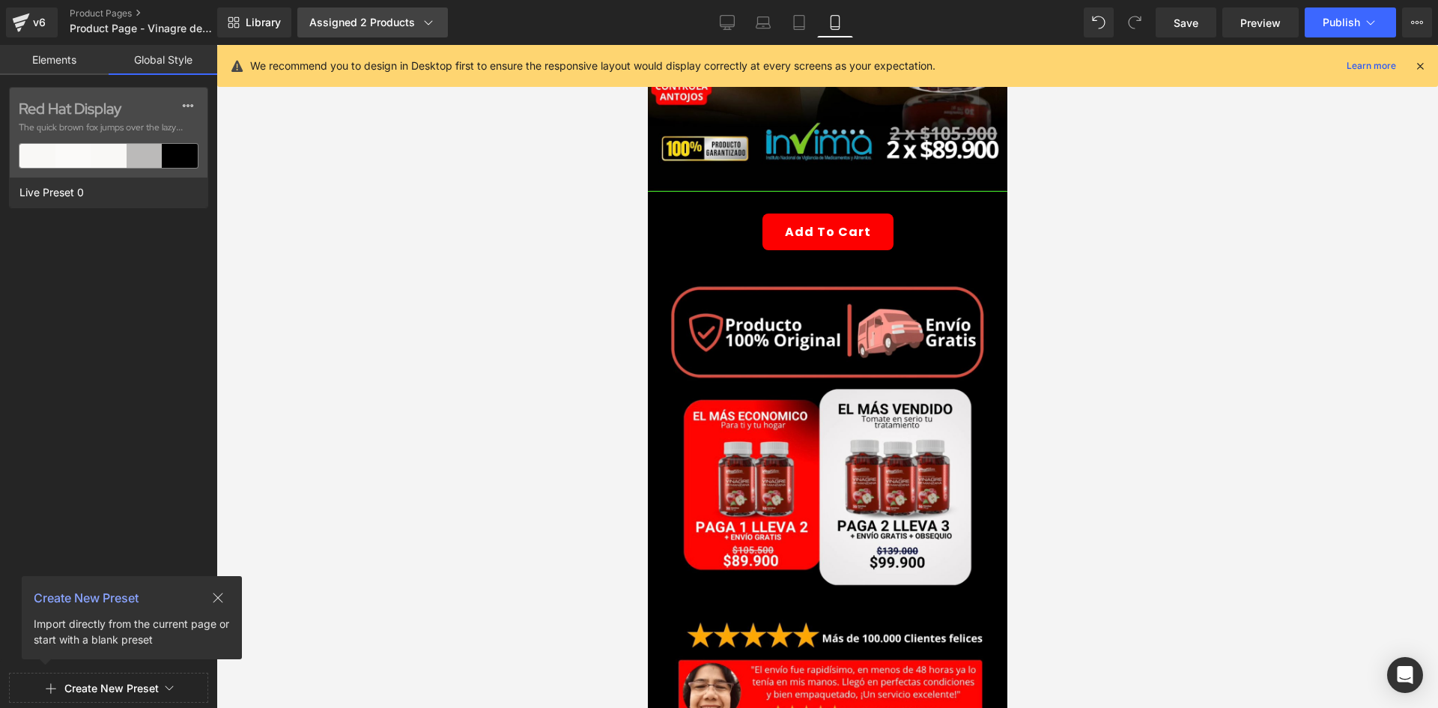
click at [436, 8] on link "Assigned 2 Products" at bounding box center [372, 22] width 151 height 30
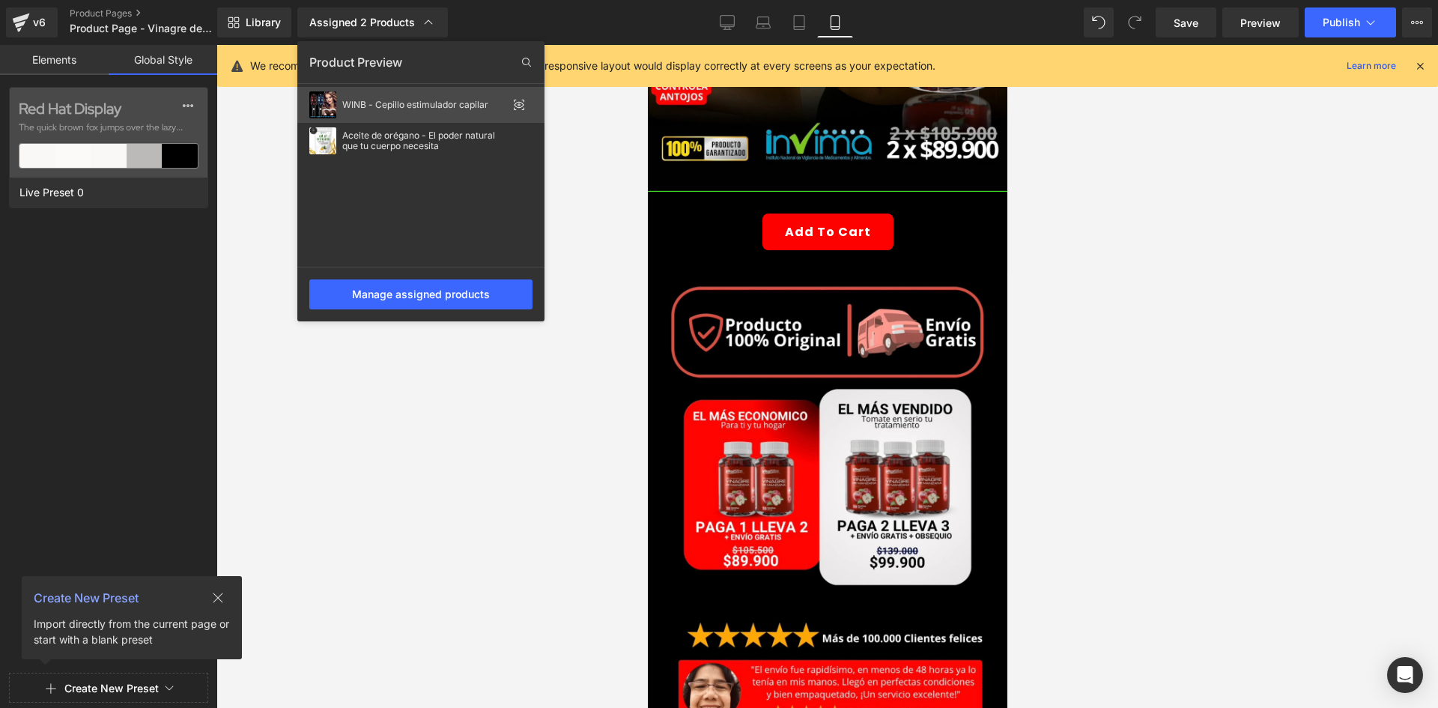
click at [518, 109] on icon at bounding box center [519, 105] width 12 height 12
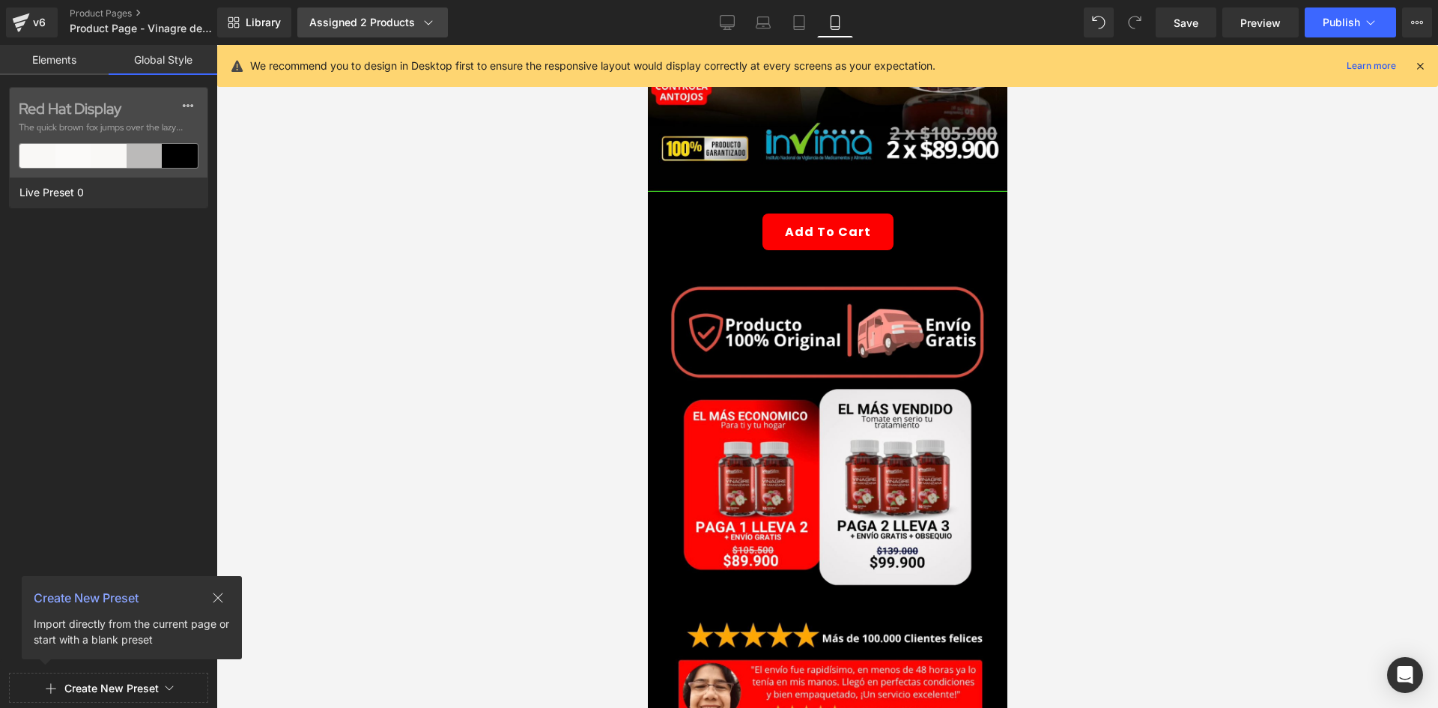
click at [397, 15] on div "Assigned 2 Products" at bounding box center [372, 22] width 127 height 15
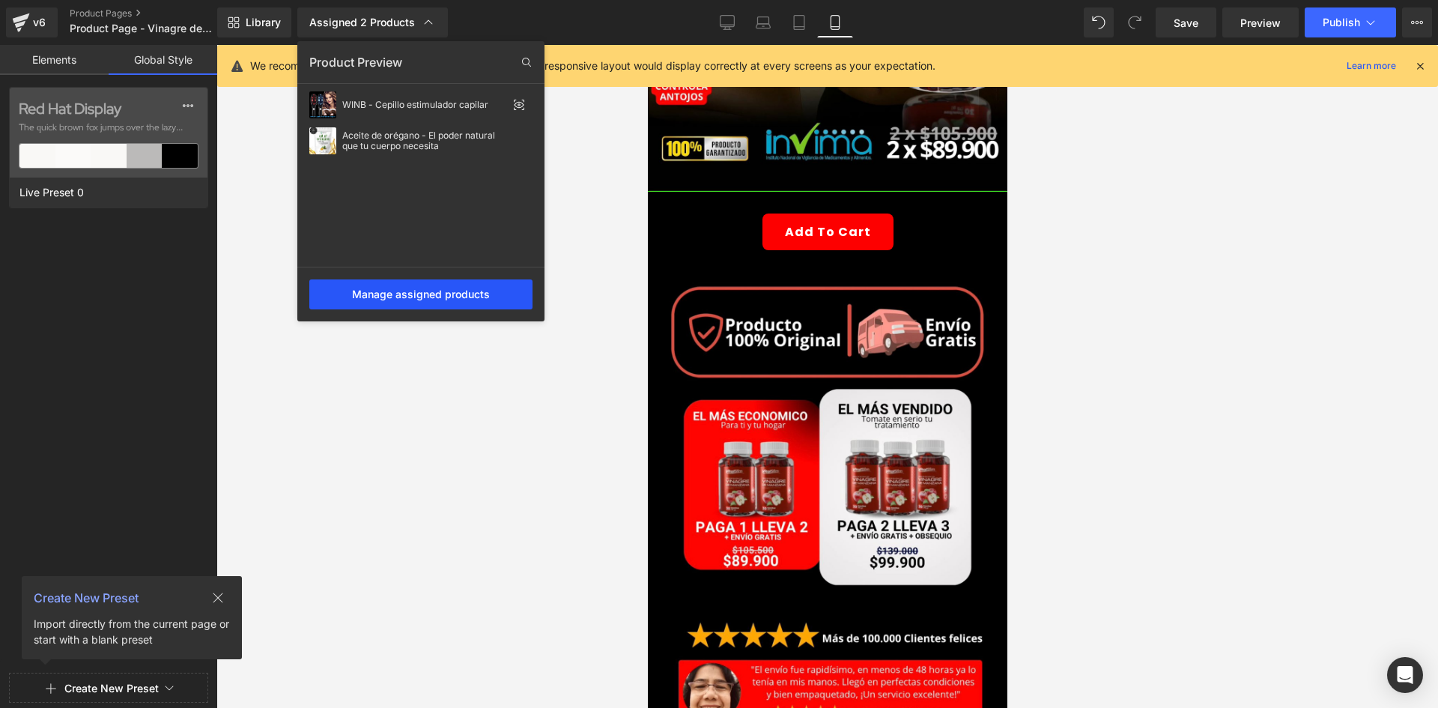
click at [430, 288] on div "Manage assigned products" at bounding box center [420, 294] width 223 height 30
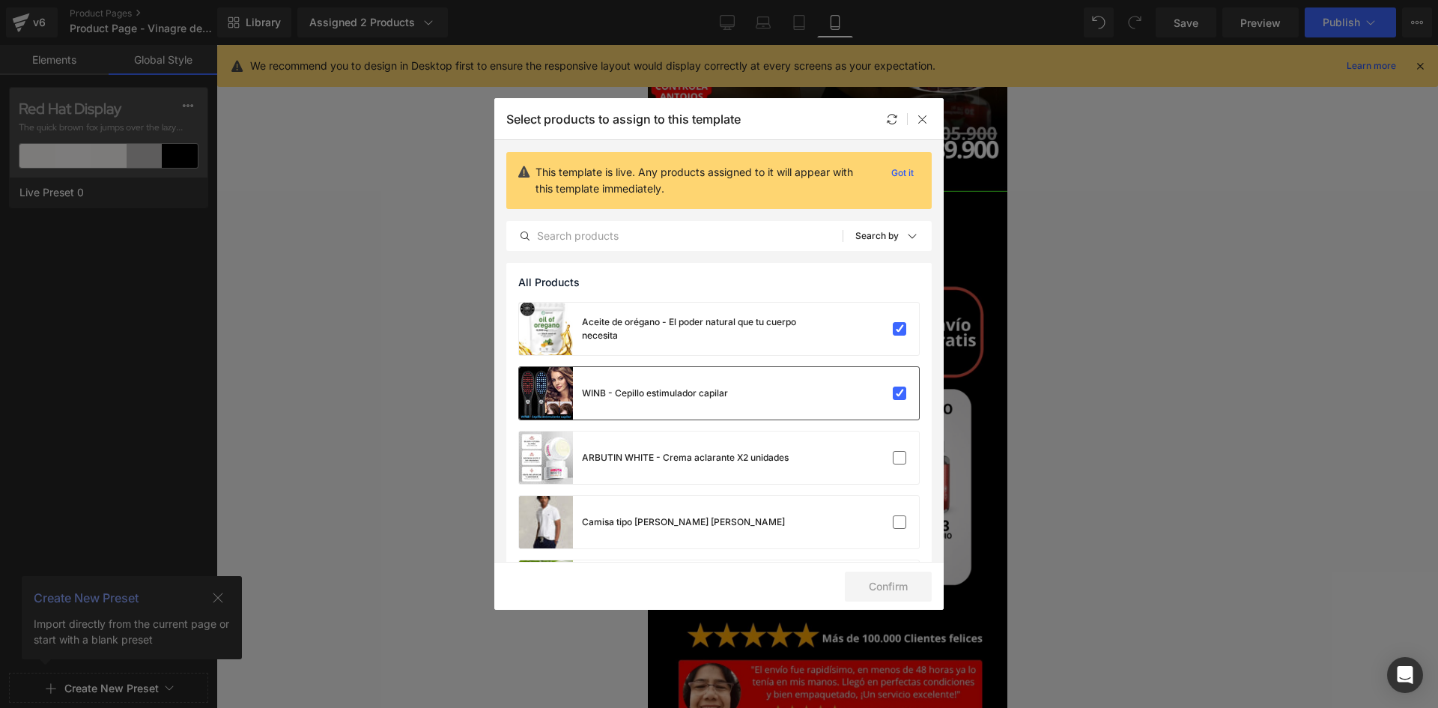
click at [884, 375] on div "WINB - Cepillo estimulador capilar" at bounding box center [719, 393] width 400 height 52
click at [893, 332] on label at bounding box center [899, 328] width 13 height 13
click at [900, 329] on input "checkbox" at bounding box center [900, 329] width 0 height 0
click at [584, 243] on input "text" at bounding box center [675, 236] width 336 height 18
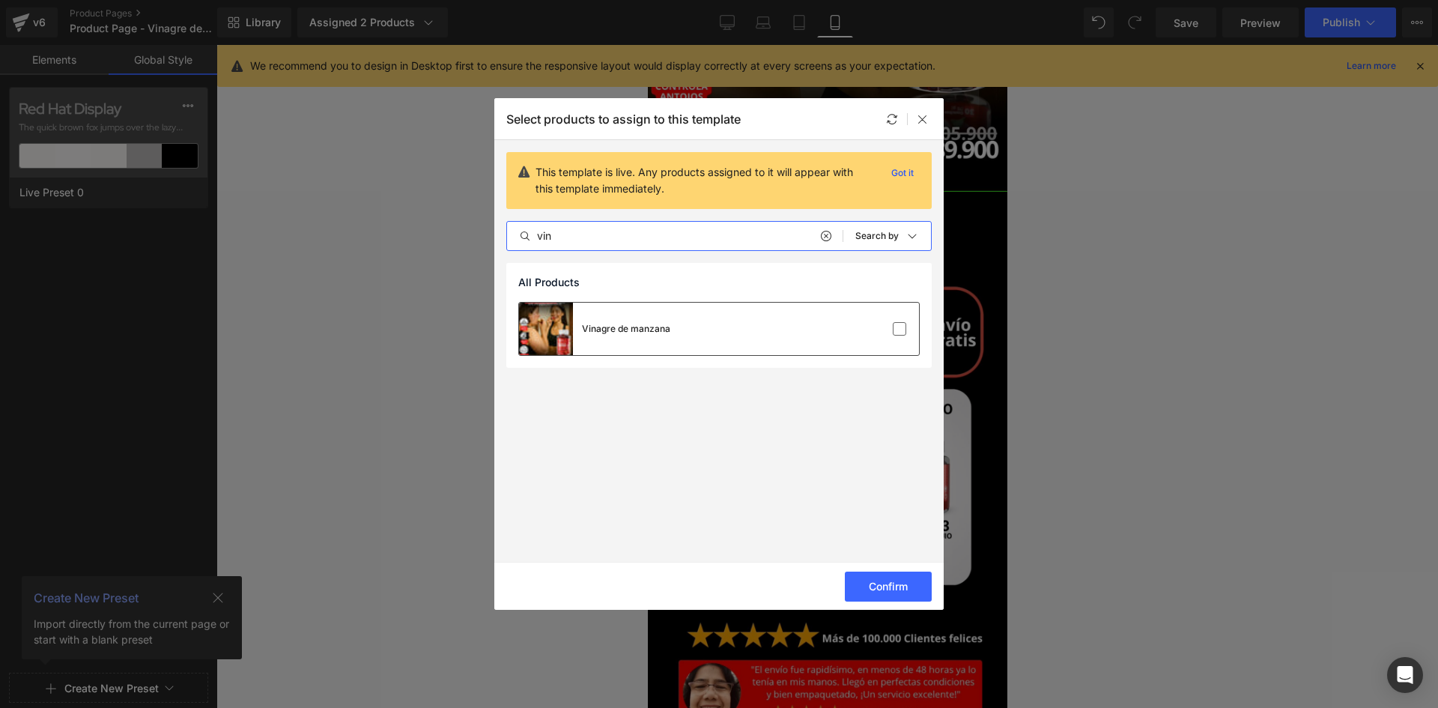
type input "vin"
click at [633, 324] on div "Vinagre de manzana" at bounding box center [626, 328] width 88 height 13
click at [879, 584] on button "Confirm" at bounding box center [888, 587] width 87 height 30
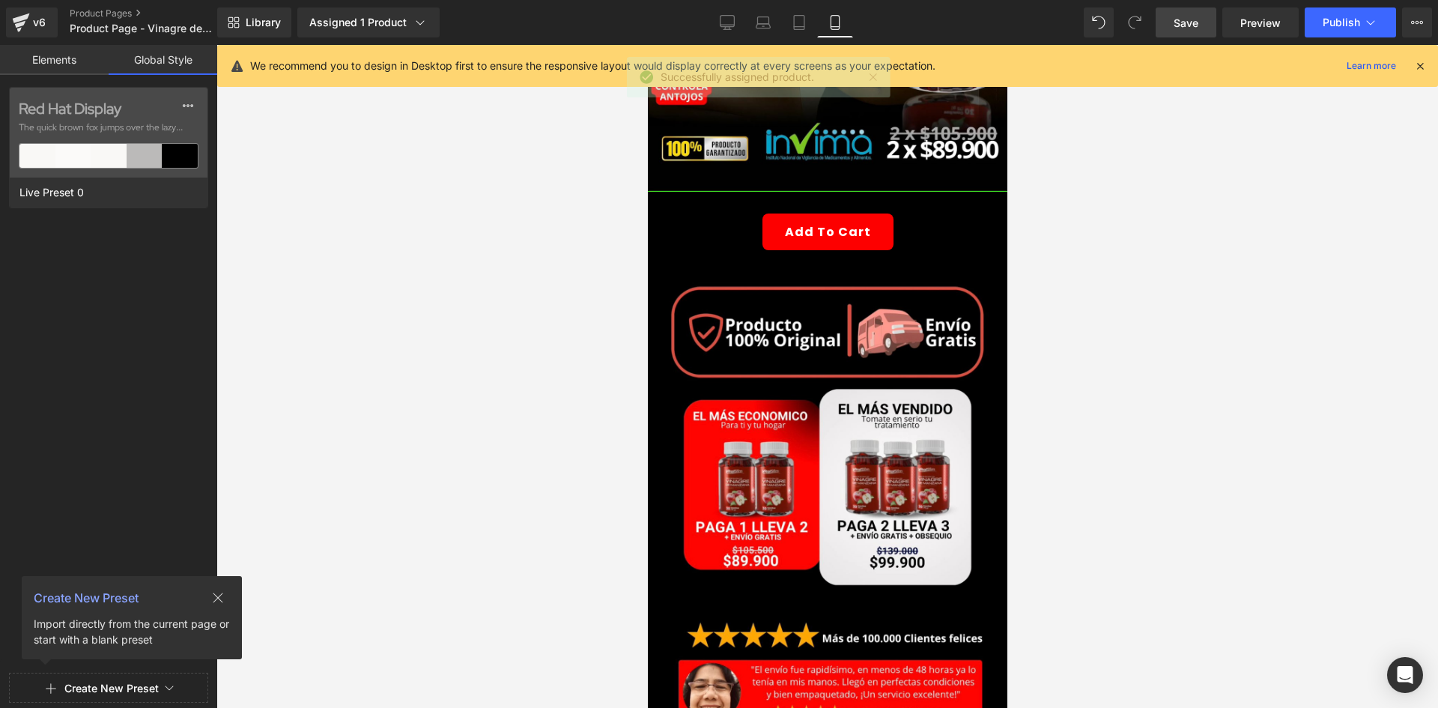
click at [1172, 16] on link "Save" at bounding box center [1186, 22] width 61 height 30
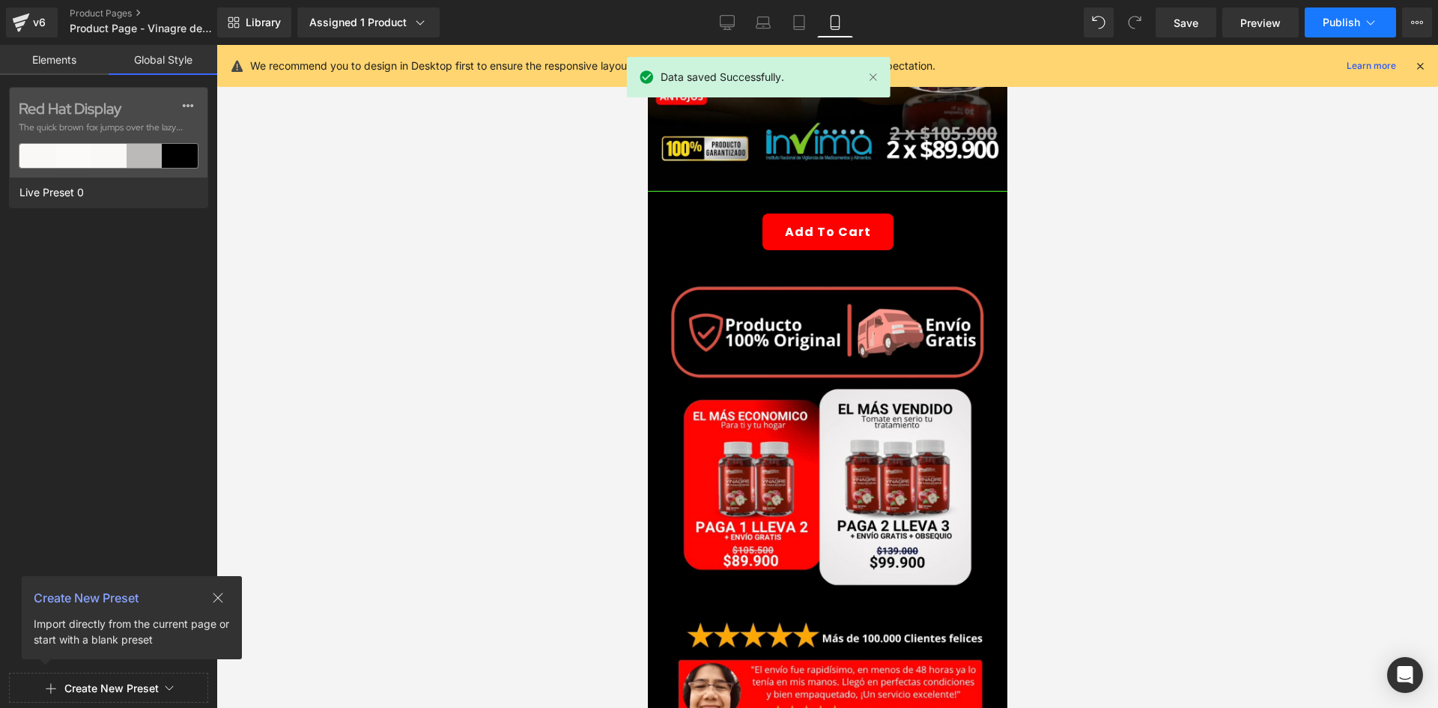
click at [1368, 25] on icon at bounding box center [1371, 22] width 15 height 15
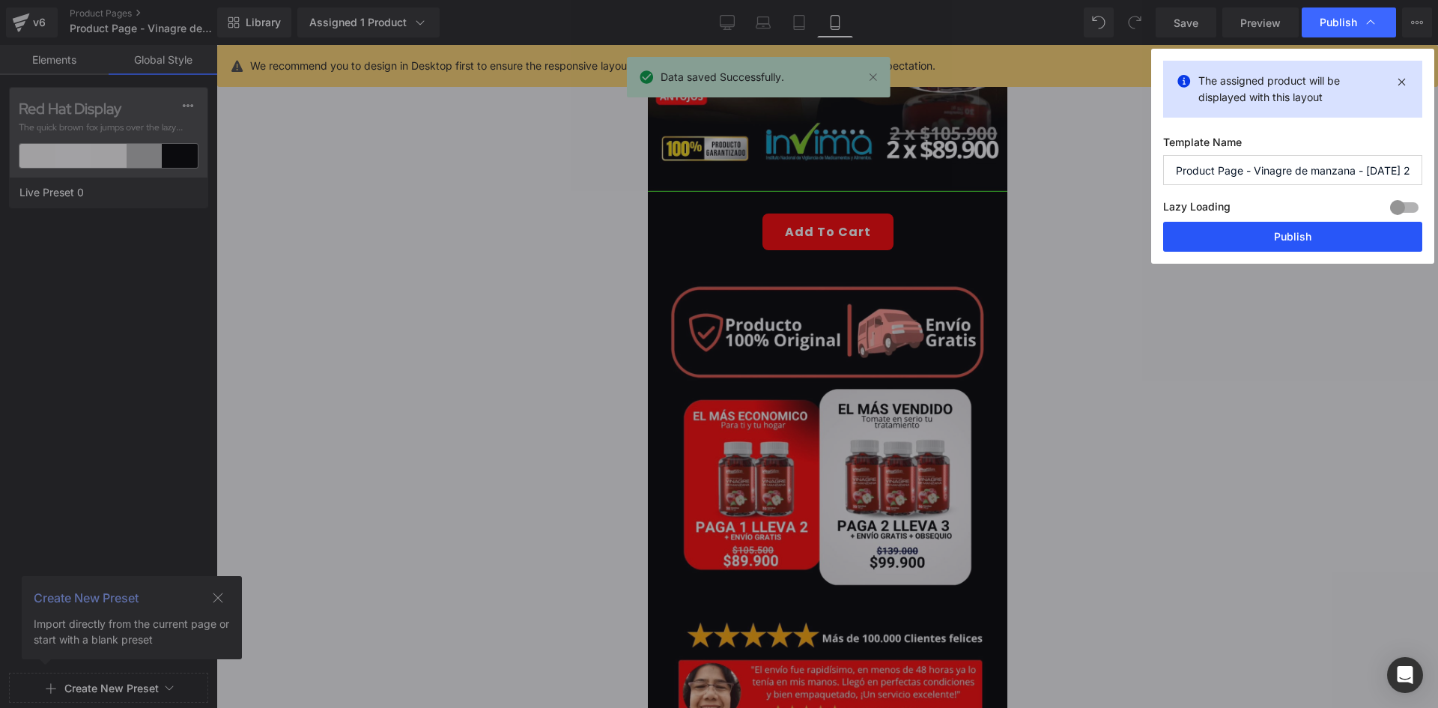
click at [1229, 230] on button "Publish" at bounding box center [1292, 237] width 259 height 30
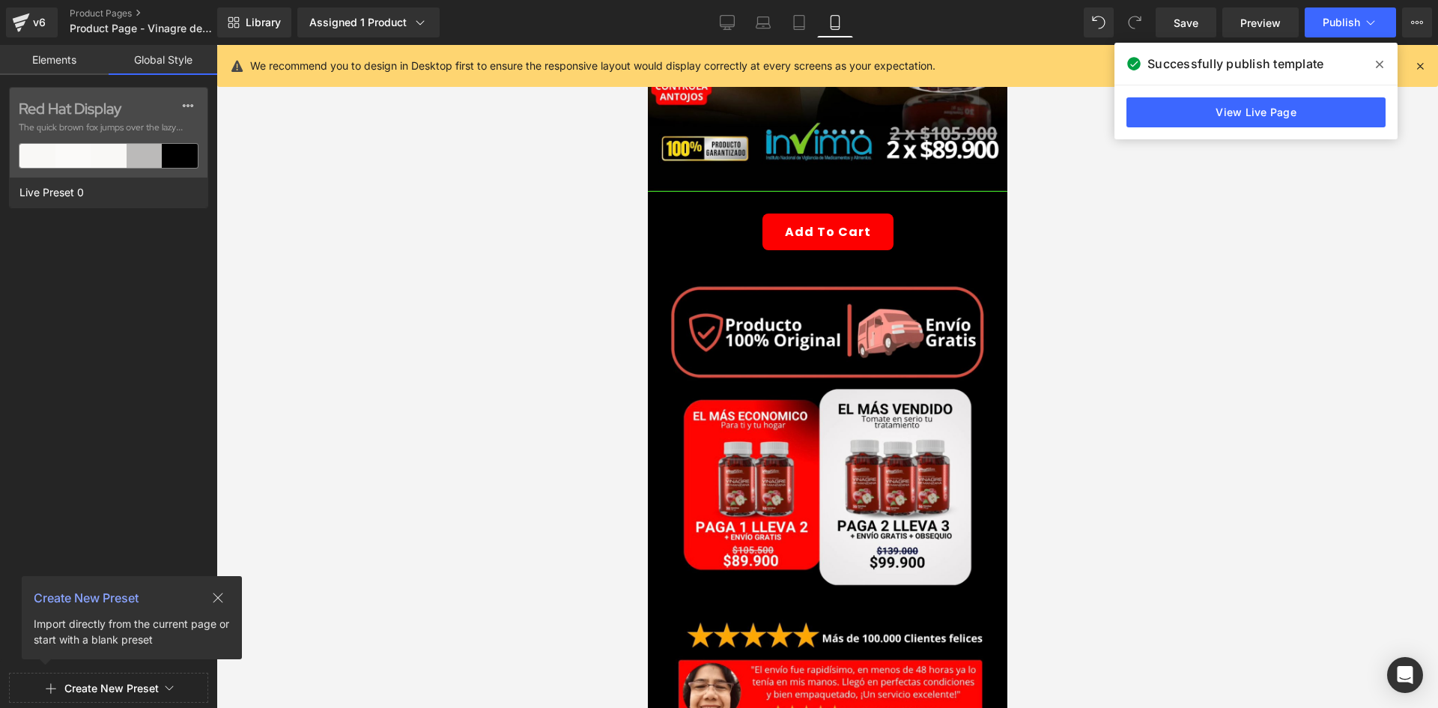
click at [1162, 40] on div "Library Assigned 1 Product Product Preview Vinagre de manzana Manage assigned p…" at bounding box center [827, 22] width 1221 height 45
click at [1175, 12] on link "Save" at bounding box center [1186, 22] width 61 height 30
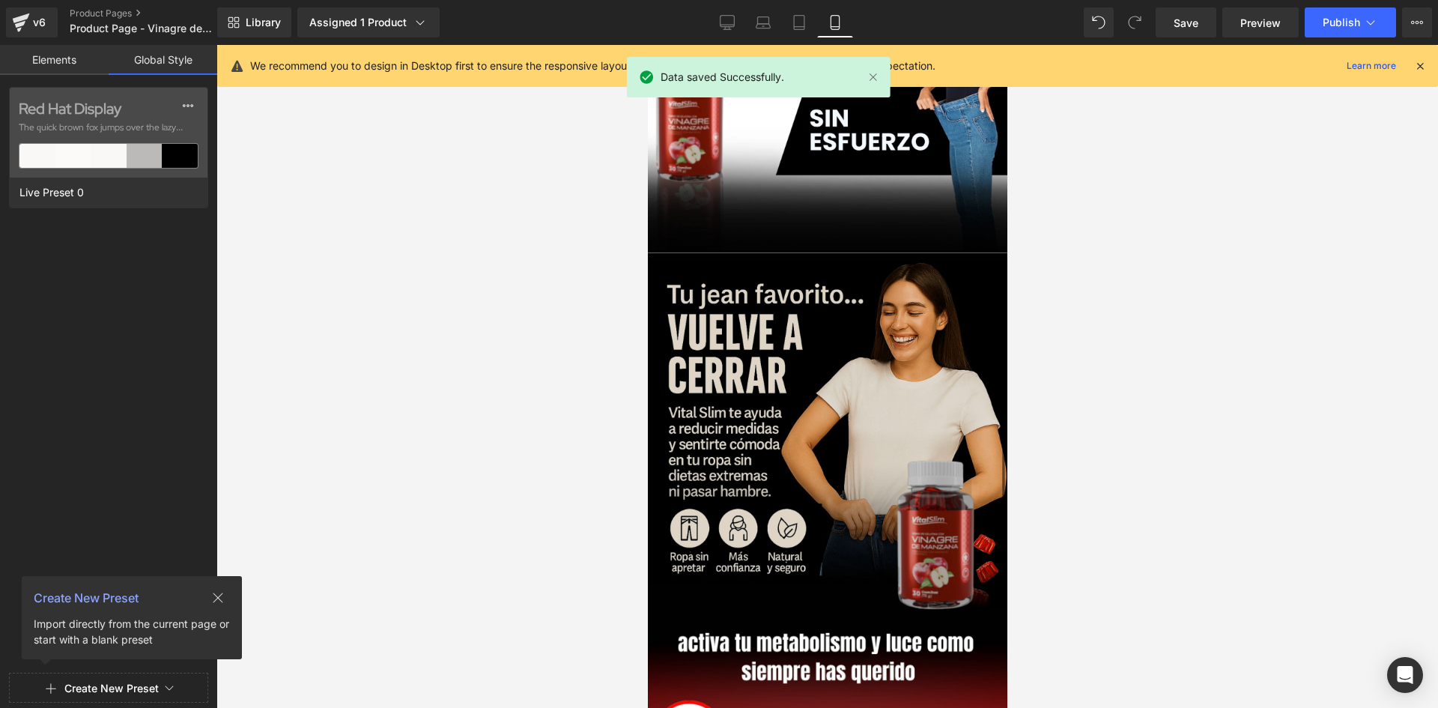
scroll to position [2098, 0]
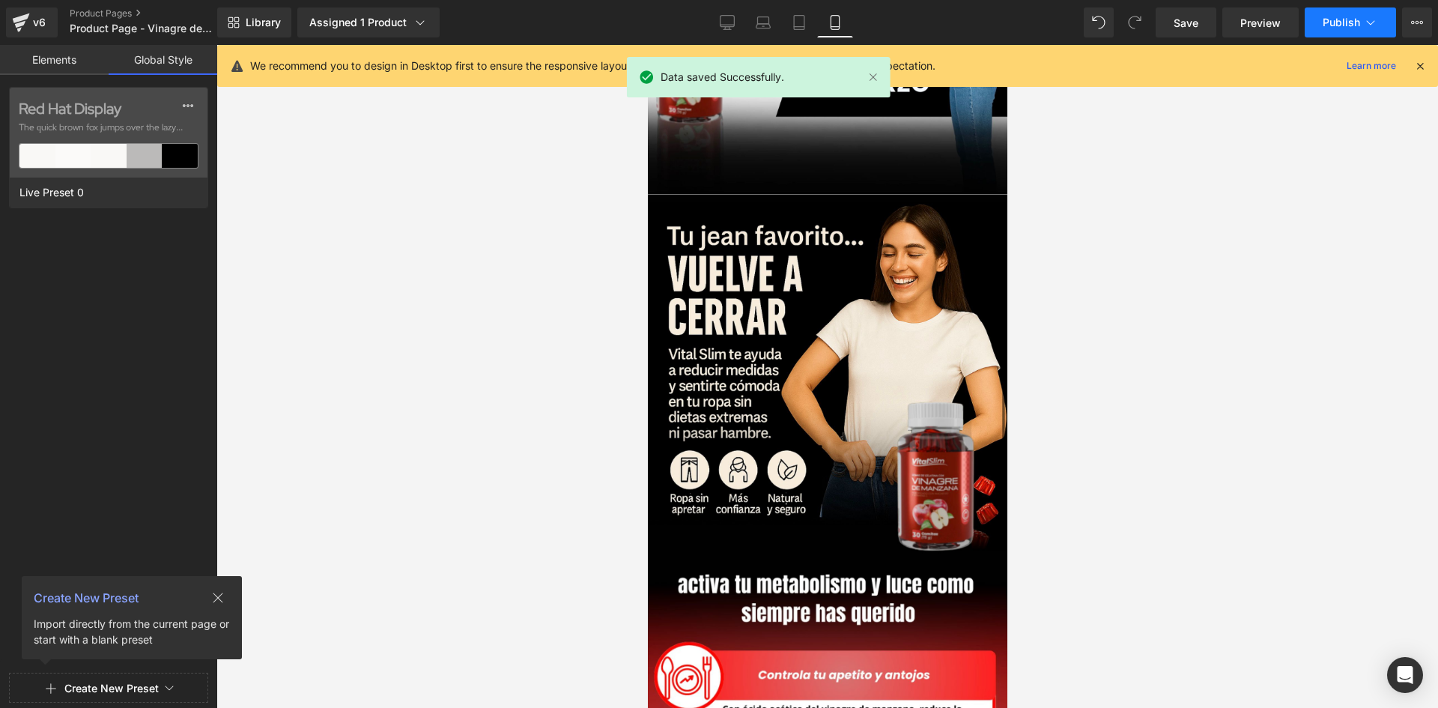
drag, startPoint x: 1305, startPoint y: 12, endPoint x: 1315, endPoint y: 22, distance: 14.3
click at [1310, 16] on div "Save Preview Publish Scheduled View Live Page View with current Template Save T…" at bounding box center [1294, 22] width 288 height 30
click at [1317, 22] on button "Publish" at bounding box center [1350, 22] width 91 height 30
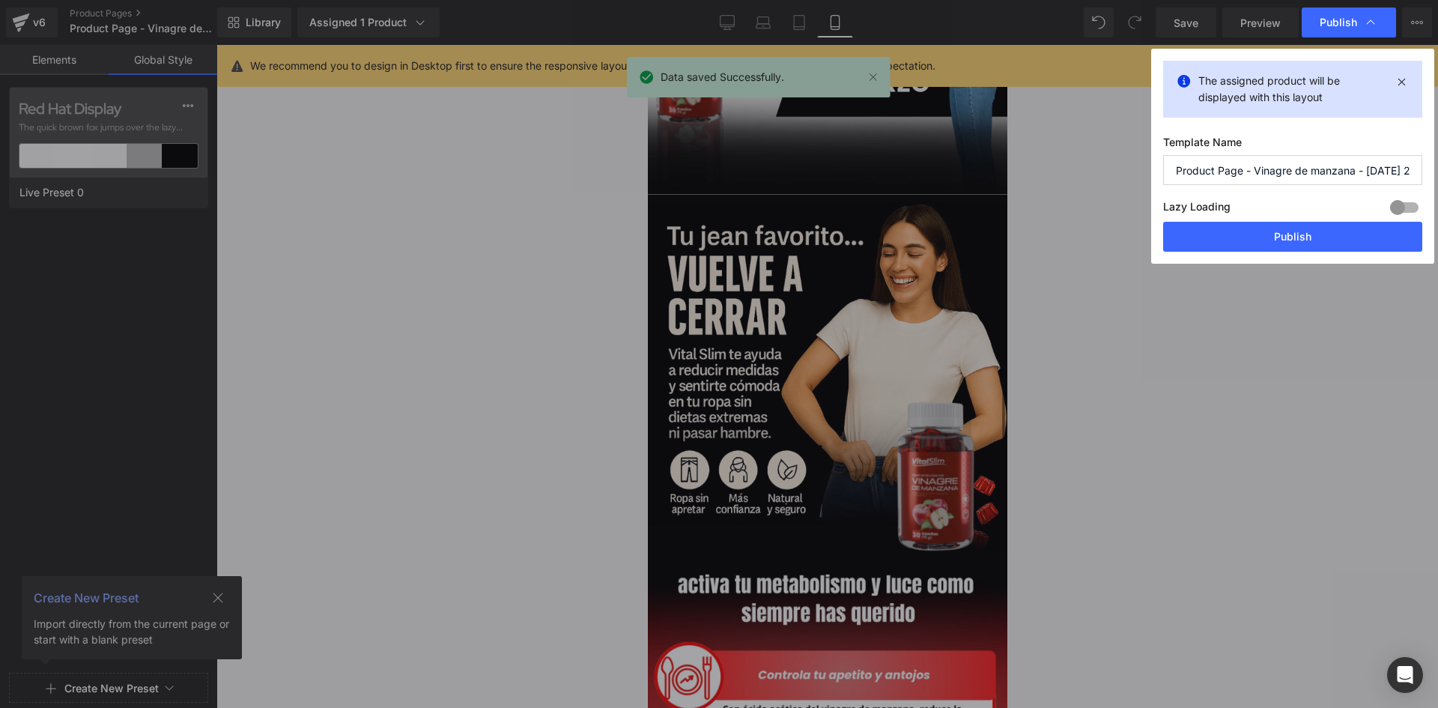
click at [1244, 219] on div "Lazy Loading Build Upgrade plan to unlock" at bounding box center [1292, 209] width 259 height 25
click at [1241, 231] on button "Publish" at bounding box center [1292, 237] width 259 height 30
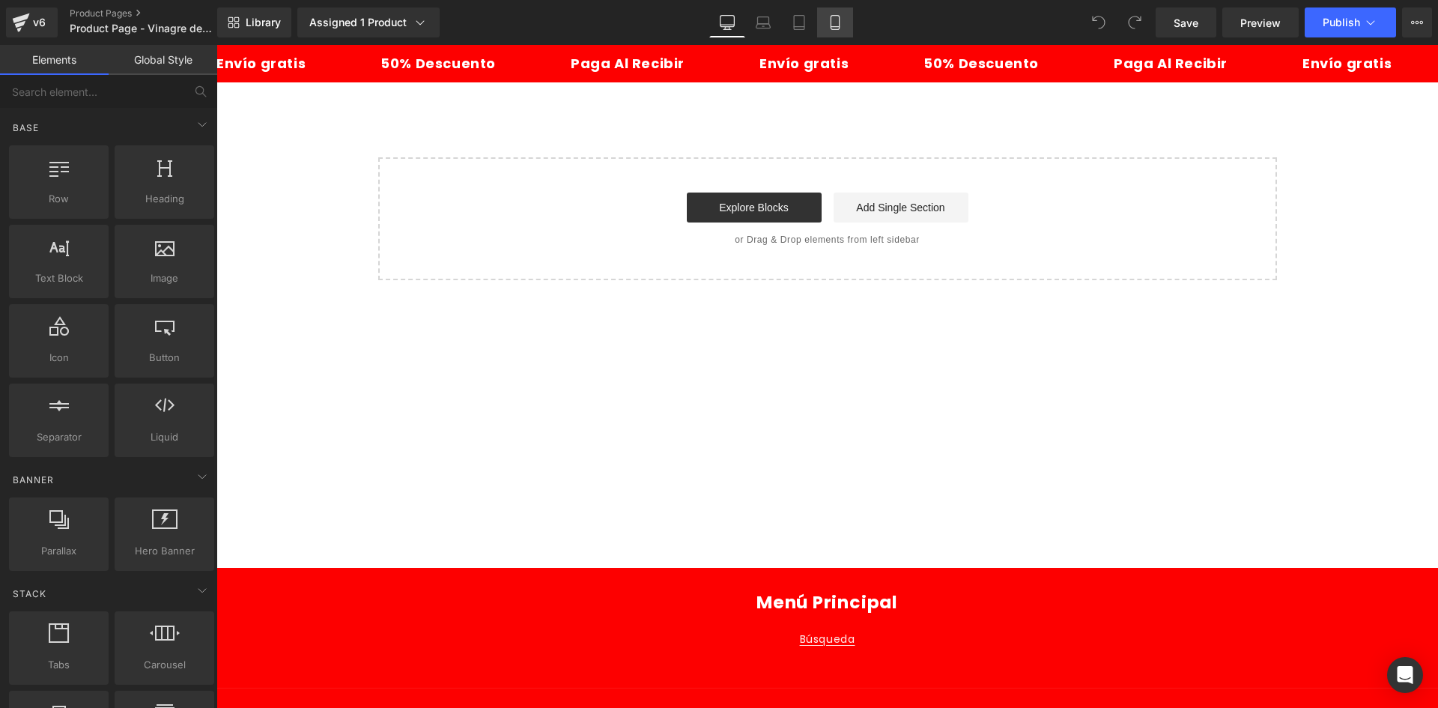
click at [827, 16] on link "Mobile" at bounding box center [835, 22] width 36 height 30
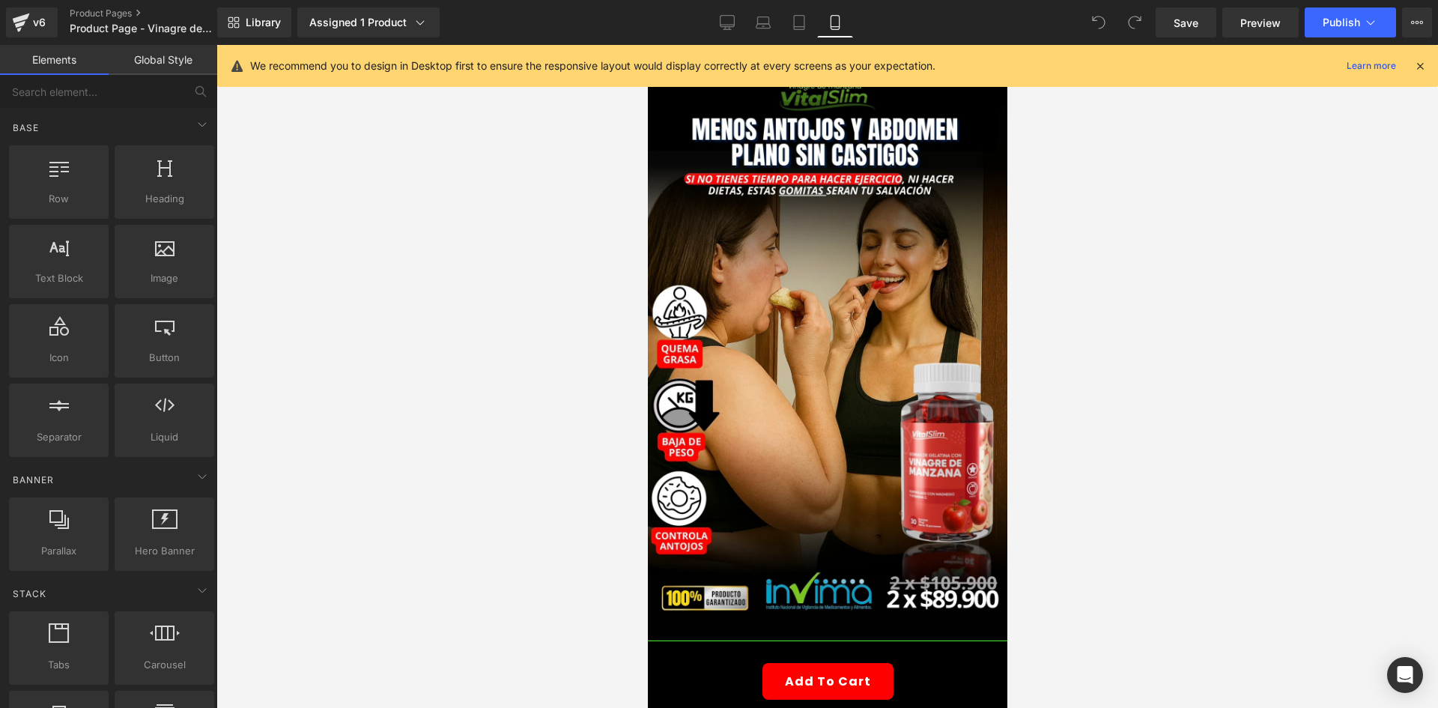
scroll to position [450, 0]
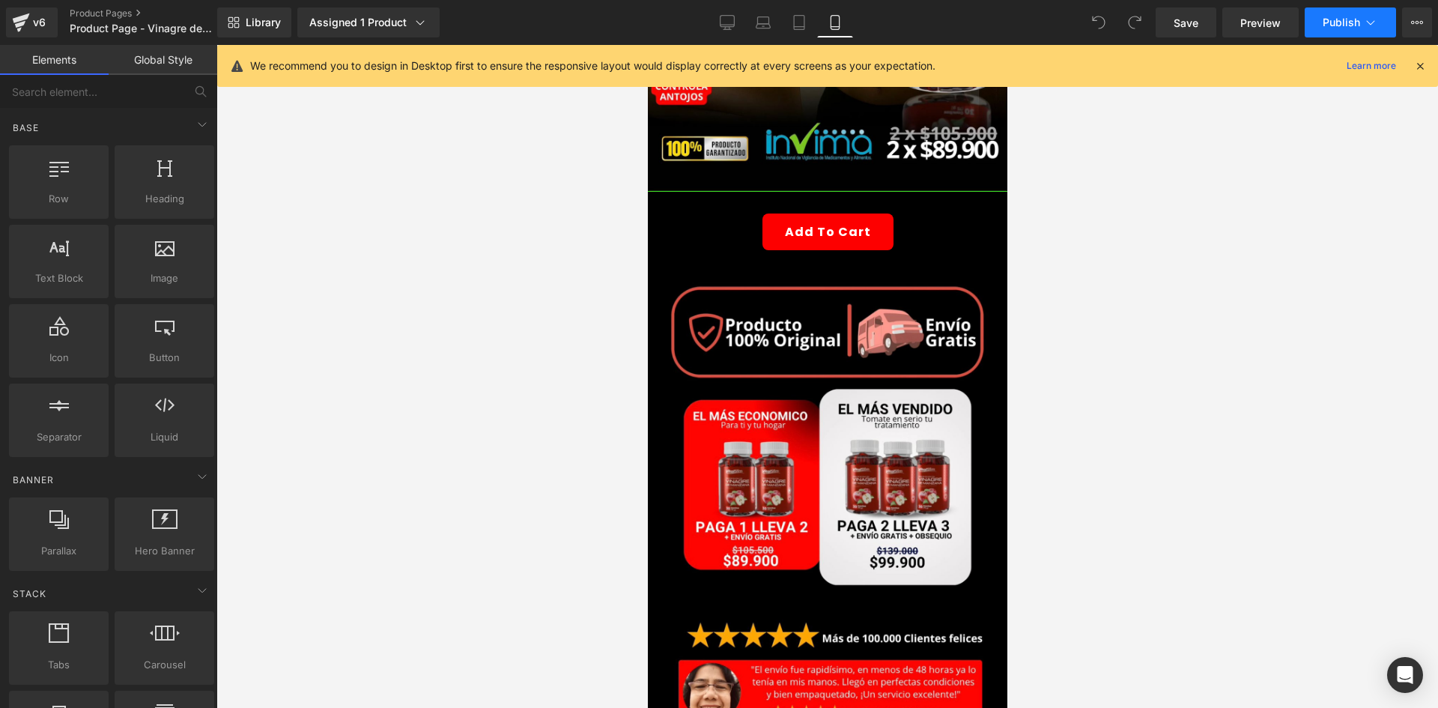
click at [1326, 28] on span "Publish" at bounding box center [1341, 22] width 37 height 12
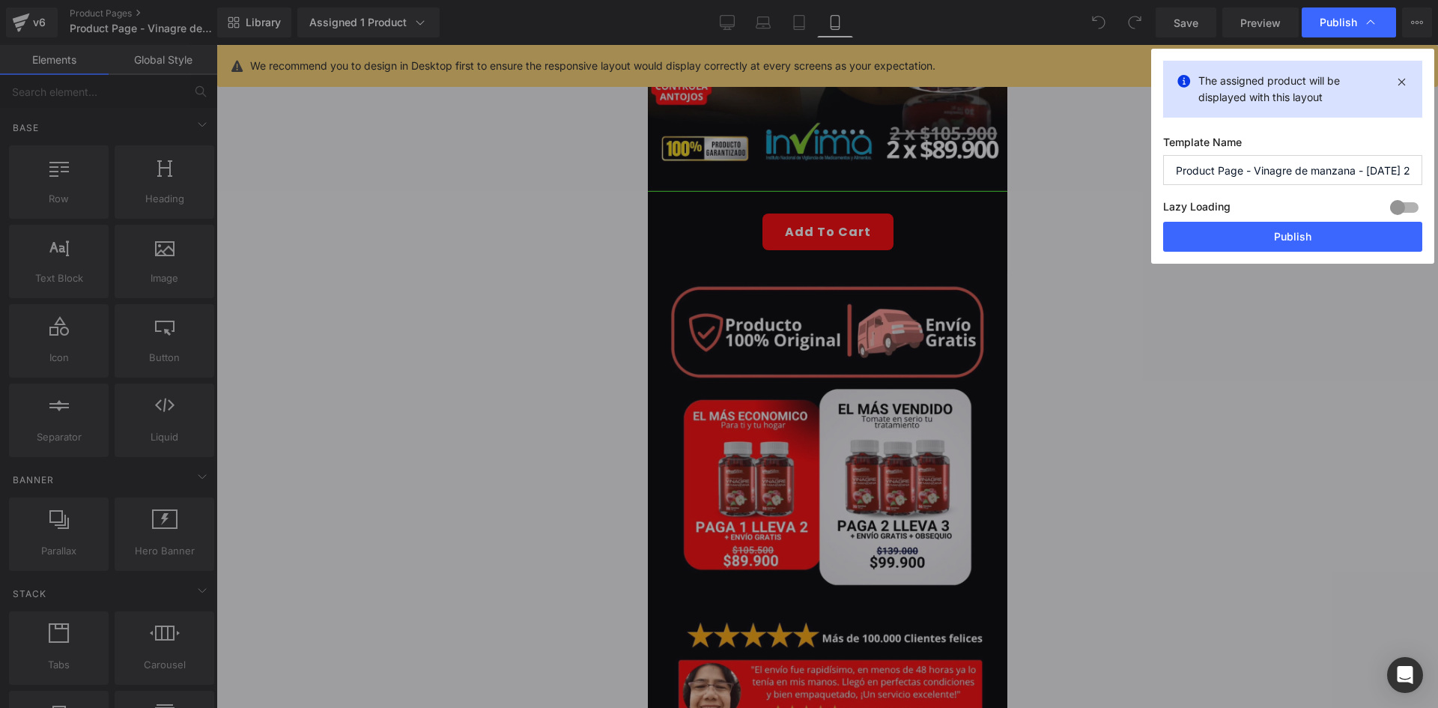
click at [1247, 221] on div "Lazy Loading Build Upgrade plan to unlock" at bounding box center [1292, 209] width 259 height 25
click at [1241, 230] on button "Publish" at bounding box center [1292, 237] width 259 height 30
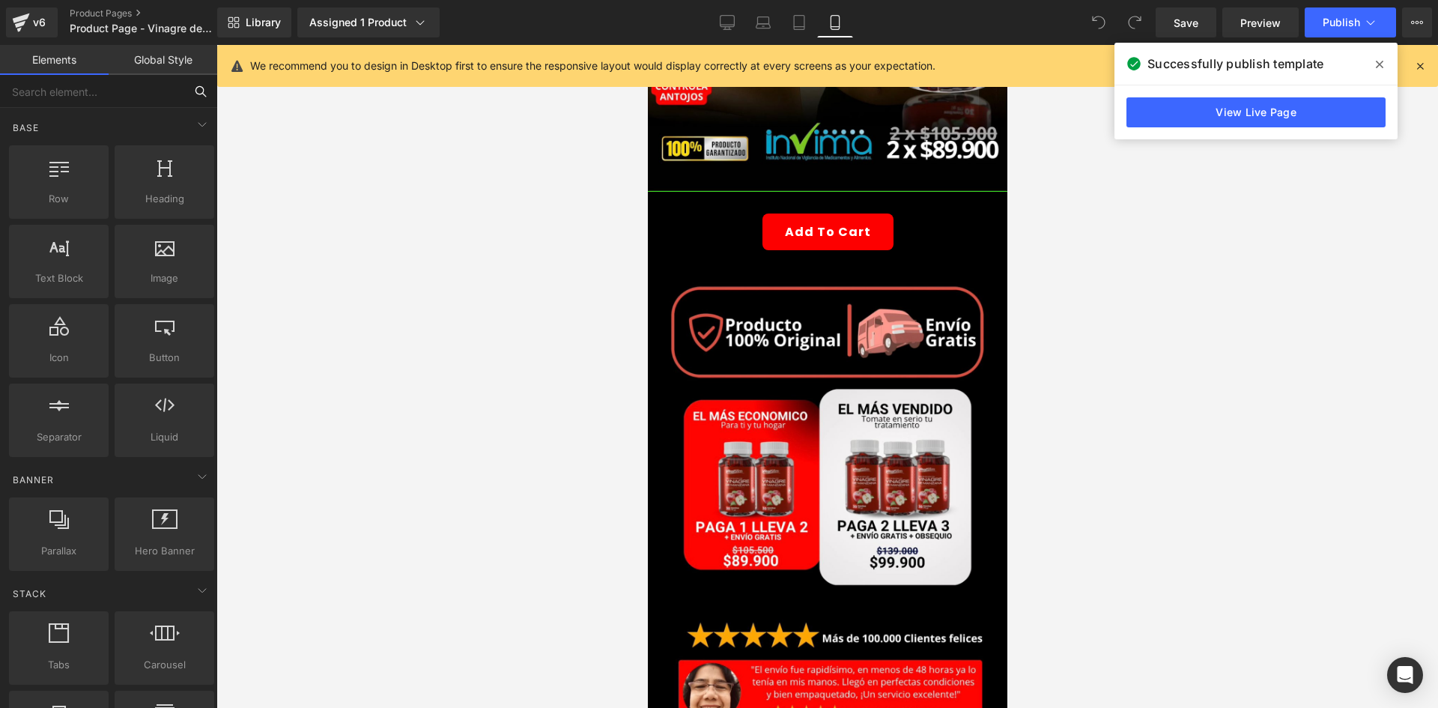
click at [79, 100] on input "text" at bounding box center [92, 91] width 184 height 33
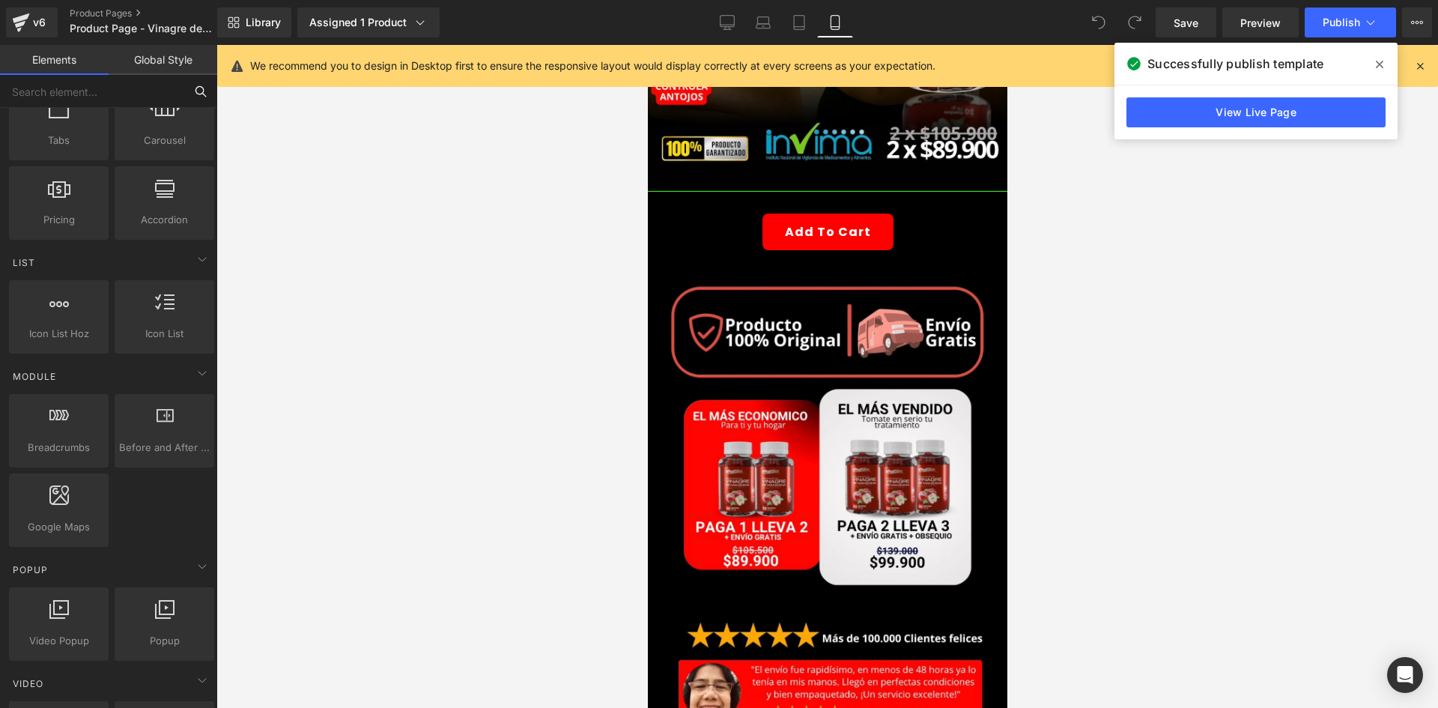
scroll to position [1049, 0]
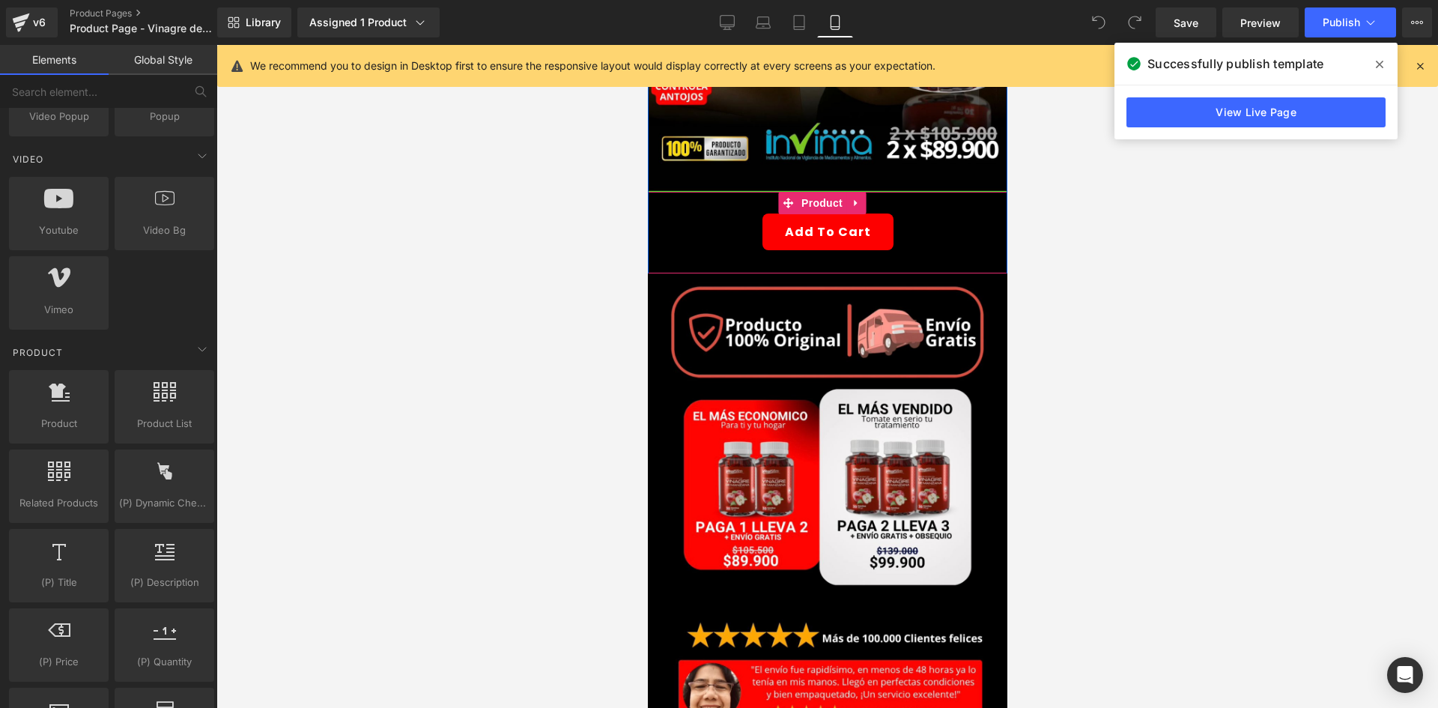
click at [817, 217] on div "Add To Cart (P) Cart Button" at bounding box center [827, 232] width 345 height 37
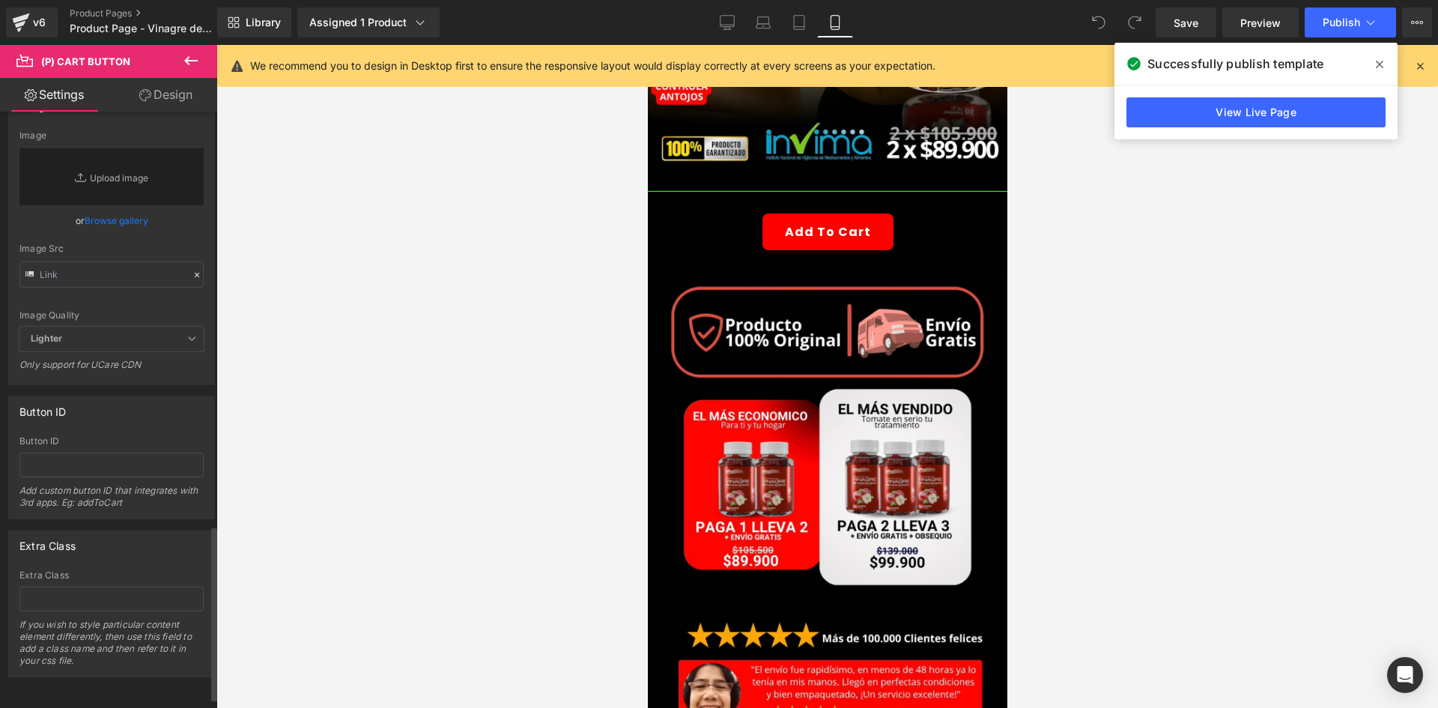
scroll to position [1450, 0]
click at [67, 464] on input "text" at bounding box center [111, 465] width 184 height 25
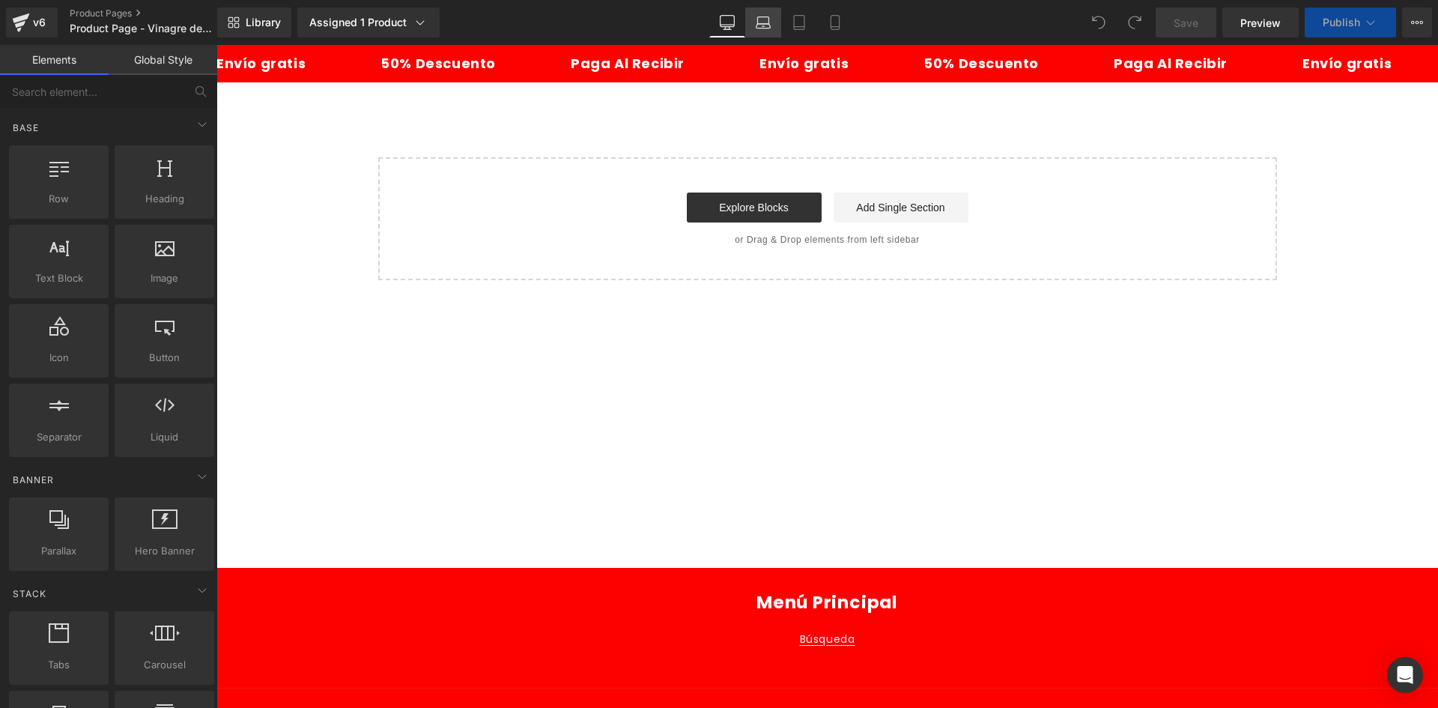
drag, startPoint x: 752, startPoint y: 13, endPoint x: 773, endPoint y: 25, distance: 24.2
click at [752, 14] on link "Laptop" at bounding box center [763, 22] width 36 height 30
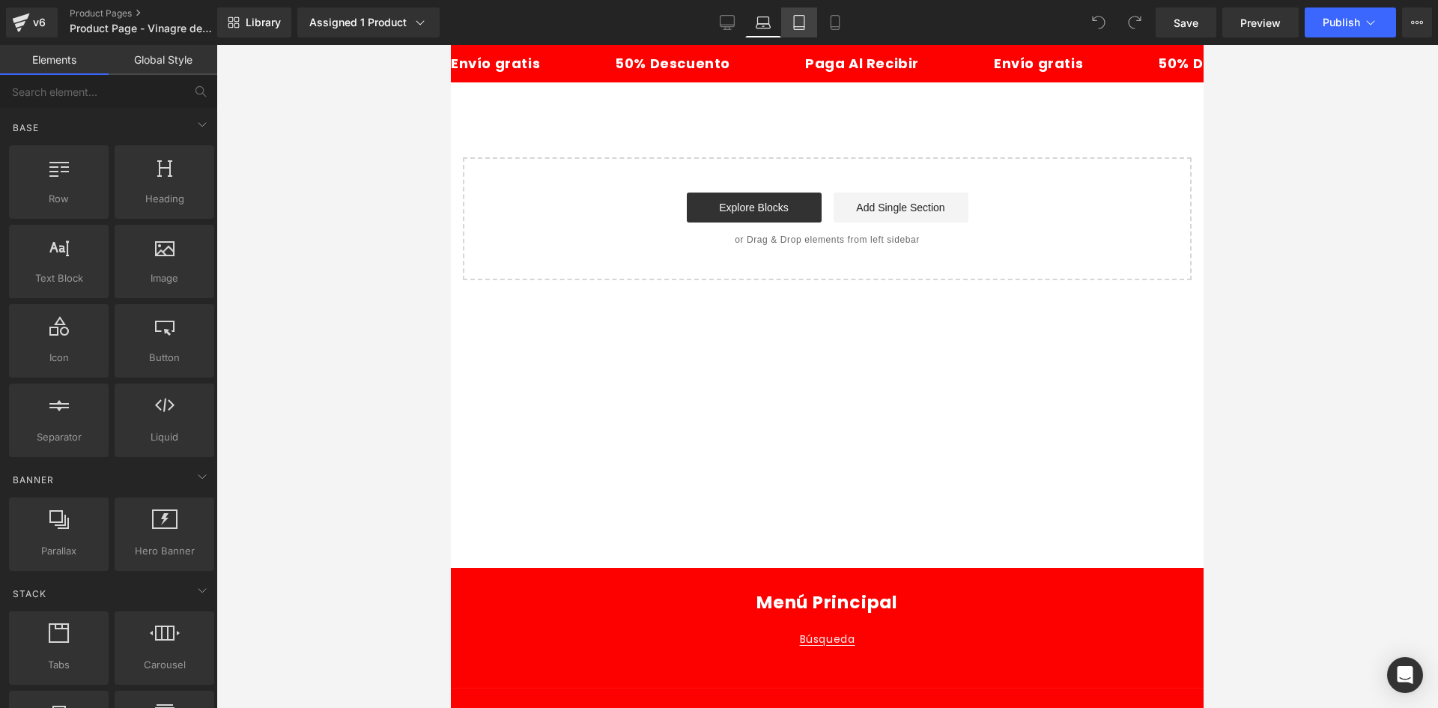
click at [800, 28] on icon at bounding box center [799, 22] width 15 height 15
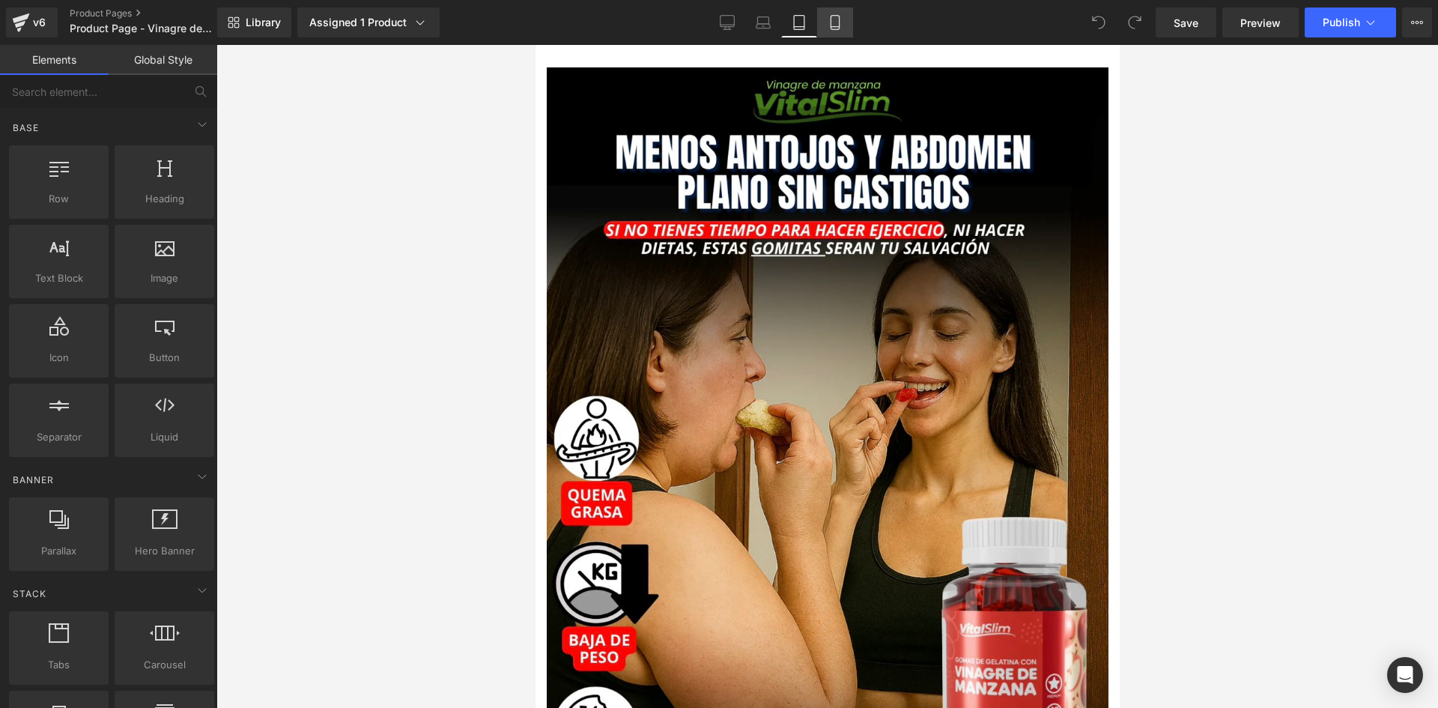
click at [827, 29] on link "Mobile" at bounding box center [835, 22] width 36 height 30
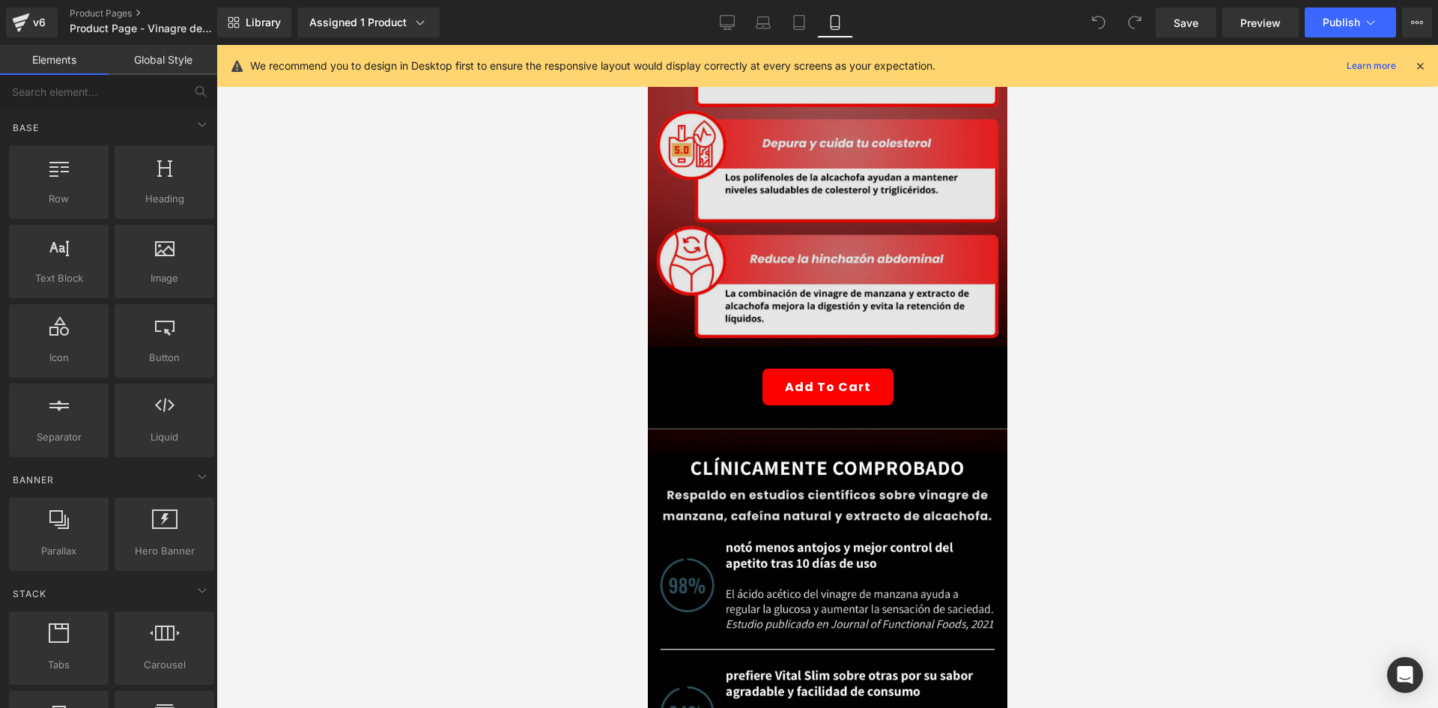
scroll to position [2877, 0]
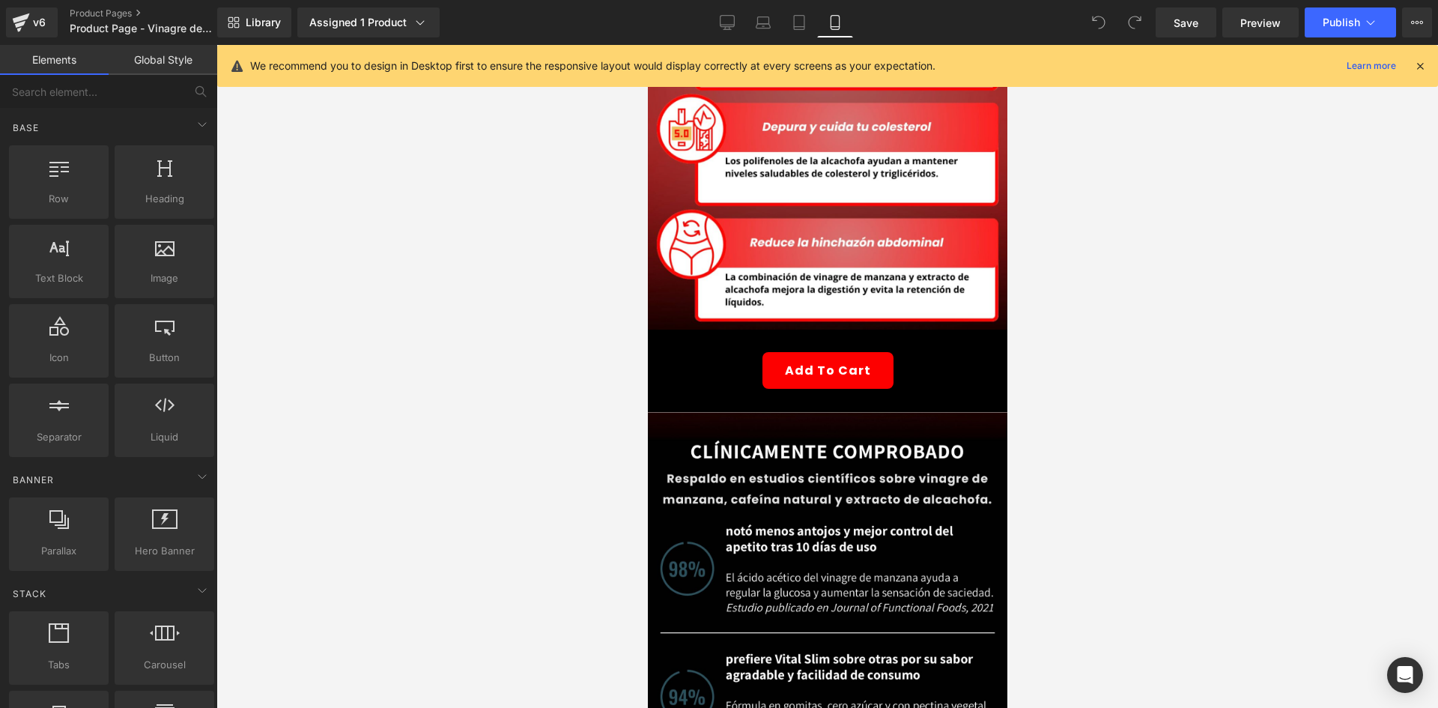
click at [842, 352] on div "Add To Cart (P) Cart Button" at bounding box center [827, 370] width 345 height 37
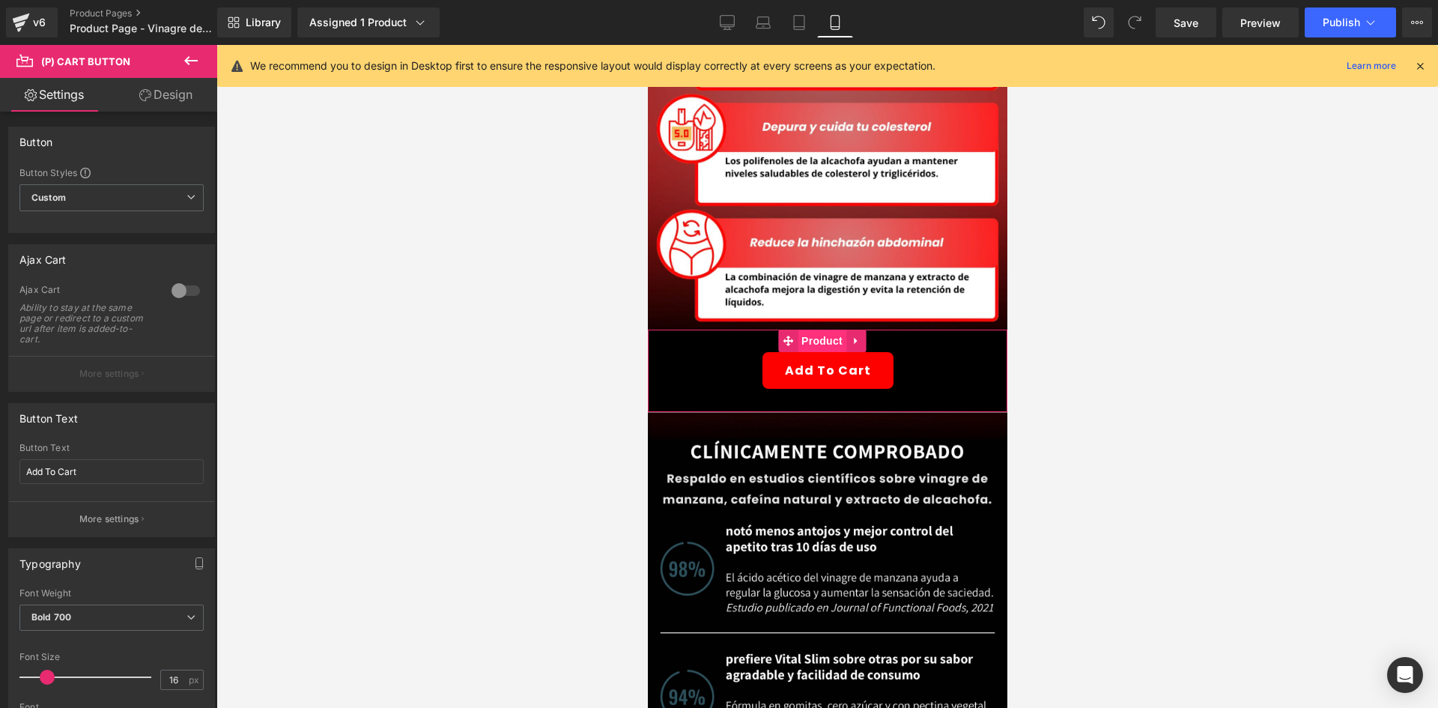
click at [812, 330] on span "Product" at bounding box center [821, 341] width 49 height 22
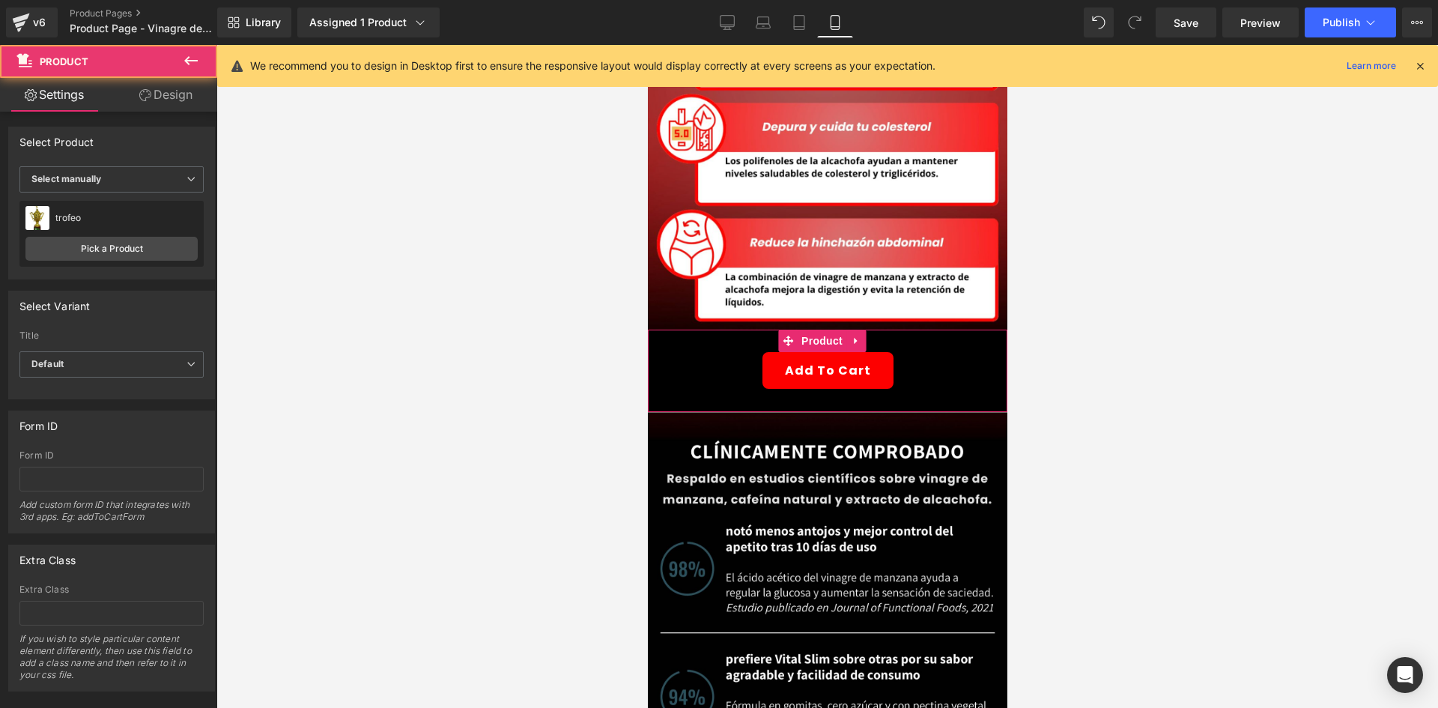
click at [168, 101] on link "Design" at bounding box center [166, 95] width 109 height 34
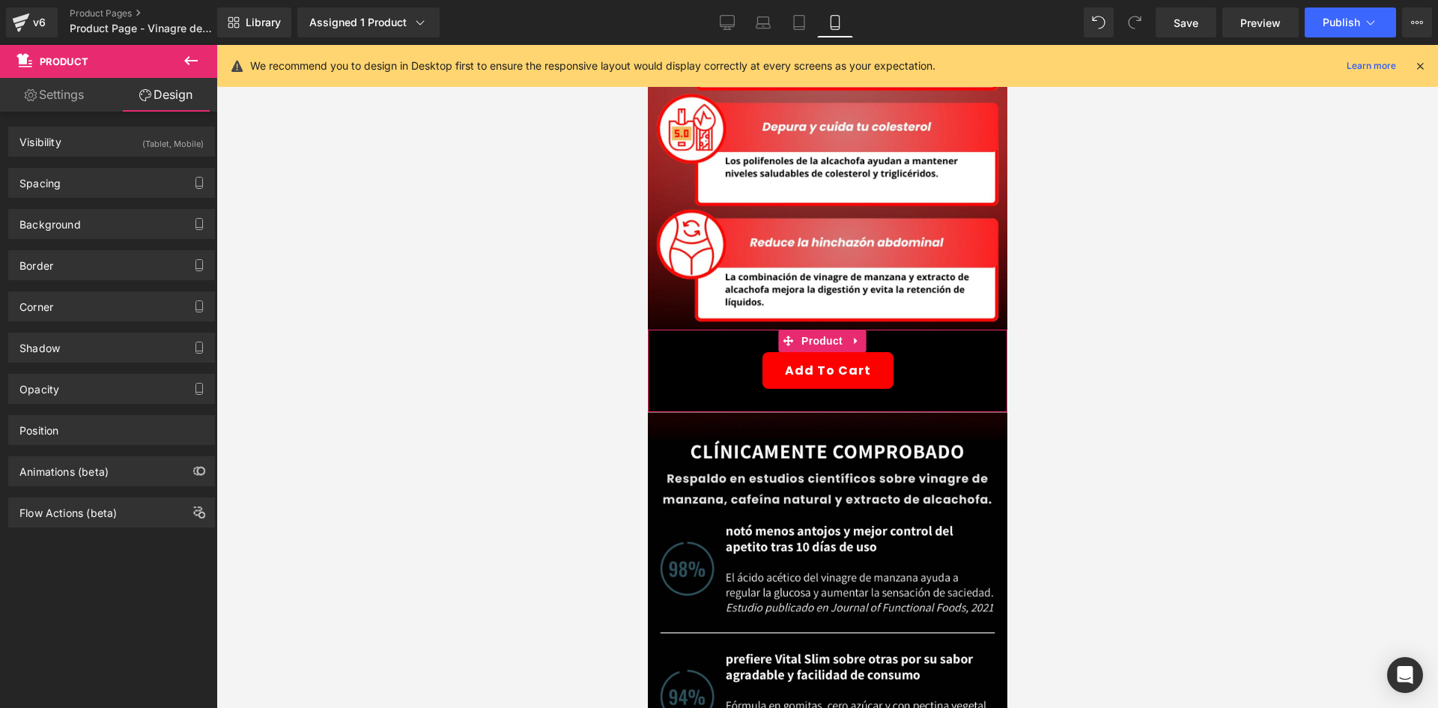
click at [104, 104] on link "Settings" at bounding box center [54, 95] width 109 height 34
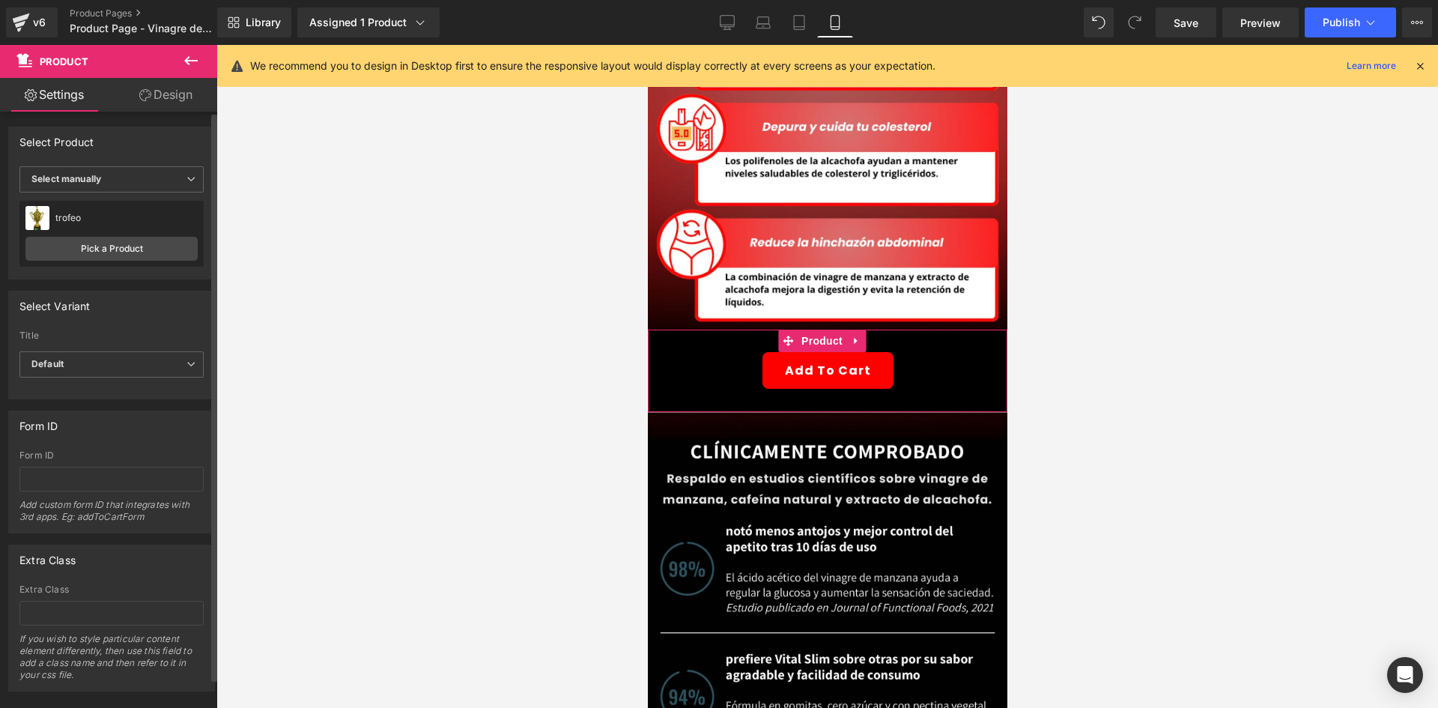
click at [112, 163] on div "Select Product Display by assigned product Select manually Select manually Disp…" at bounding box center [111, 203] width 207 height 153
click at [117, 178] on span "Select manually" at bounding box center [111, 179] width 184 height 26
click at [117, 178] on span "Select manually" at bounding box center [108, 179] width 178 height 26
click at [127, 240] on link "Pick a Product" at bounding box center [111, 249] width 172 height 24
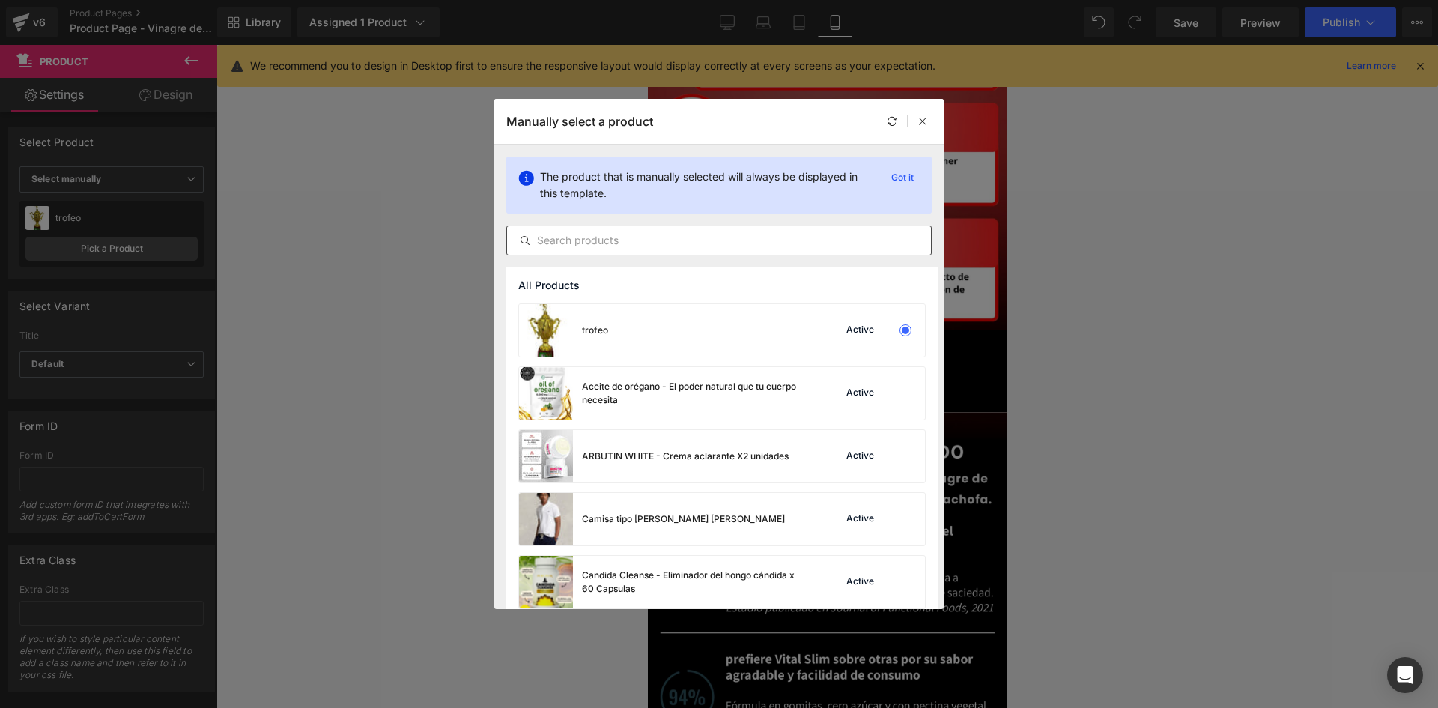
click at [590, 239] on input "text" at bounding box center [719, 240] width 424 height 18
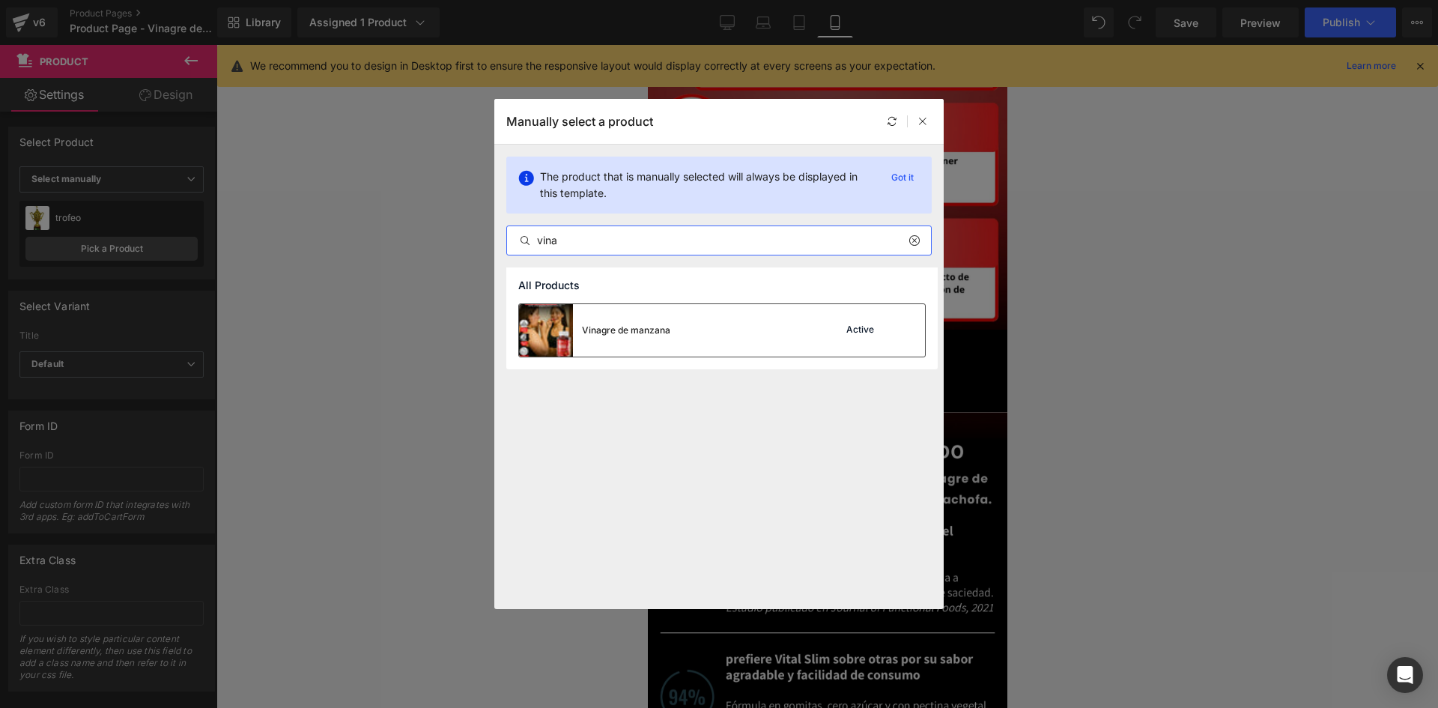
type input "vina"
click at [608, 350] on div "Vinagre de manzana" at bounding box center [594, 330] width 151 height 52
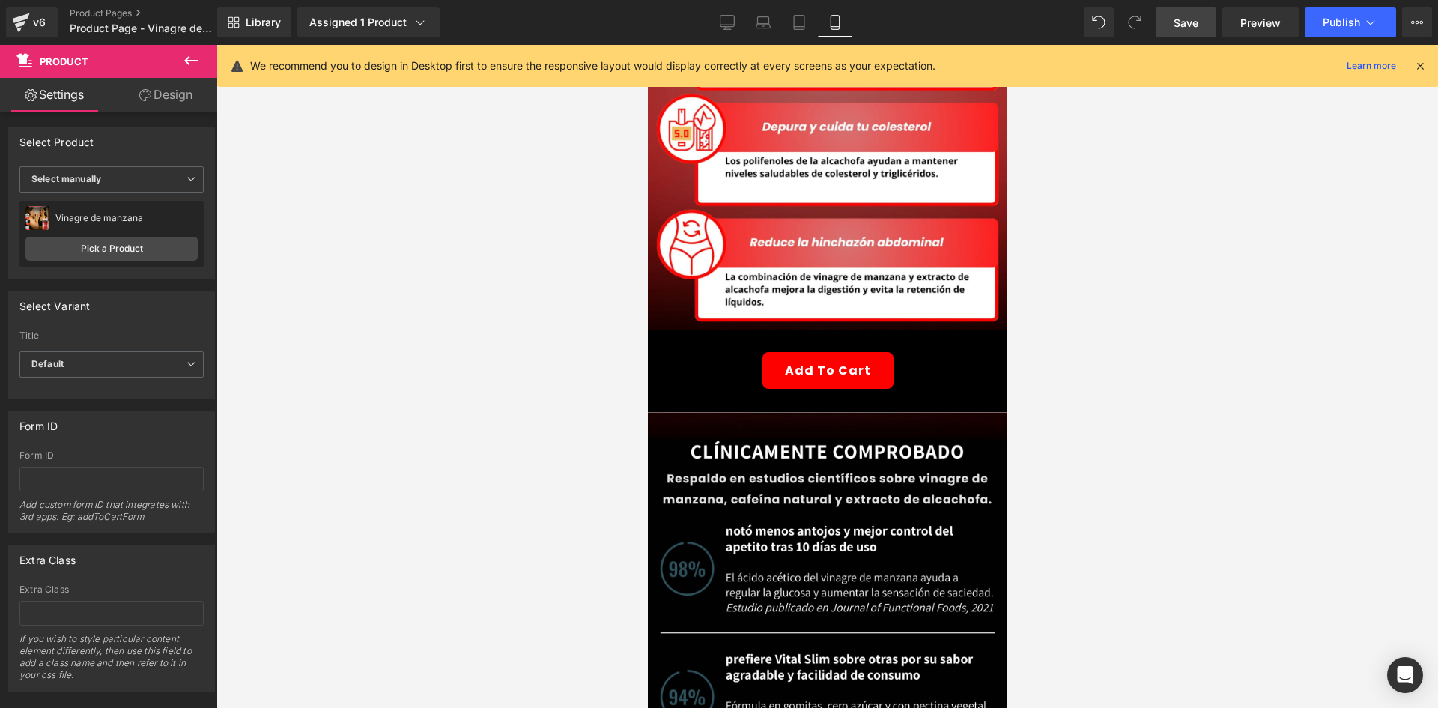
click at [1185, 19] on span "Save" at bounding box center [1186, 23] width 25 height 16
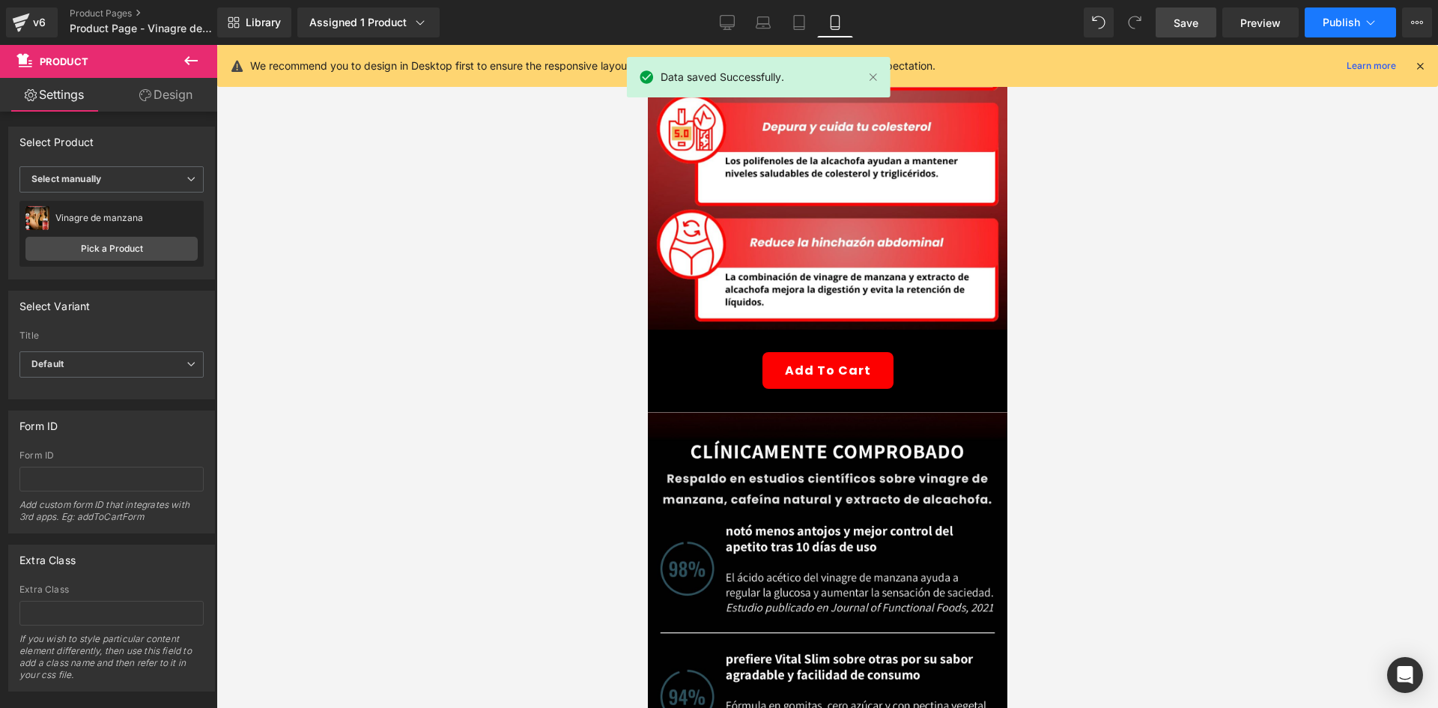
click at [1352, 25] on span "Publish" at bounding box center [1341, 22] width 37 height 12
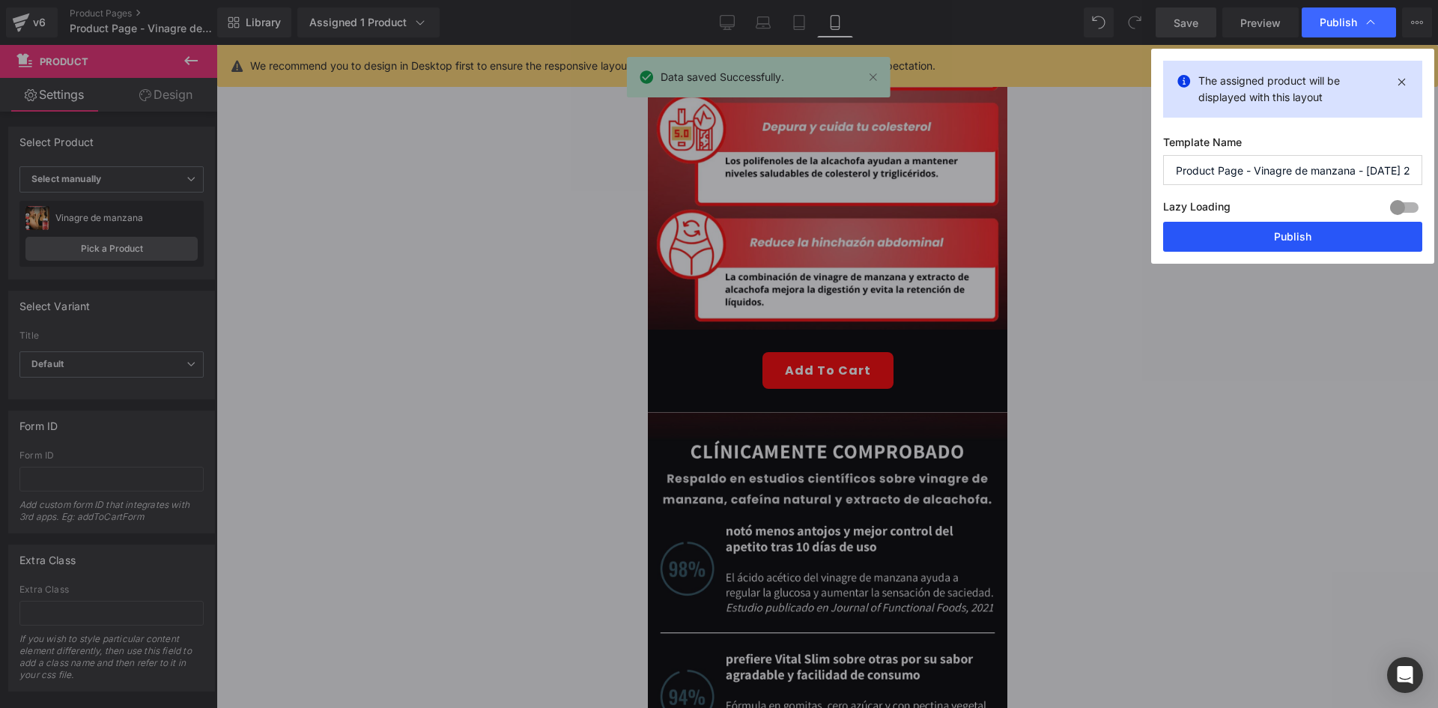
click at [1225, 230] on button "Publish" at bounding box center [1292, 237] width 259 height 30
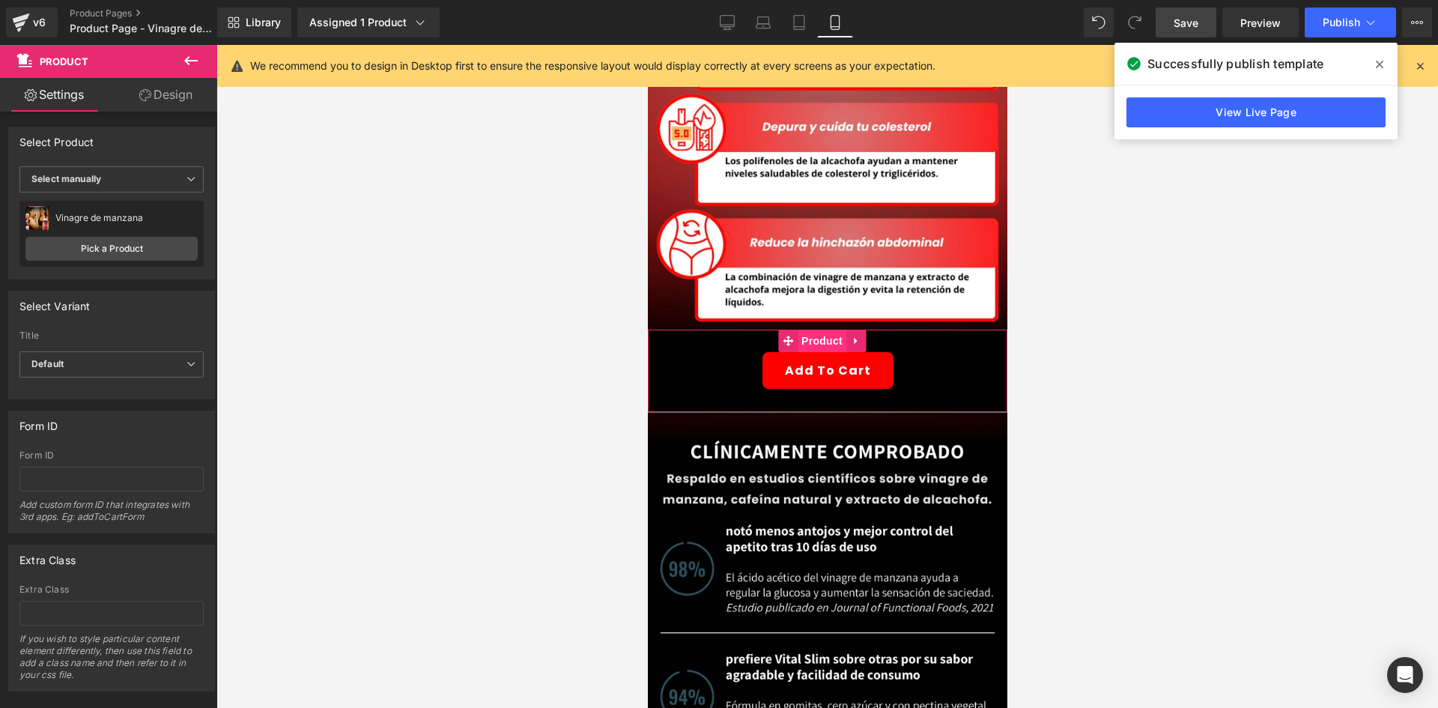
click at [820, 330] on span "Product" at bounding box center [821, 341] width 49 height 22
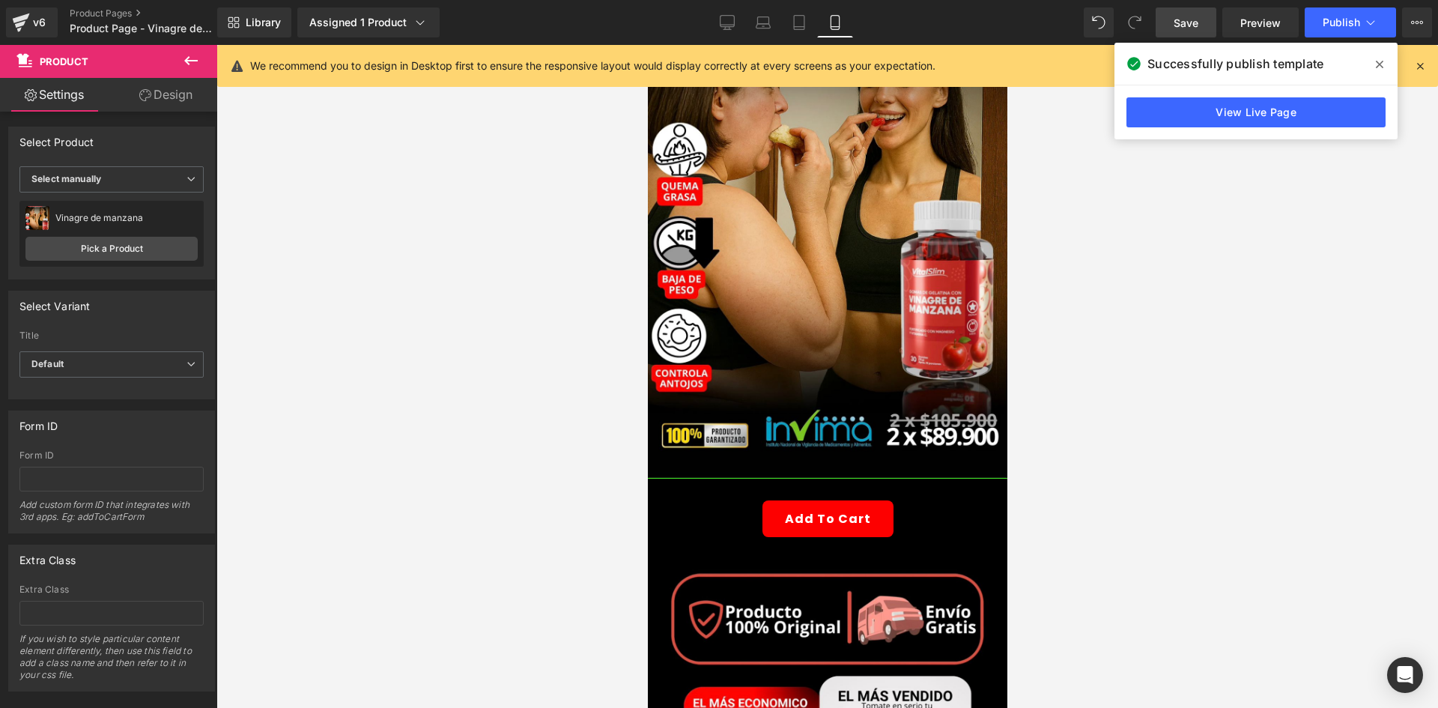
scroll to position [150, 0]
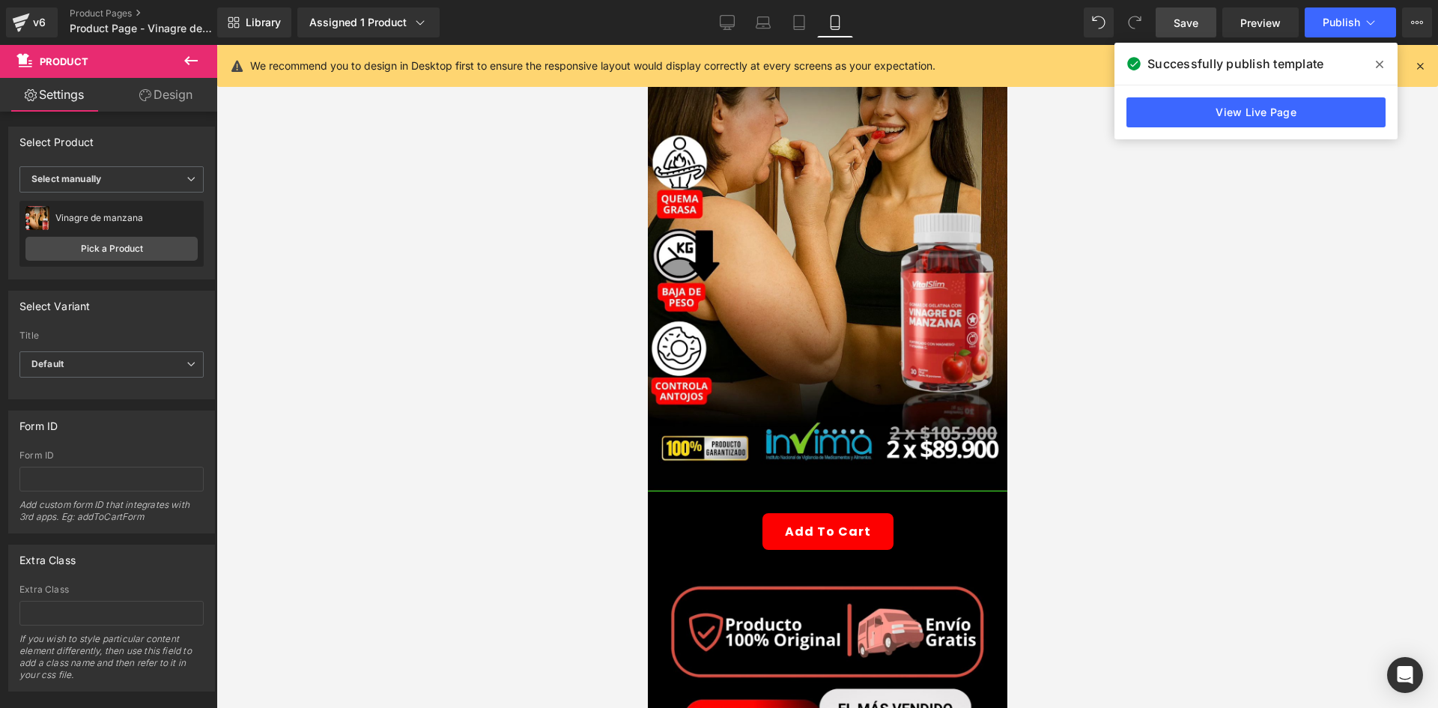
click at [800, 515] on div "Add To Cart (P) Cart Button" at bounding box center [827, 531] width 345 height 37
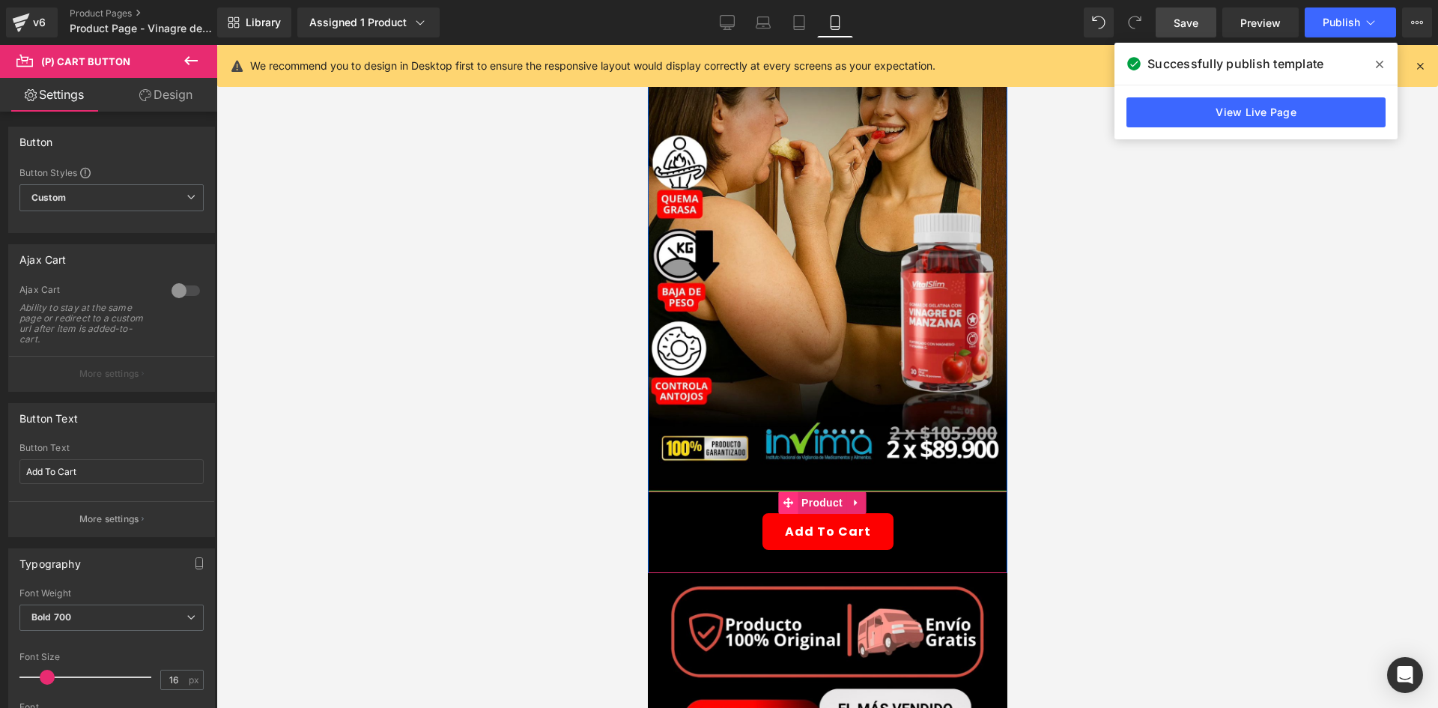
click at [796, 491] on span at bounding box center [787, 502] width 19 height 22
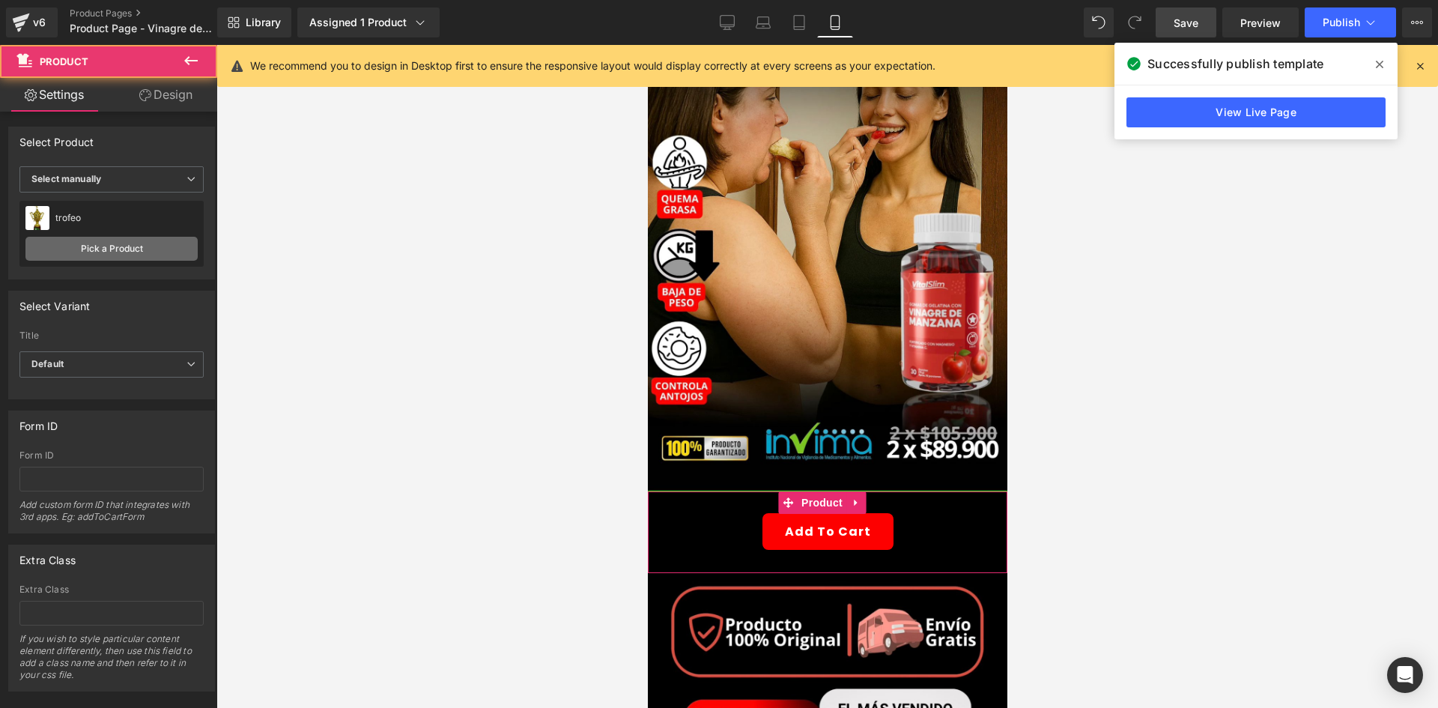
click at [111, 258] on link "Pick a Product" at bounding box center [111, 249] width 172 height 24
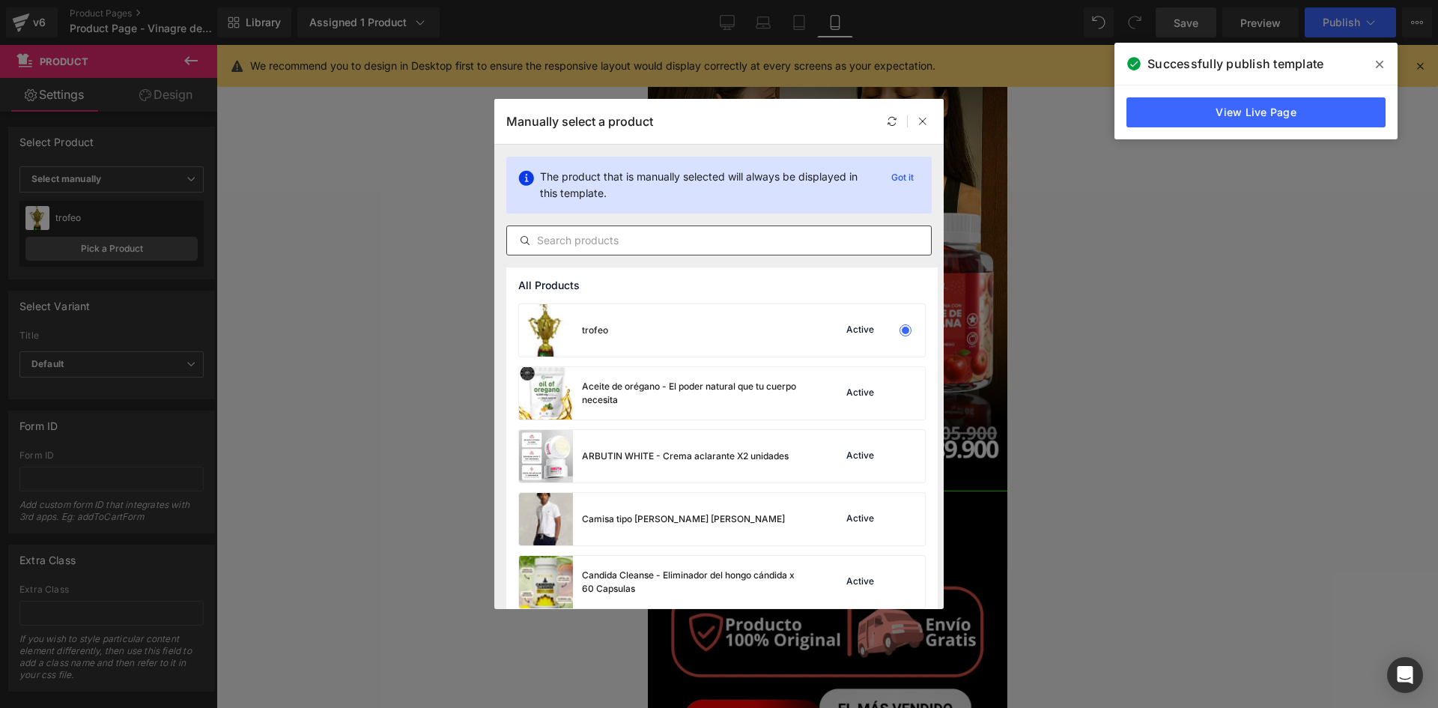
click at [571, 253] on div at bounding box center [719, 241] width 426 height 30
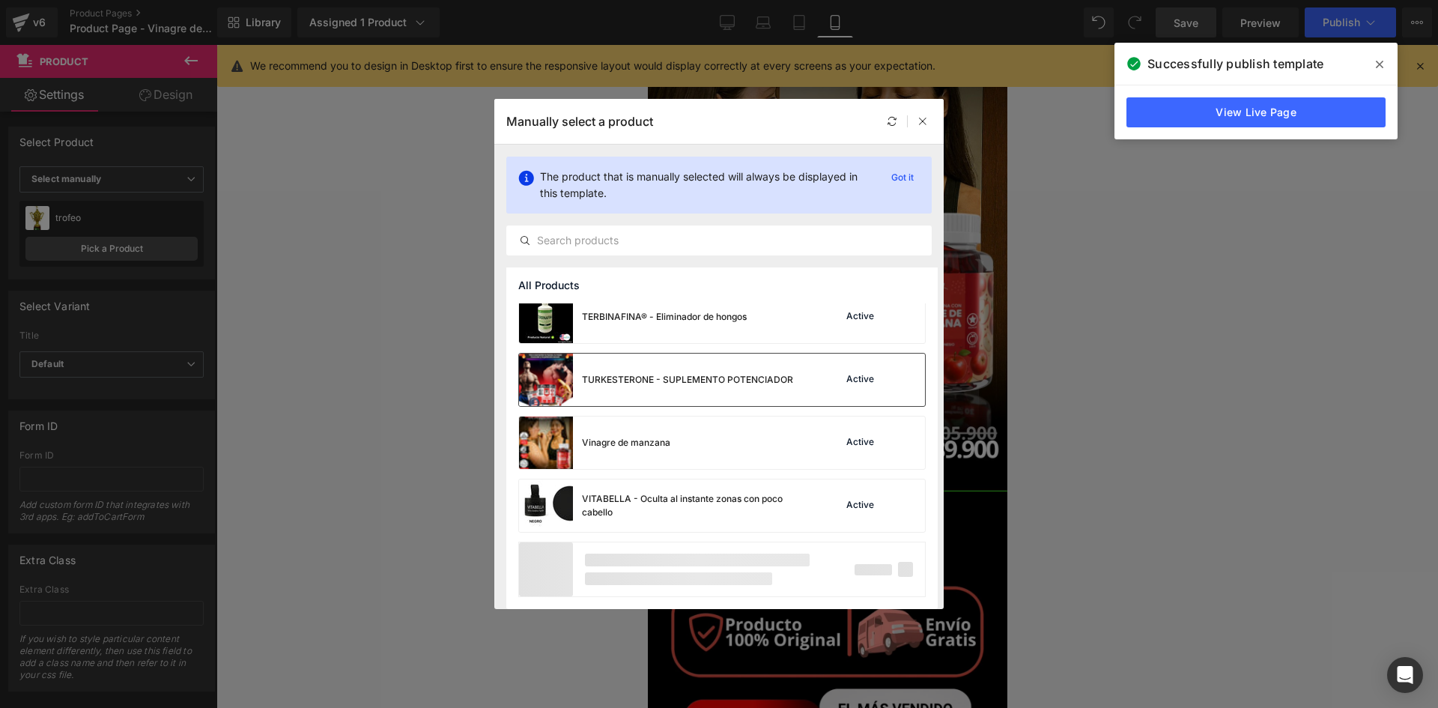
scroll to position [1019, 0]
click at [632, 432] on div "Vinagre de manzana" at bounding box center [594, 444] width 151 height 52
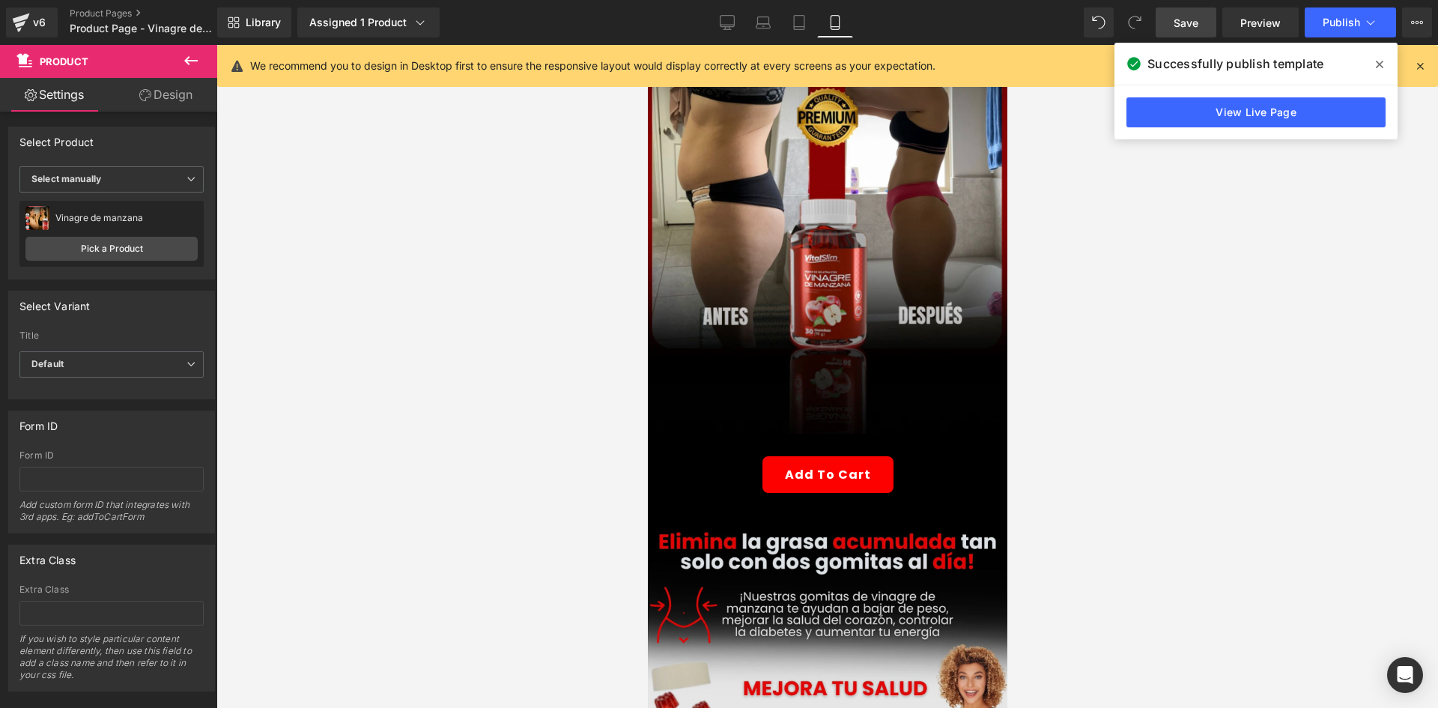
scroll to position [1349, 0]
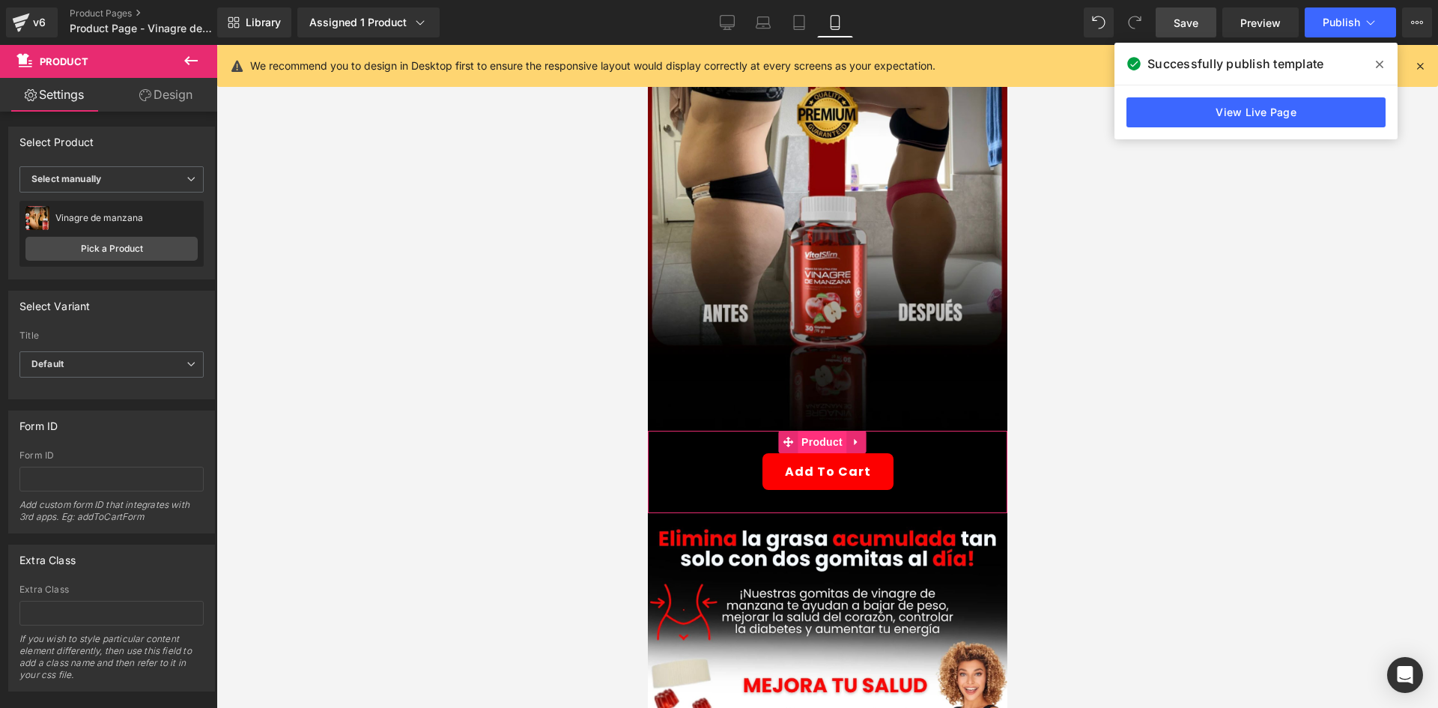
click at [811, 431] on span "Product" at bounding box center [821, 442] width 49 height 22
click at [128, 181] on span "Select manually" at bounding box center [111, 179] width 184 height 26
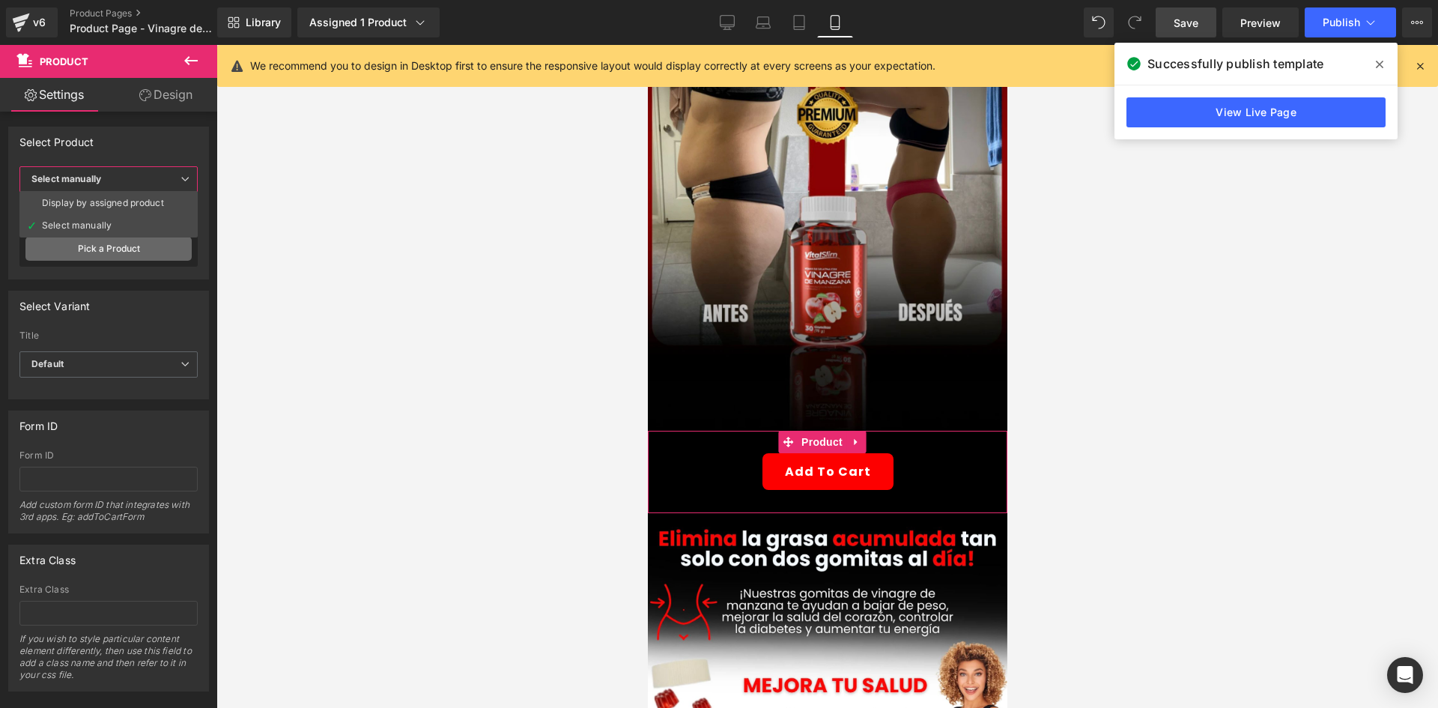
click at [115, 253] on link "Pick a Product" at bounding box center [108, 249] width 166 height 24
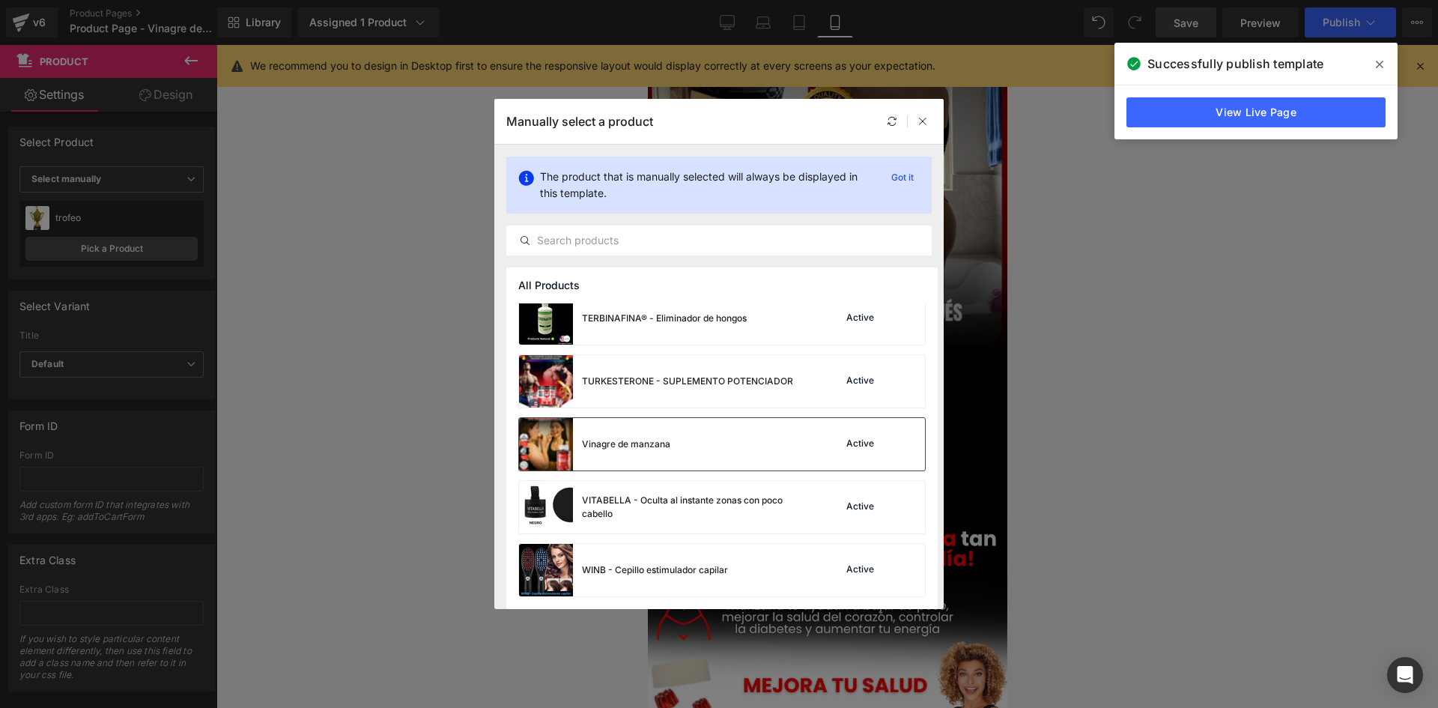
scroll to position [1019, 0]
click at [617, 441] on div "Vinagre de manzana" at bounding box center [626, 444] width 88 height 13
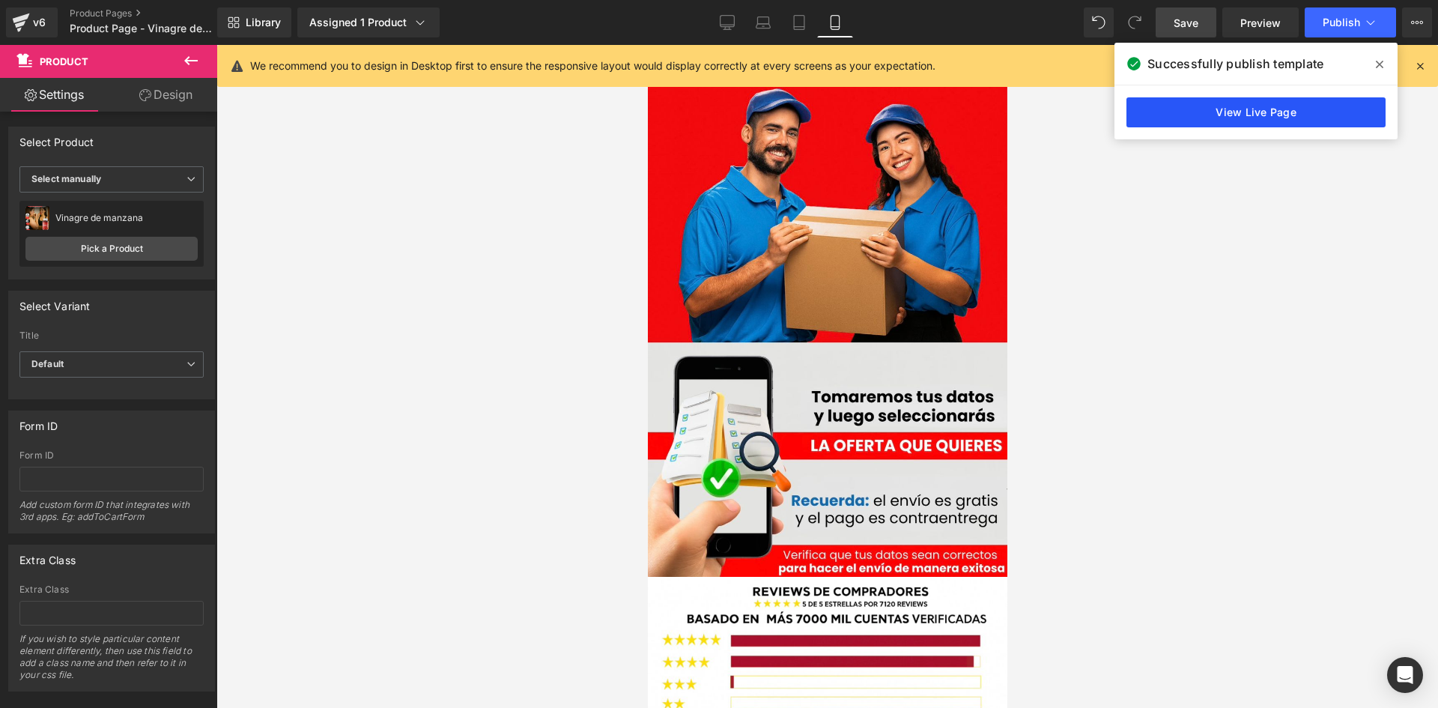
scroll to position [4645, 0]
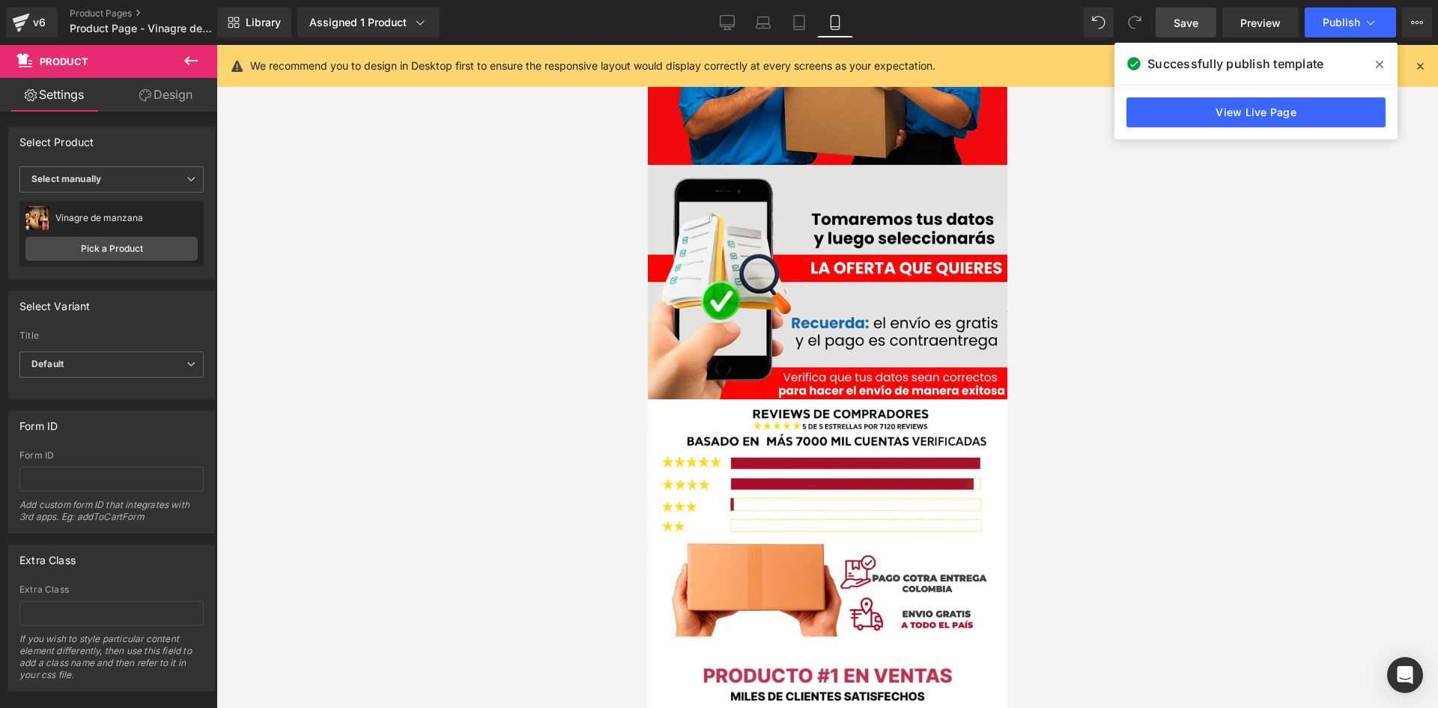
click at [1204, 16] on link "Save" at bounding box center [1186, 22] width 61 height 30
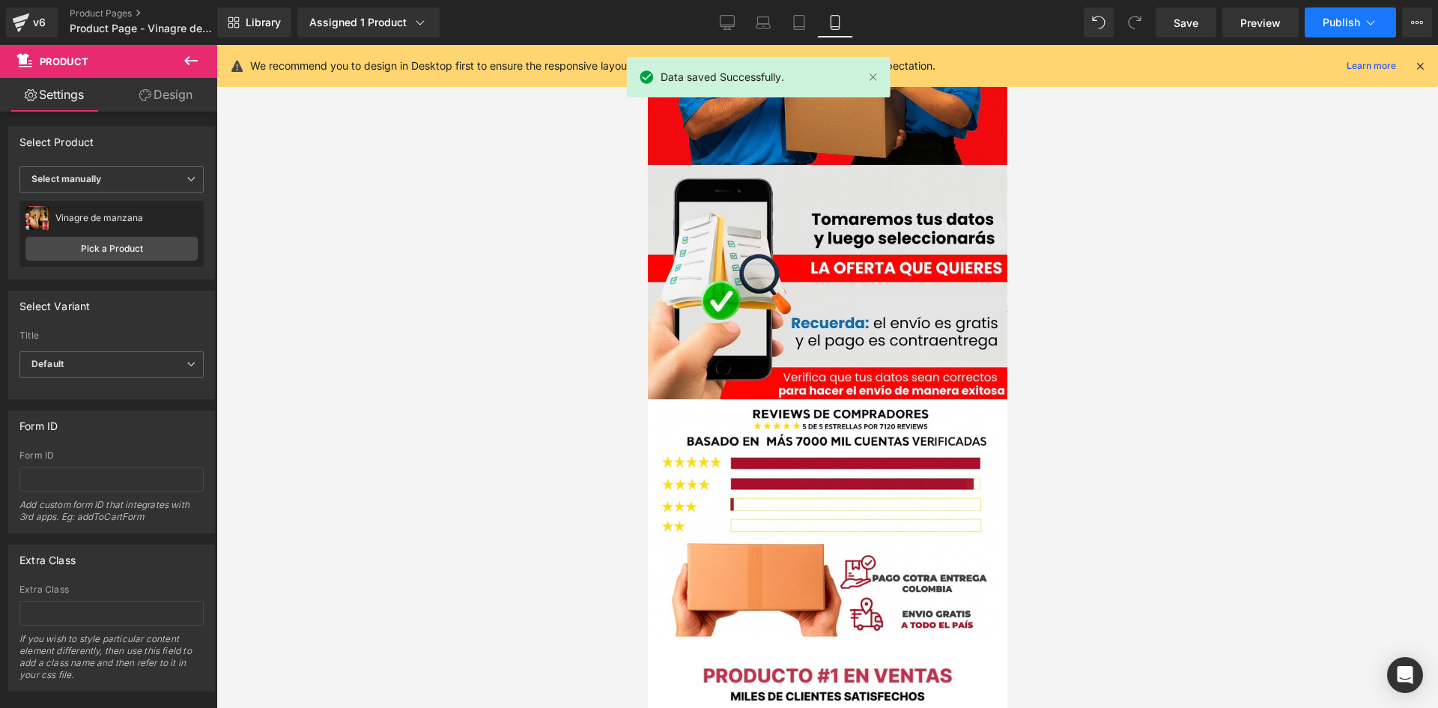
click at [1341, 13] on button "Publish" at bounding box center [1350, 22] width 91 height 30
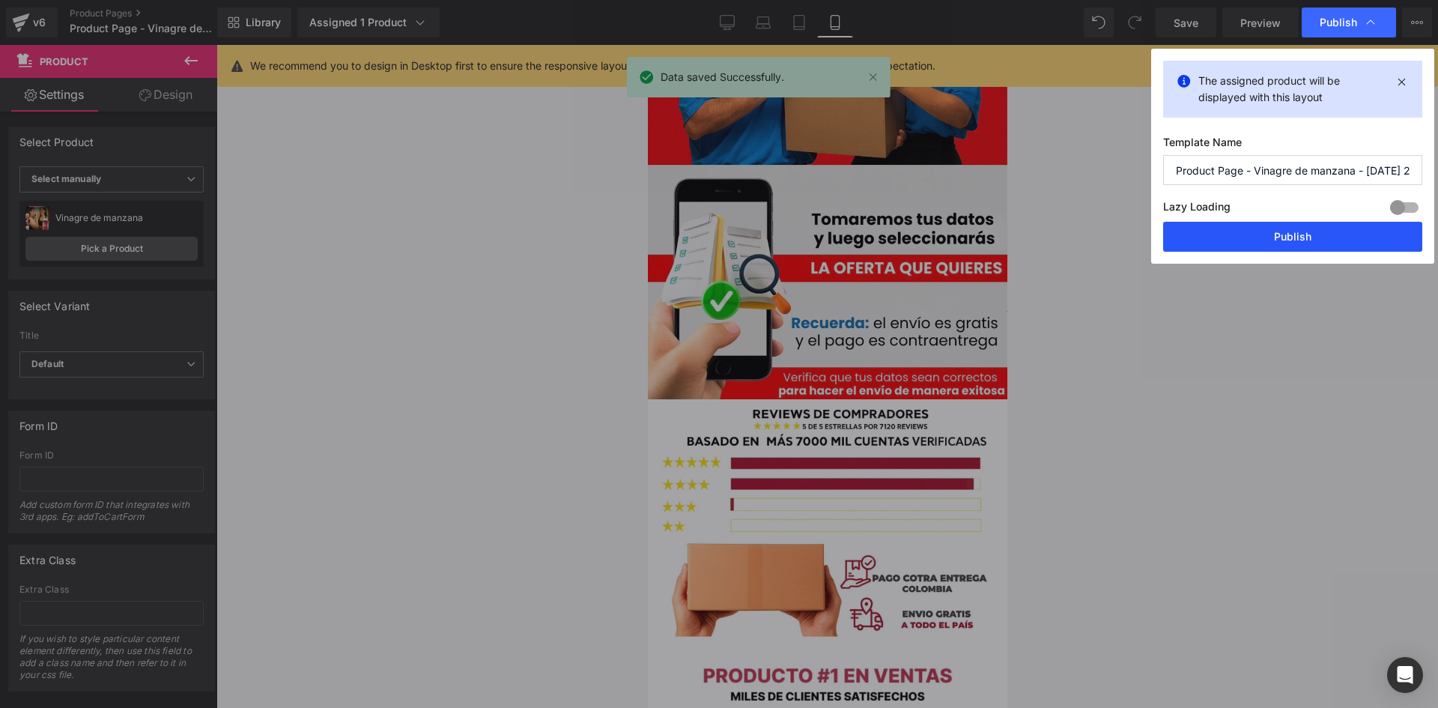
click at [1213, 235] on button "Publish" at bounding box center [1292, 237] width 259 height 30
